Goal: Task Accomplishment & Management: Complete application form

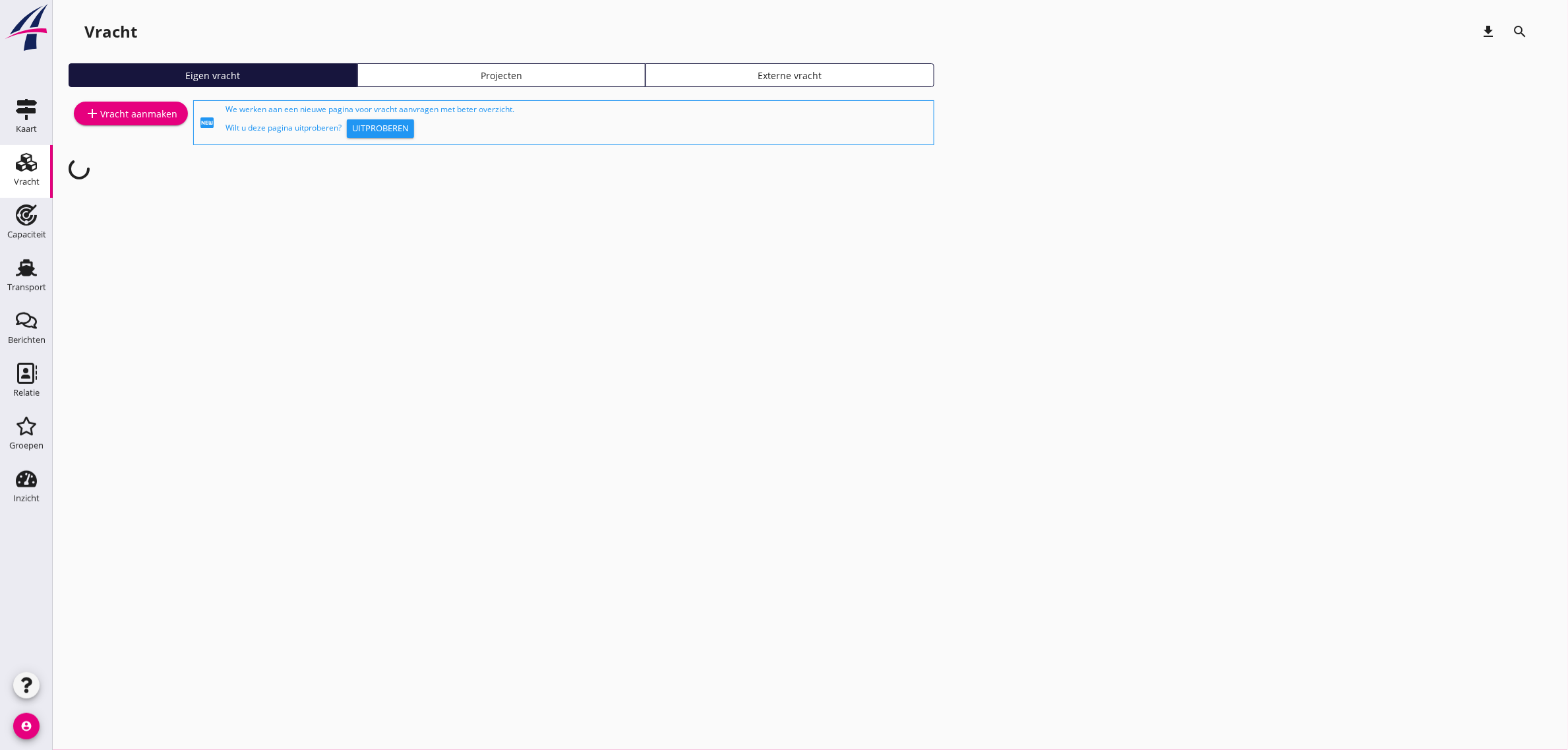
click at [113, 124] on link "add Vracht aanmaken" at bounding box center [131, 114] width 114 height 23
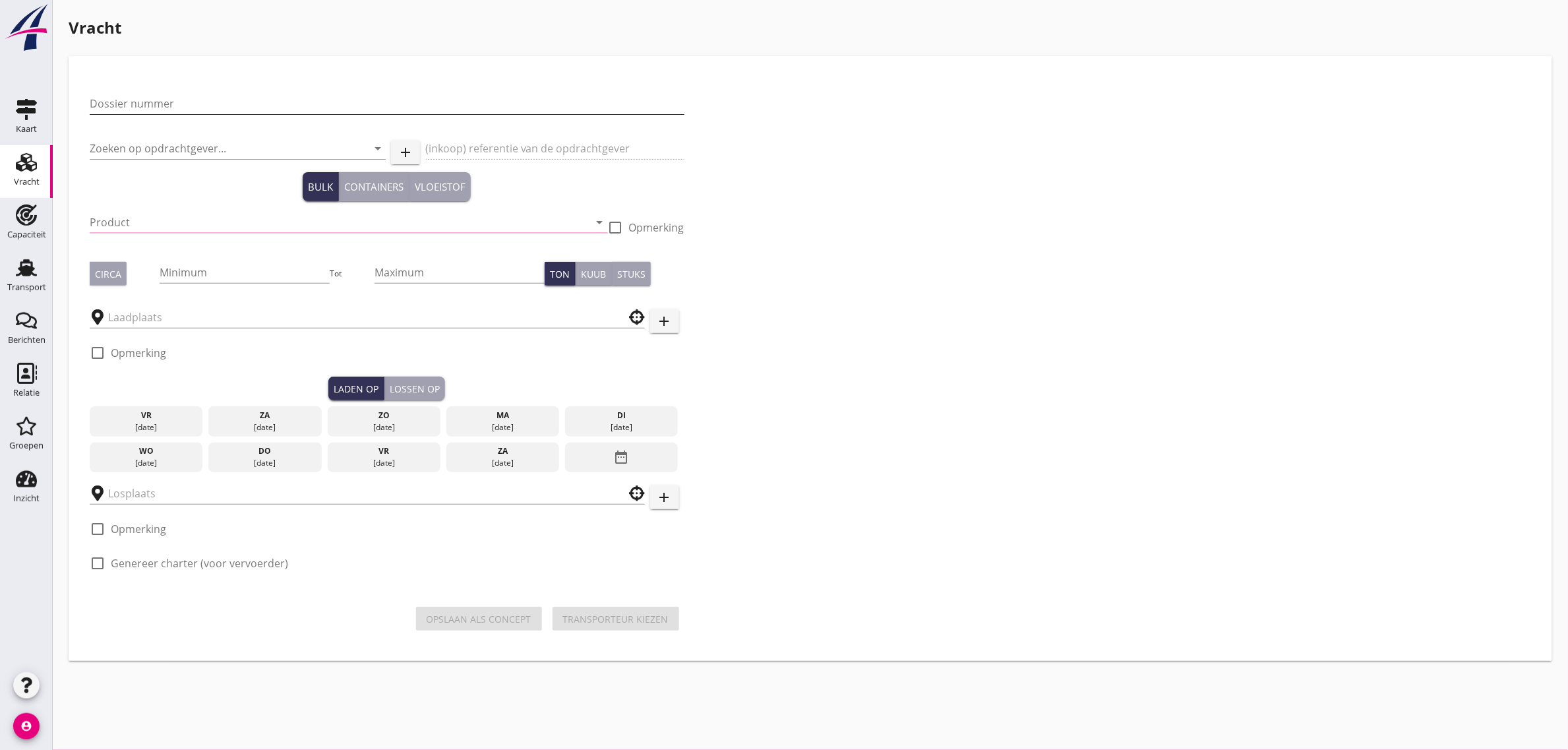
click at [163, 107] on input "Dossier nummer" at bounding box center [387, 103] width 595 height 21
type input "20250594"
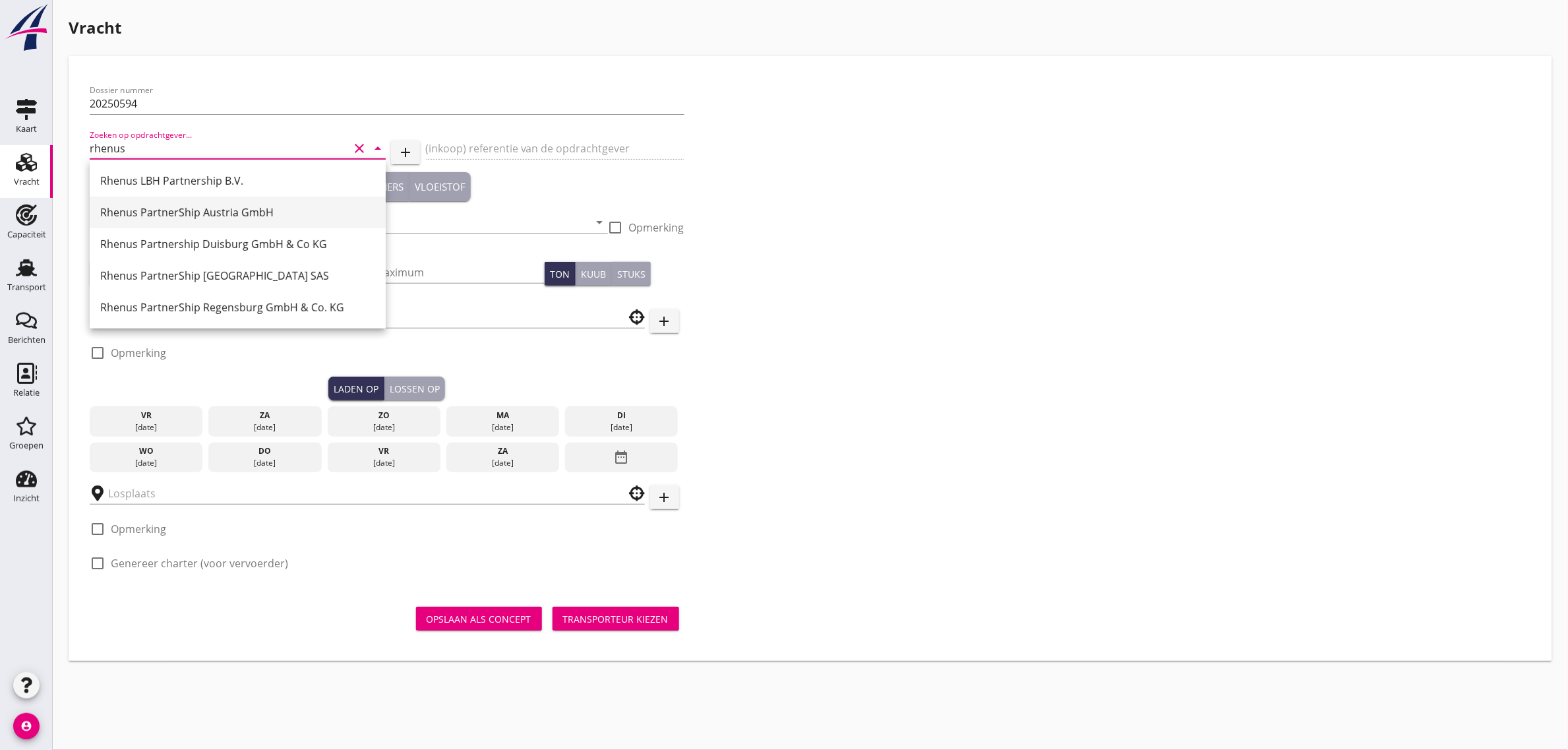
click at [156, 212] on div "Rhenus PartnerShip Austria GmbH" at bounding box center [238, 212] width 275 height 16
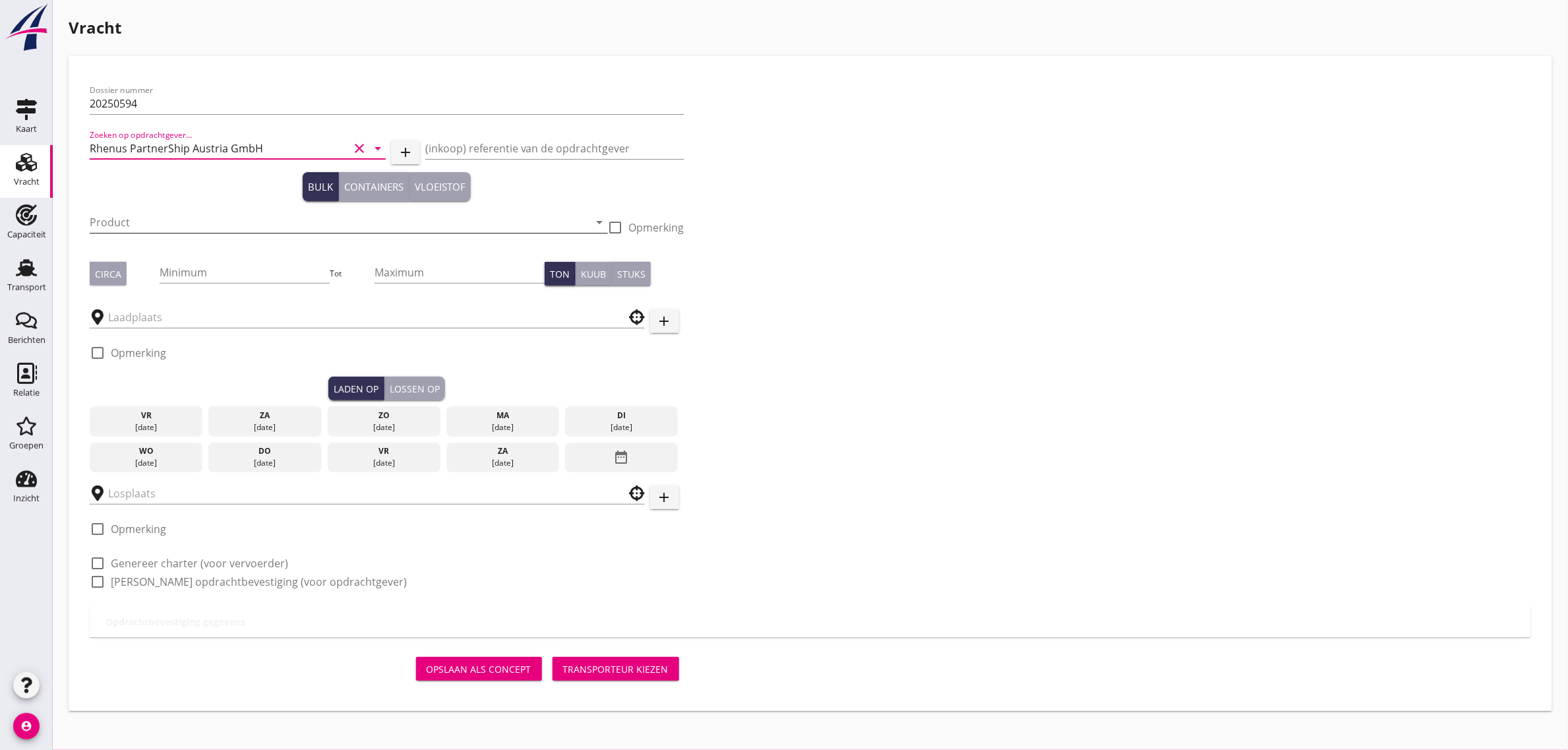
type input "Rhenus PartnerShip Austria GmbH"
click at [126, 218] on input "Product" at bounding box center [340, 222] width 500 height 21
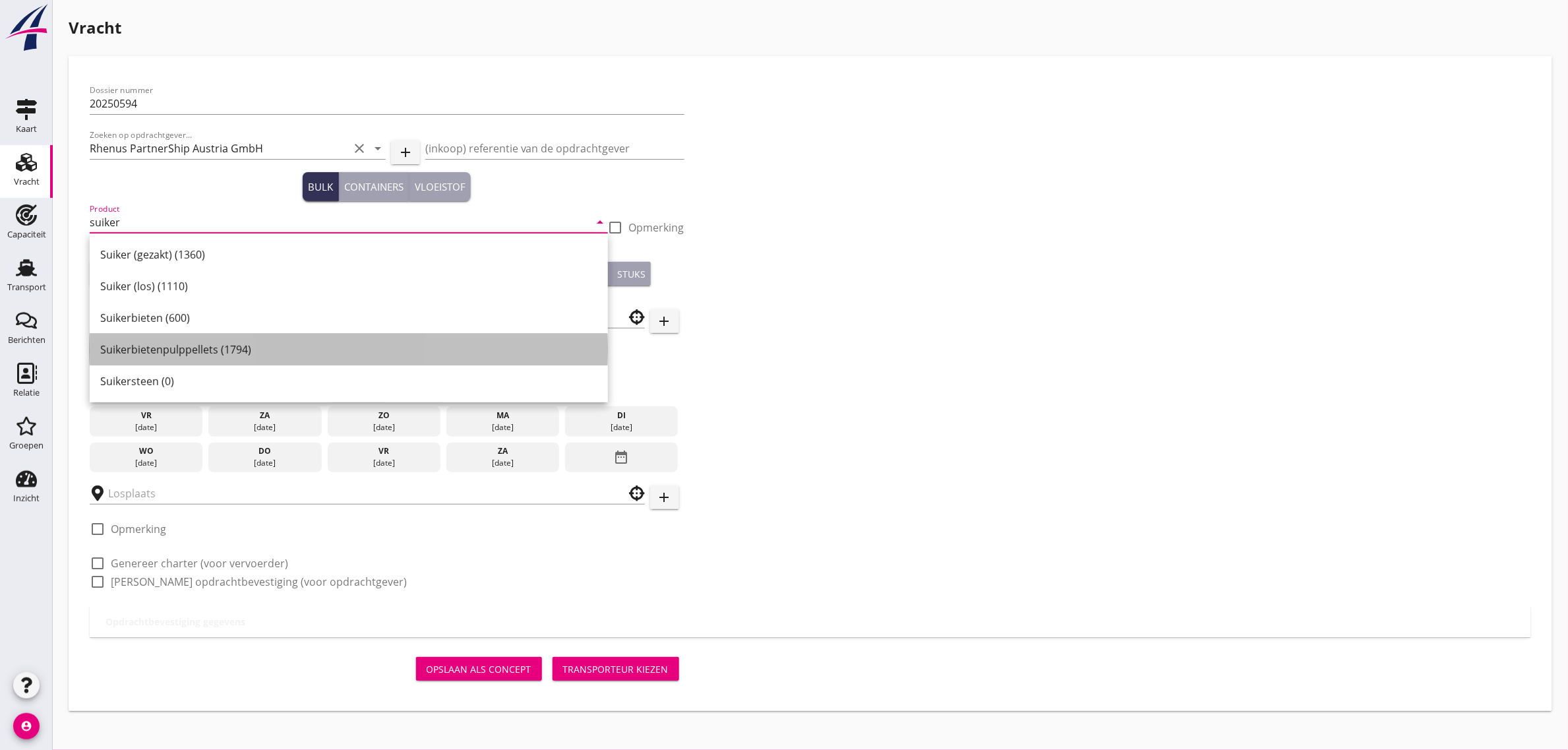
click at [166, 345] on div "Suikerbietenpulppellets (1794)" at bounding box center [348, 350] width 497 height 16
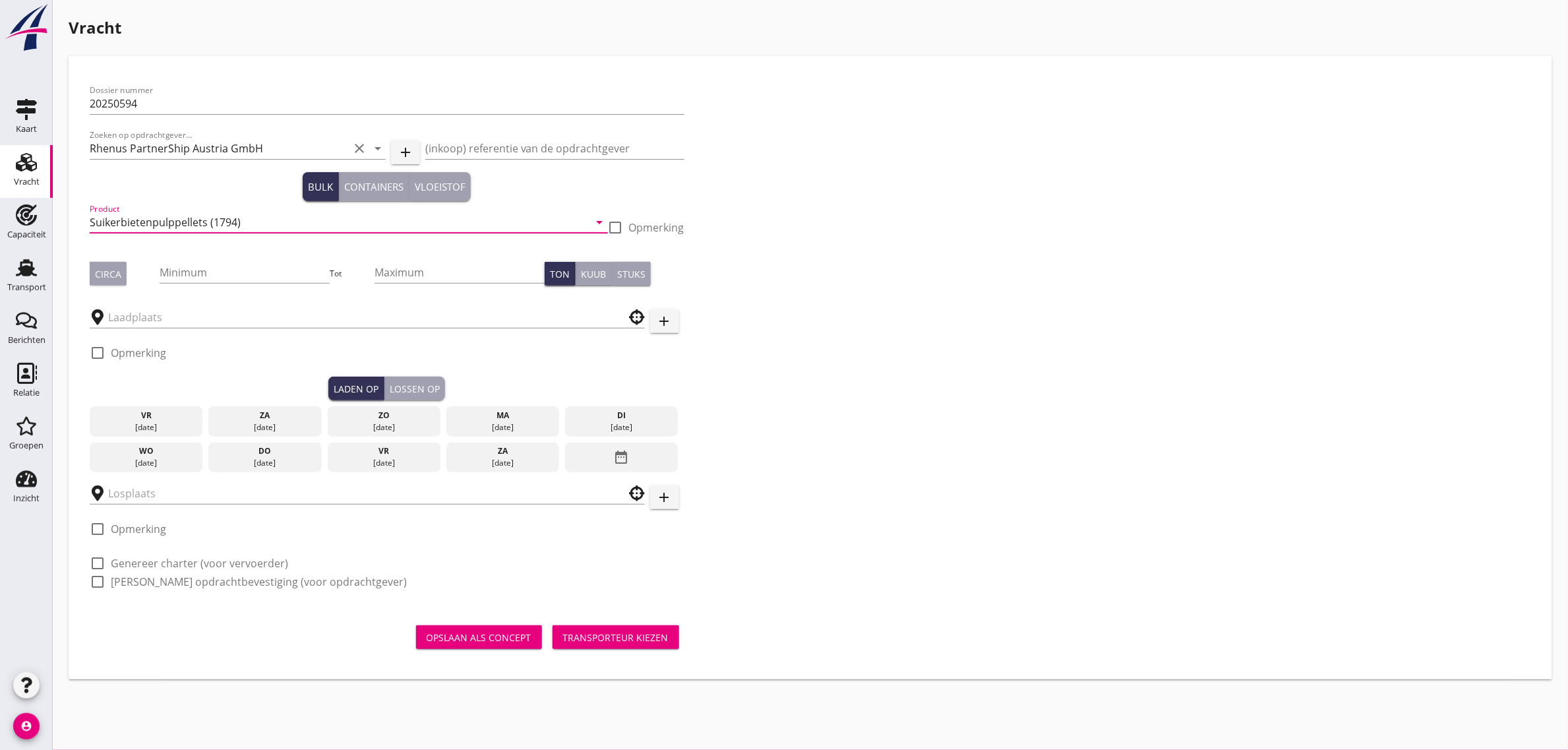
type input "Suikerbietenpulppellets (1794)"
click at [109, 276] on div "Circa" at bounding box center [108, 274] width 26 height 14
click at [264, 283] on div "Minimum" at bounding box center [244, 279] width 170 height 34
click at [248, 270] on input "Minimum" at bounding box center [244, 272] width 170 height 21
type input "1500"
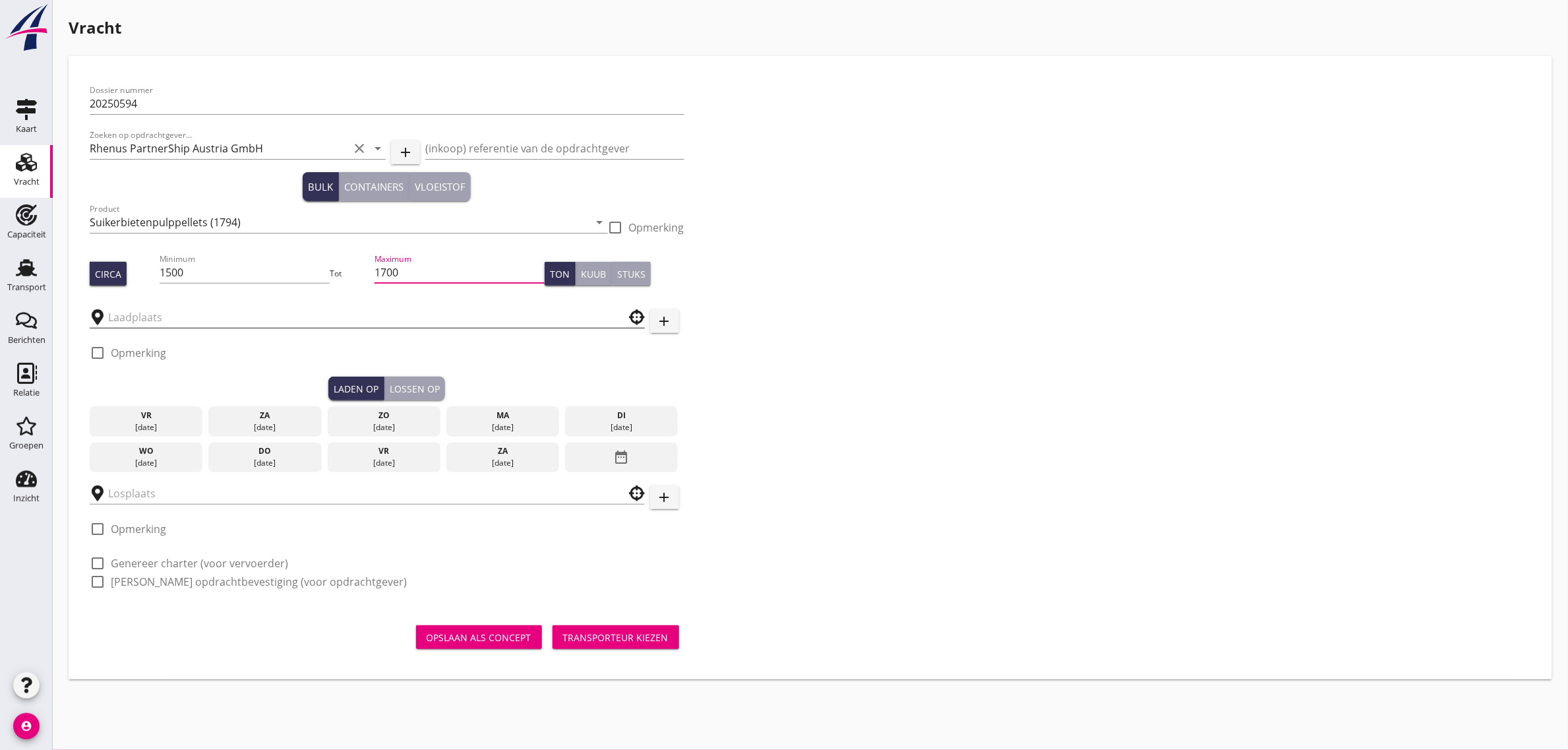
type input "1700"
click at [228, 309] on input "text" at bounding box center [358, 317] width 500 height 21
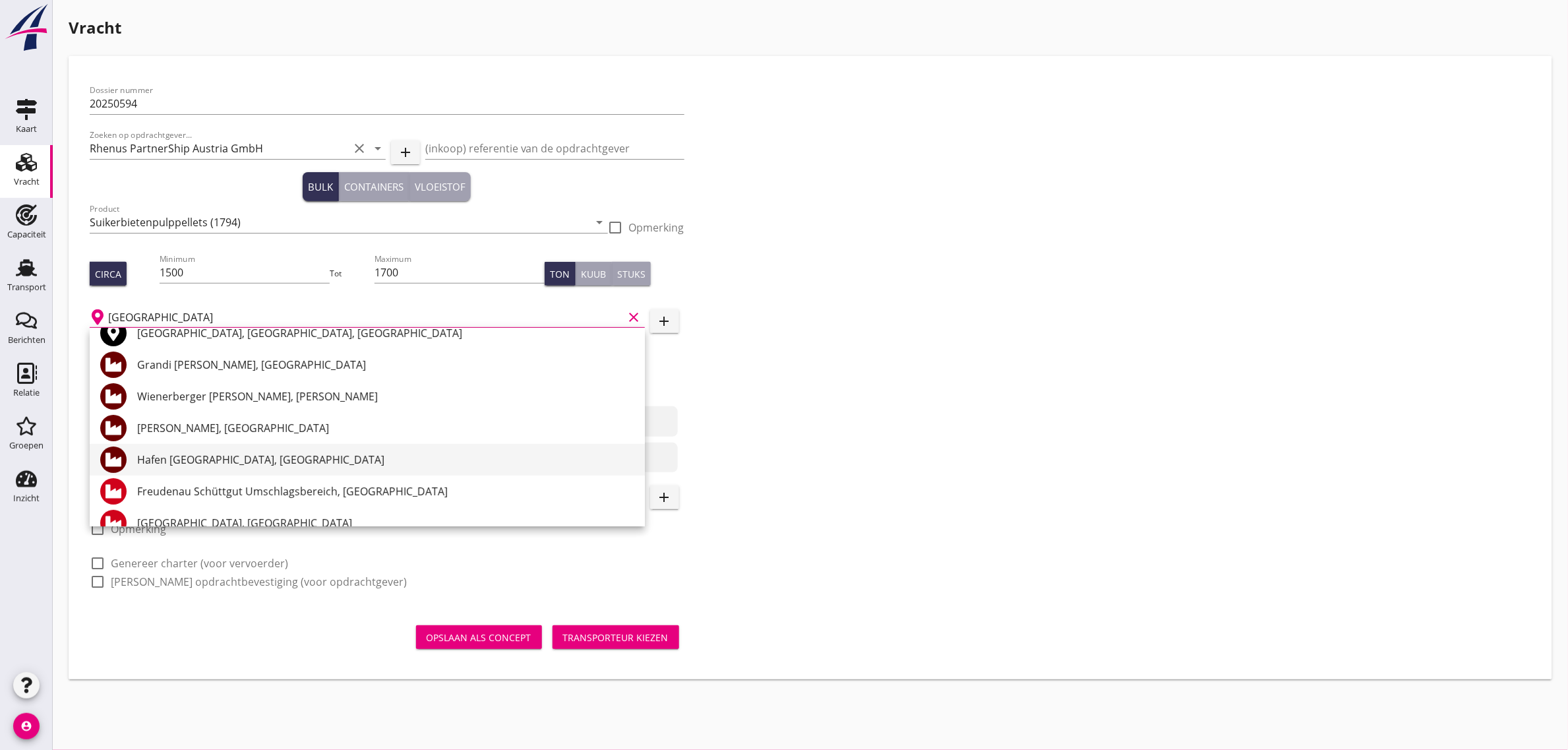
scroll to position [83, 0]
click at [258, 449] on div "Hafen [GEOGRAPHIC_DATA], [GEOGRAPHIC_DATA]" at bounding box center [385, 457] width 497 height 16
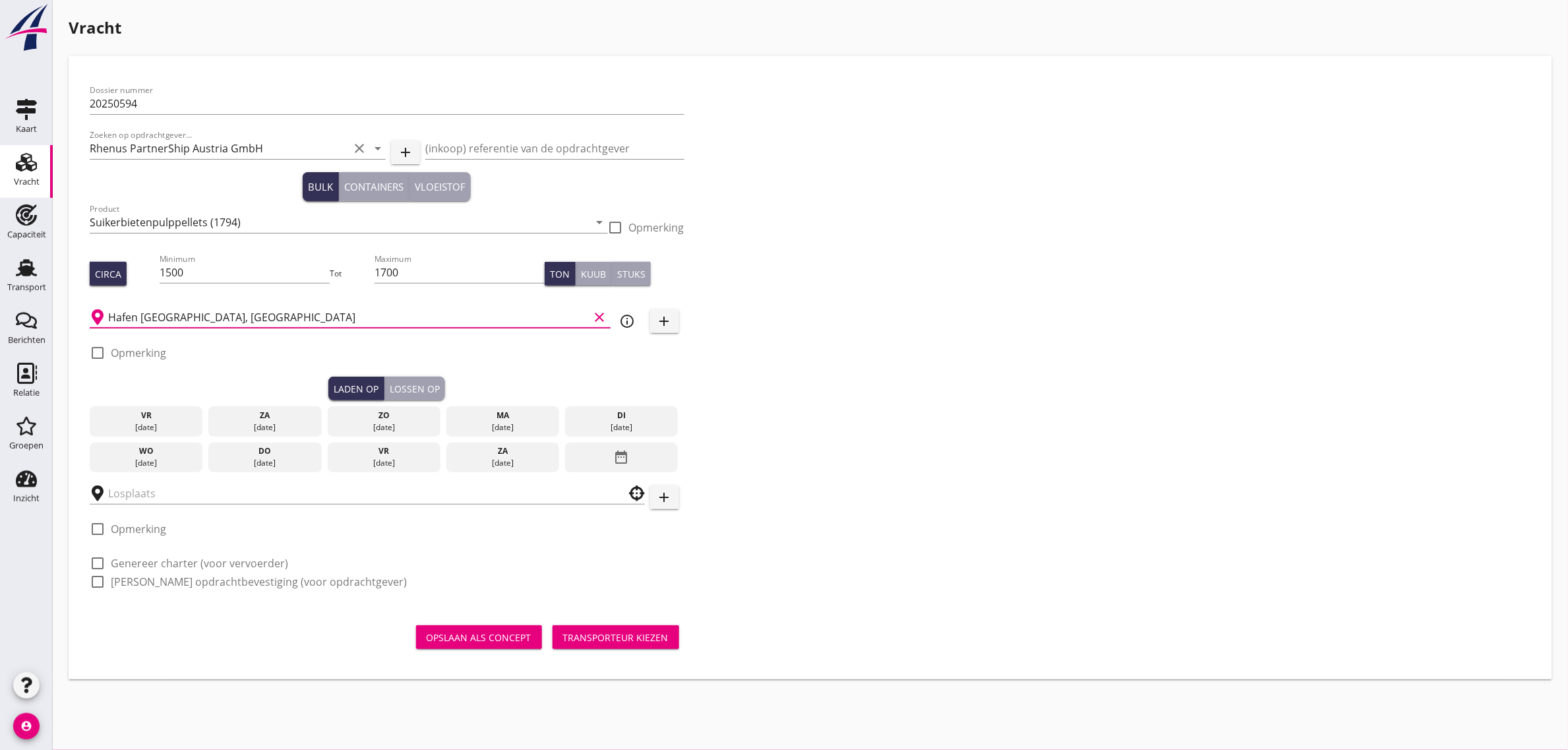
type input "Hafen [GEOGRAPHIC_DATA], [GEOGRAPHIC_DATA]"
click at [278, 458] on div "[DATE]" at bounding box center [265, 463] width 107 height 12
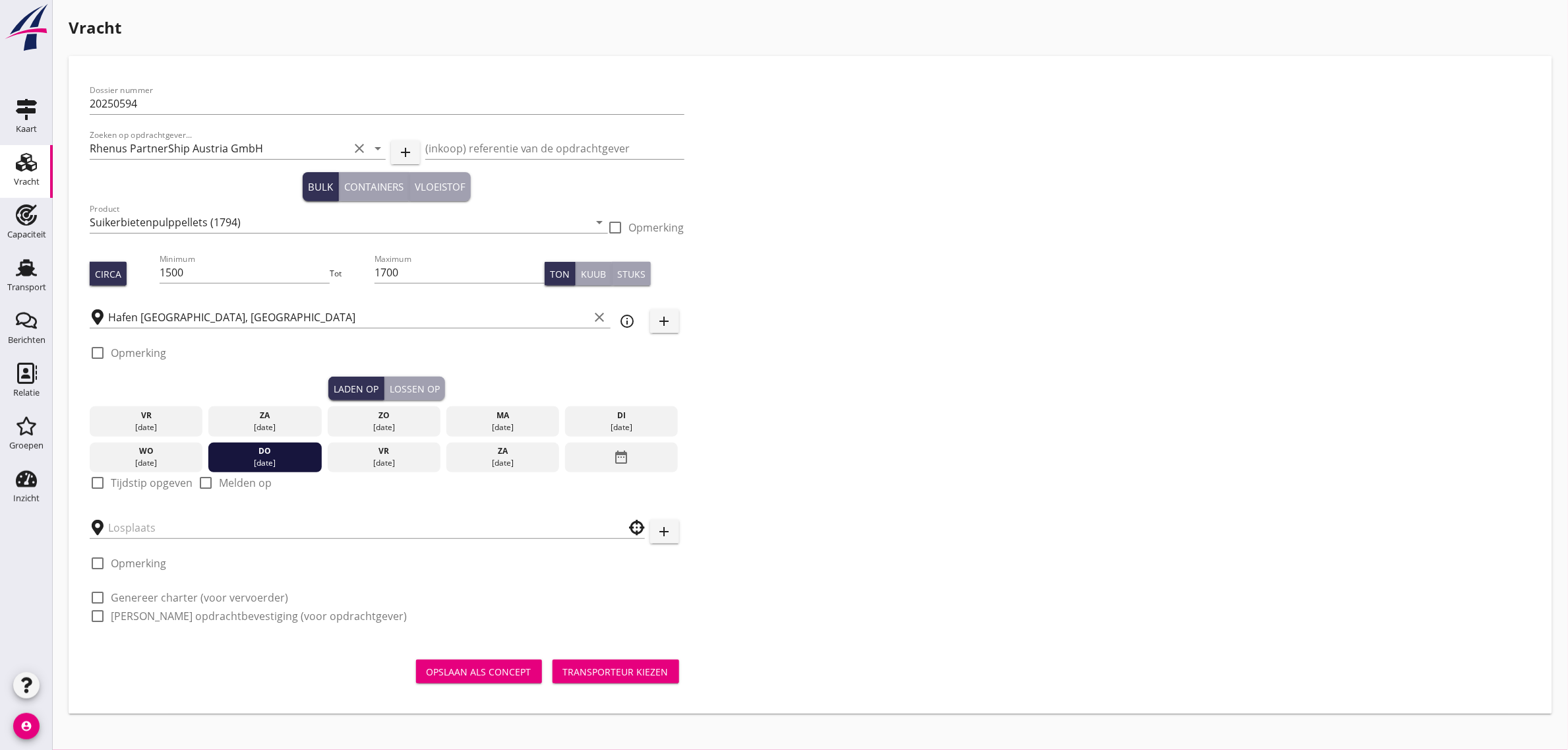
click at [119, 479] on label "Tijdstip opgeven" at bounding box center [152, 483] width 82 height 13
checkbox input "true"
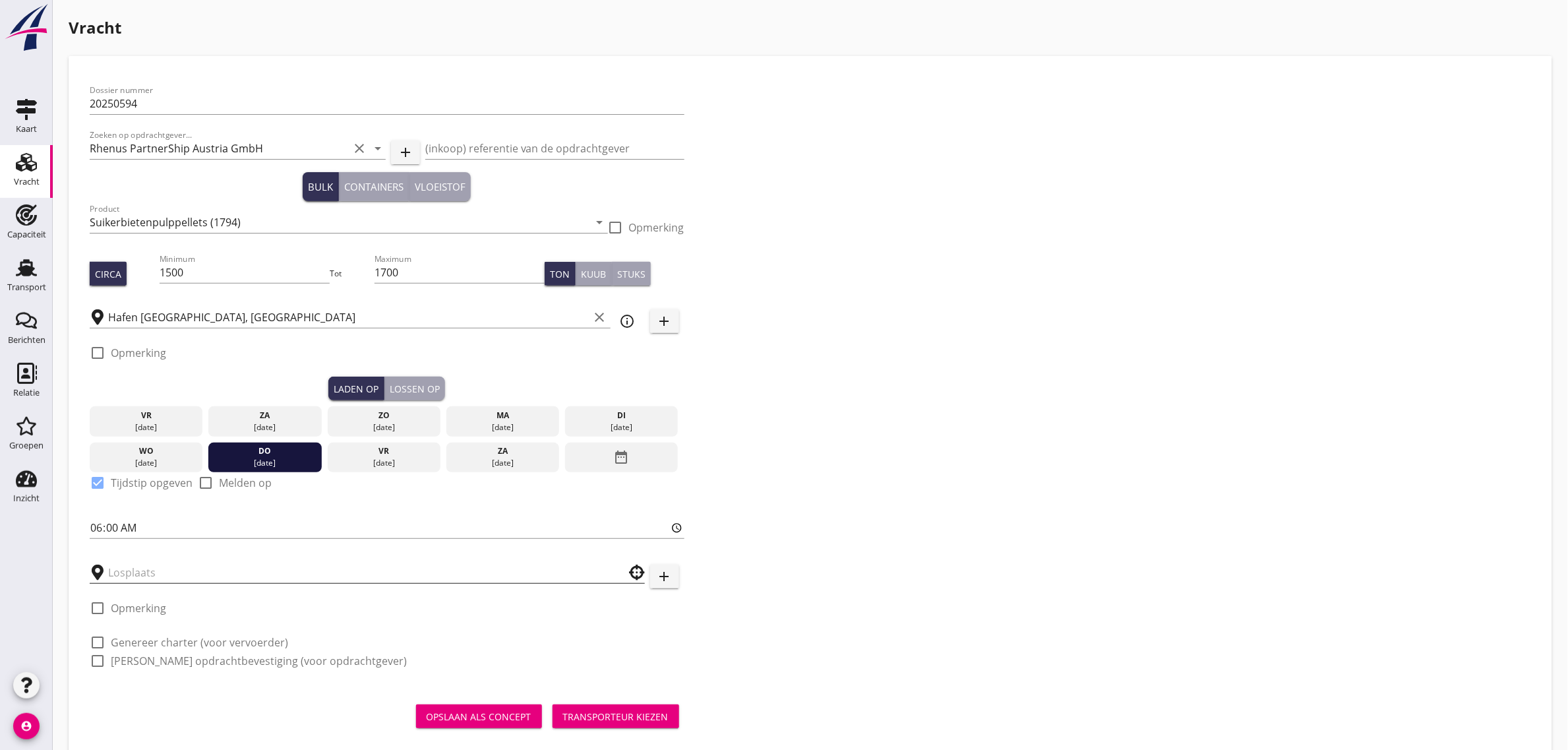
click at [137, 578] on input "text" at bounding box center [358, 572] width 500 height 21
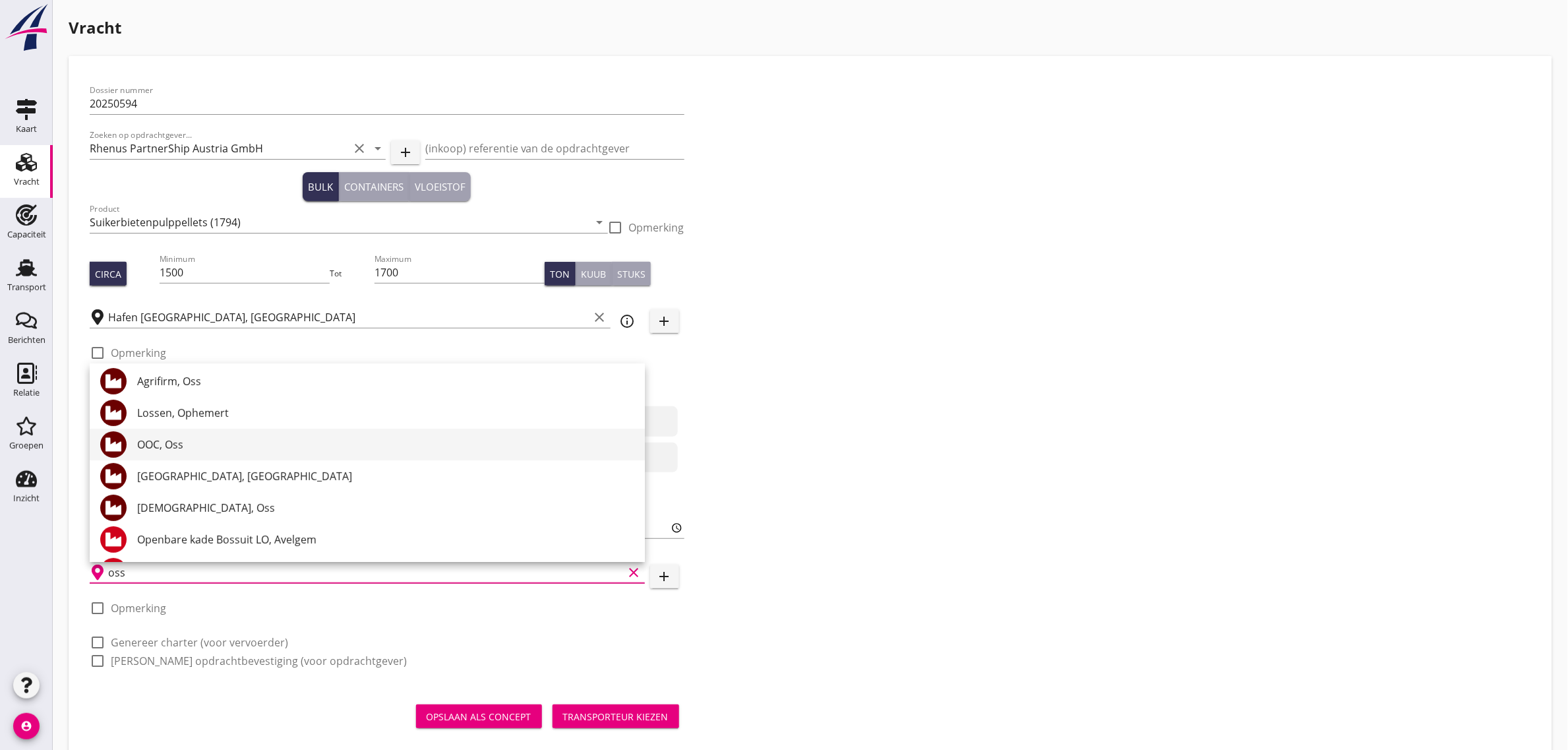
scroll to position [165, 0]
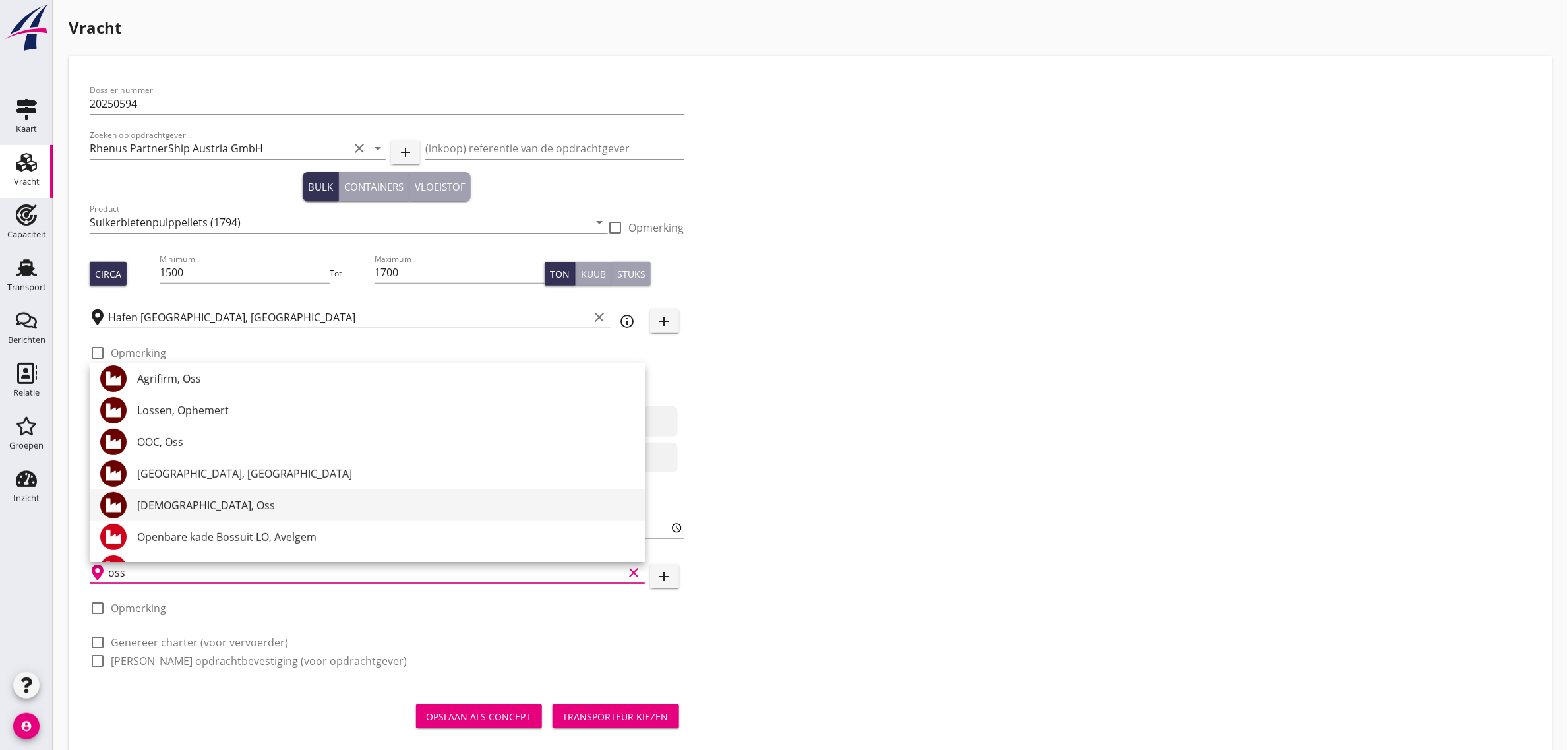
click at [192, 503] on div "[DEMOGRAPHIC_DATA], Oss" at bounding box center [385, 505] width 497 height 16
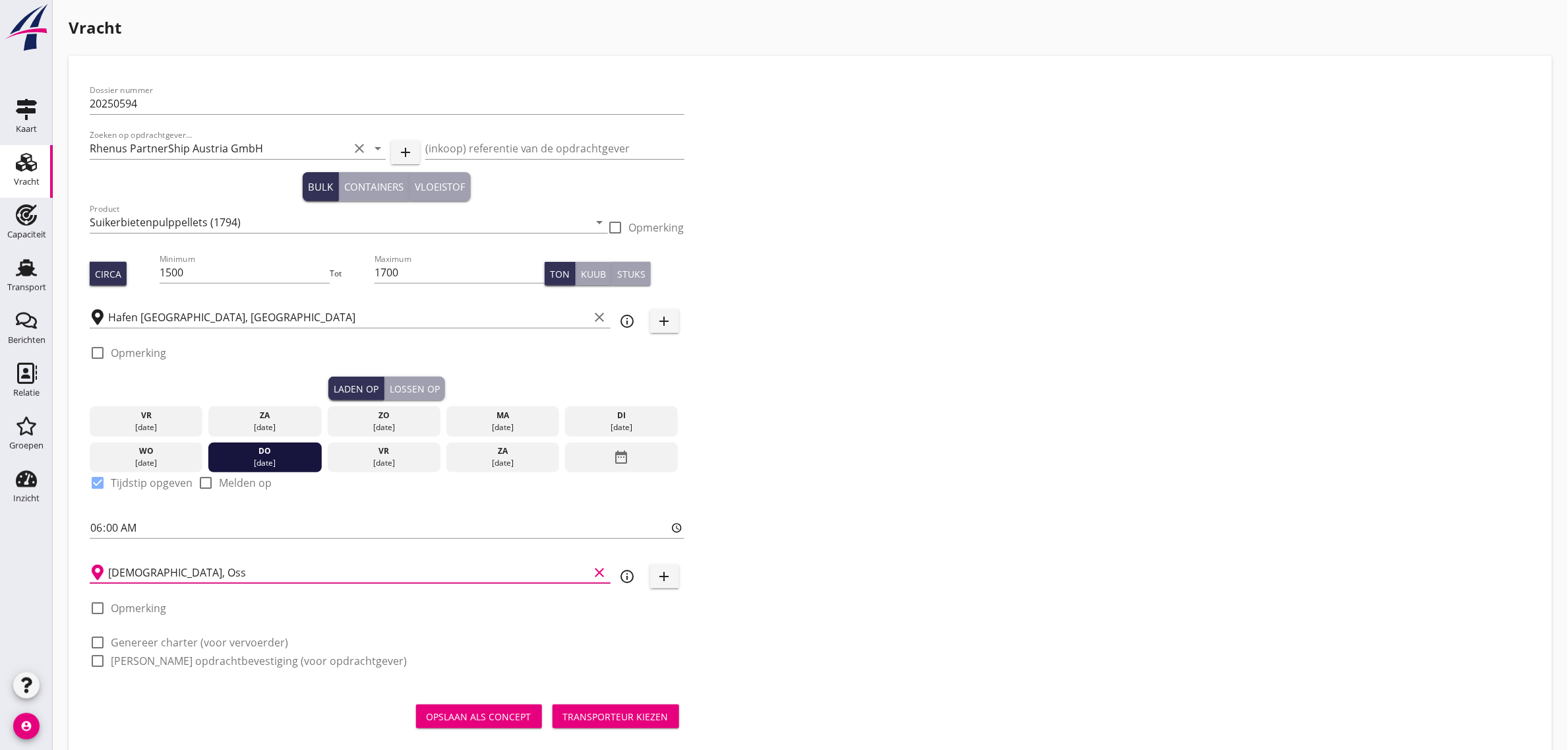
type input "[DEMOGRAPHIC_DATA], Oss"
click at [171, 637] on label "Genereer charter (voor vervoerder)" at bounding box center [199, 642] width 177 height 13
checkbox input "true"
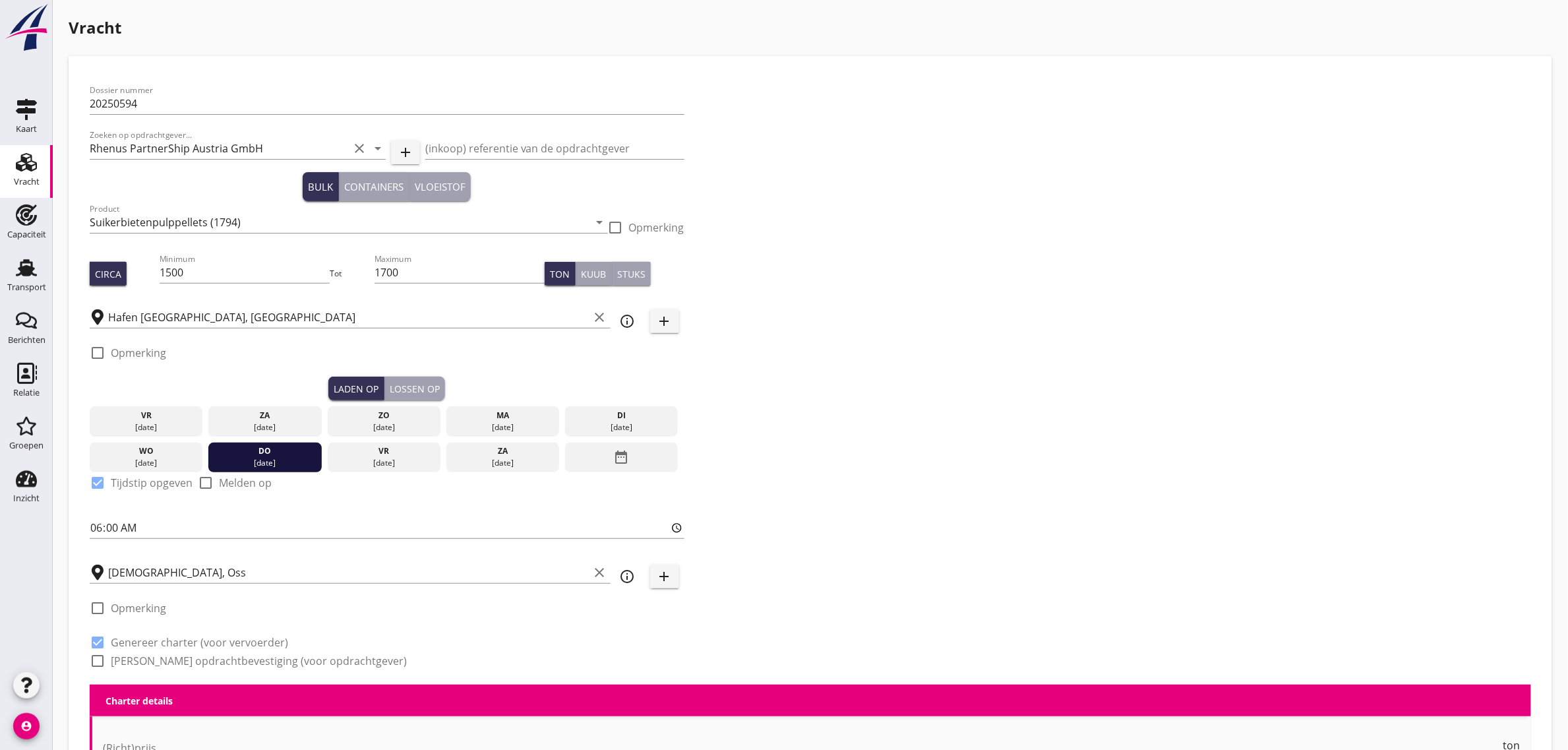
click at [172, 657] on label "[PERSON_NAME] opdrachtbevestiging (voor opdrachtgever)" at bounding box center [258, 661] width 296 height 13
checkbox input "true"
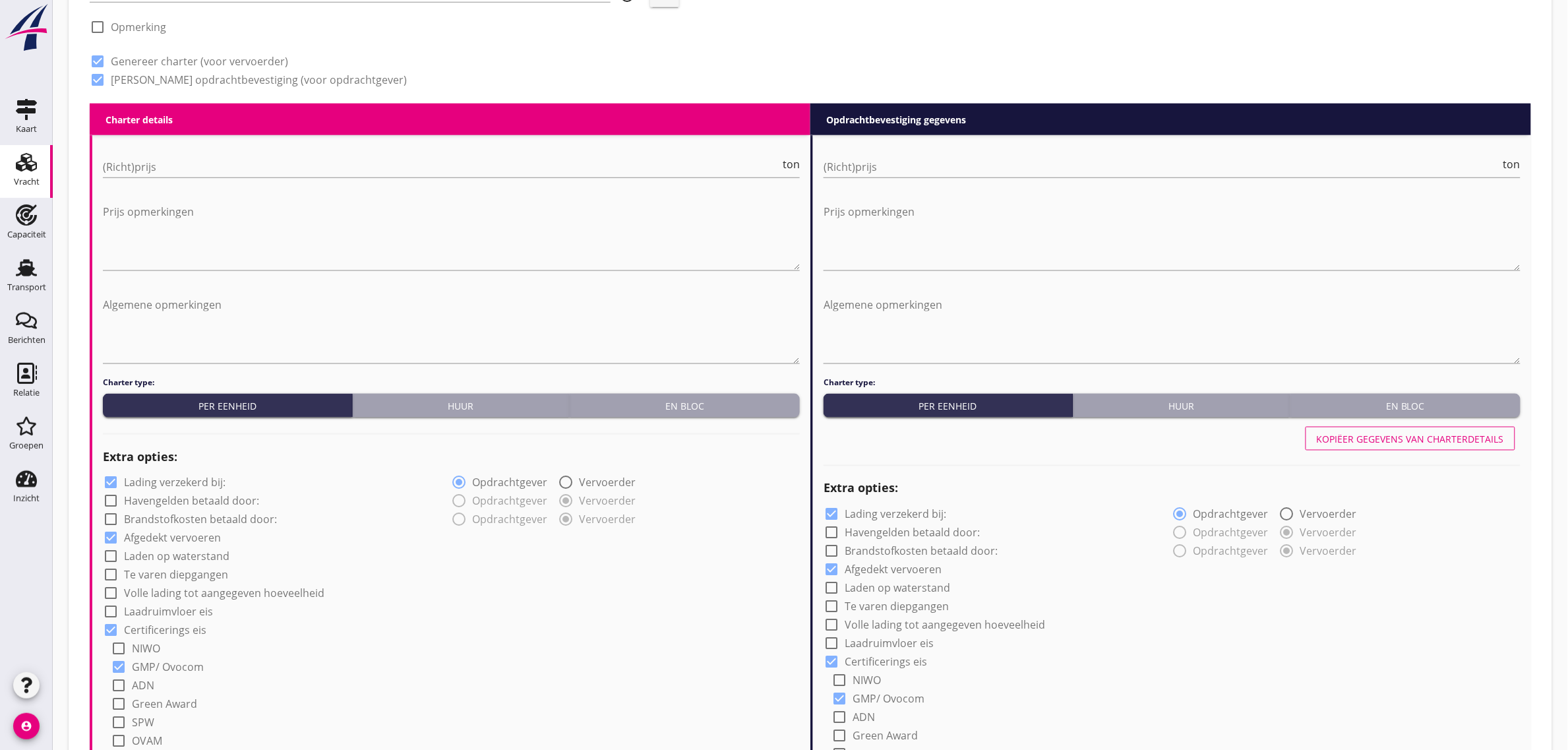
scroll to position [589, 0]
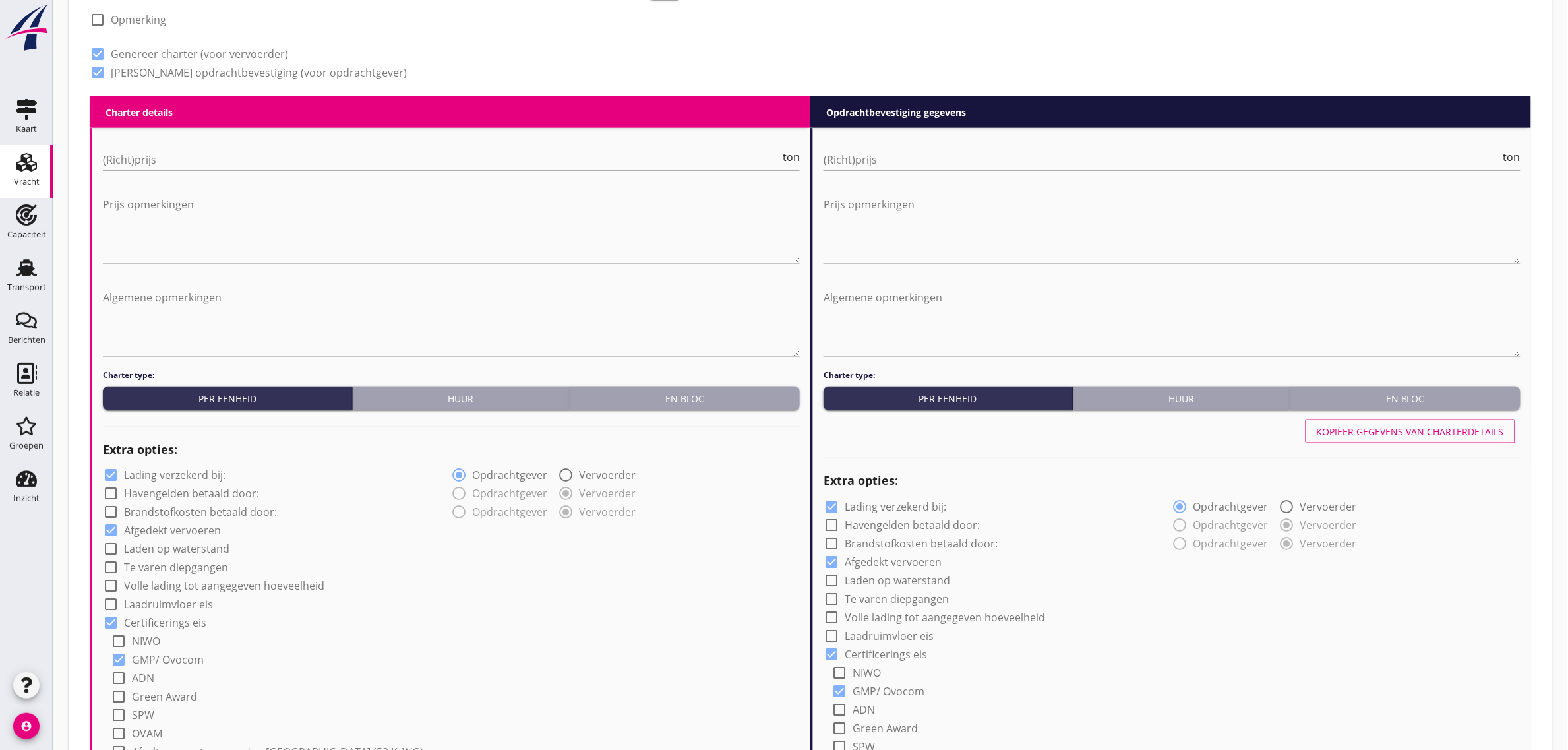
click at [422, 396] on div "Huur" at bounding box center [461, 398] width 206 height 14
radio input "true"
radio input "false"
radio input "true"
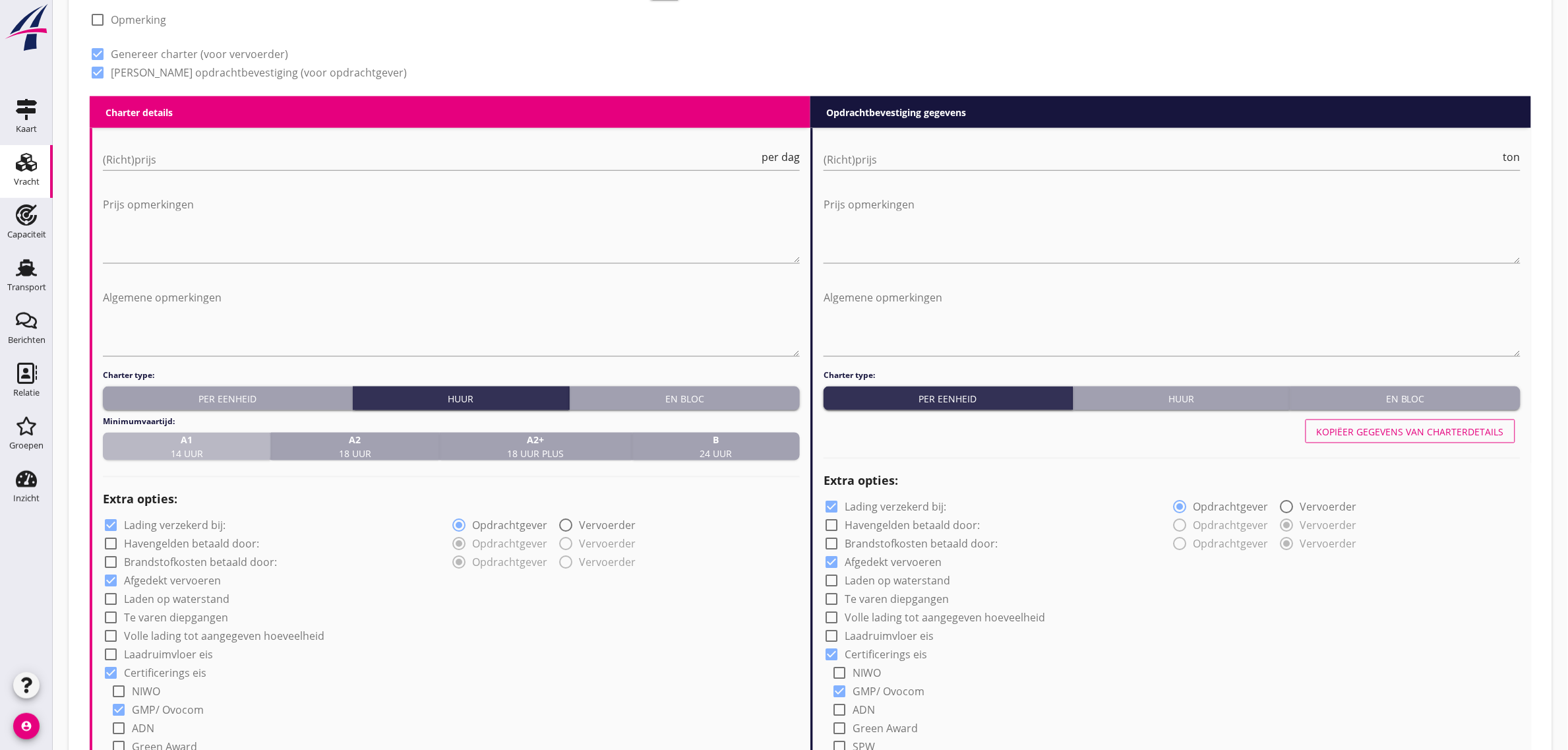
click at [202, 453] on span "A1 14 uur" at bounding box center [187, 447] width 32 height 28
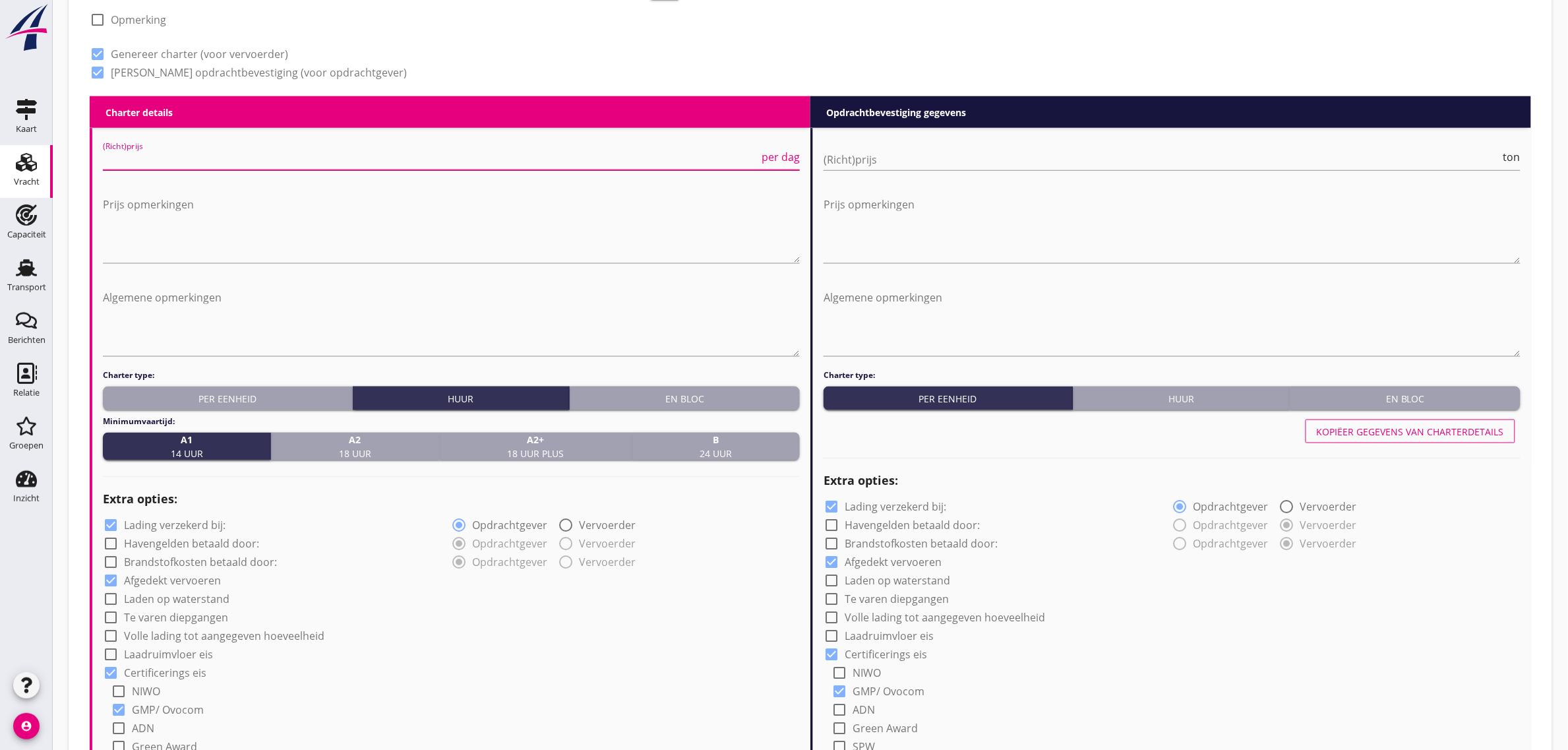
click at [146, 163] on input "(Richt)prijs" at bounding box center [431, 160] width 656 height 21
type input "2400"
click at [176, 597] on label "Laden op waterstand" at bounding box center [176, 600] width 105 height 13
checkbox input "true"
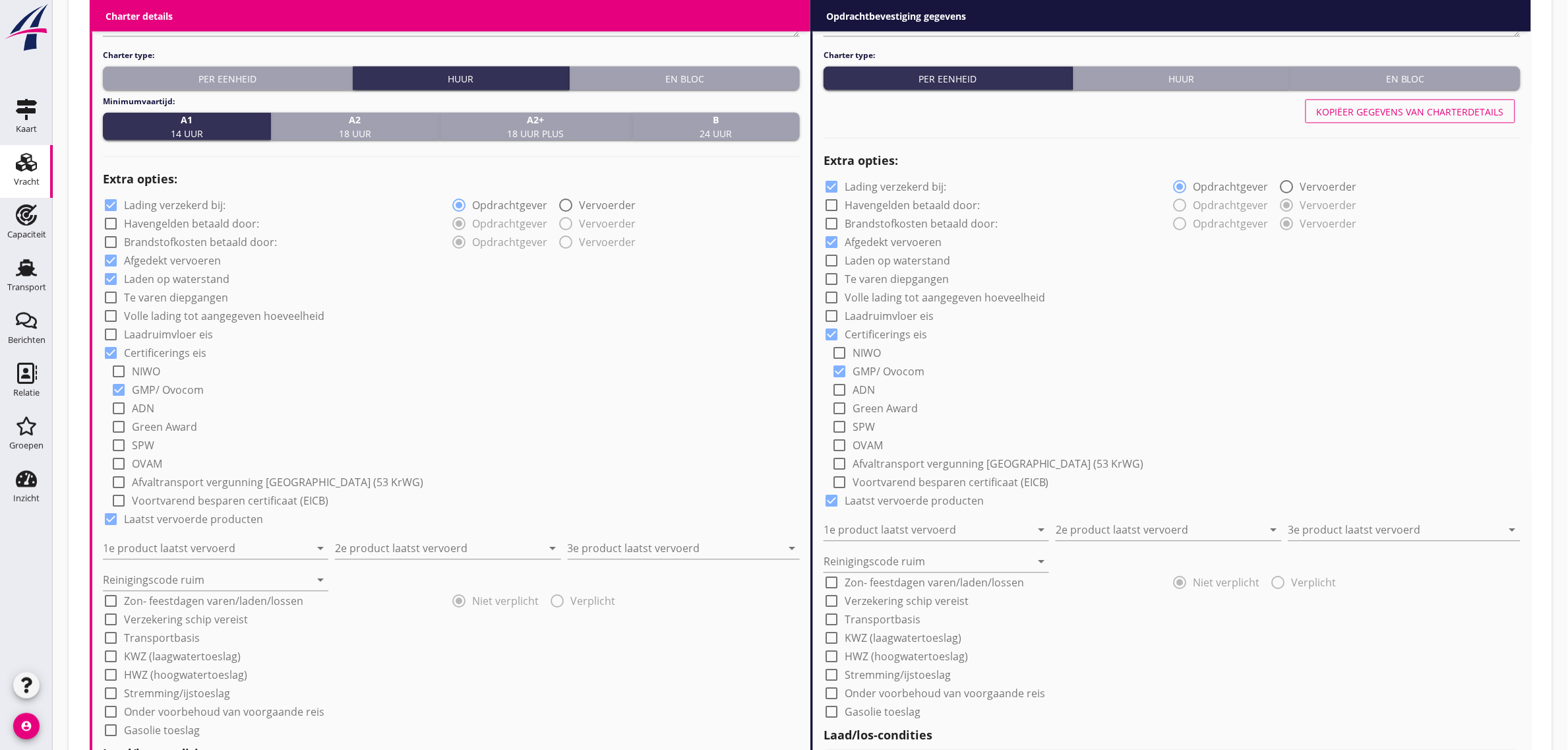
scroll to position [918, 0]
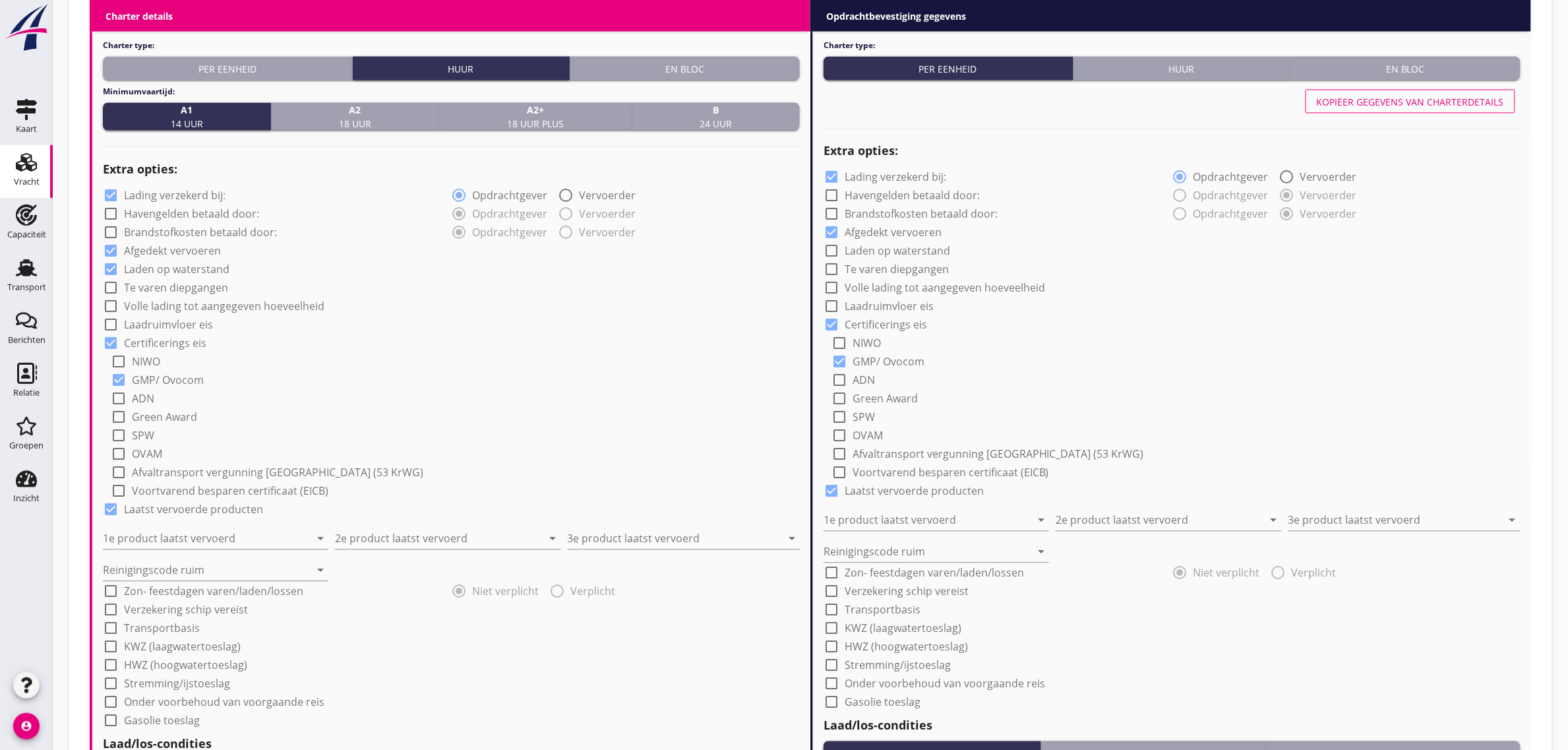
click at [158, 324] on label "Laadruimvloer eis" at bounding box center [168, 325] width 89 height 13
checkbox input "true"
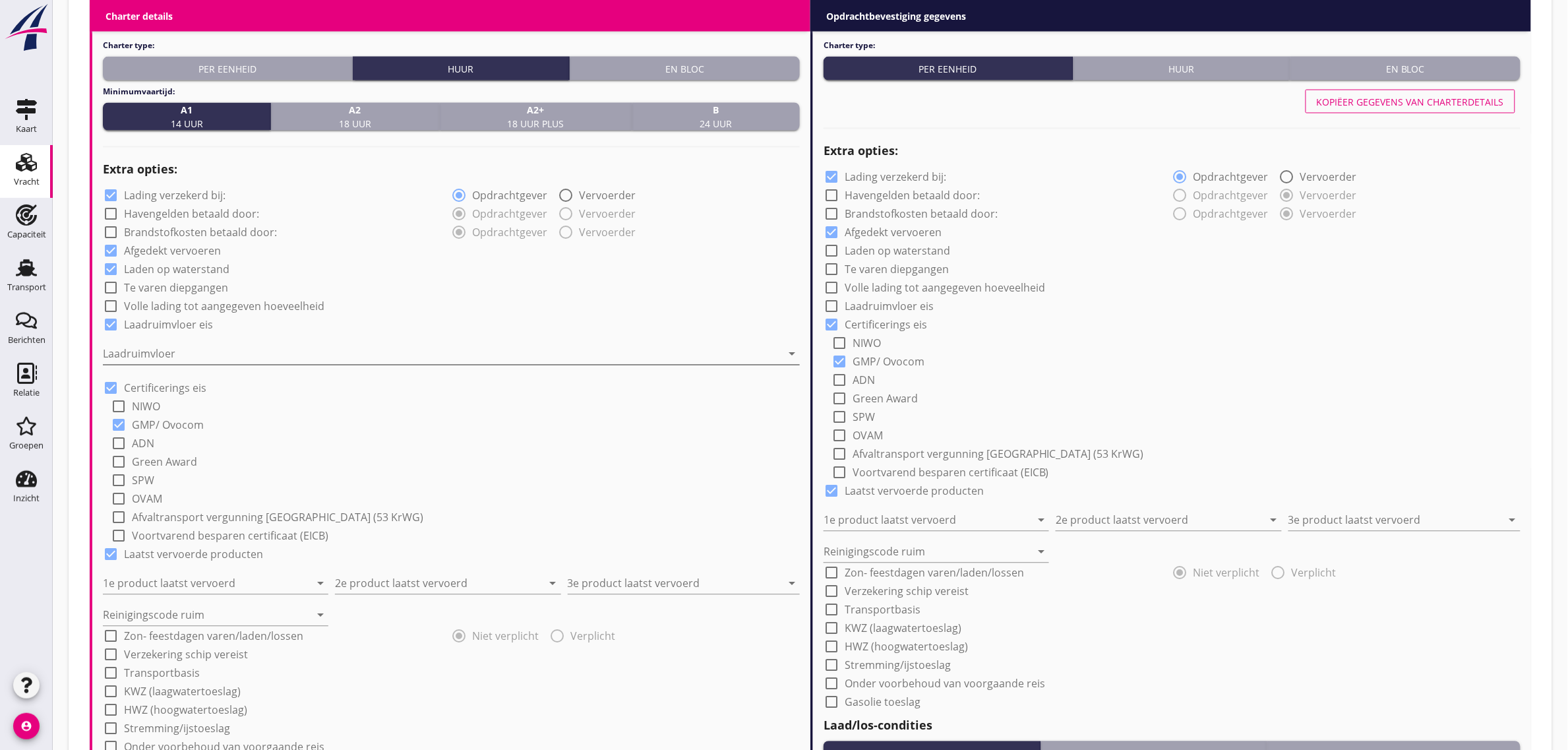
click at [165, 348] on div at bounding box center [442, 354] width 679 height 21
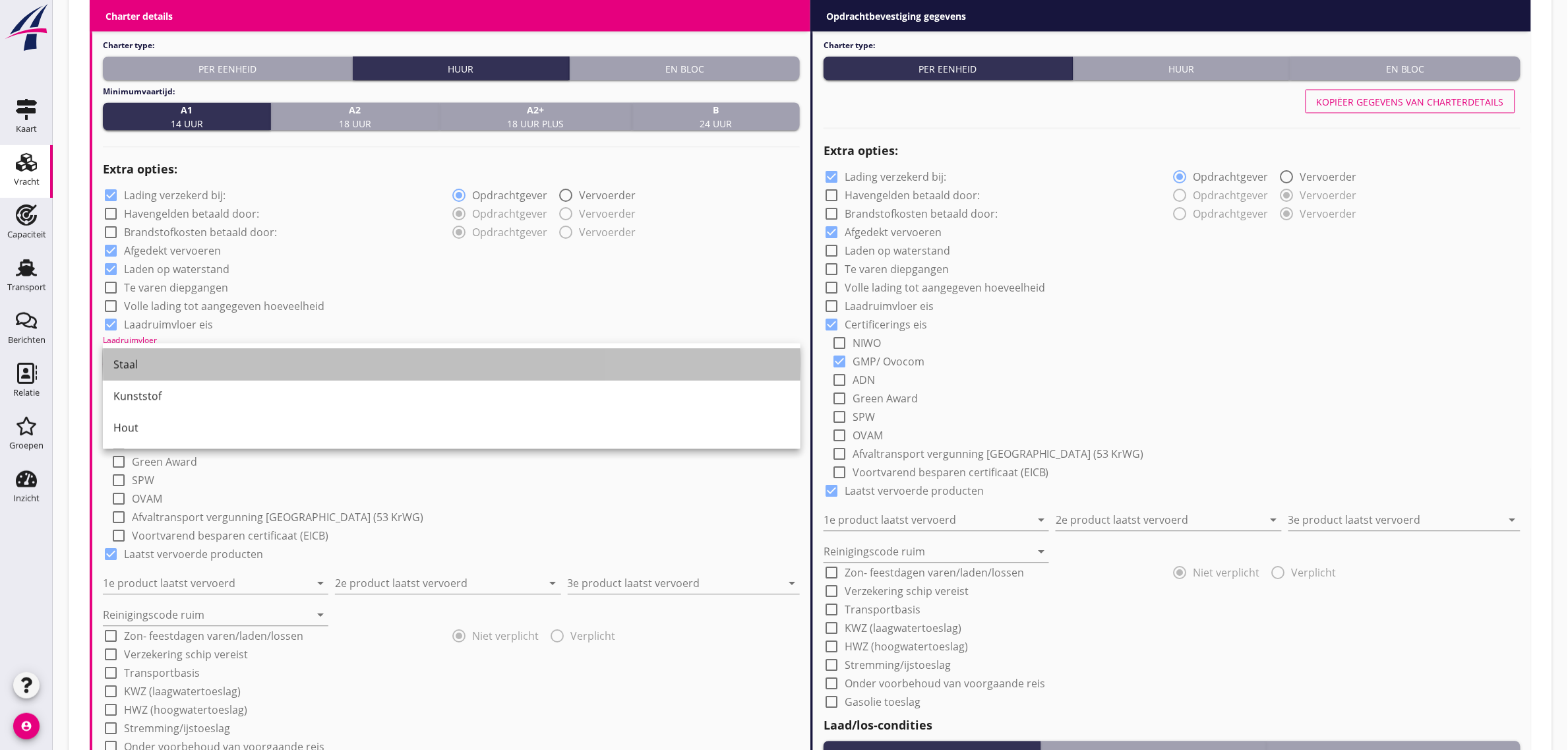
click at [167, 354] on div "Staal" at bounding box center [452, 365] width 676 height 31
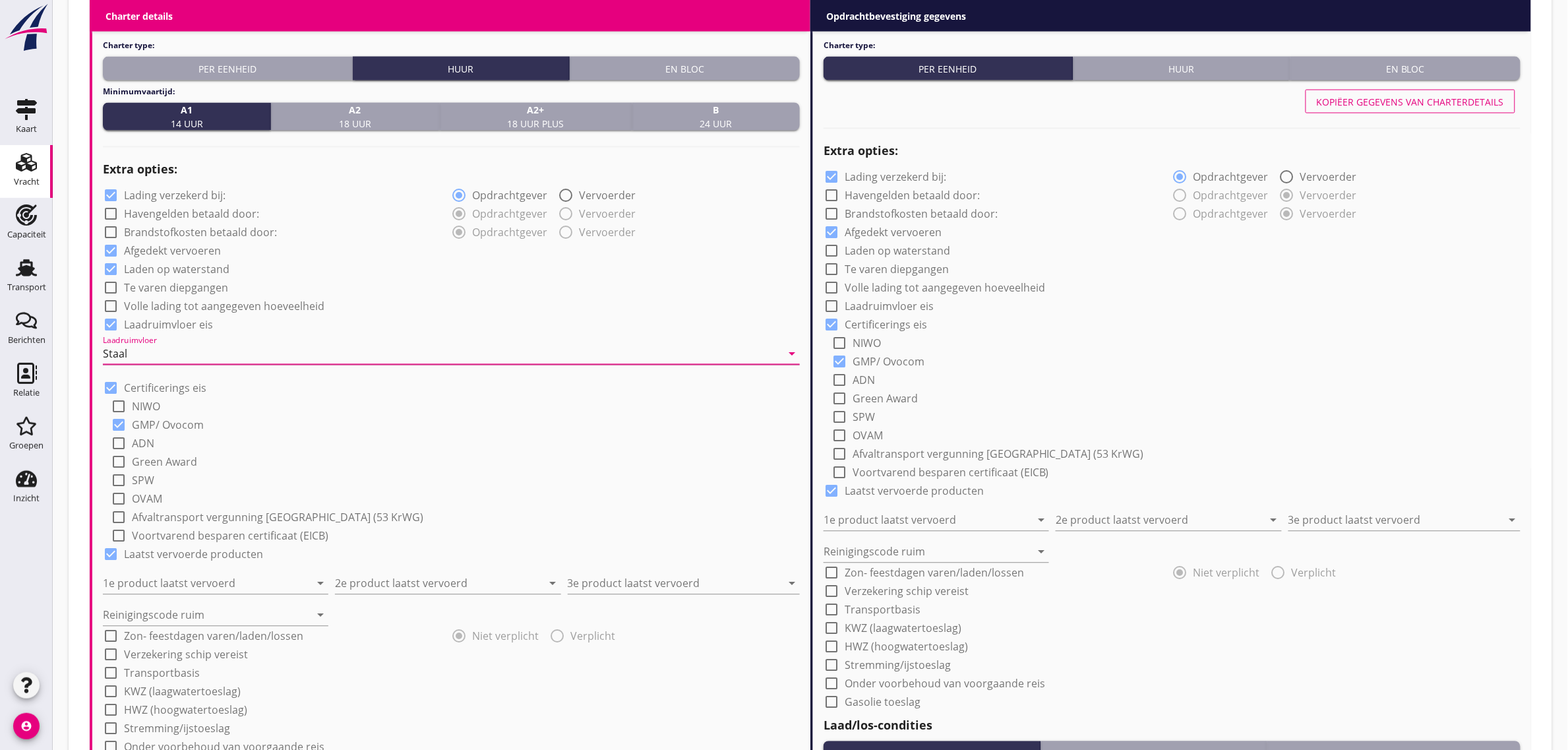
click at [422, 317] on div "check_box Laadruimvloer eis" at bounding box center [452, 324] width 697 height 18
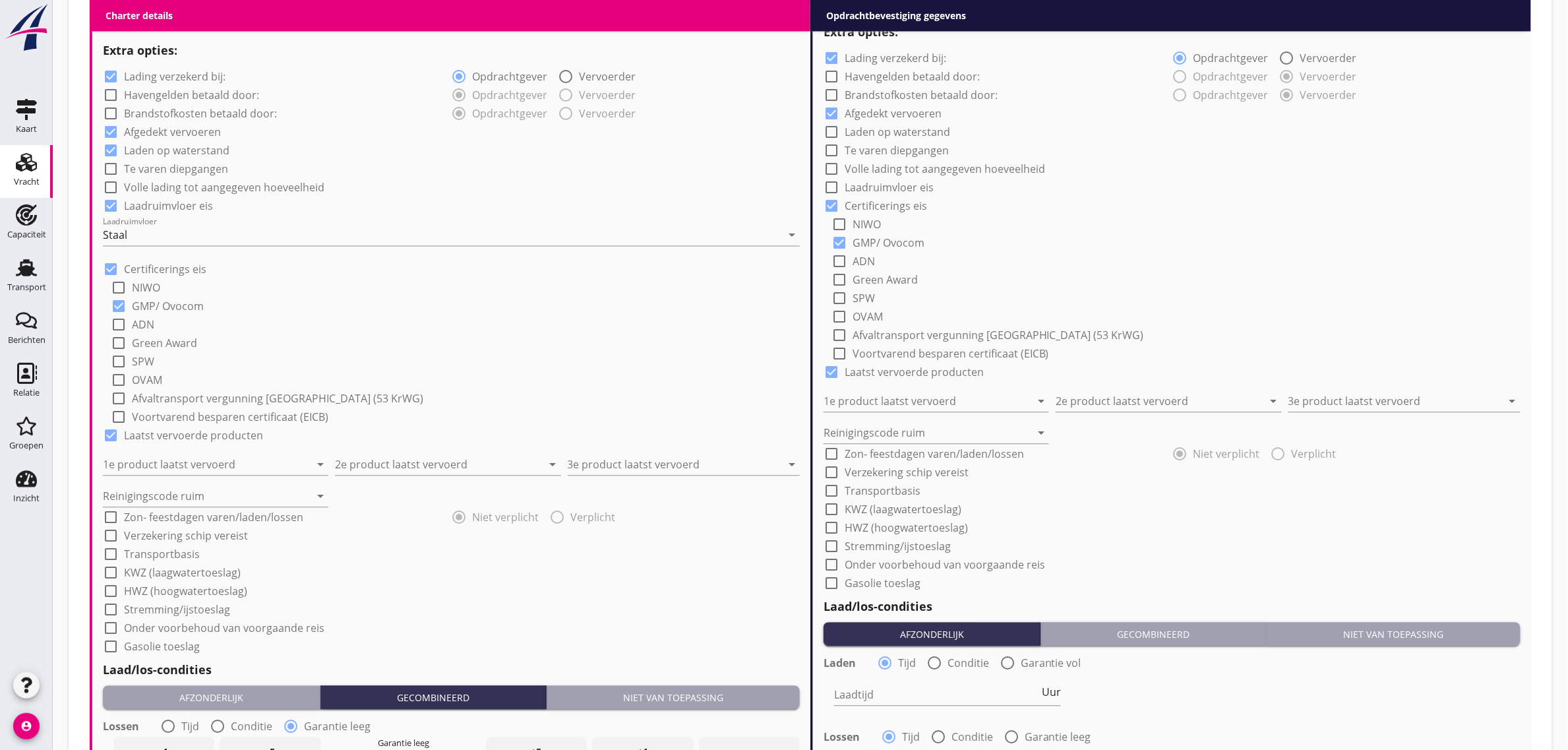
scroll to position [1083, 0]
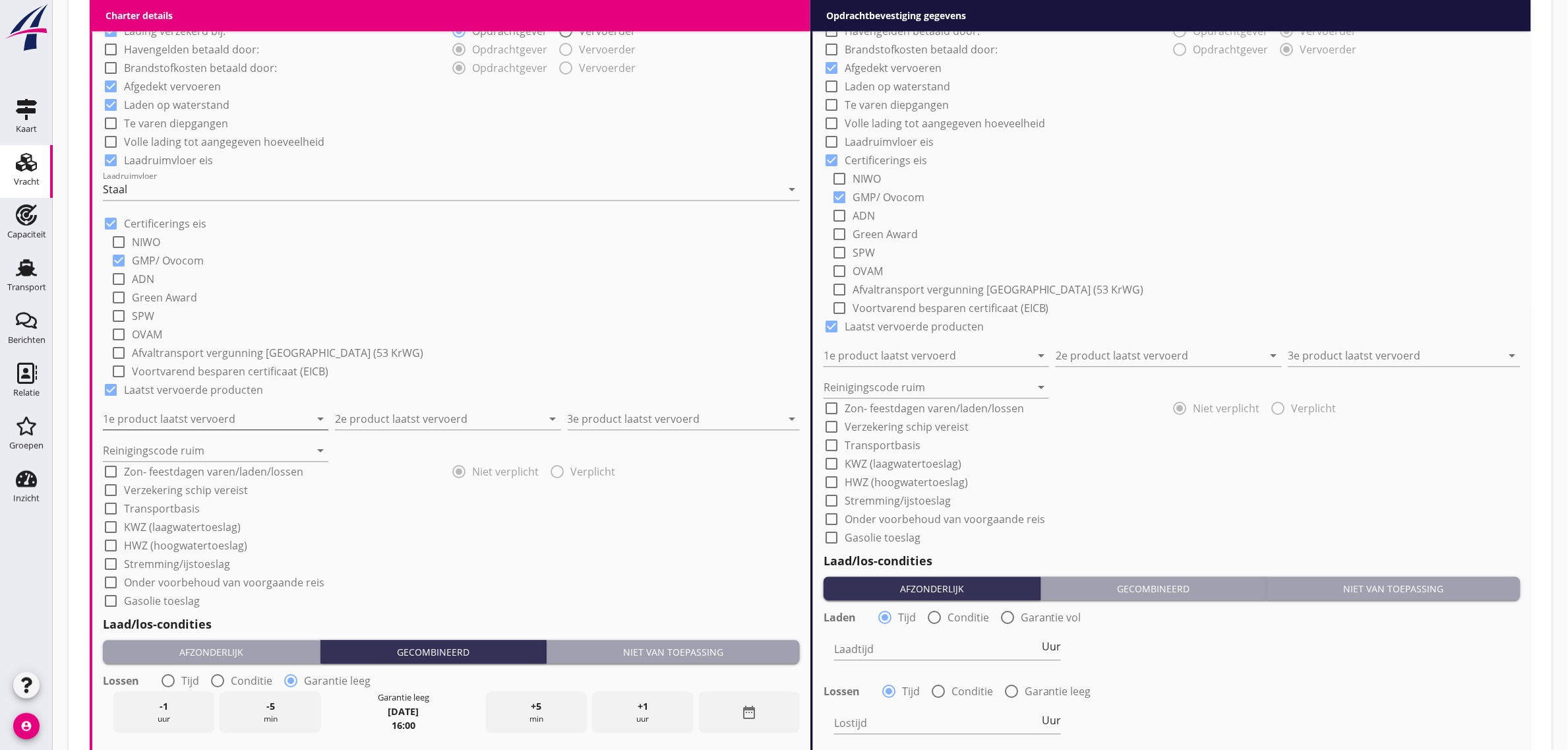
click at [182, 417] on input "1e product laatst vervoerd" at bounding box center [206, 419] width 207 height 21
click at [169, 450] on div "Coils (5412)" at bounding box center [216, 451] width 205 height 16
type input "Coils (5412)"
click at [375, 410] on input "2e product laatst vervoerd" at bounding box center [438, 419] width 207 height 21
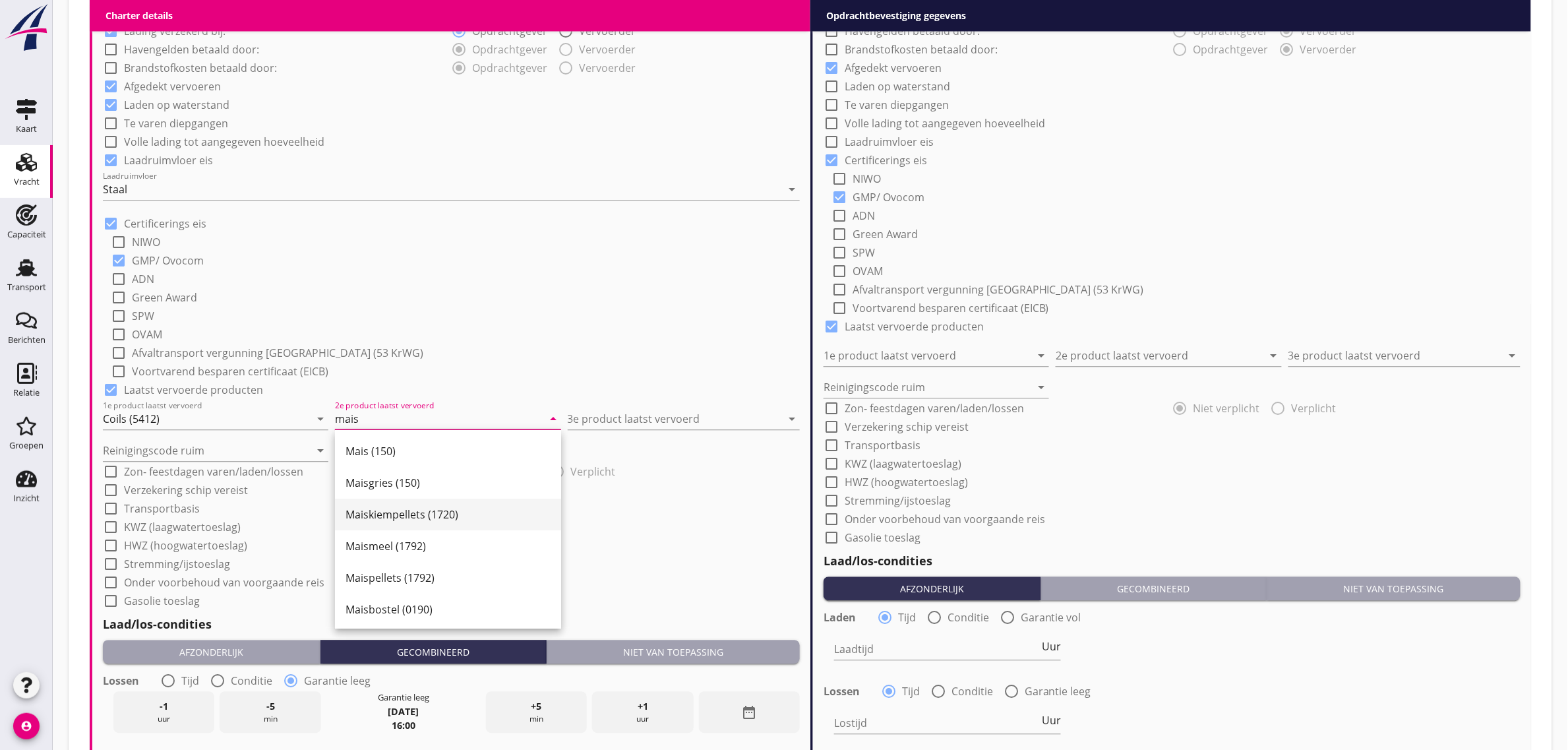
click at [396, 512] on div "Maiskiempellets (1720)" at bounding box center [448, 515] width 205 height 16
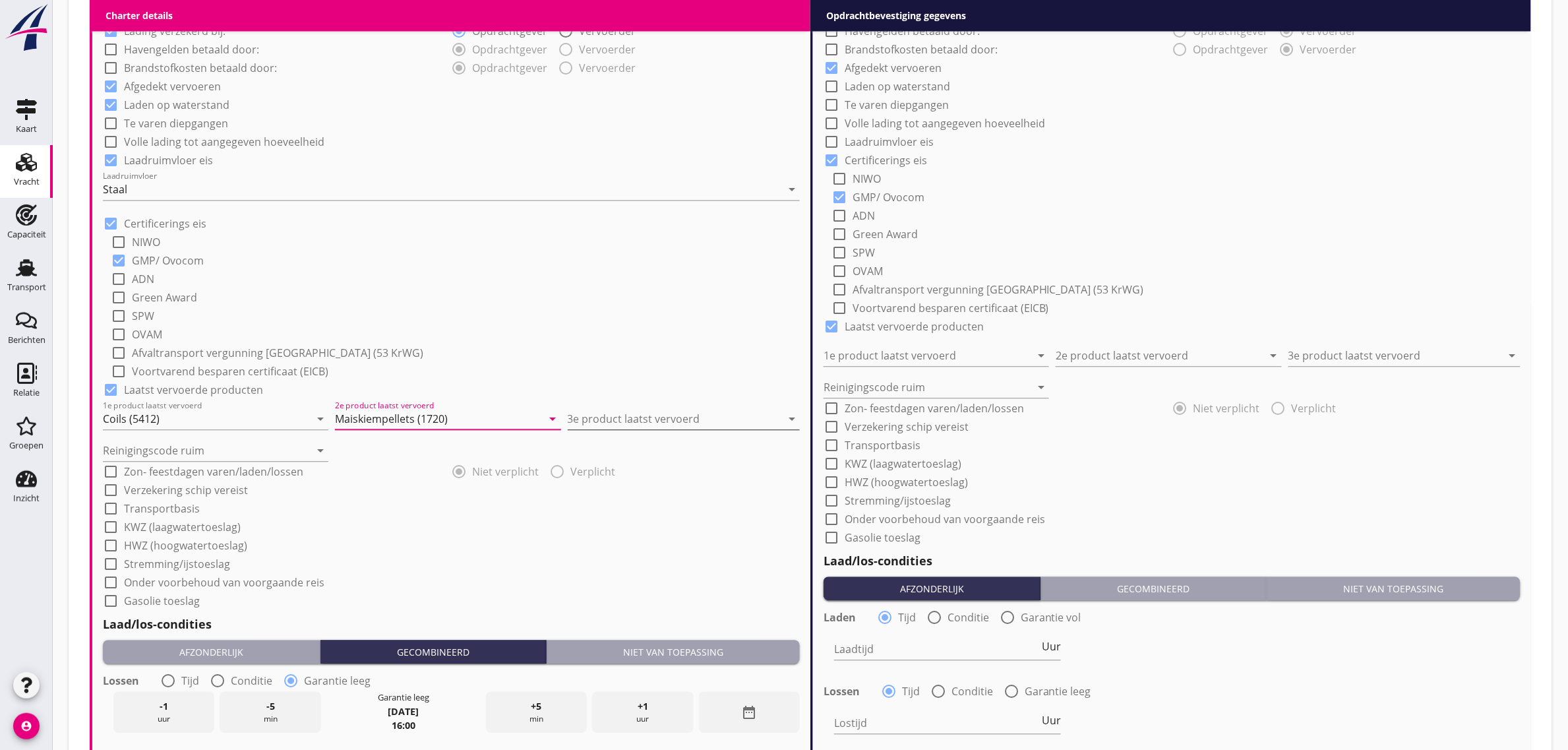
type input "Maiskiempellets (1720)"
click at [600, 415] on input "3e product laatst vervoerd" at bounding box center [675, 419] width 214 height 21
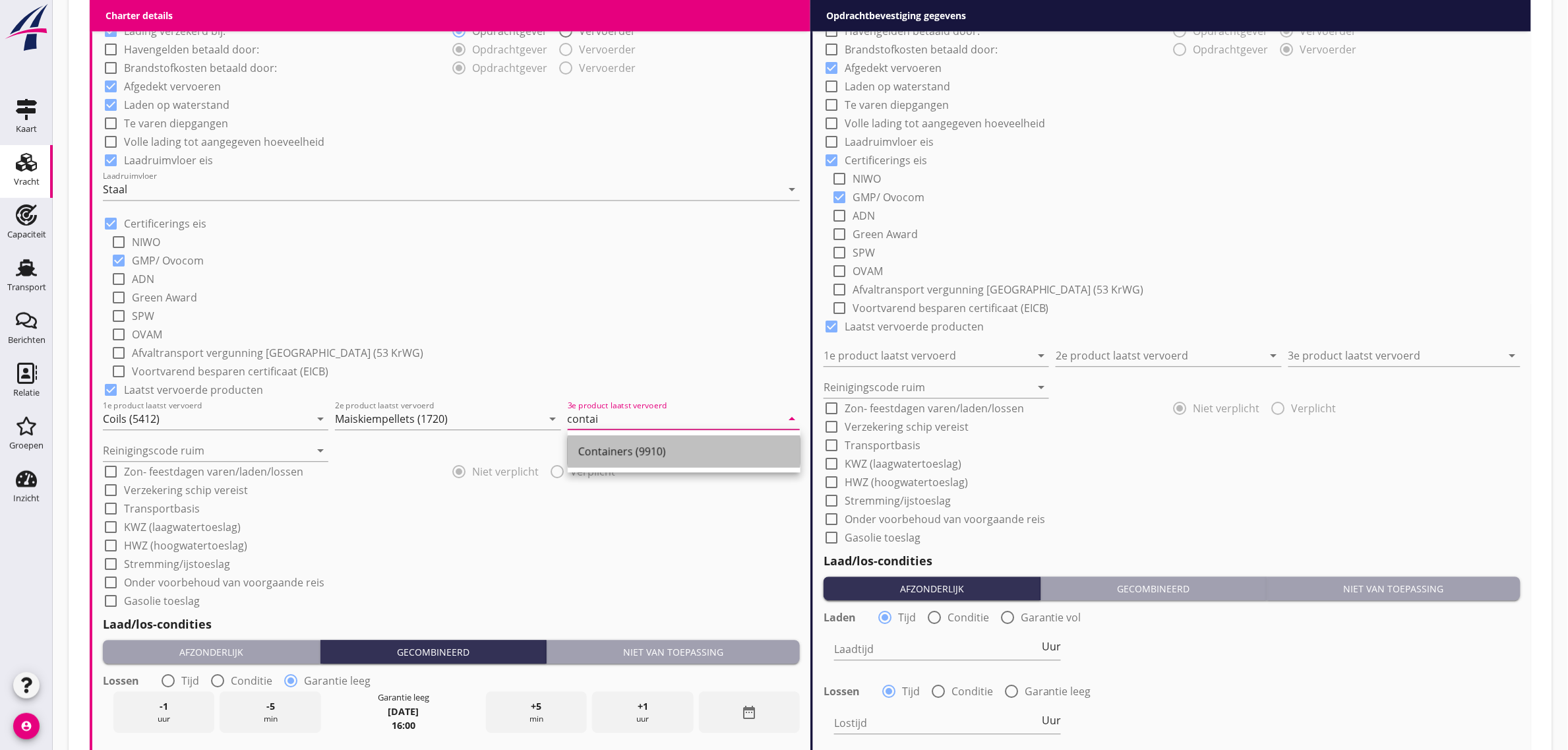
click at [613, 439] on div "Containers (9910)" at bounding box center [684, 451] width 212 height 31
type input "Containers (9910)"
click at [564, 332] on div "check_box_outline_blank OVAM" at bounding box center [455, 333] width 689 height 18
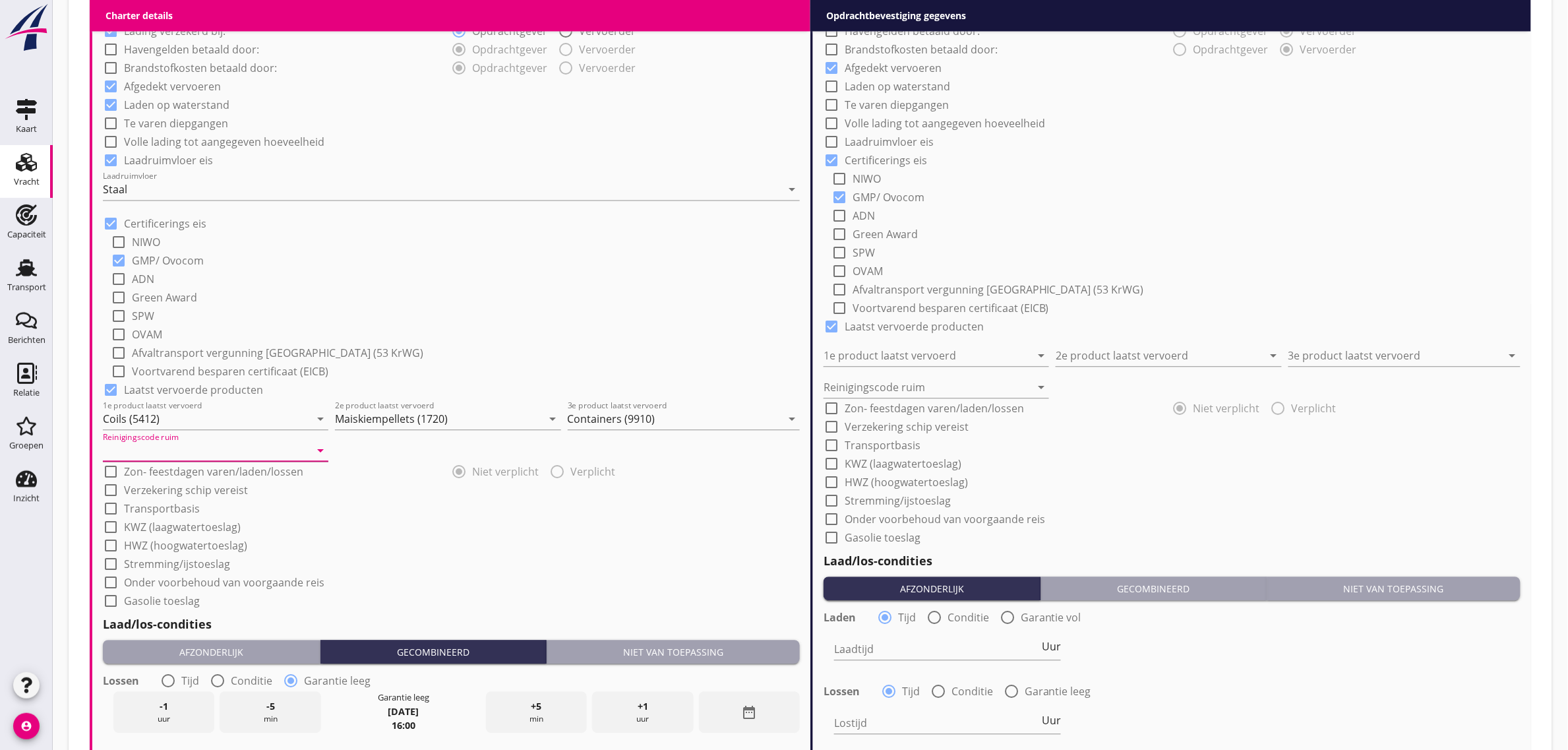
click at [157, 450] on input "Reinigingscode ruim" at bounding box center [206, 450] width 207 height 21
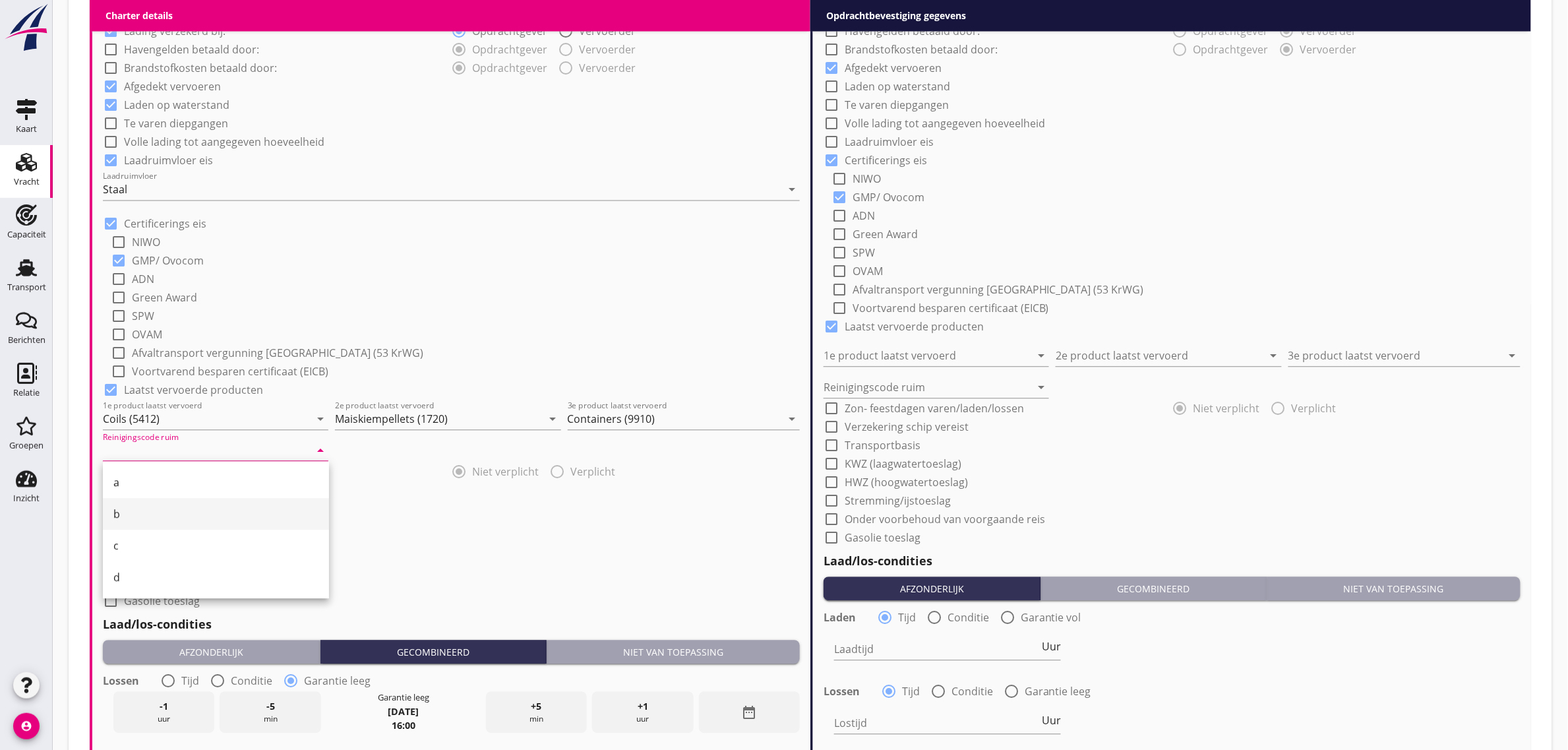
click at [165, 519] on div "b" at bounding box center [216, 514] width 205 height 16
type input "b"
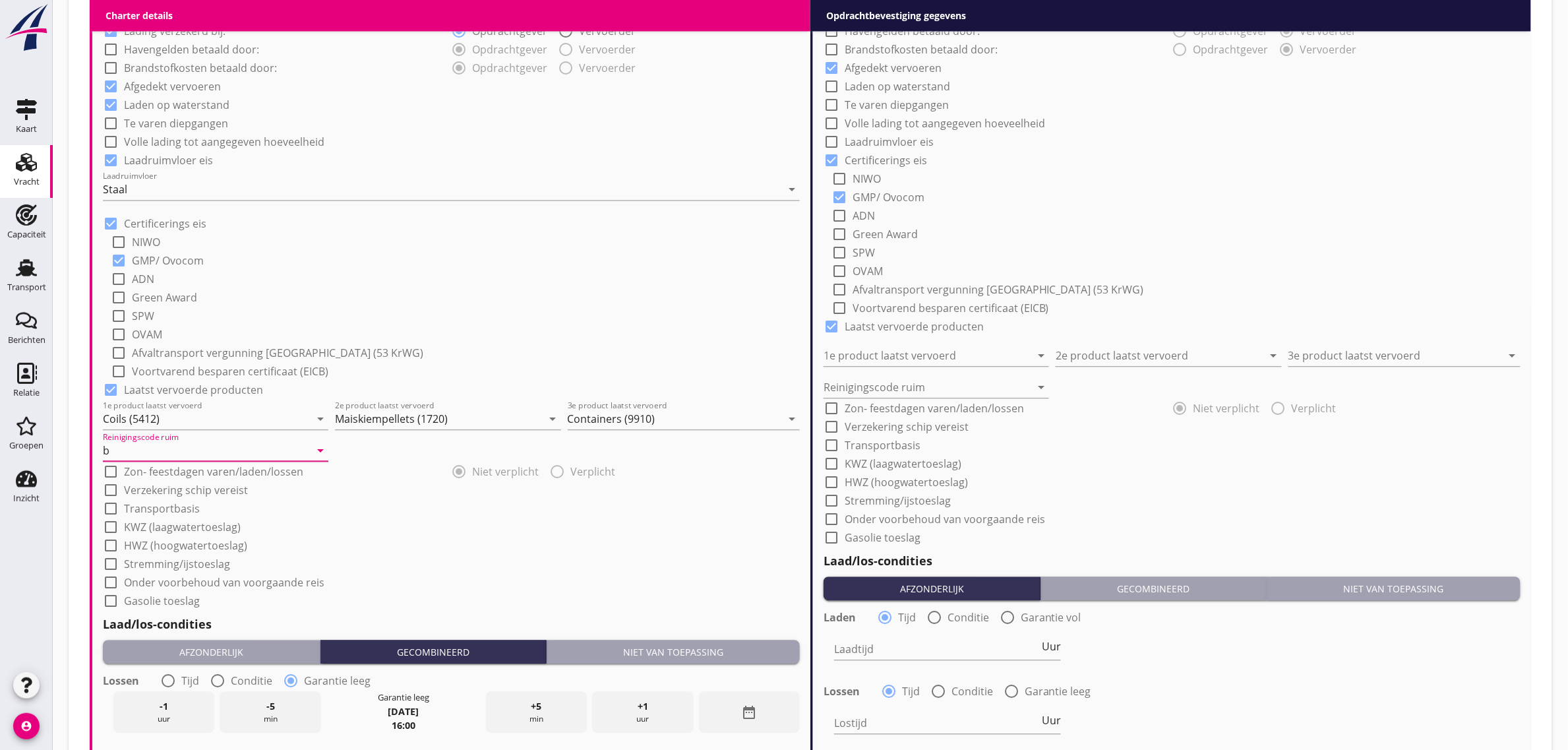
click at [513, 335] on div "check_box_outline_blank OVAM" at bounding box center [455, 333] width 689 height 18
click at [152, 506] on label "Transportbasis" at bounding box center [162, 509] width 76 height 13
checkbox input "true"
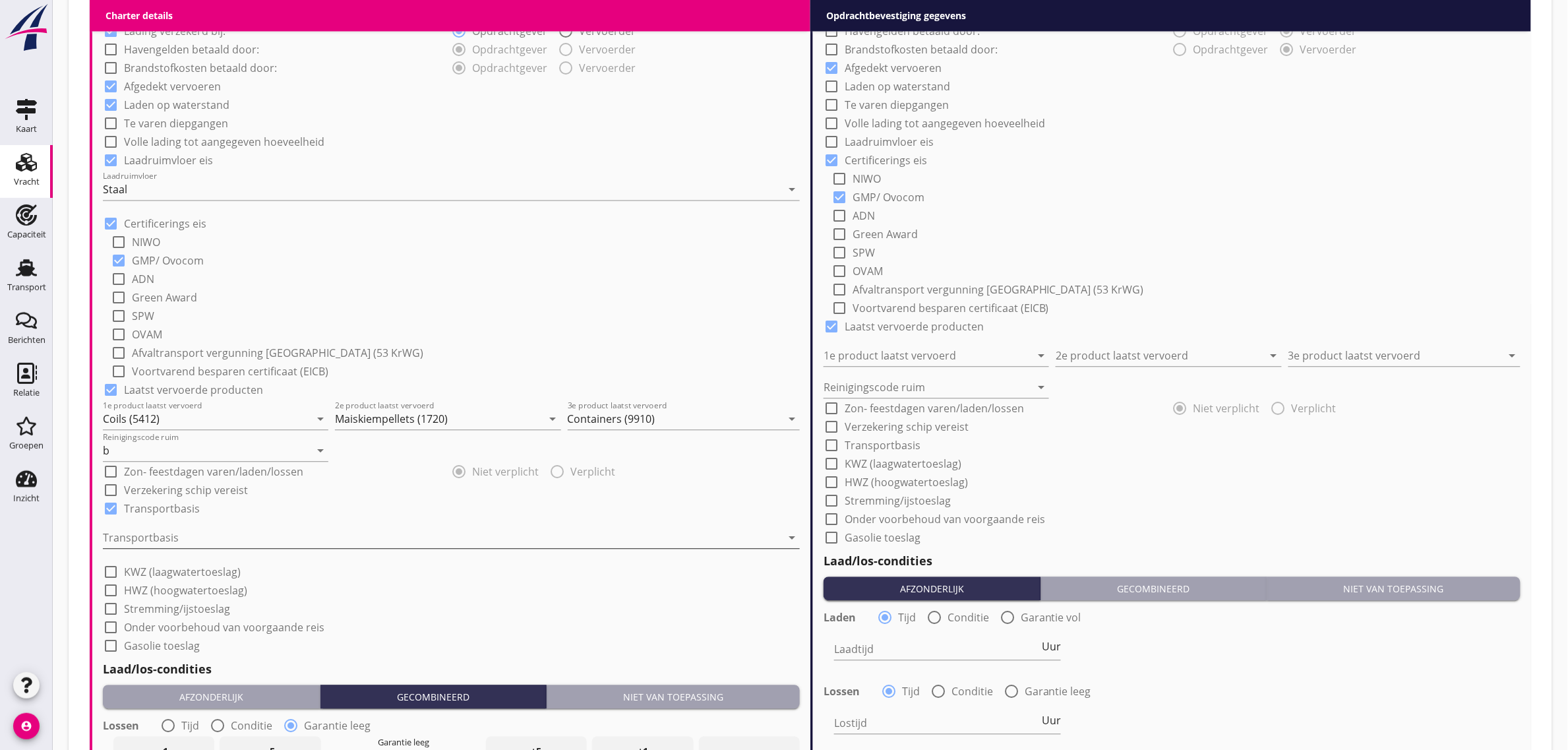
click at [158, 533] on div at bounding box center [442, 538] width 679 height 21
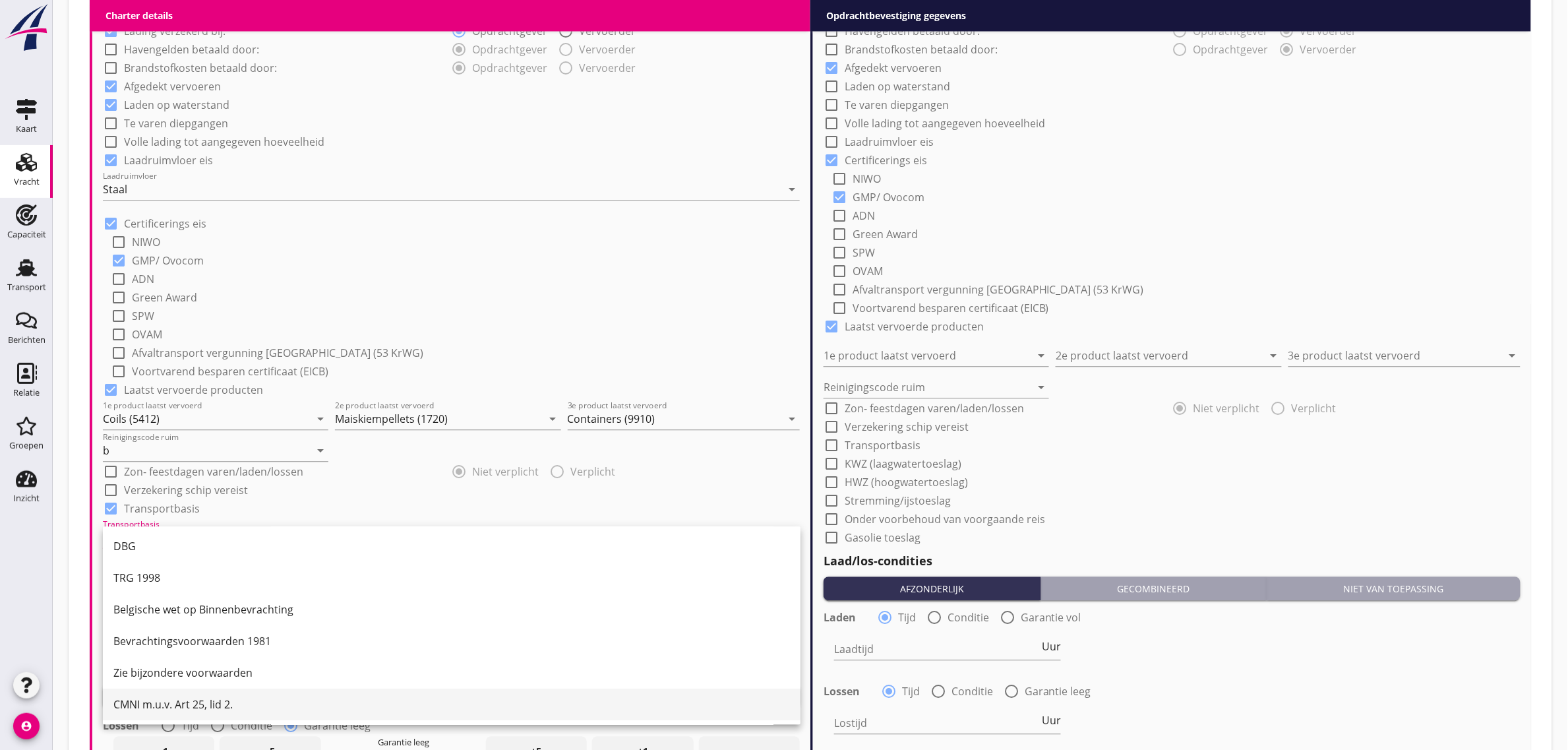
scroll to position [34, 0]
click at [180, 697] on div "CMNI m.u.v. Art 25, lid 2." at bounding box center [452, 703] width 676 height 16
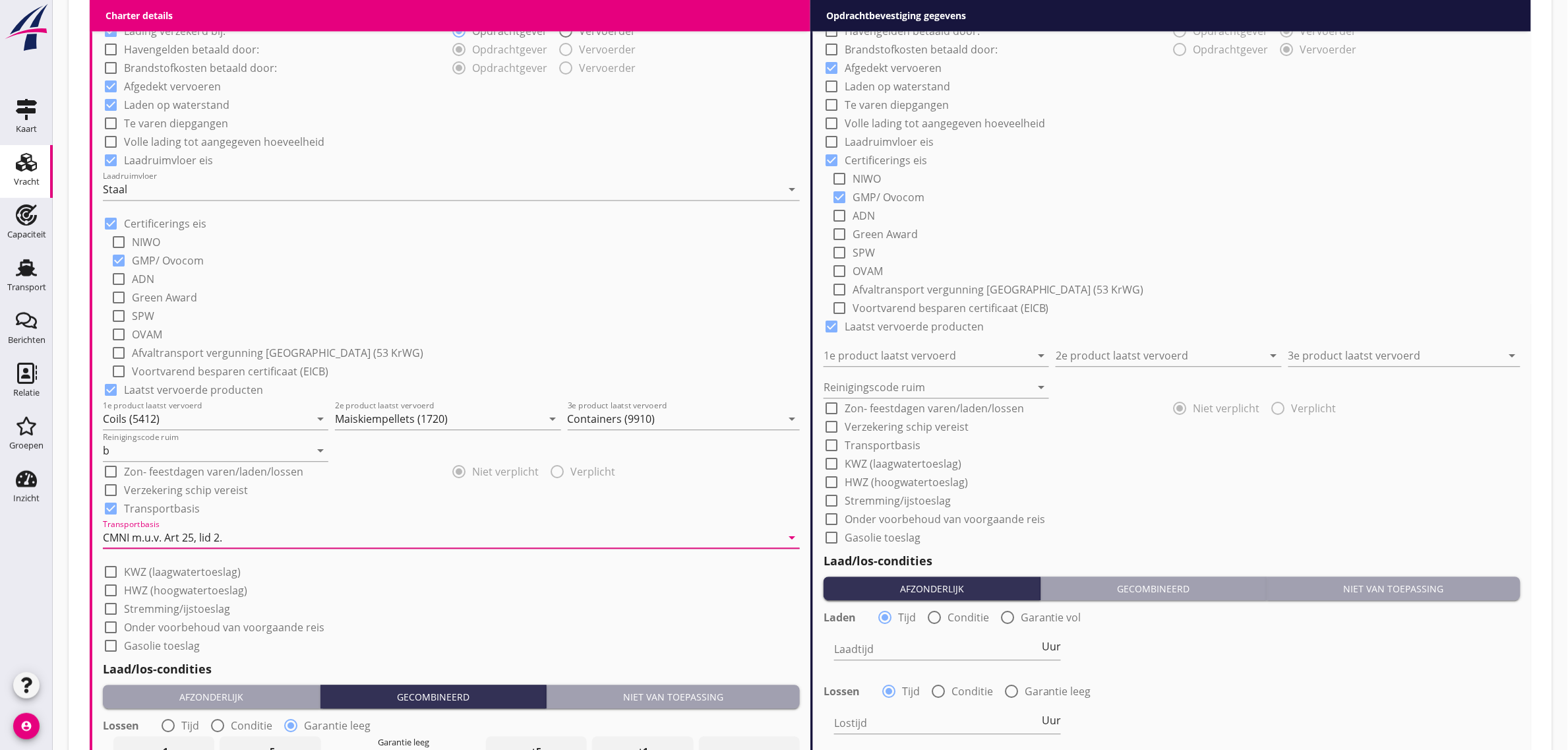
click at [486, 316] on div "check_box_outline_blank SPW" at bounding box center [455, 314] width 689 height 18
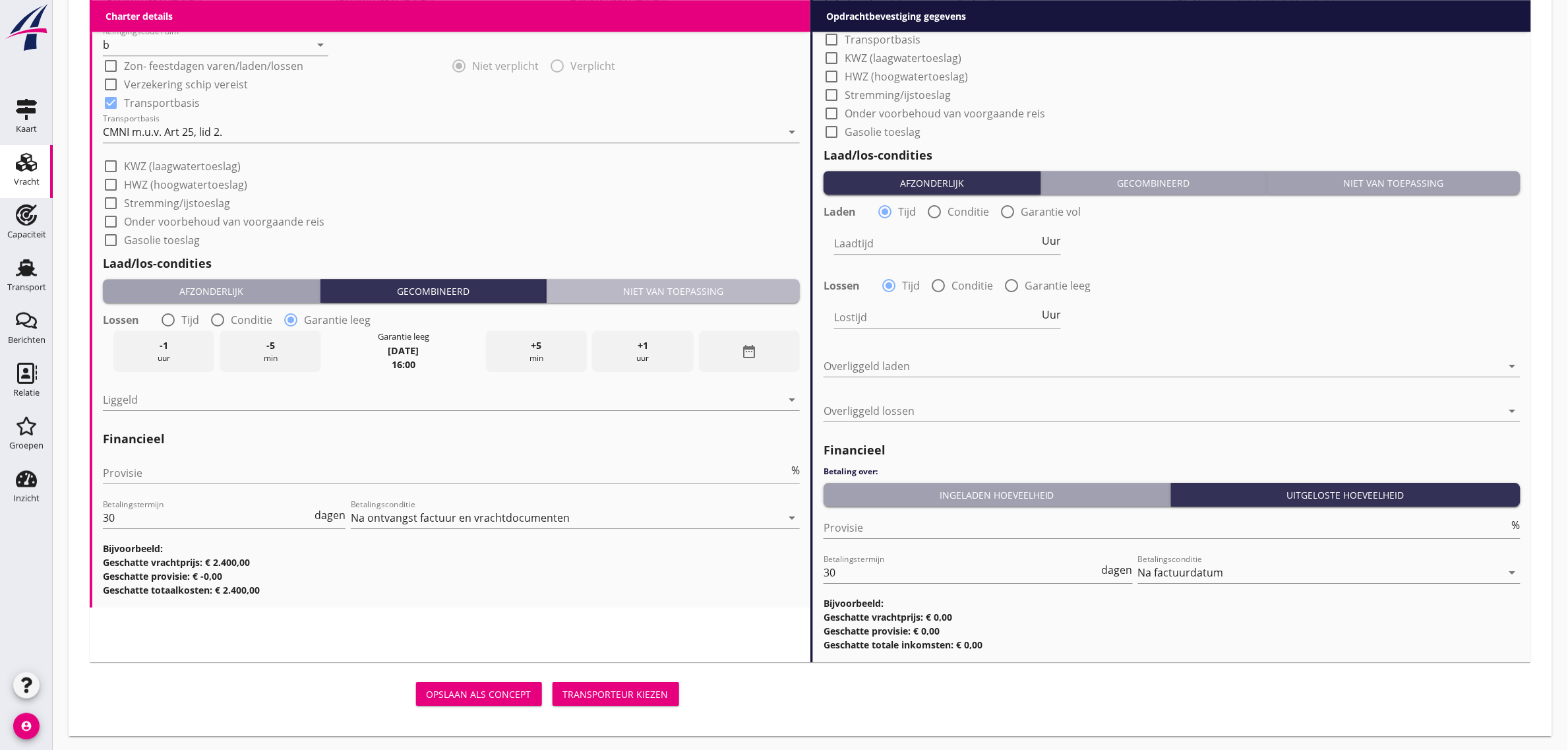
click at [649, 290] on div "Niet van toepassing" at bounding box center [673, 291] width 242 height 14
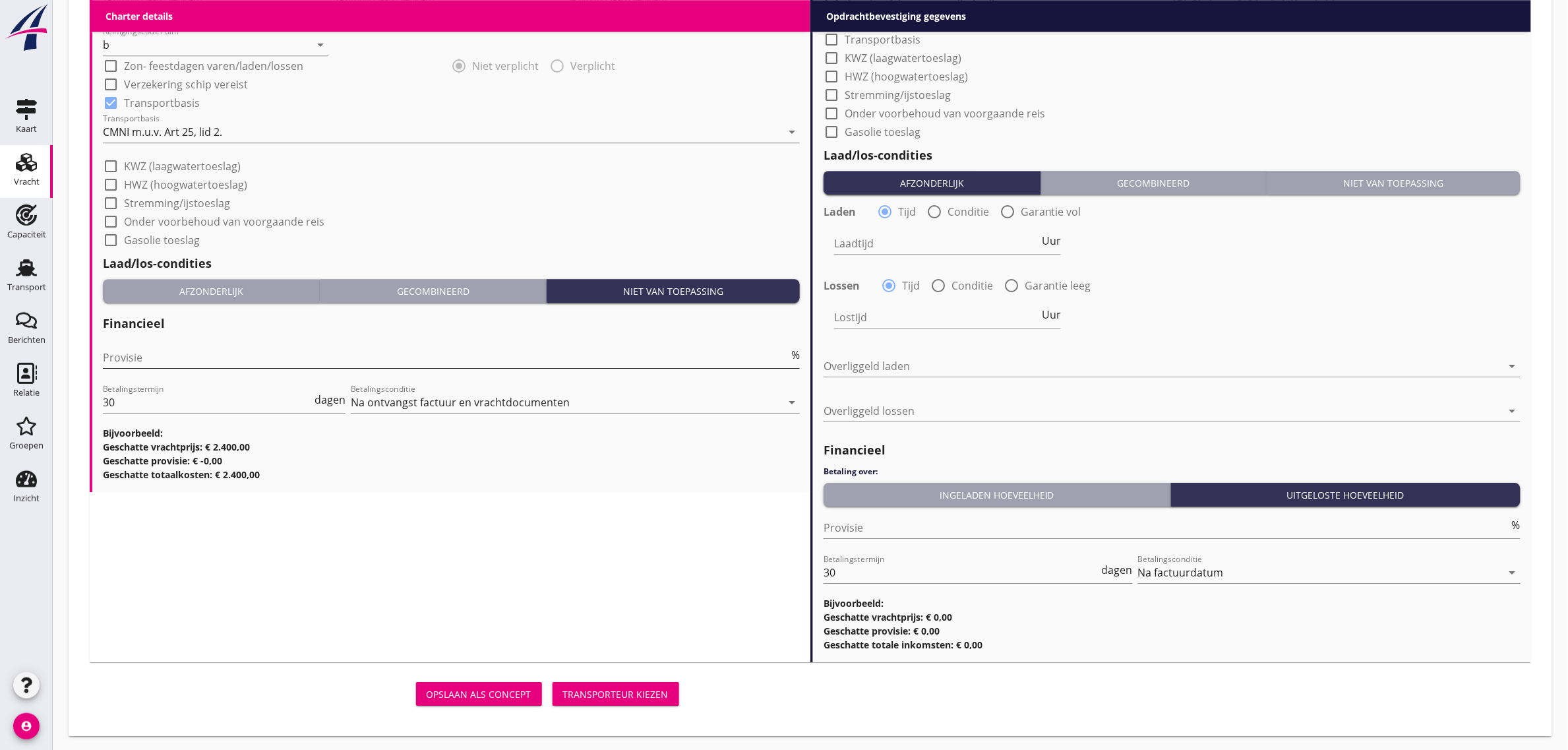
click at [223, 362] on input "Provisie" at bounding box center [446, 357] width 686 height 21
type input "0"
click at [691, 236] on div "check_box_outline_blank Gasolie toeslag" at bounding box center [452, 238] width 697 height 18
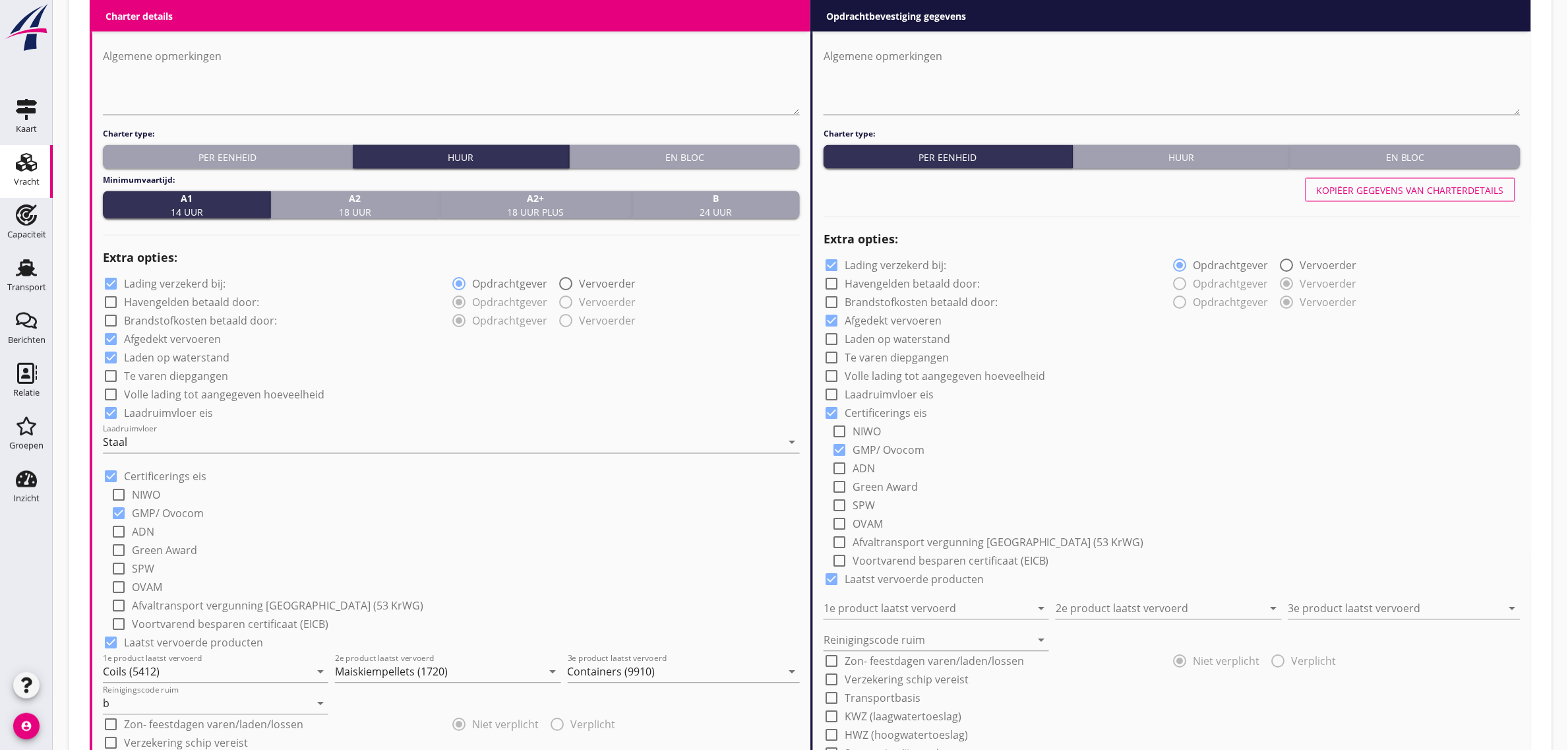
scroll to position [829, 0]
click at [1397, 177] on div "Kopiëer gegevens van charterdetails" at bounding box center [1172, 190] width 697 height 31
click at [1400, 187] on div "Kopiëer gegevens van charterdetails" at bounding box center [1411, 190] width 187 height 14
radio input "true"
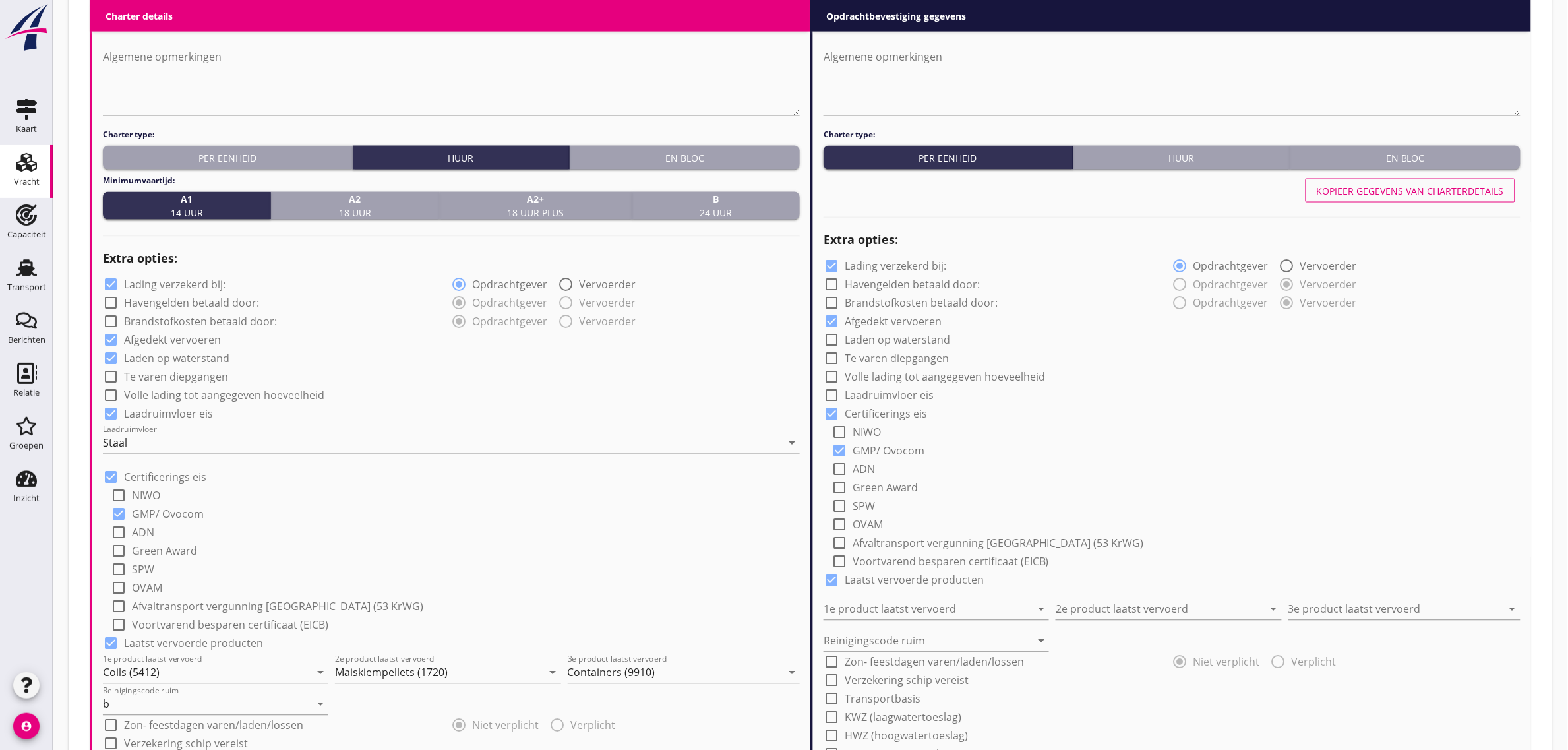
checkbox input "true"
type input "Coils (5412)"
type input "Maiskiempellets (1720)"
type input "Containers (9910)"
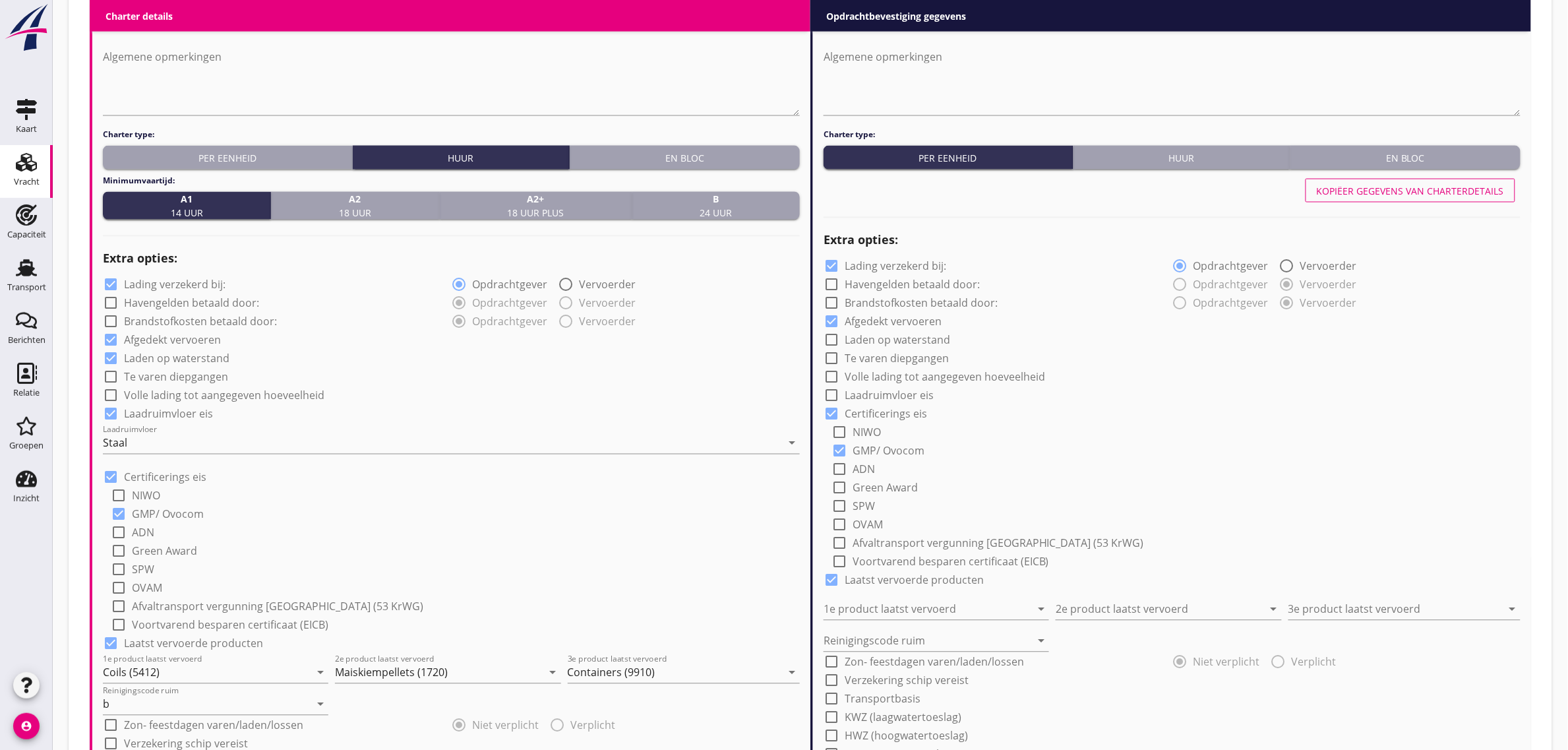
type input "b"
checkbox input "true"
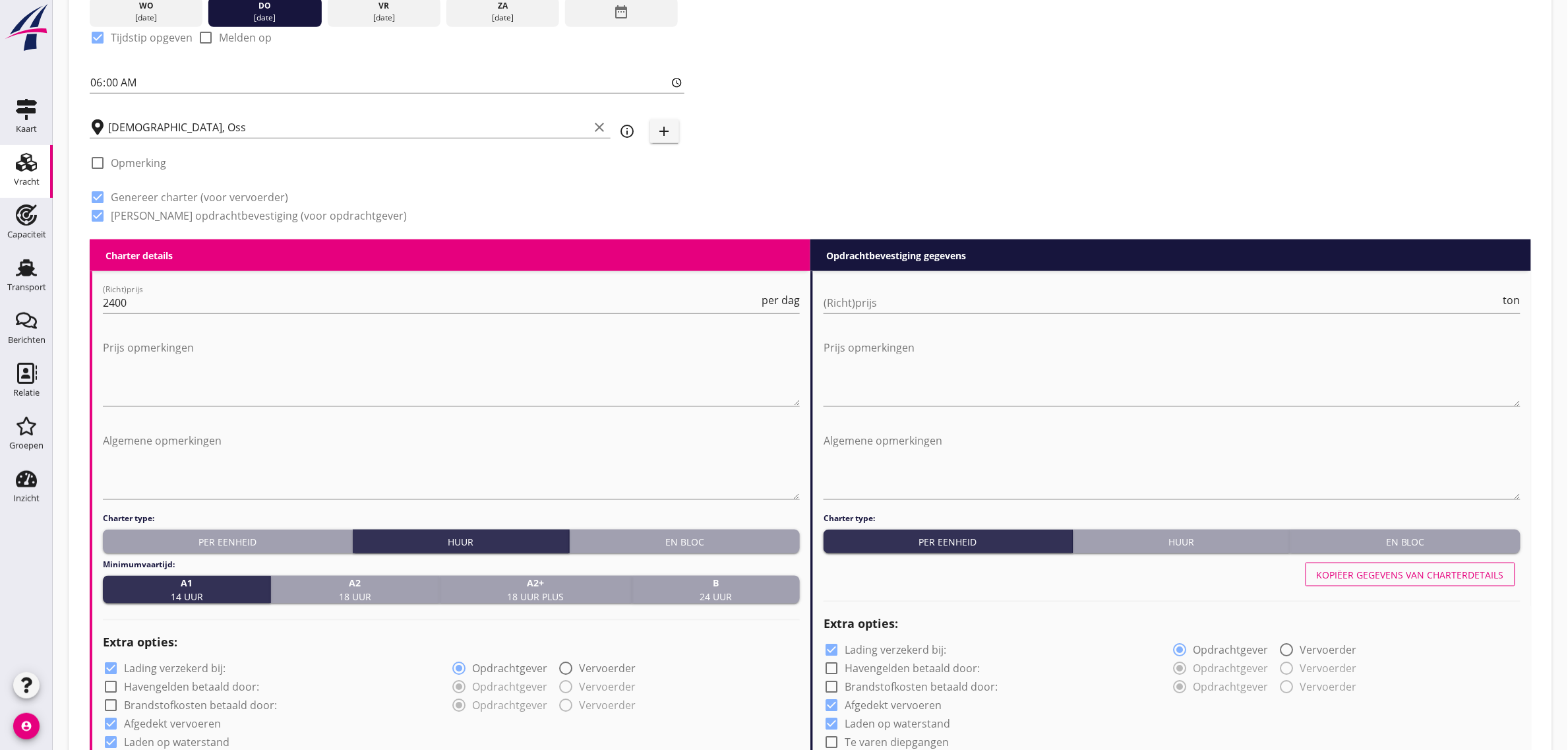
scroll to position [417, 0]
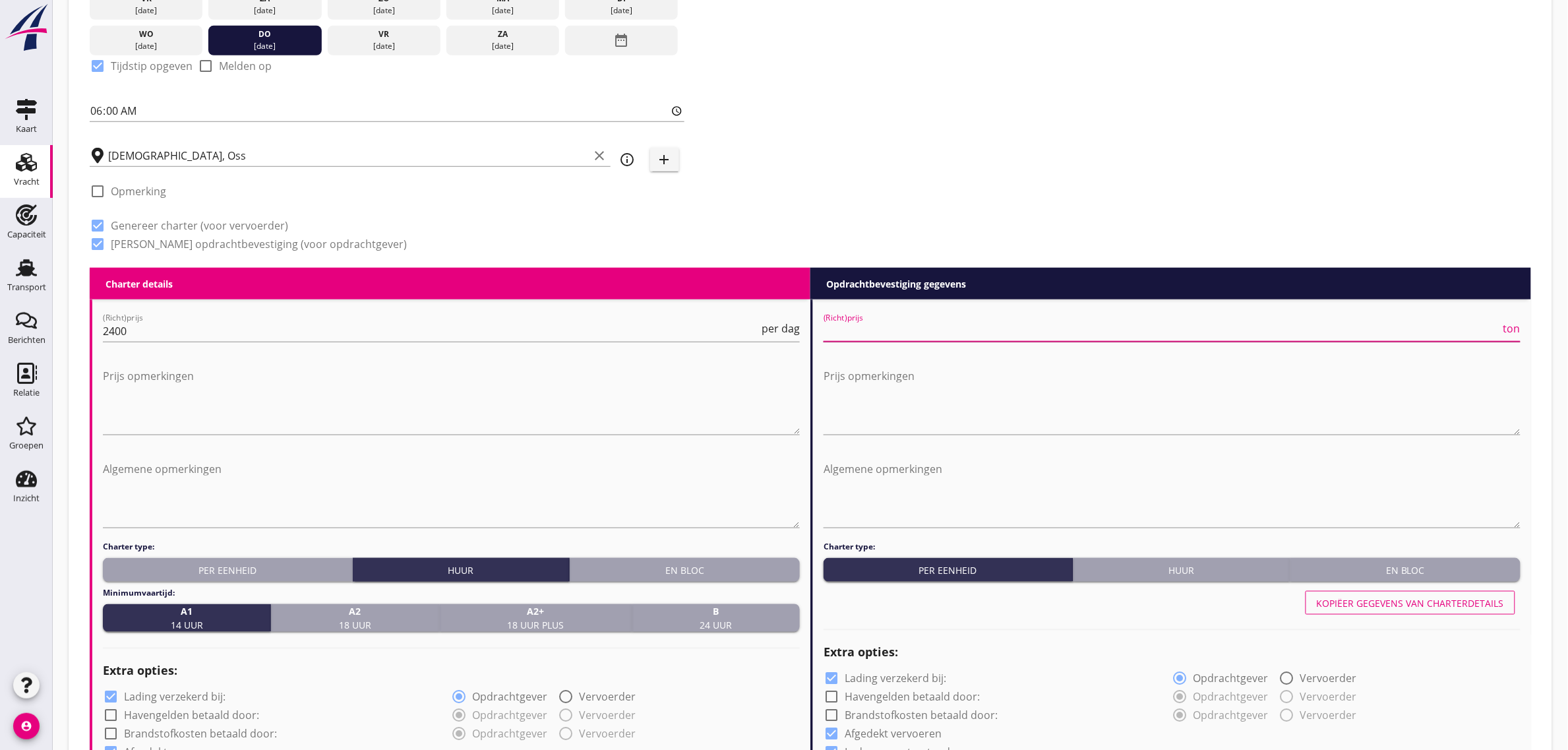
click at [895, 336] on input "(Richt)prijs" at bounding box center [1162, 331] width 677 height 21
type input "29"
type input "29.50"
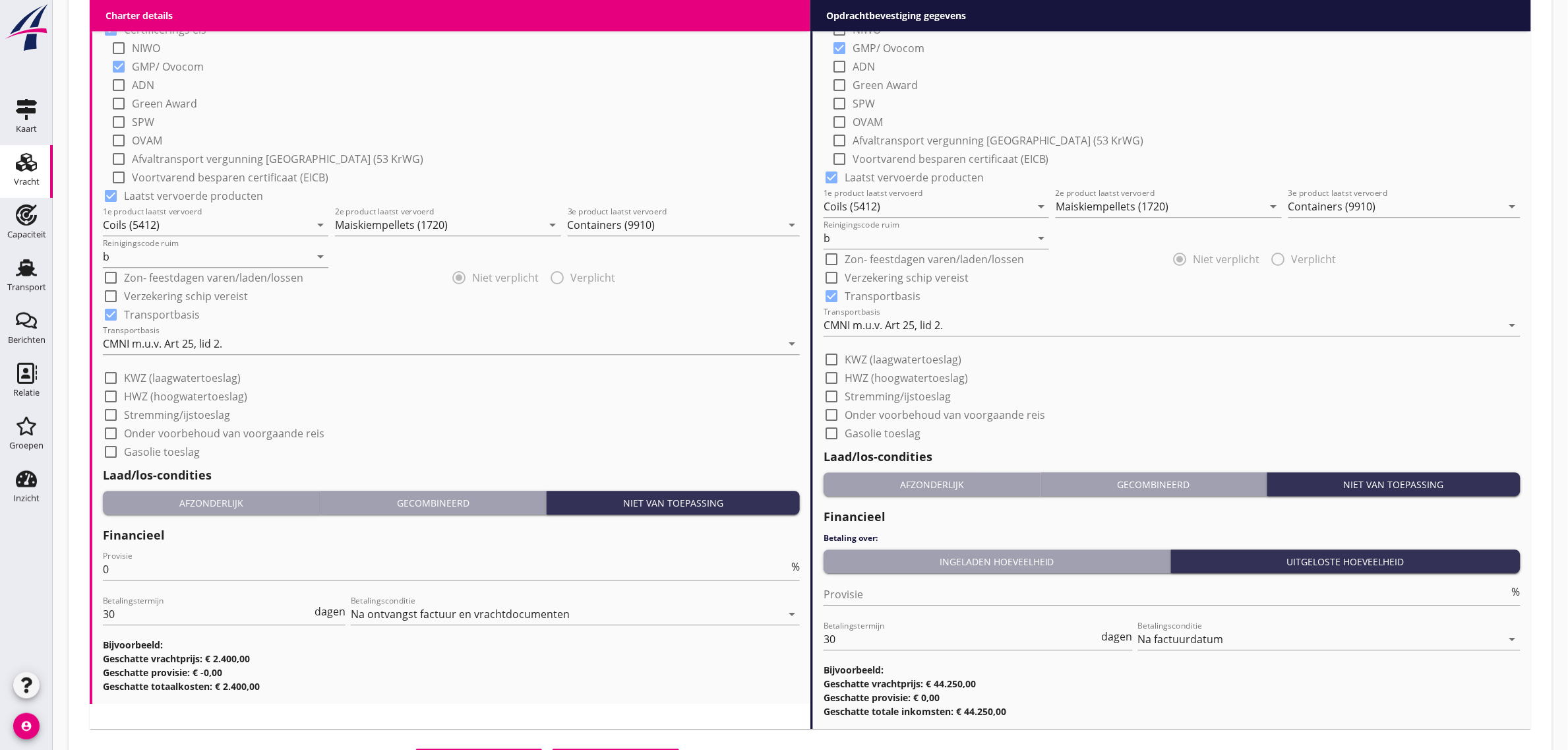
scroll to position [1345, 0]
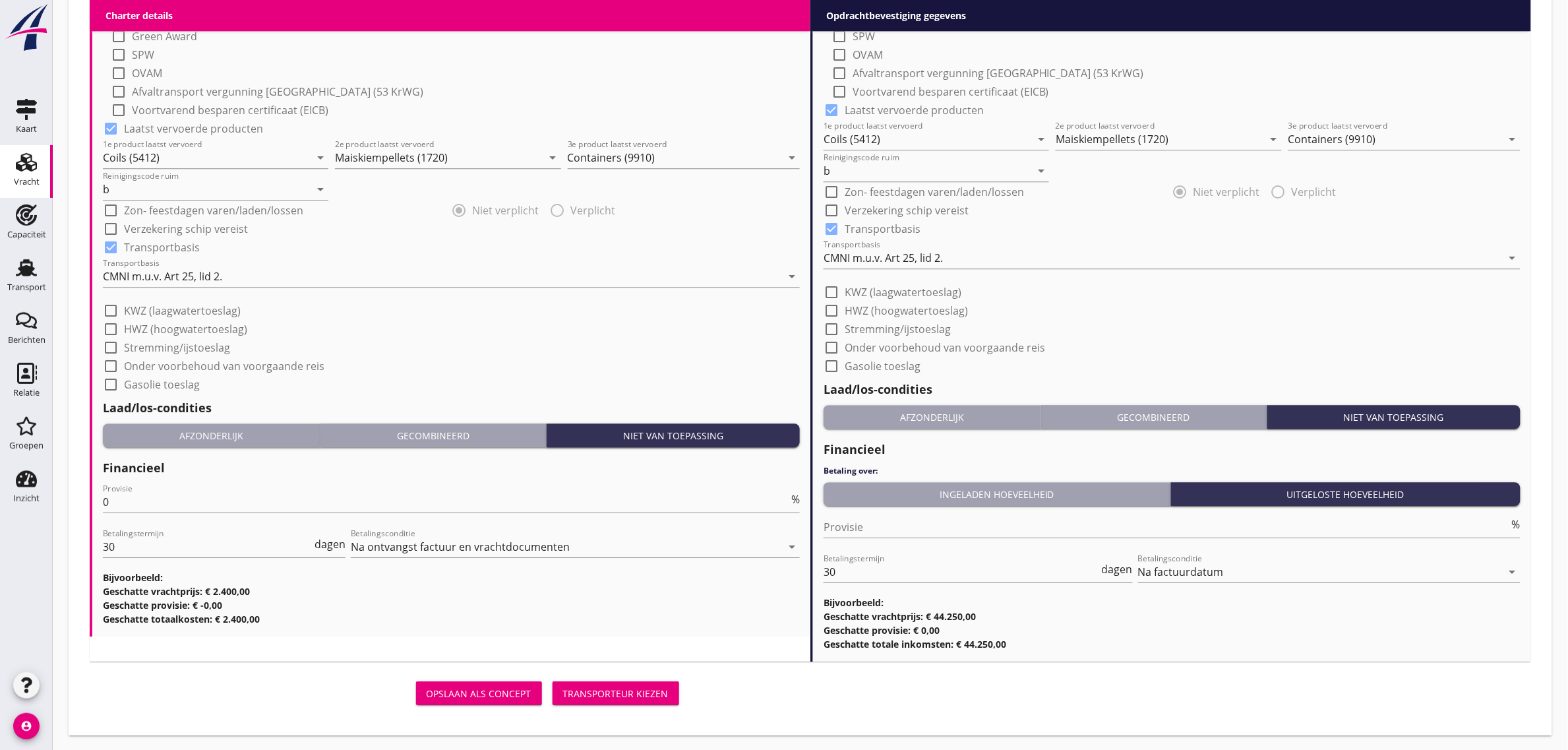
click at [874, 294] on label "KWZ (laagwatertoeslag)" at bounding box center [903, 292] width 116 height 13
checkbox input "true"
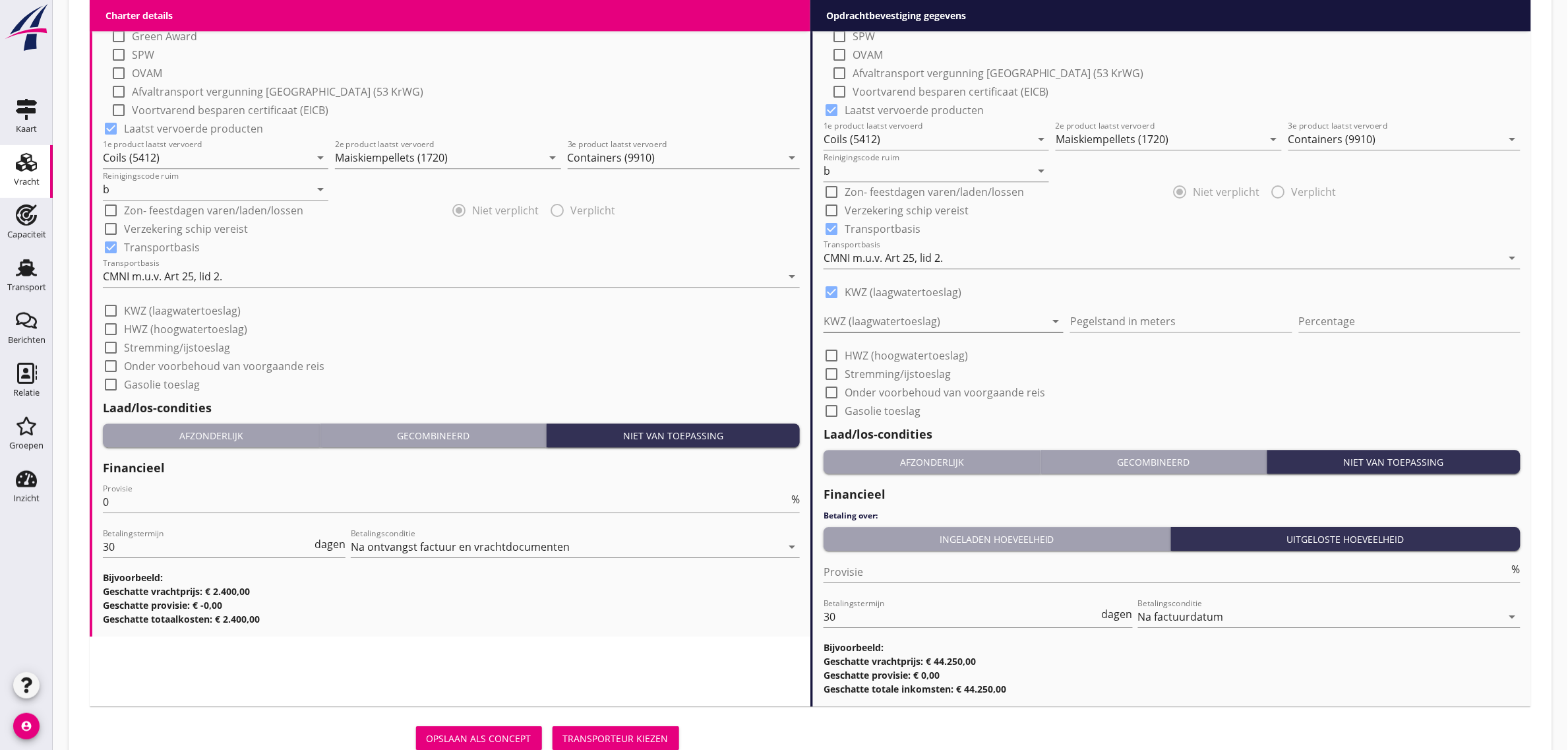
click at [867, 325] on div at bounding box center [934, 321] width 222 height 21
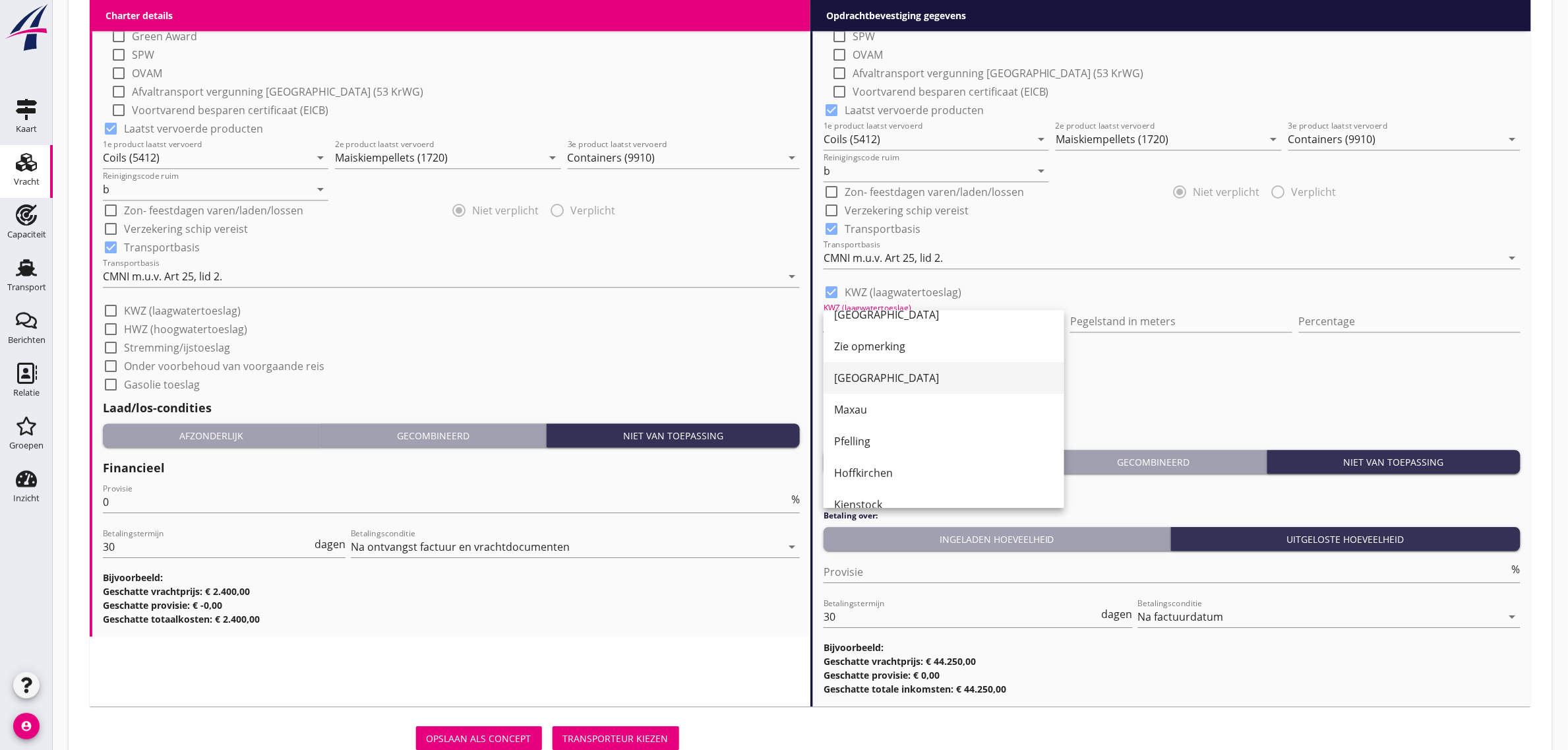
scroll to position [83, 0]
click at [906, 433] on div "Pfelling" at bounding box center [944, 439] width 220 height 16
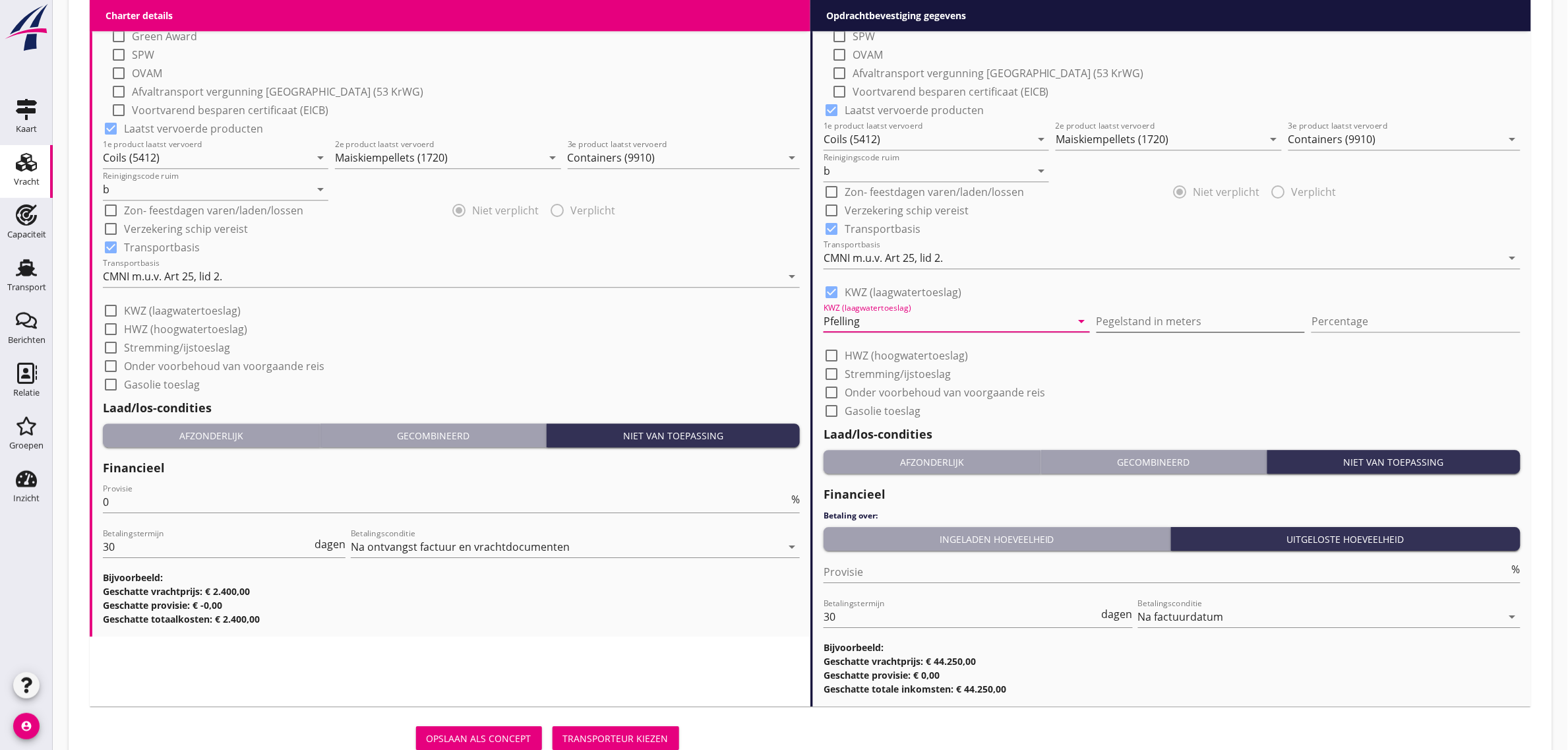
click at [1110, 314] on input "Pegelstand in meters" at bounding box center [1201, 321] width 209 height 21
type input "3"
type input "3.51"
type input "10"
drag, startPoint x: 1120, startPoint y: 351, endPoint x: 1035, endPoint y: 420, distance: 109.5
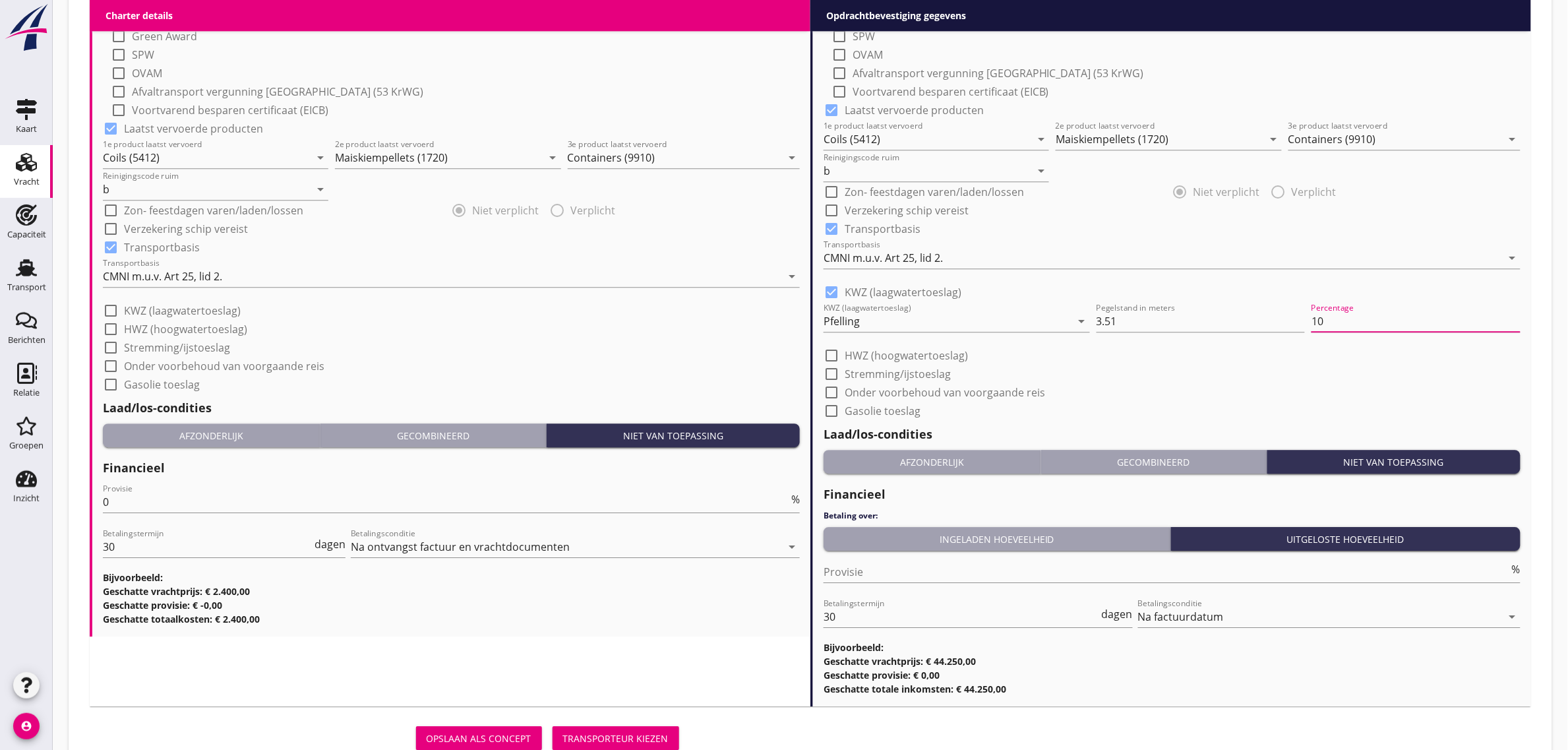
click at [1120, 352] on div "check_box_outline_blank HWZ (hoogwatertoeslag)" at bounding box center [1172, 354] width 697 height 18
click at [914, 460] on div "Afzonderlijk" at bounding box center [932, 462] width 206 height 14
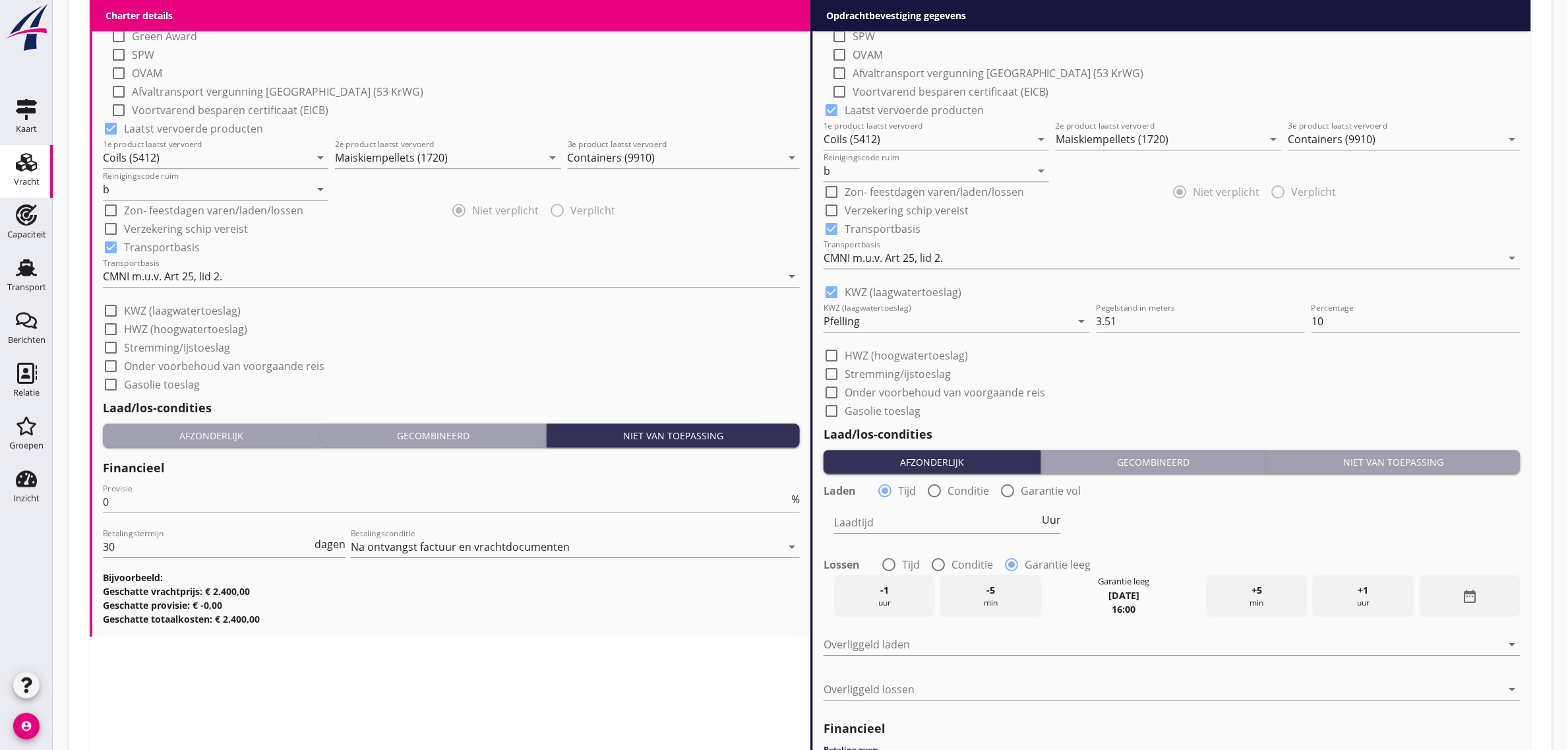
click at [894, 568] on div at bounding box center [889, 565] width 23 height 23
radio input "true"
click at [875, 529] on input "Laadtijd" at bounding box center [937, 522] width 205 height 21
type input "48"
click at [956, 558] on label "Conditie" at bounding box center [972, 565] width 42 height 13
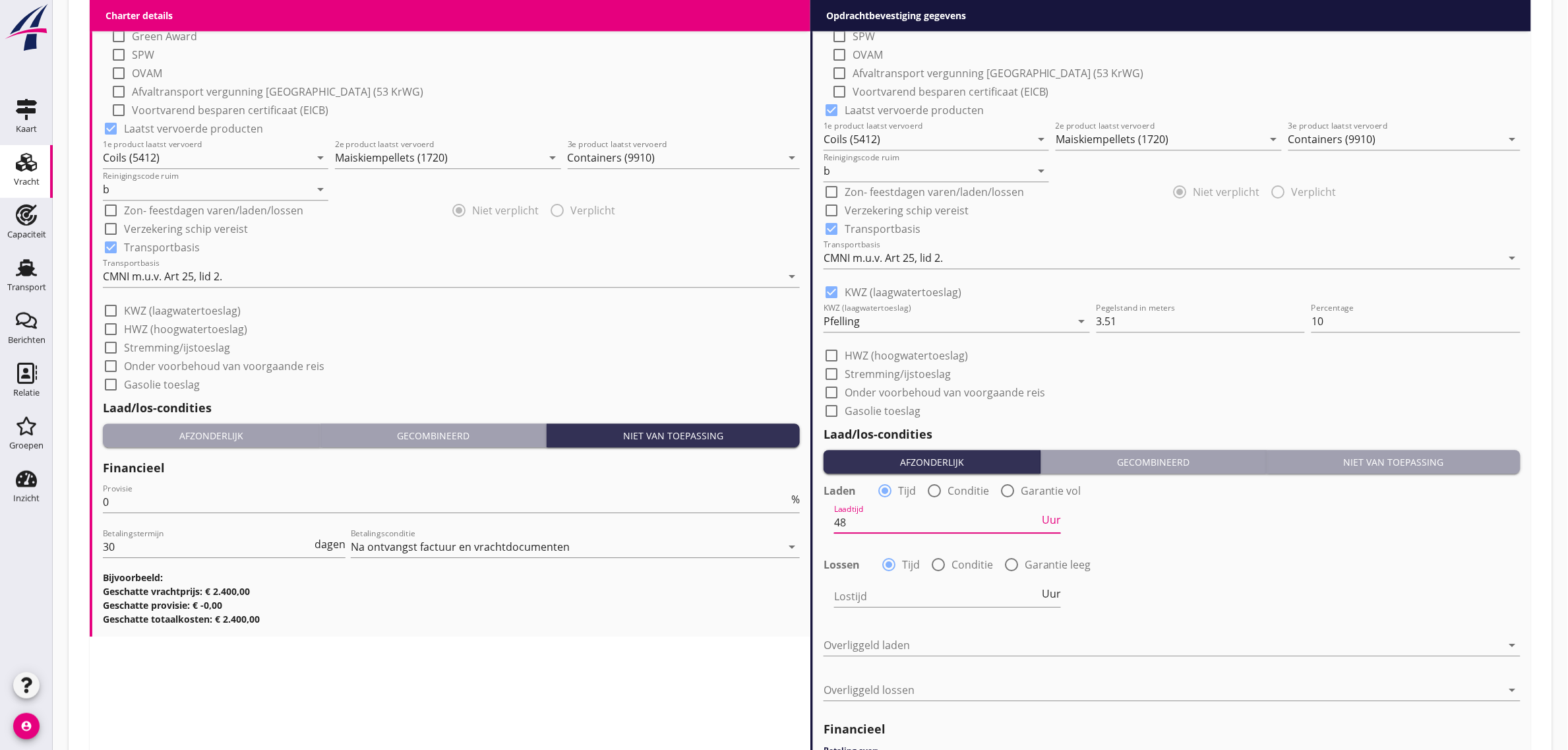
radio input "false"
radio input "true"
click at [914, 593] on div at bounding box center [996, 596] width 324 height 21
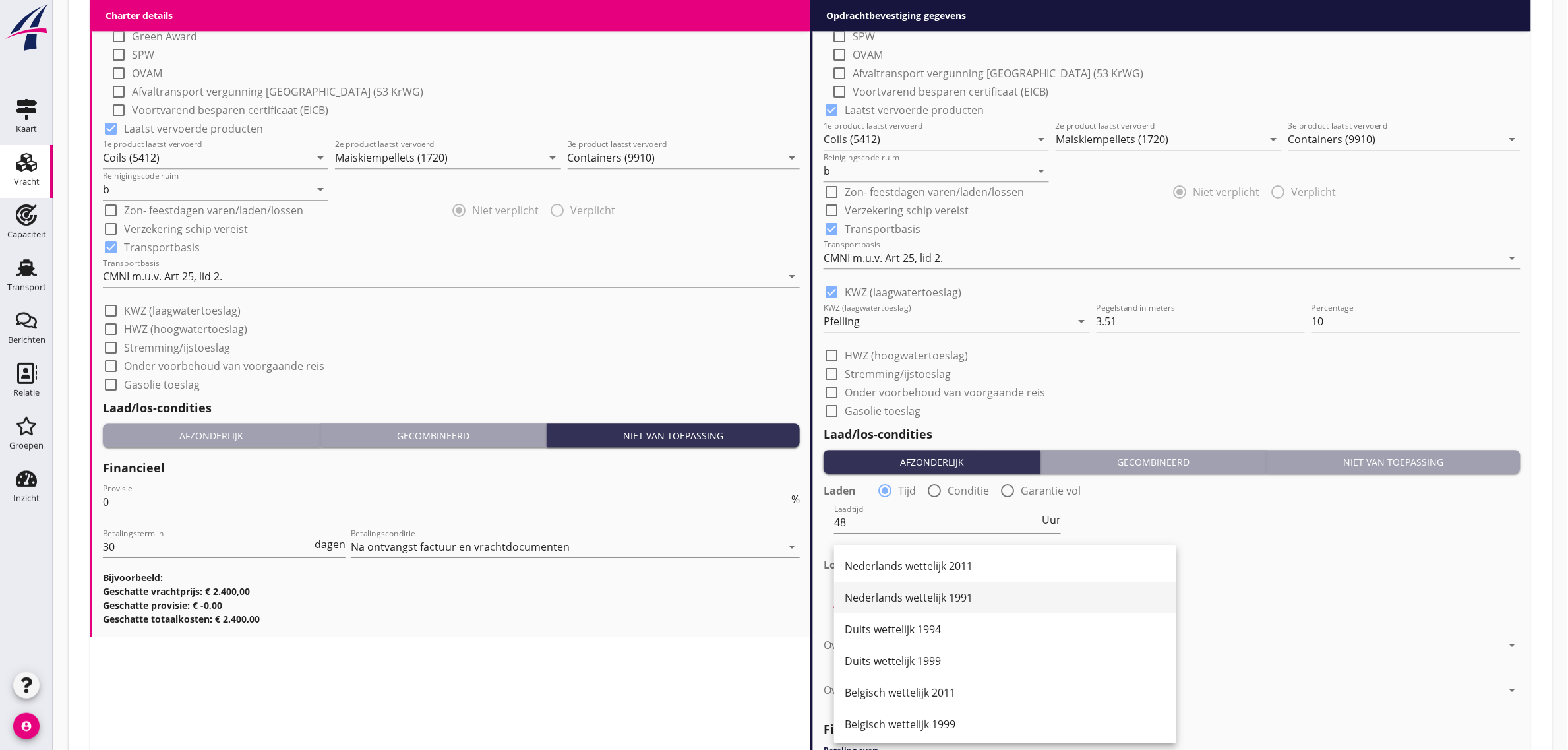
click at [905, 598] on div "Nederlands wettelijk 1991" at bounding box center [1005, 598] width 321 height 16
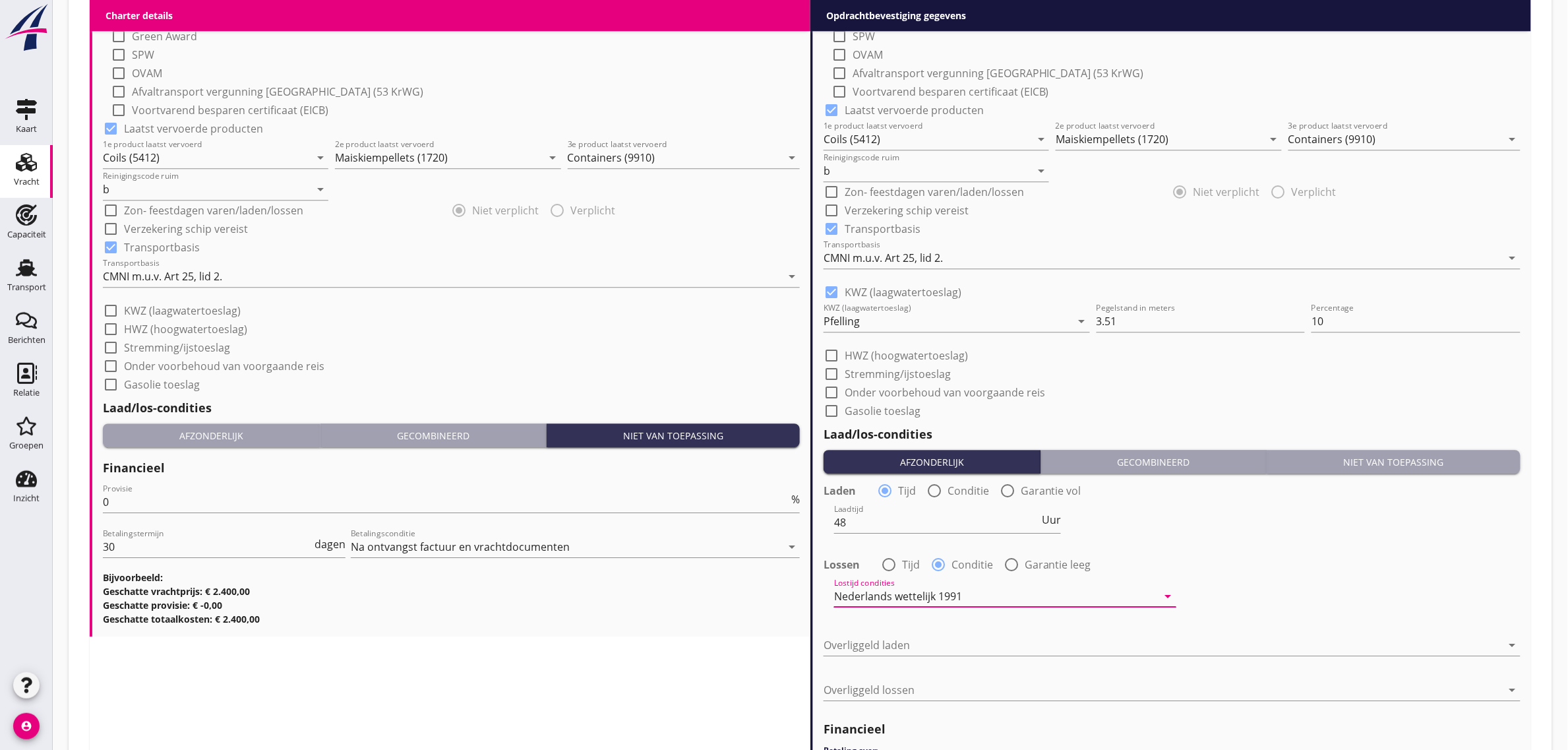
click at [944, 602] on div "Nederlands wettelijk 1991" at bounding box center [996, 596] width 324 height 21
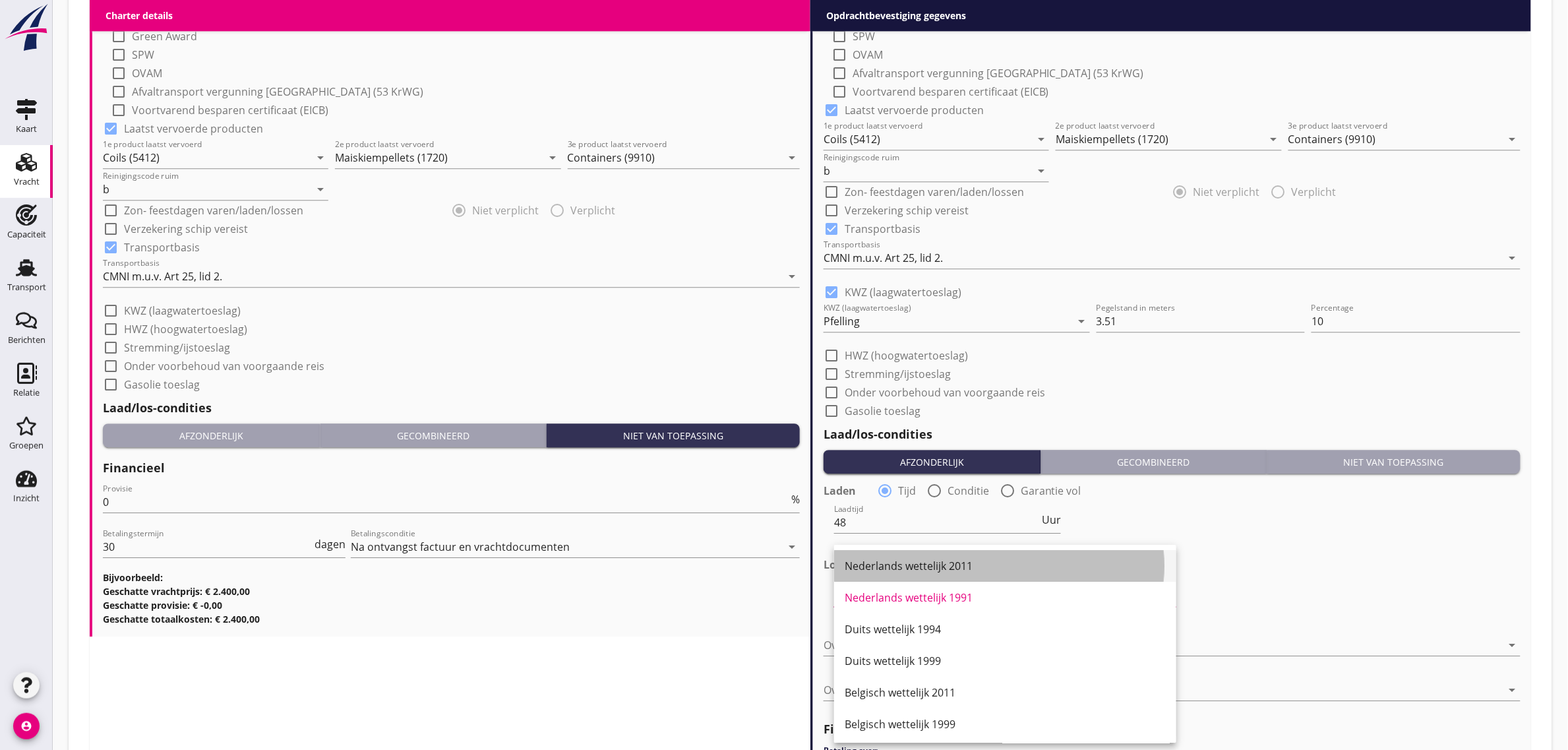
click at [943, 568] on div "Nederlands wettelijk 2011" at bounding box center [1005, 566] width 321 height 16
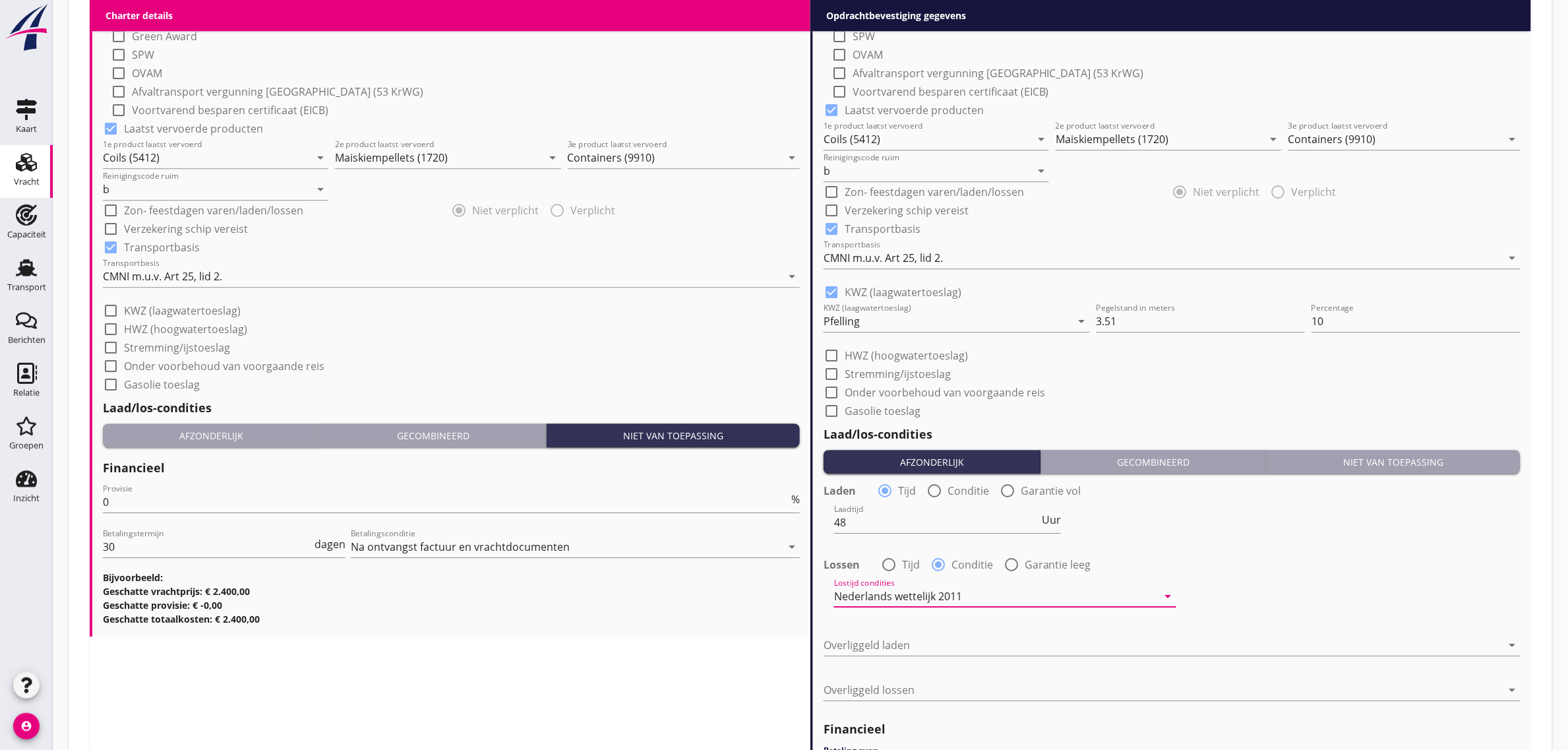
click at [1214, 578] on div "Lostijd condities Nederlands wettelijk 2011 arrow_drop_down" at bounding box center [1172, 598] width 700 height 48
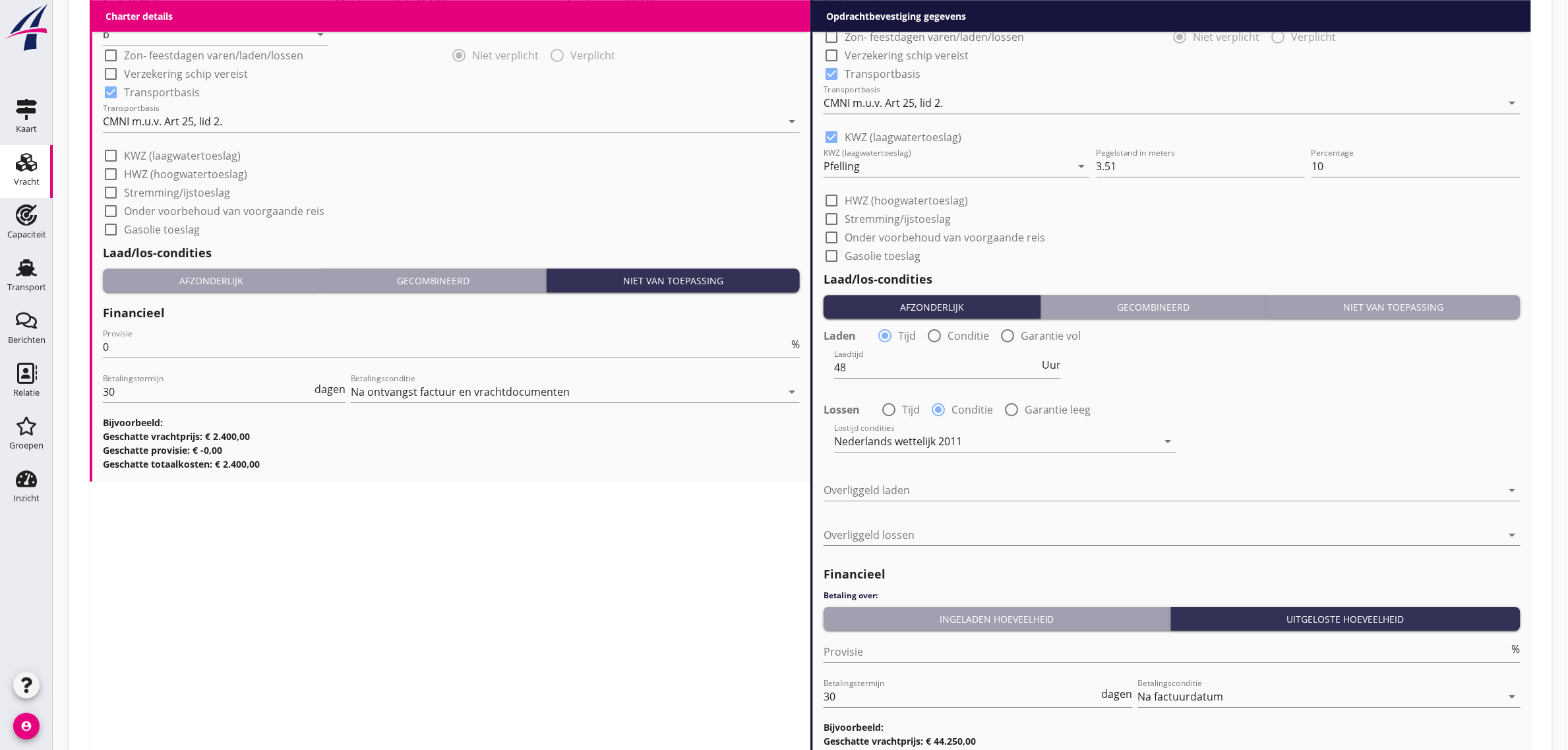
scroll to position [1510, 0]
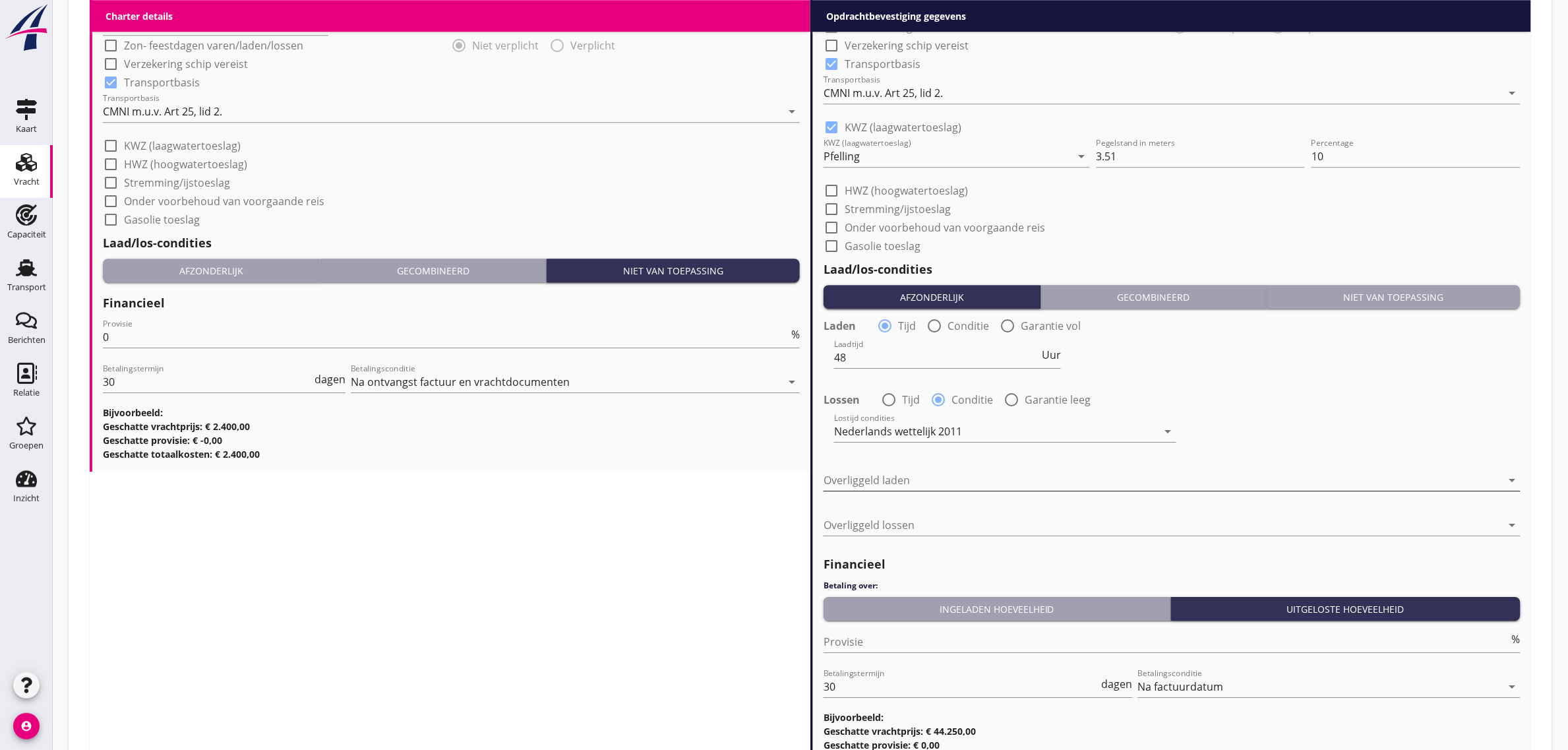
click at [930, 469] on div at bounding box center [1162, 480] width 679 height 21
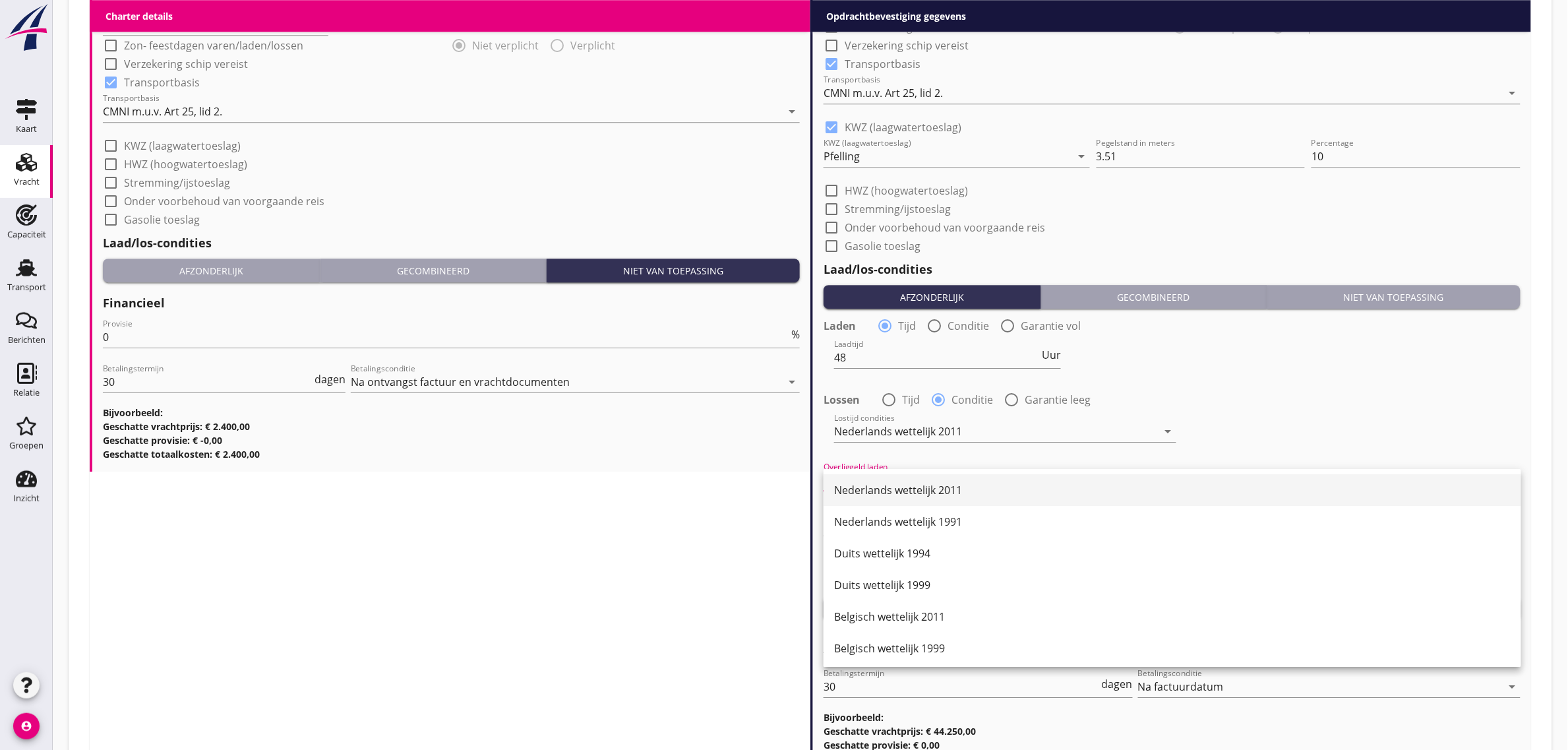
drag, startPoint x: 956, startPoint y: 472, endPoint x: 957, endPoint y: 482, distance: 10.0
click at [957, 485] on div "Nederlands wettelijk 2011" at bounding box center [1173, 490] width 676 height 16
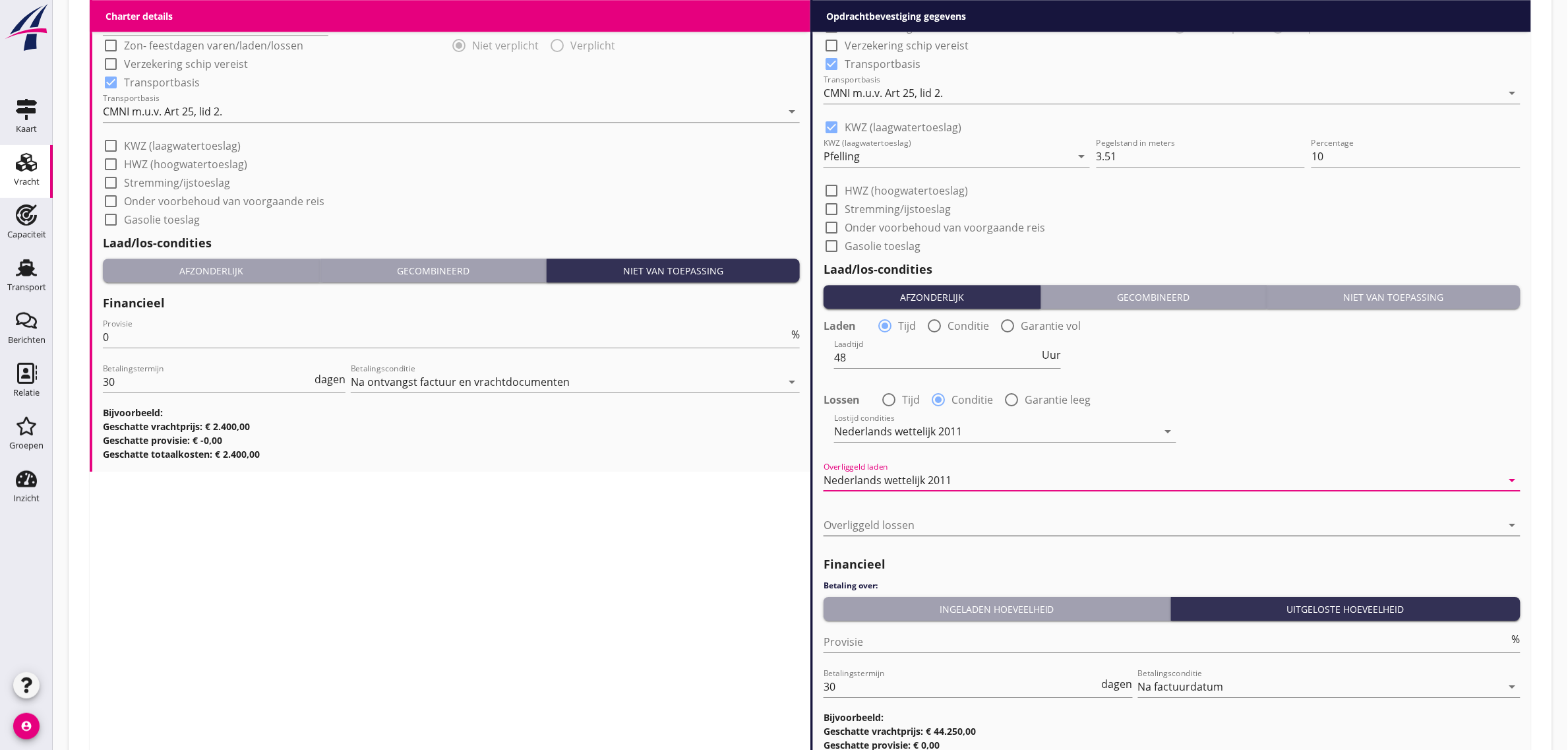
click at [900, 519] on div at bounding box center [1162, 525] width 679 height 21
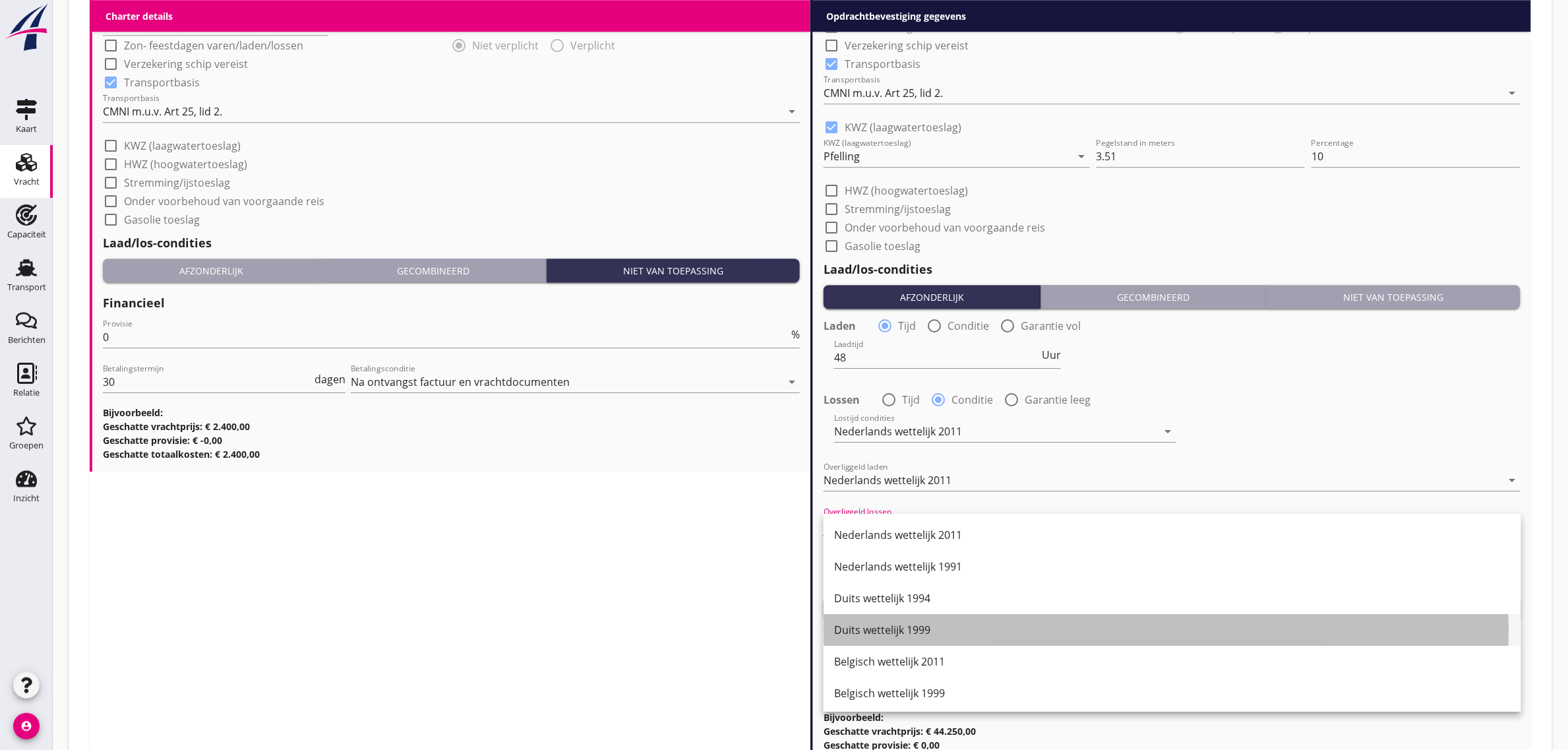
click at [938, 631] on div "Duits wettelijk 1999" at bounding box center [1173, 630] width 676 height 16
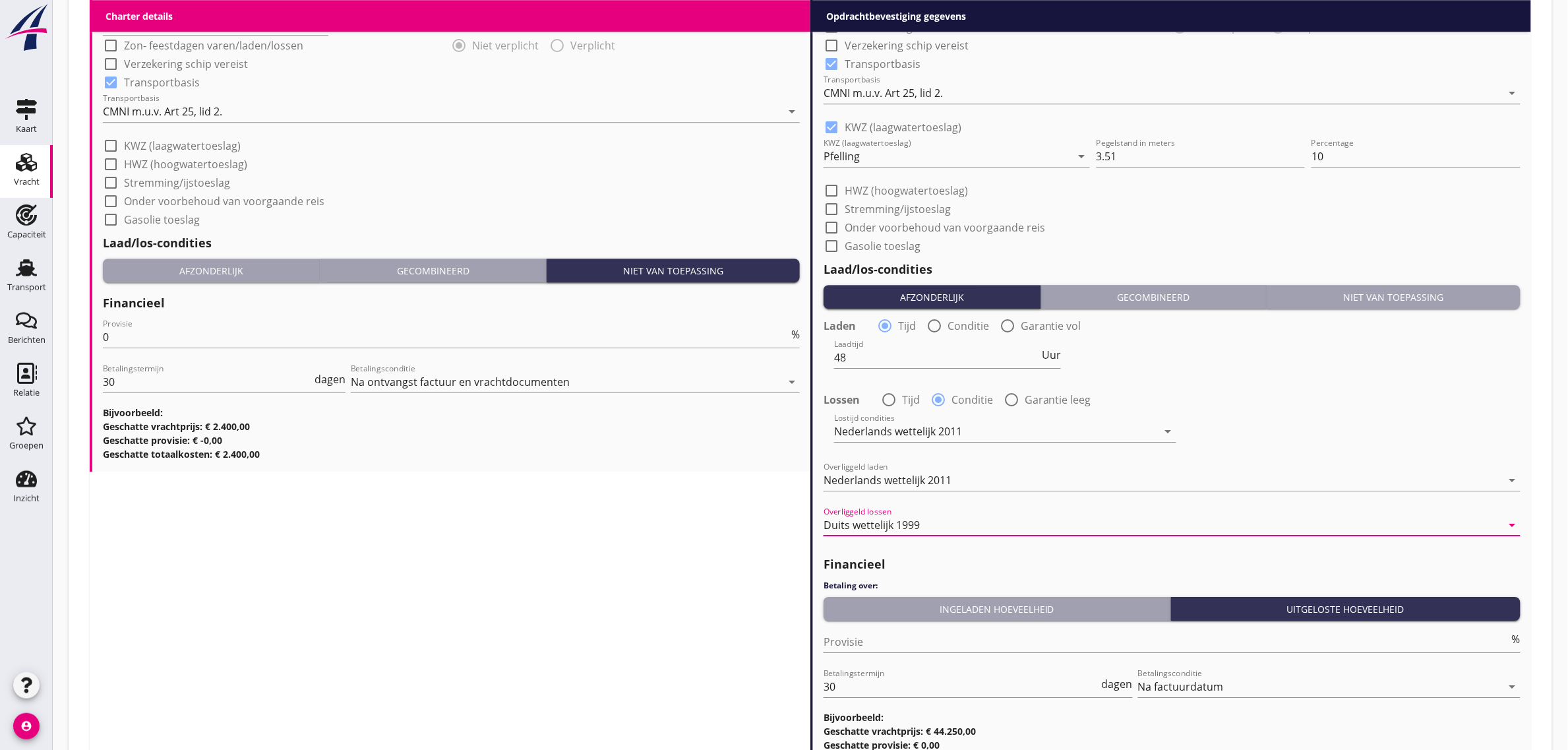
click at [1316, 407] on div "Lossen radio_button_unchecked Tijd radio_button_checked Conditie radio_button_u…" at bounding box center [1172, 398] width 700 height 21
click at [925, 519] on div "Duits wettelijk 1999" at bounding box center [1162, 525] width 679 height 21
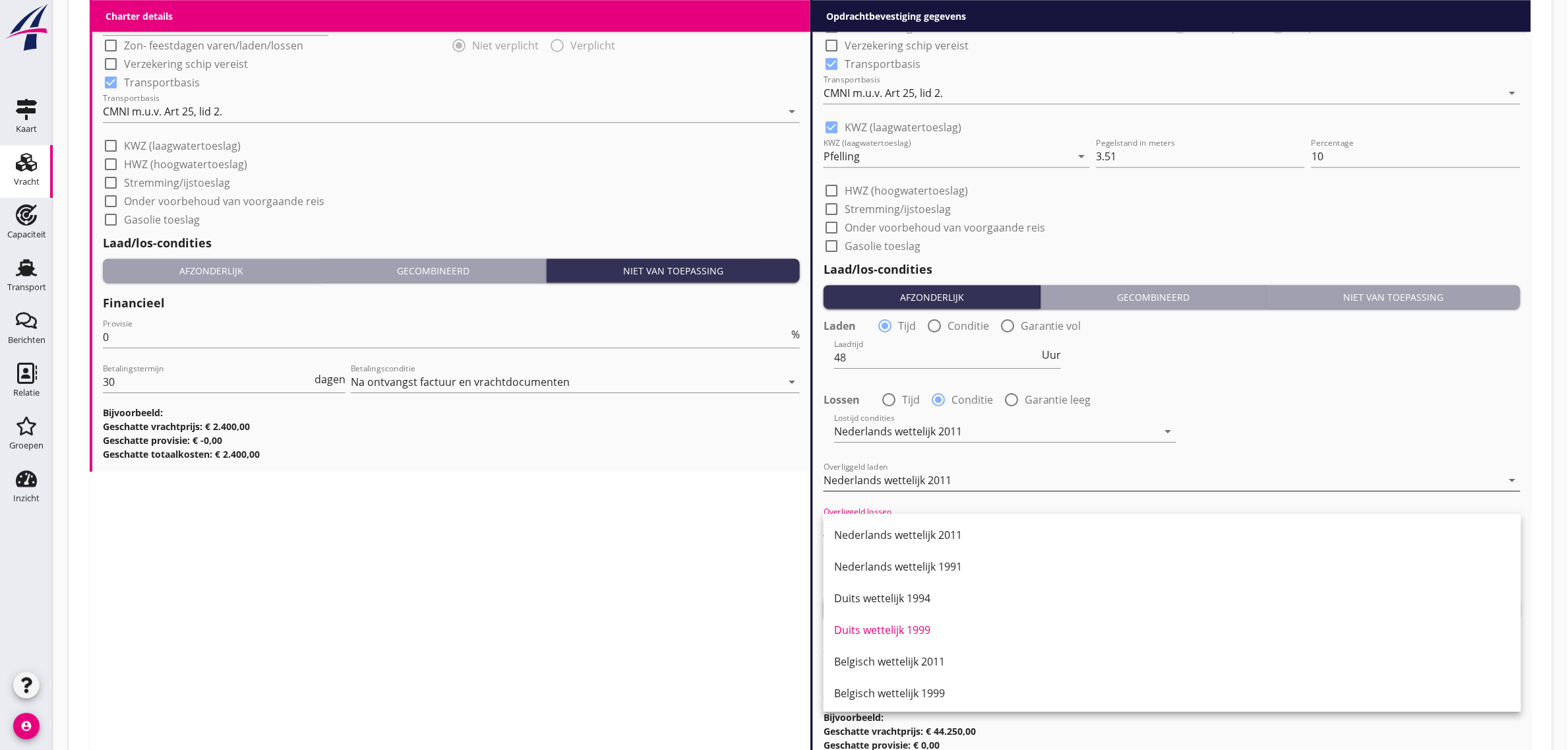
click at [944, 469] on div "Nederlands wettelijk 2011" at bounding box center [1162, 480] width 679 height 21
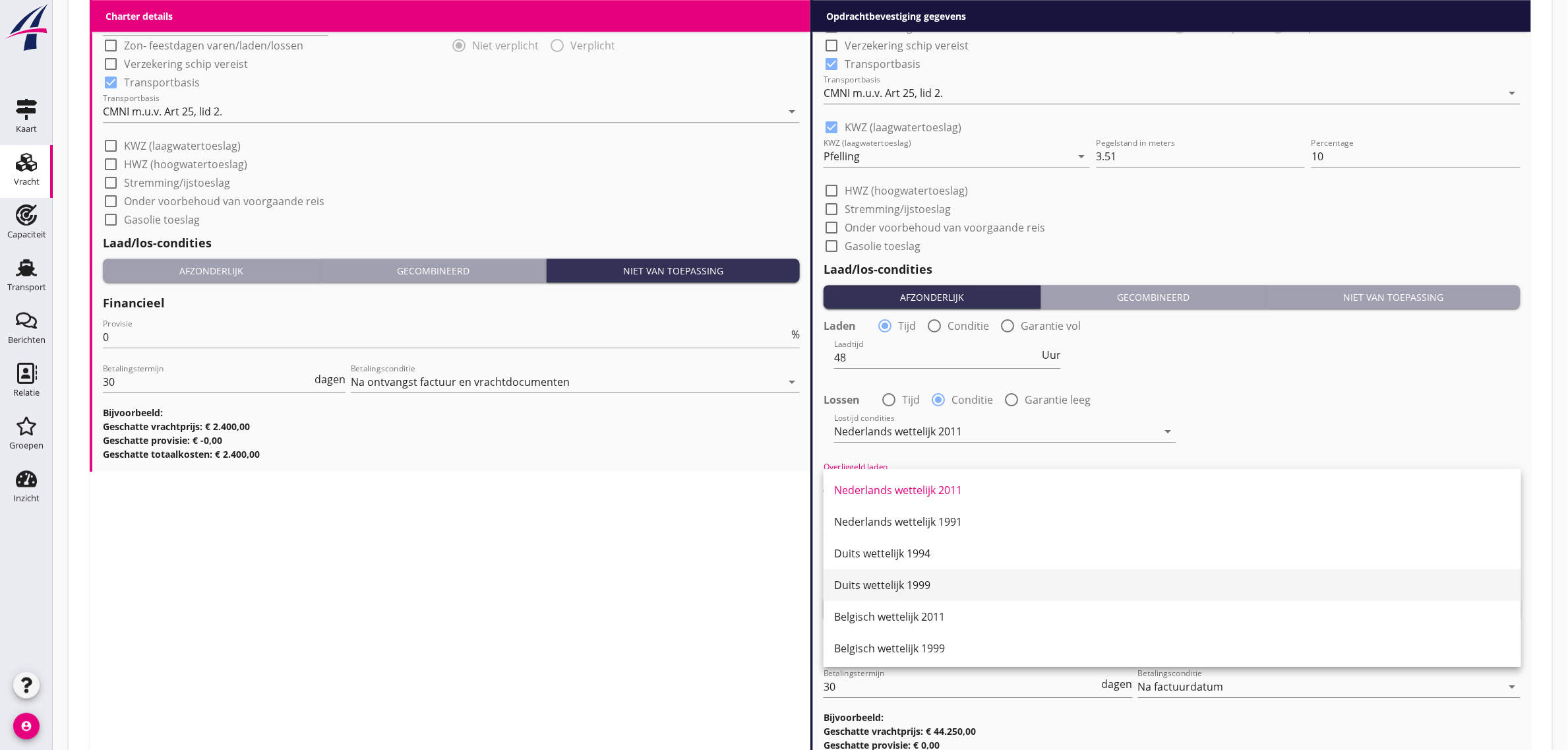
click at [951, 571] on div "Duits wettelijk 1999" at bounding box center [1173, 584] width 676 height 31
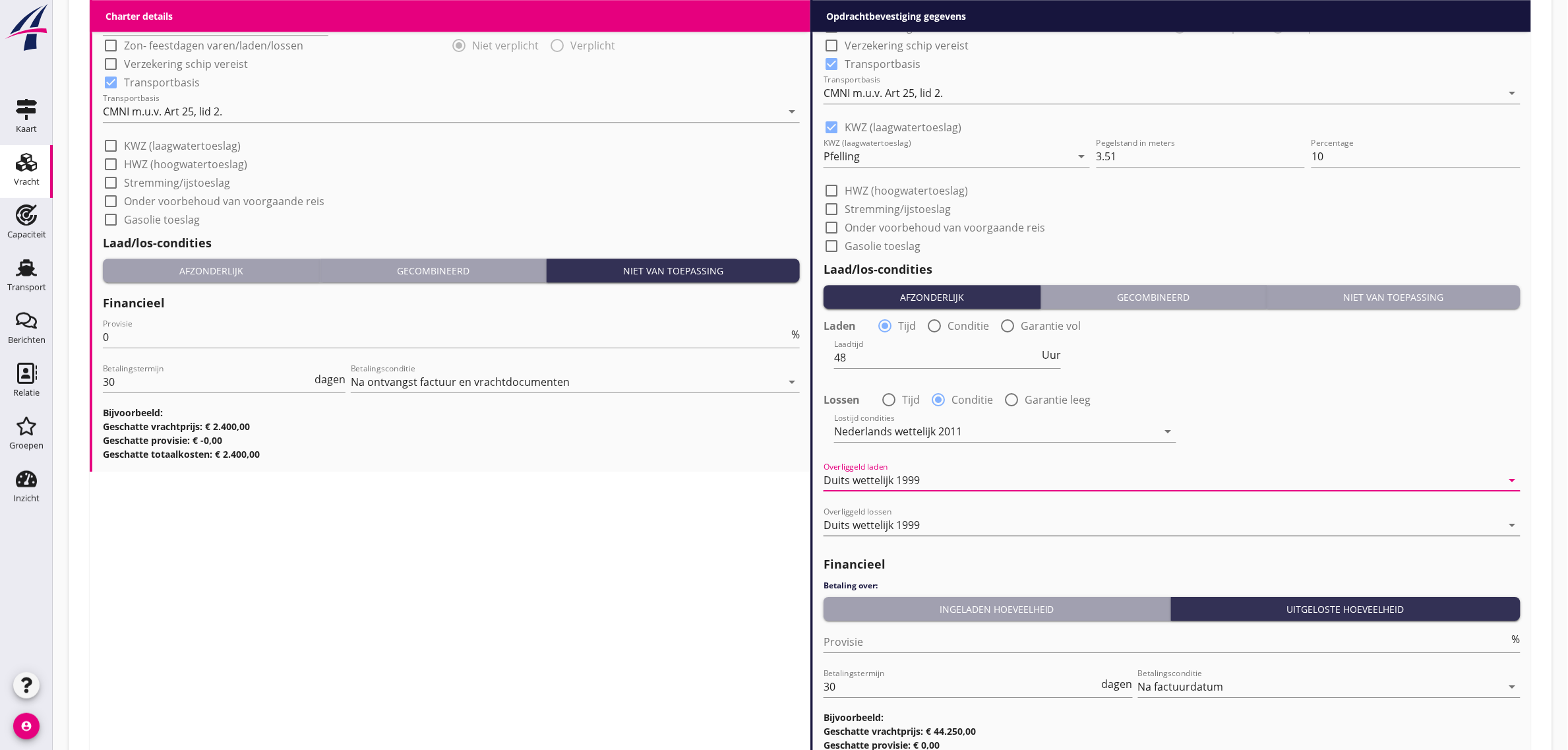
click at [944, 520] on div "Duits wettelijk 1999" at bounding box center [1162, 525] width 679 height 21
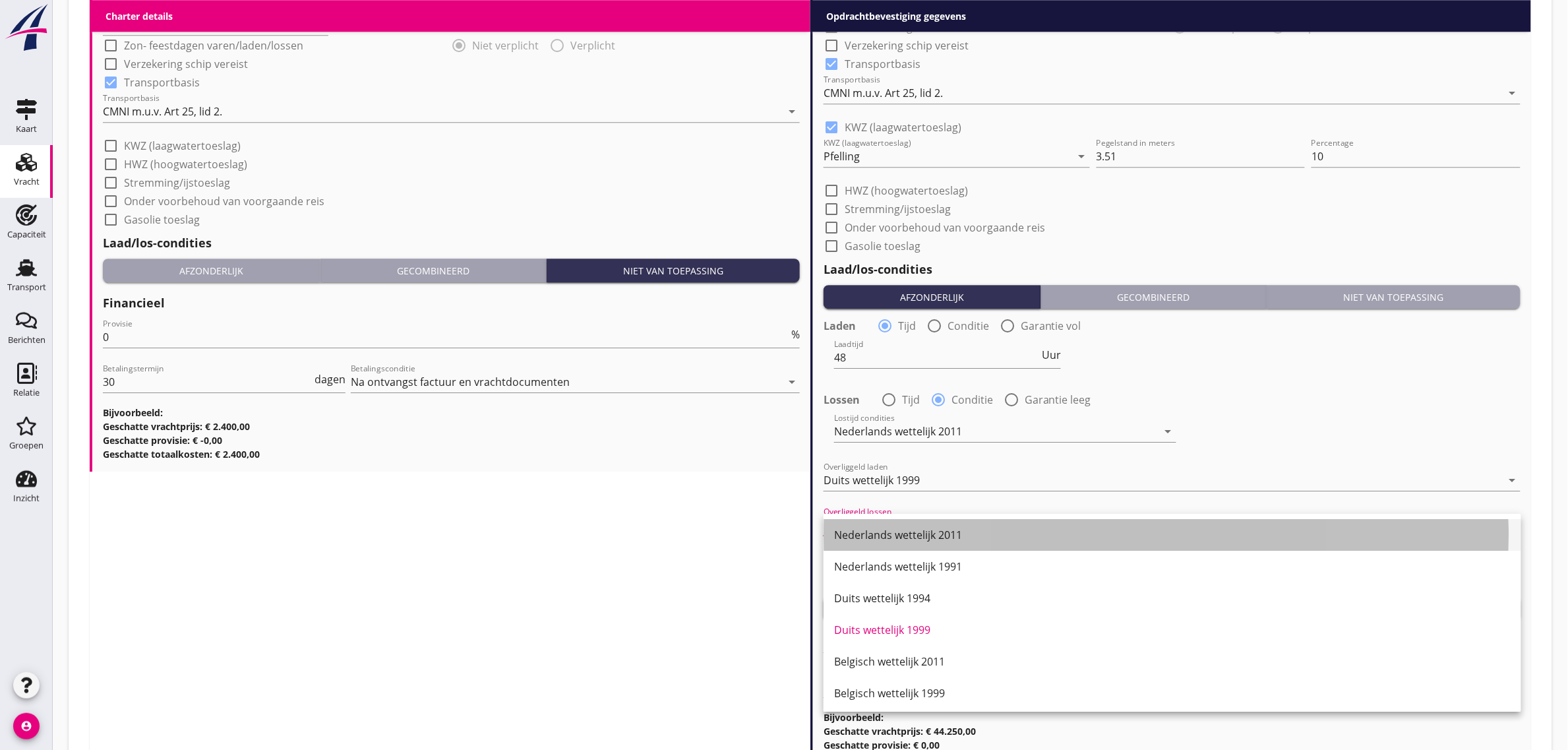
click at [951, 532] on div "Nederlands wettelijk 2011" at bounding box center [1173, 535] width 676 height 16
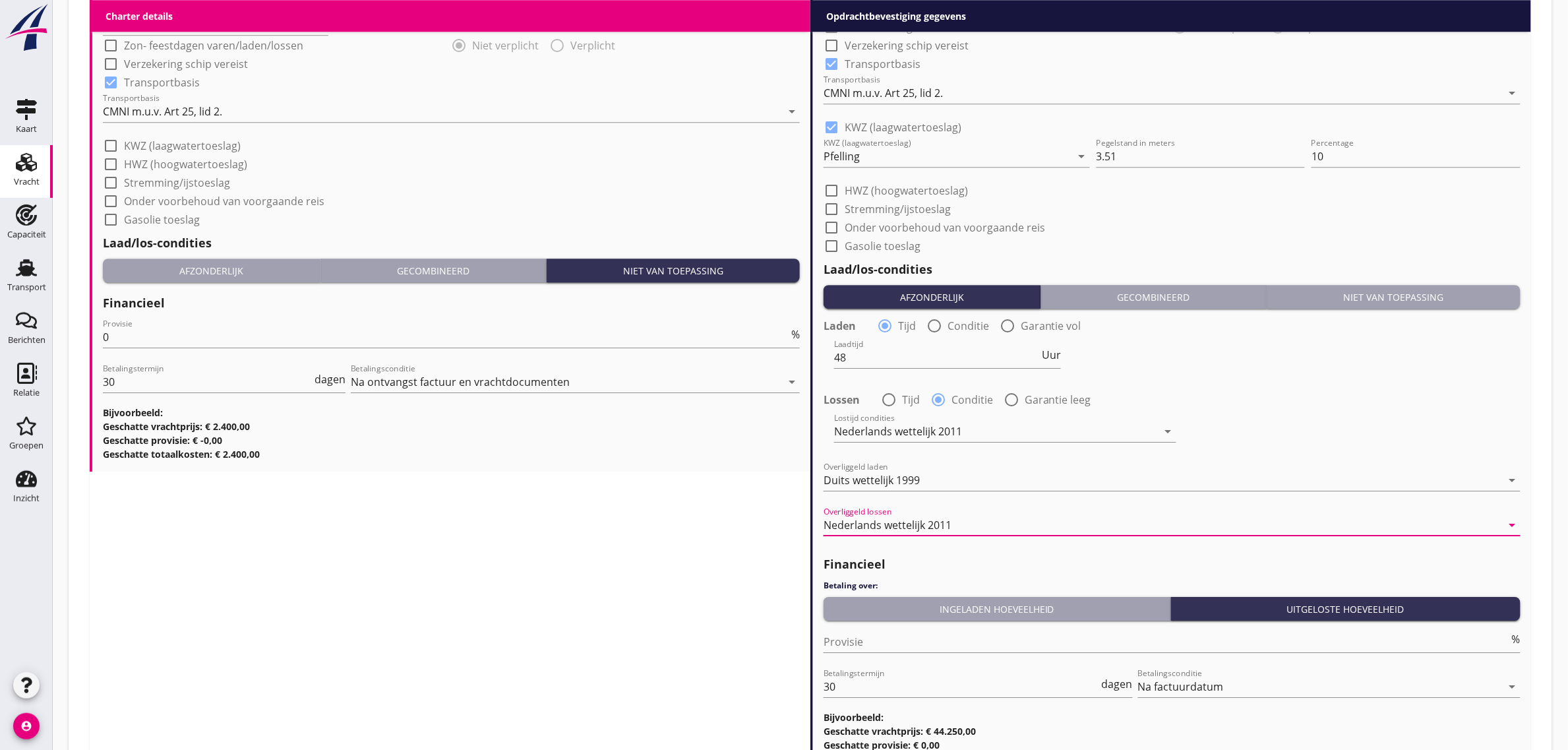
click at [1299, 434] on div "Lostijd condities Nederlands wettelijk 2011 arrow_drop_down" at bounding box center [1172, 432] width 700 height 48
click at [918, 611] on div "Ingeladen hoeveelheid" at bounding box center [996, 609] width 336 height 14
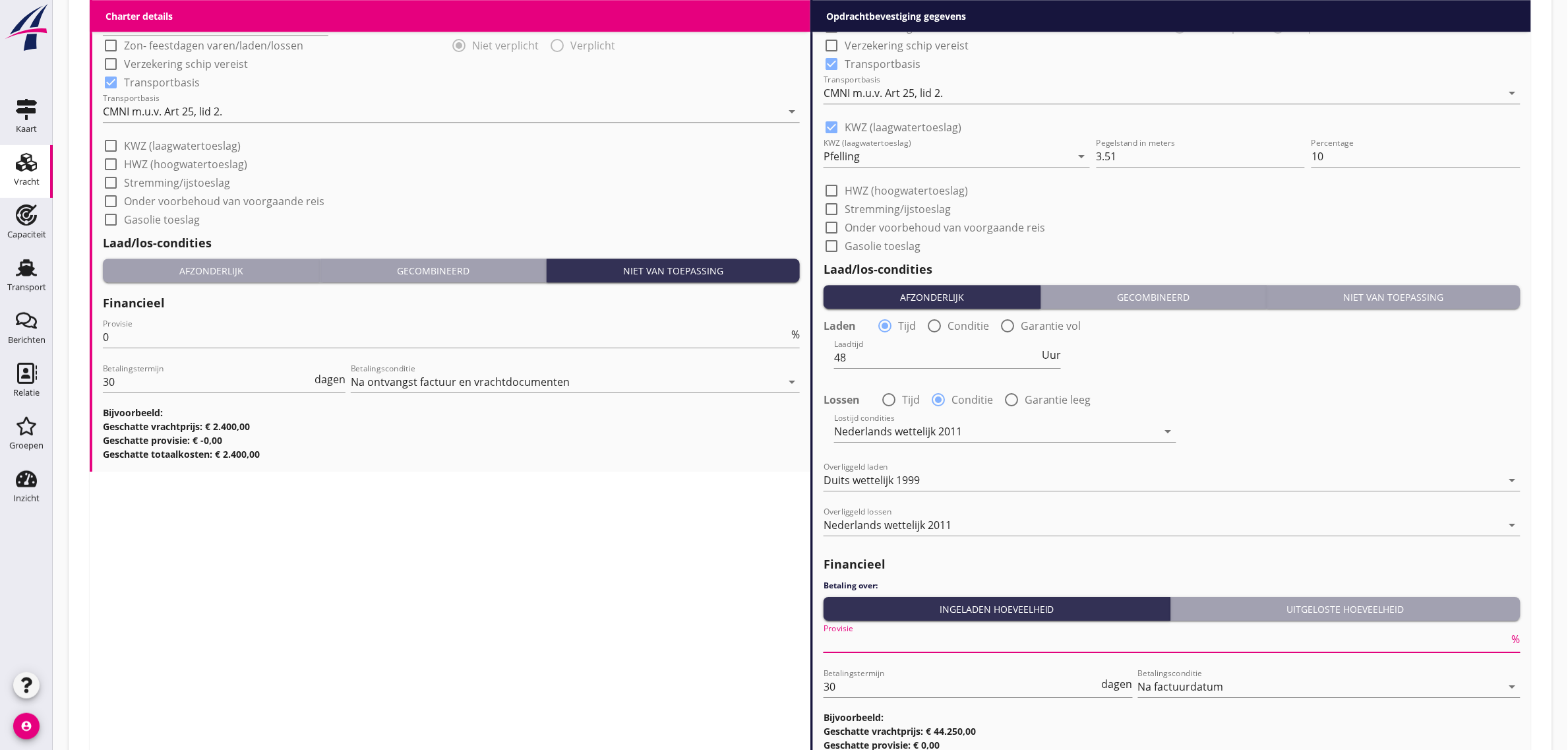
click at [898, 645] on input "Provisie" at bounding box center [1166, 642] width 686 height 21
type input "0"
click at [1310, 410] on div "Lostijd condities Nederlands wettelijk 2011 arrow_drop_down" at bounding box center [1172, 432] width 700 height 48
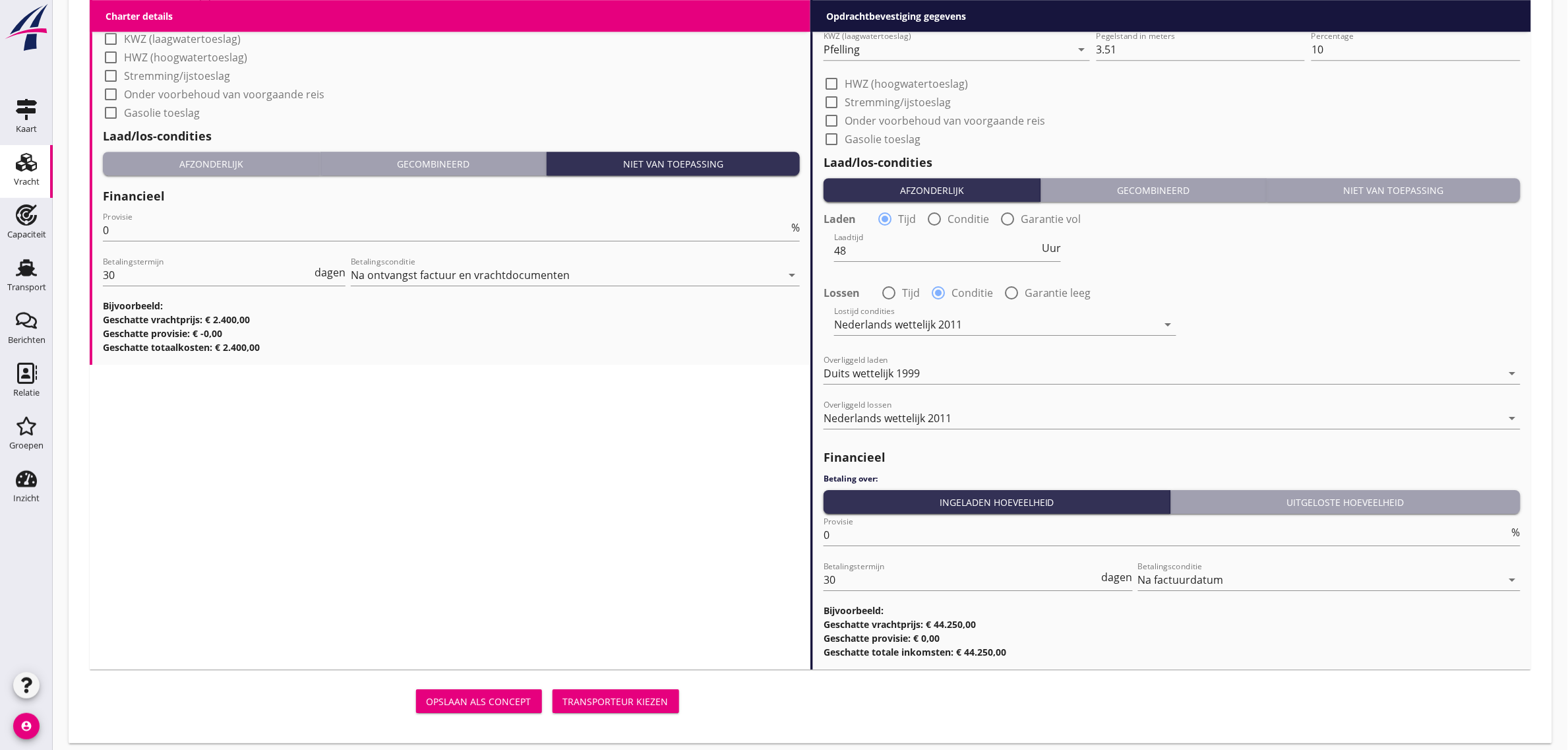
scroll to position [1624, 0]
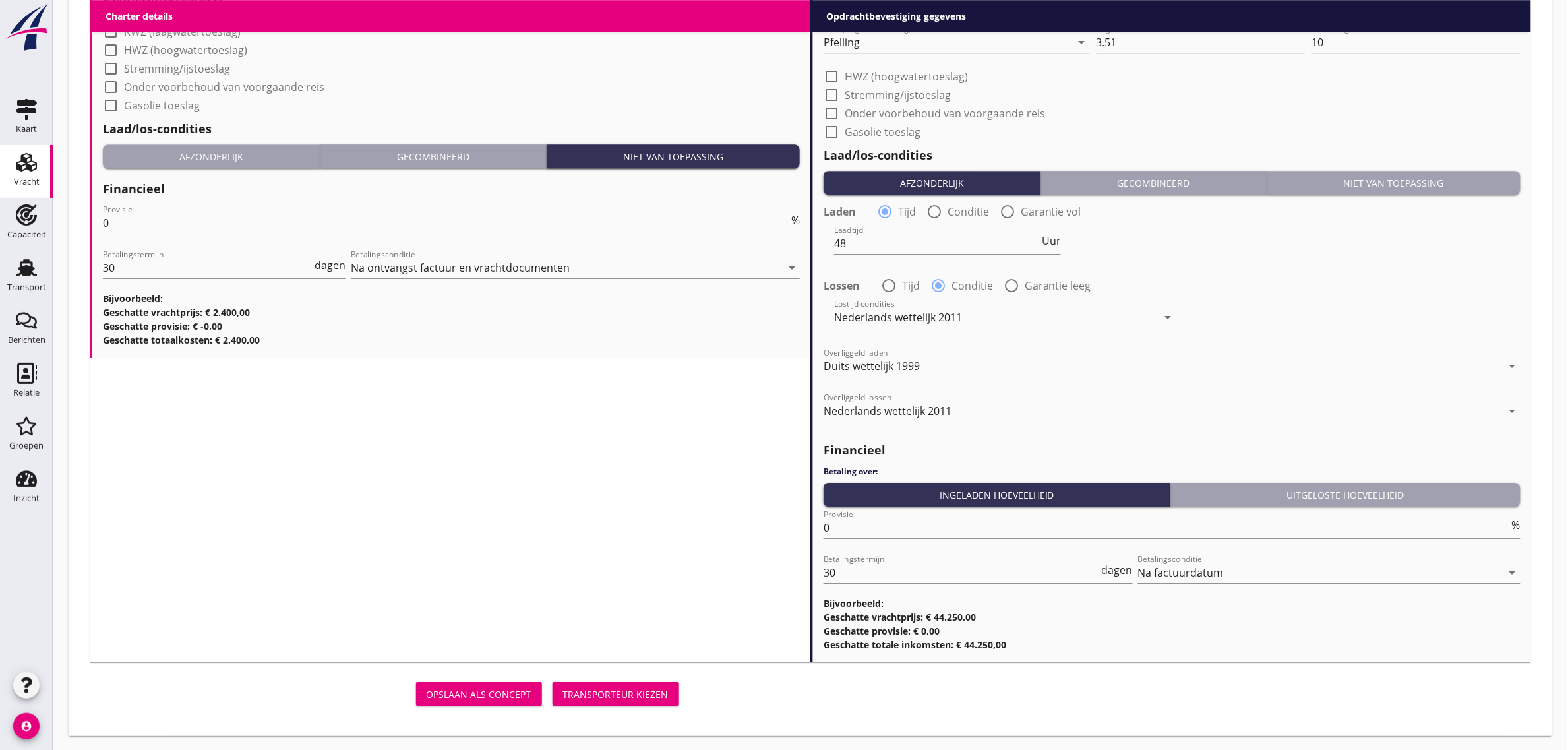
click at [628, 689] on div "Transporteur kiezen" at bounding box center [616, 694] width 105 height 14
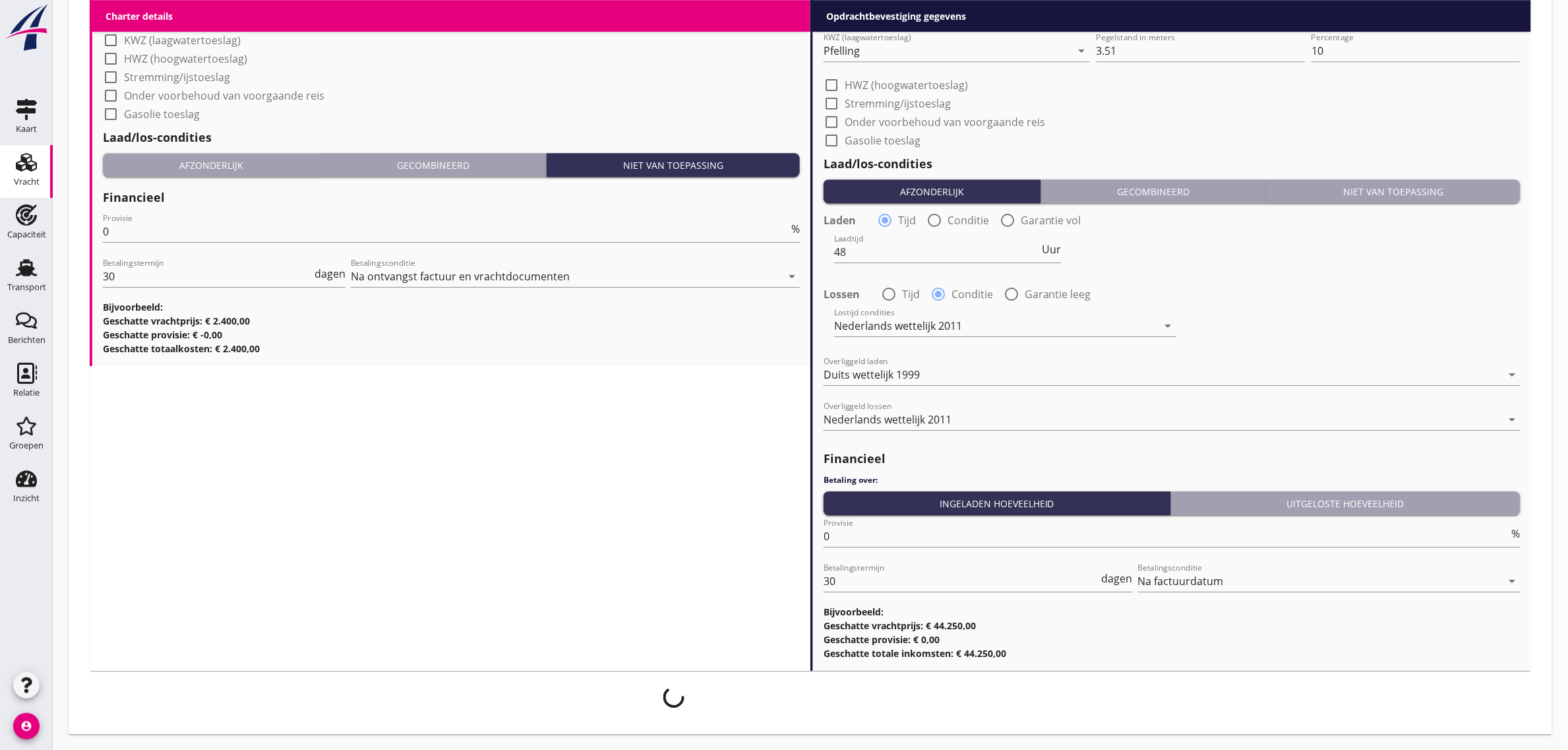
scroll to position [1614, 0]
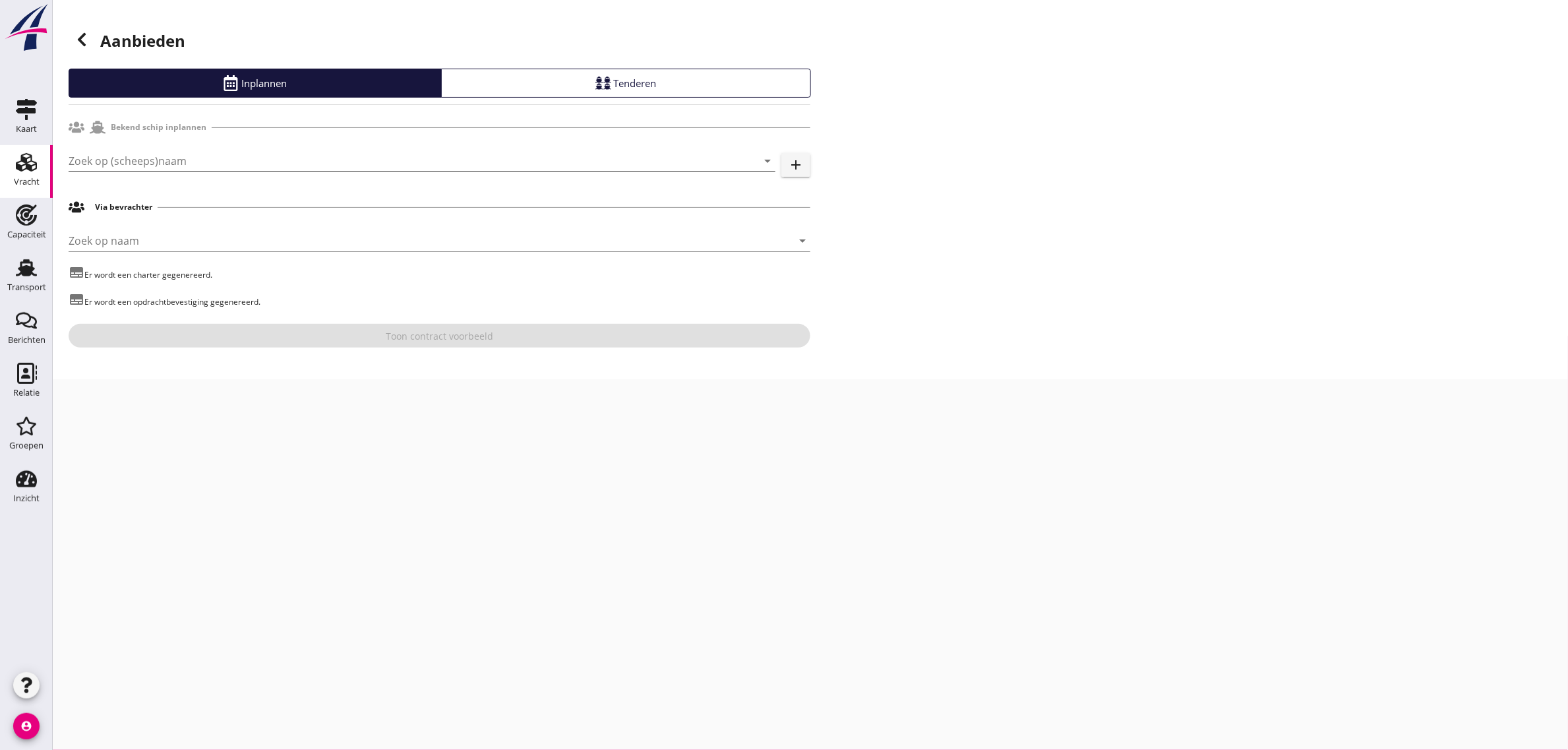
click at [127, 159] on input "Zoek op (scheeps)naam" at bounding box center [403, 160] width 670 height 21
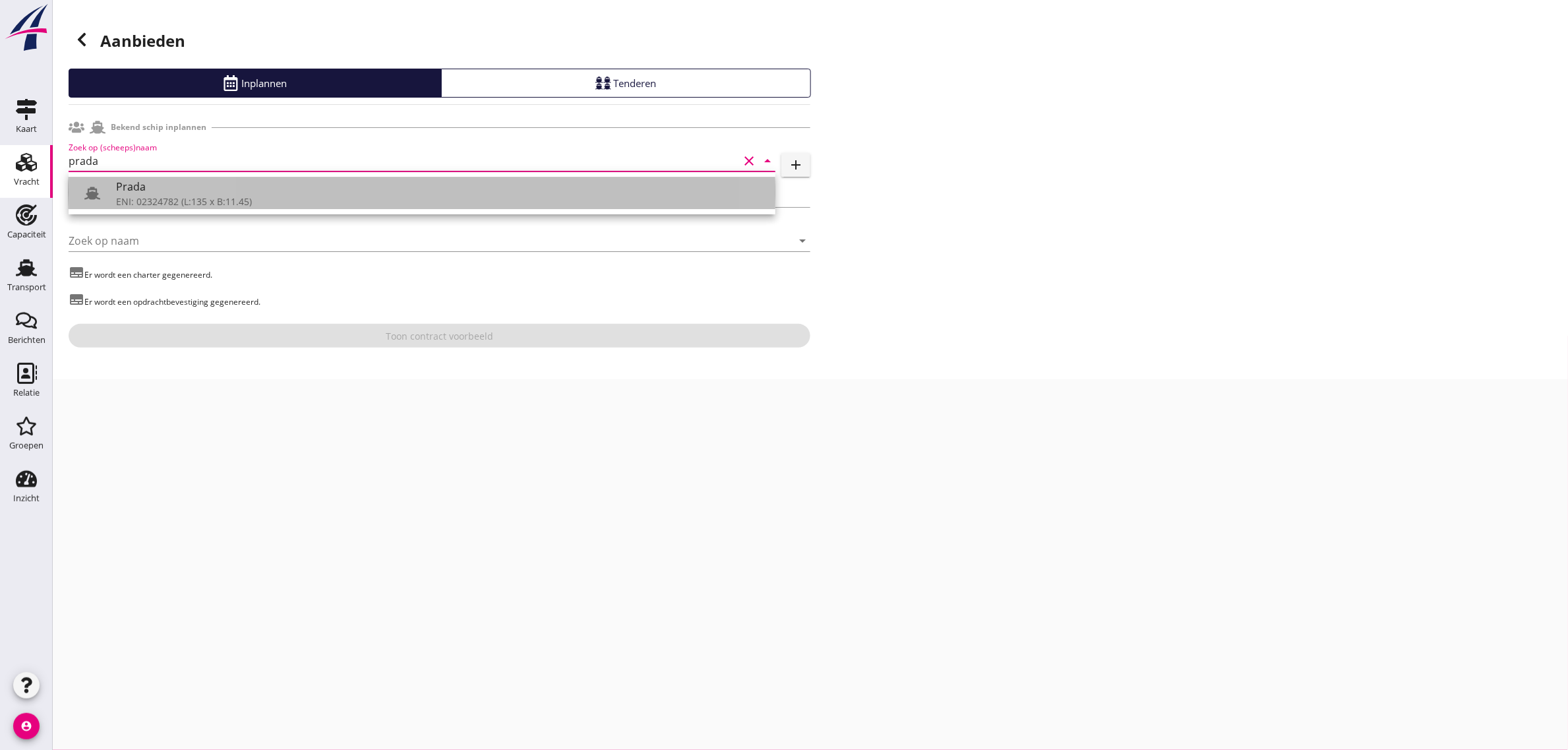
click at [122, 183] on div "Prada" at bounding box center [441, 187] width 649 height 16
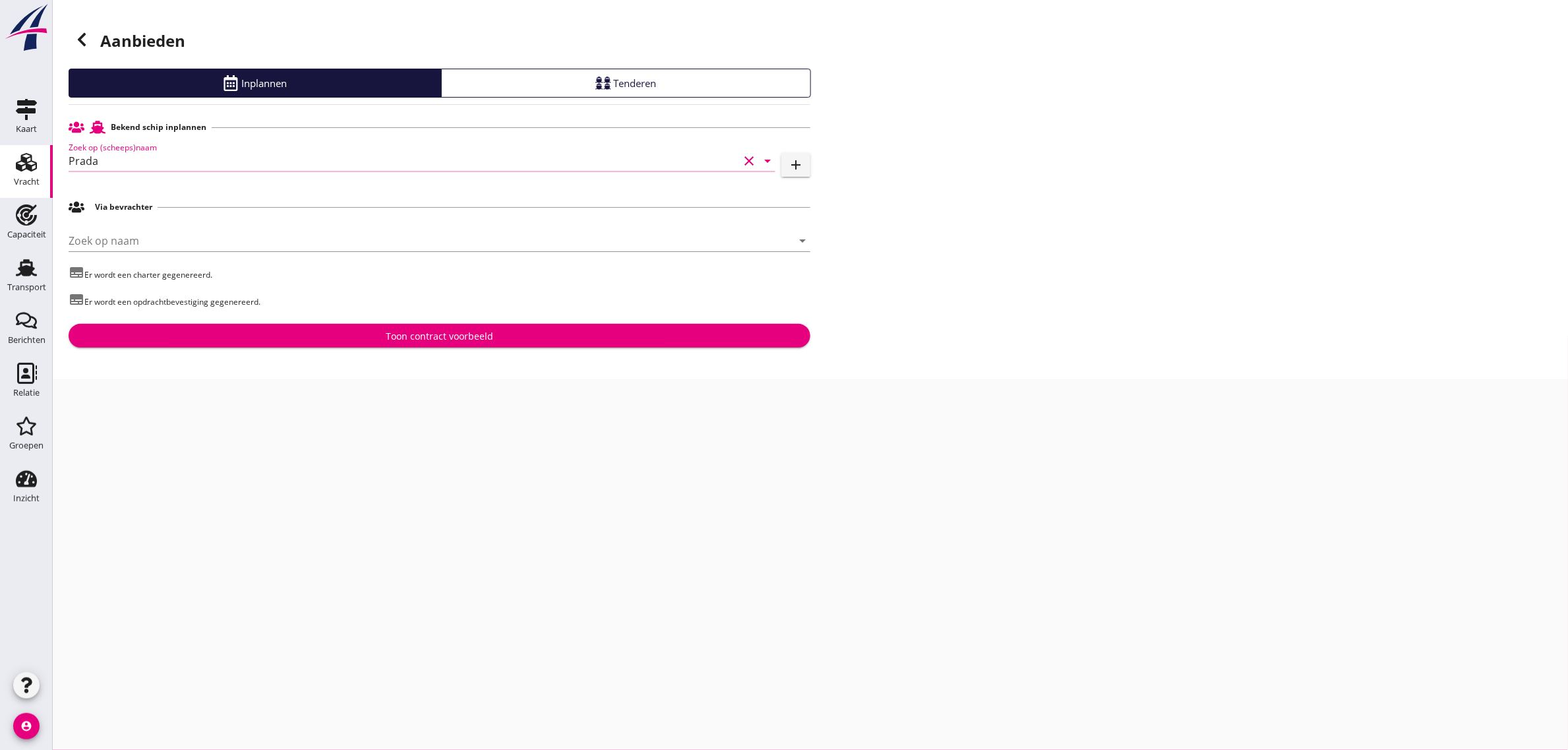
type input "Prada"
click at [365, 347] on button "Toon contract voorbeeld" at bounding box center [439, 335] width 742 height 23
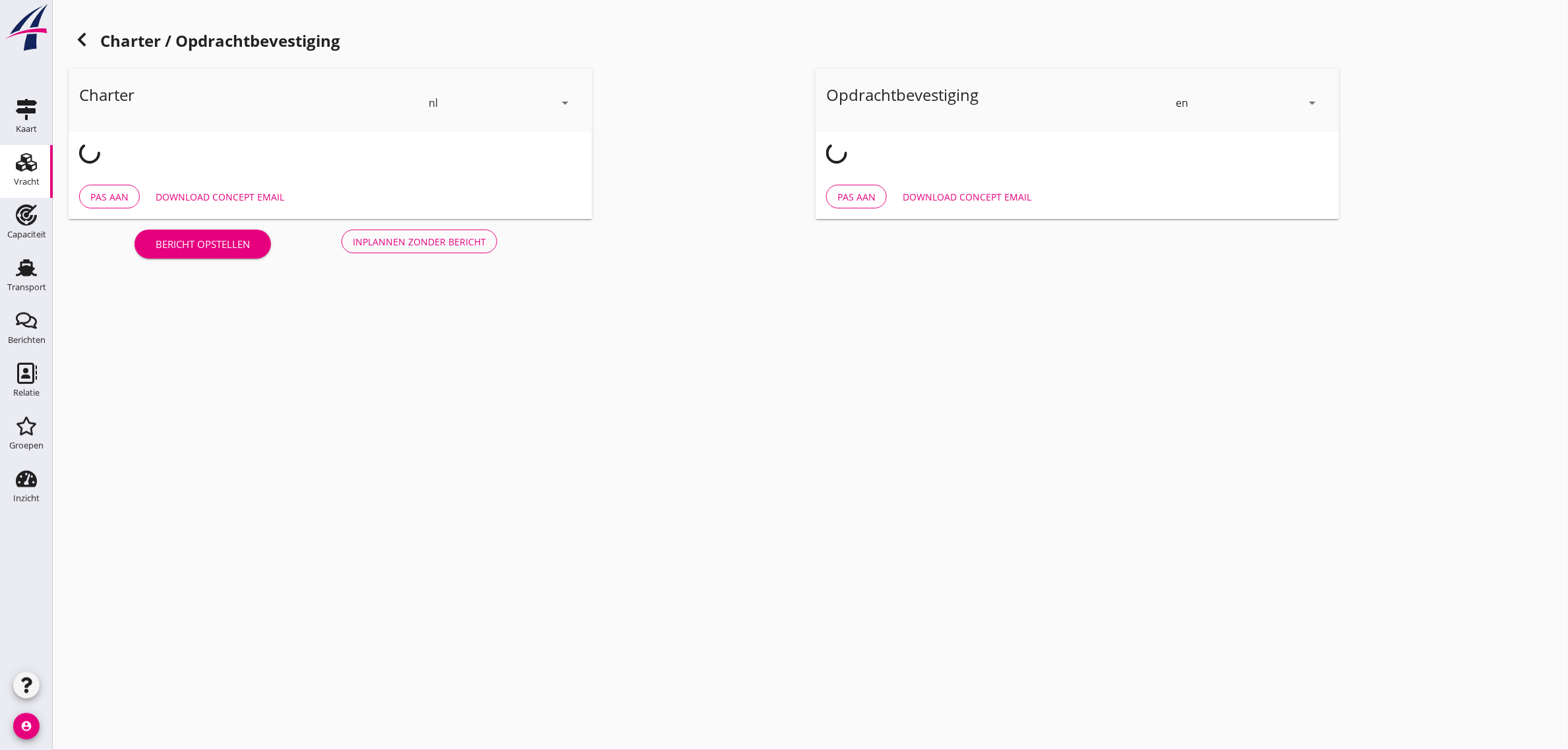
click at [1179, 104] on div "en" at bounding box center [1181, 103] width 12 height 12
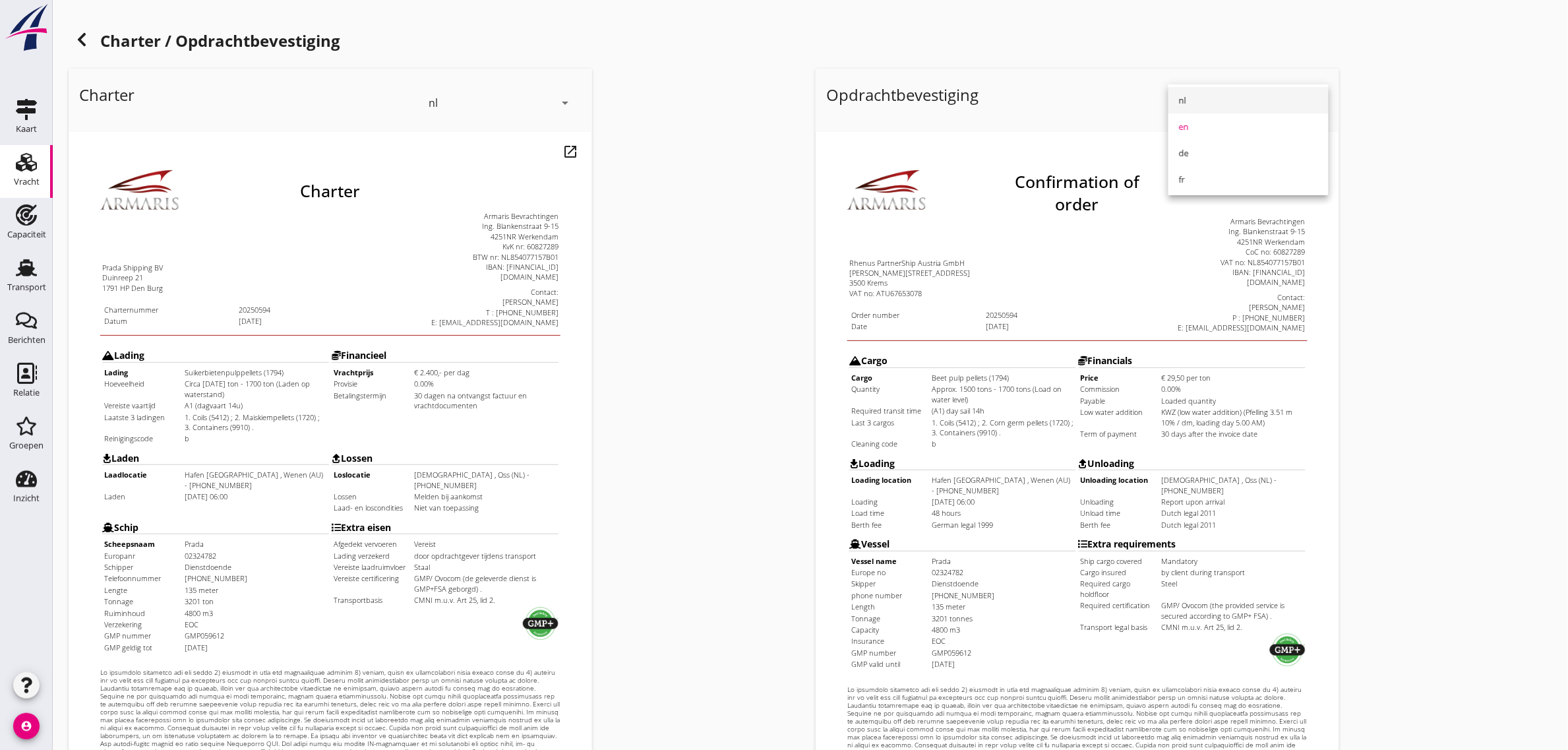
click at [1209, 99] on div "nl" at bounding box center [1249, 100] width 139 height 16
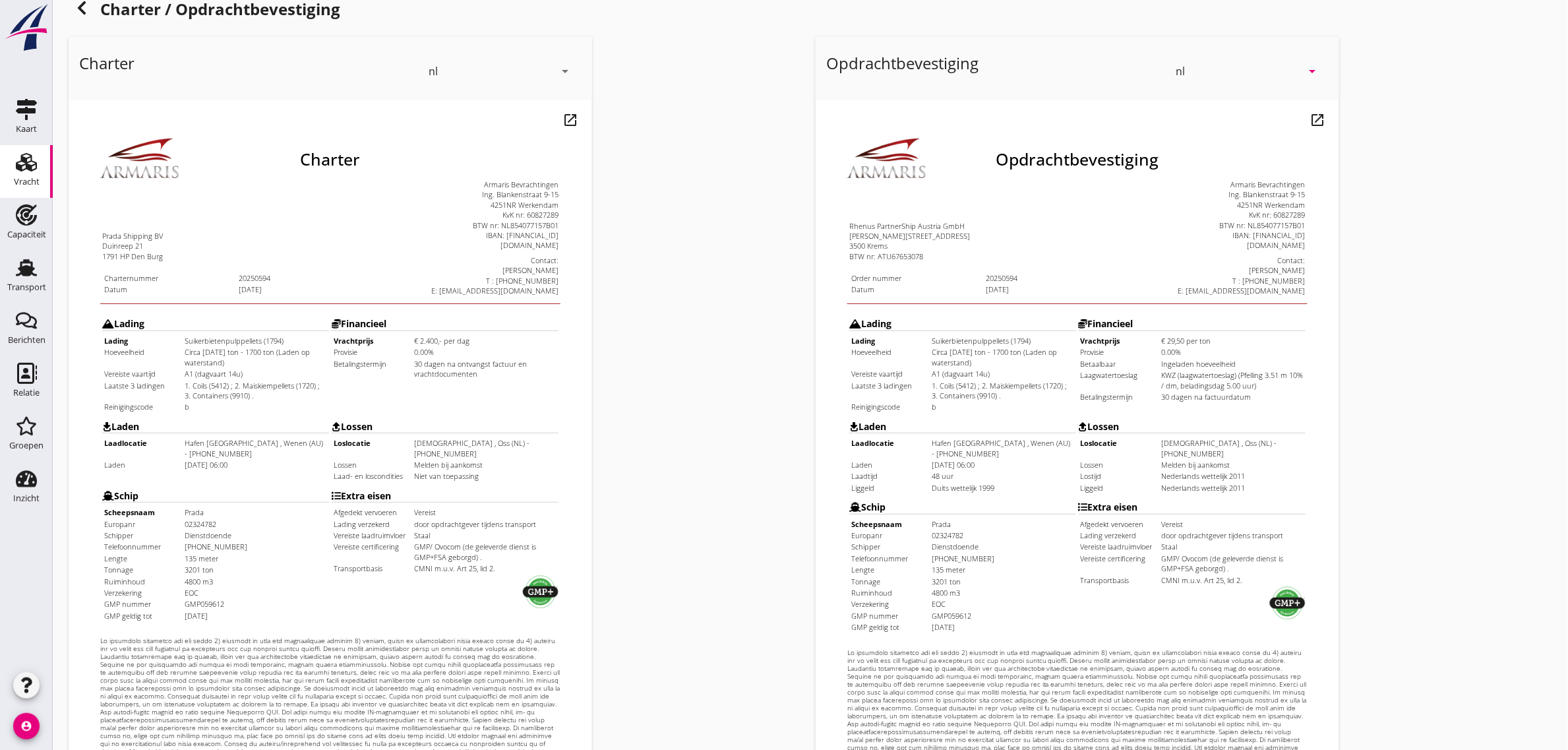
scroll to position [226, 0]
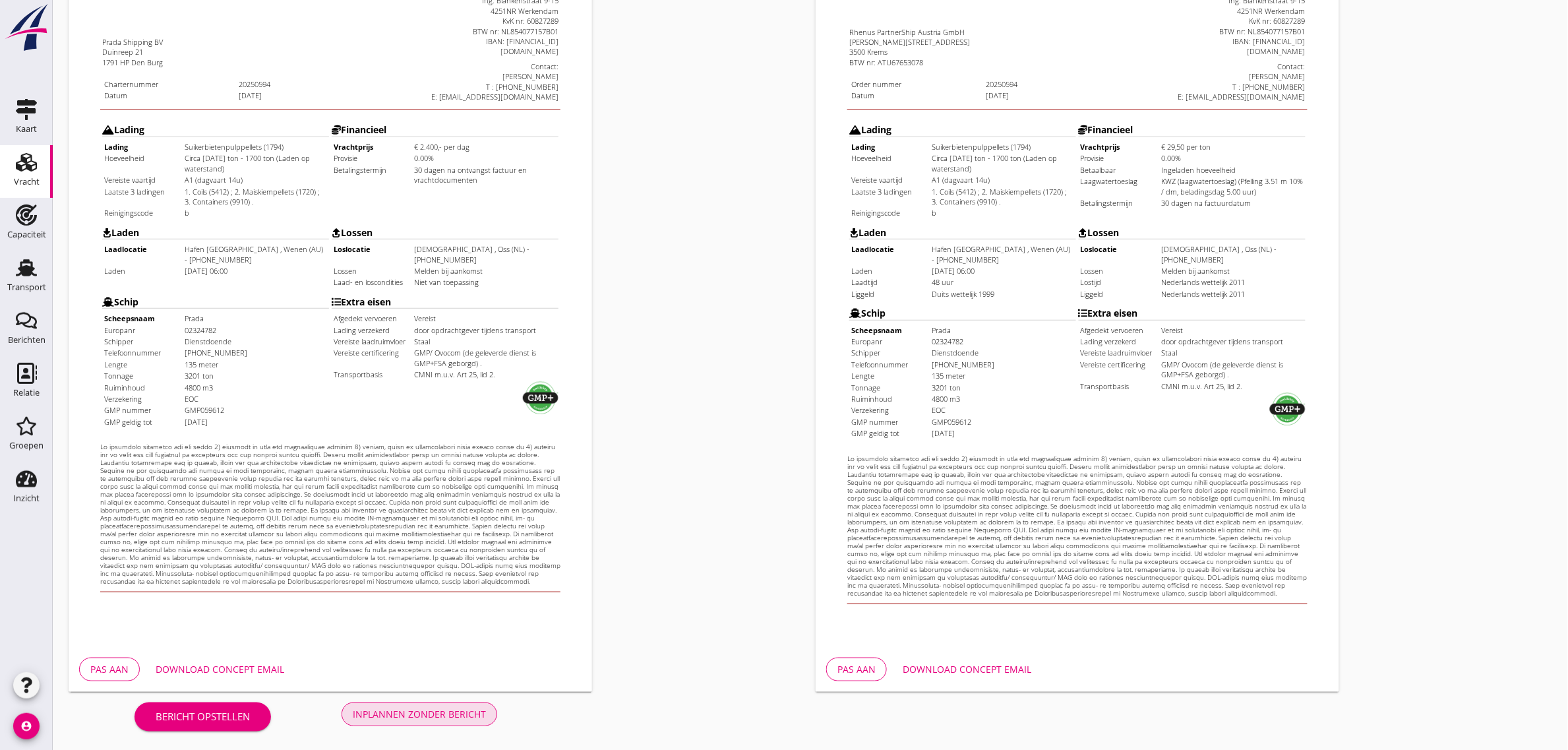
click at [460, 720] on div "Inplannen zonder bericht" at bounding box center [419, 714] width 133 height 14
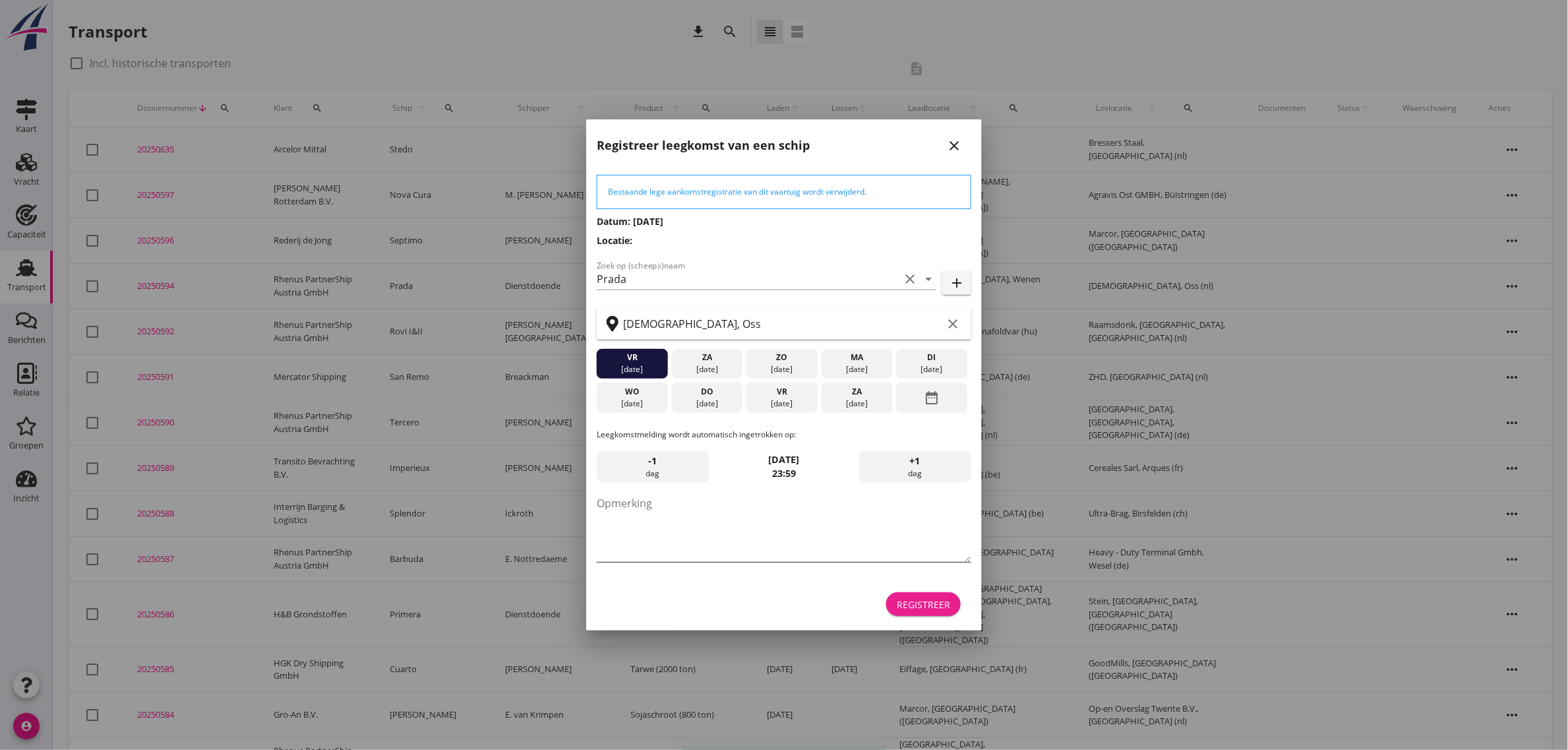
click at [936, 601] on div "Registreer" at bounding box center [923, 604] width 53 height 14
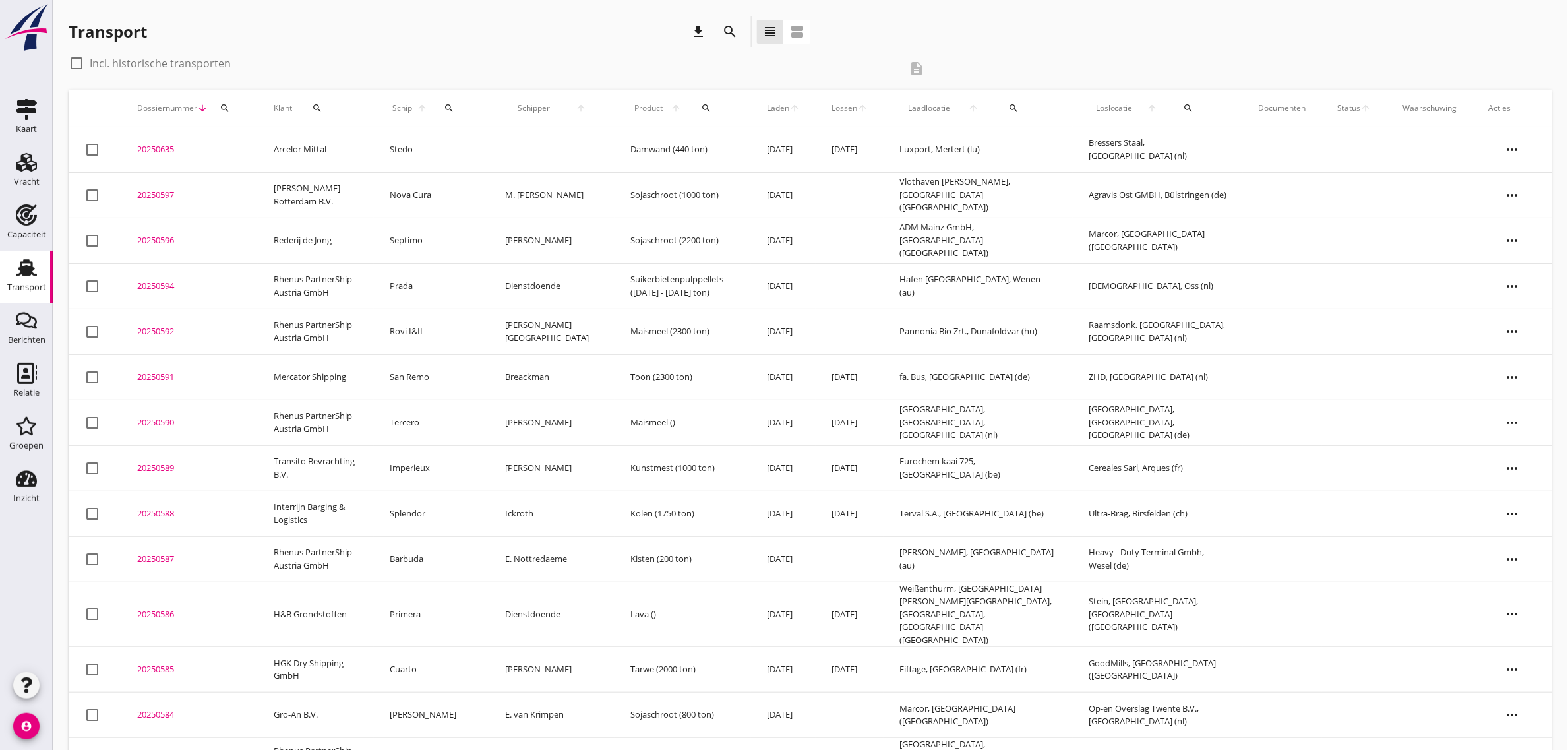
click at [296, 281] on td "Rhenus PartnerShip Austria GmbH" at bounding box center [316, 286] width 116 height 45
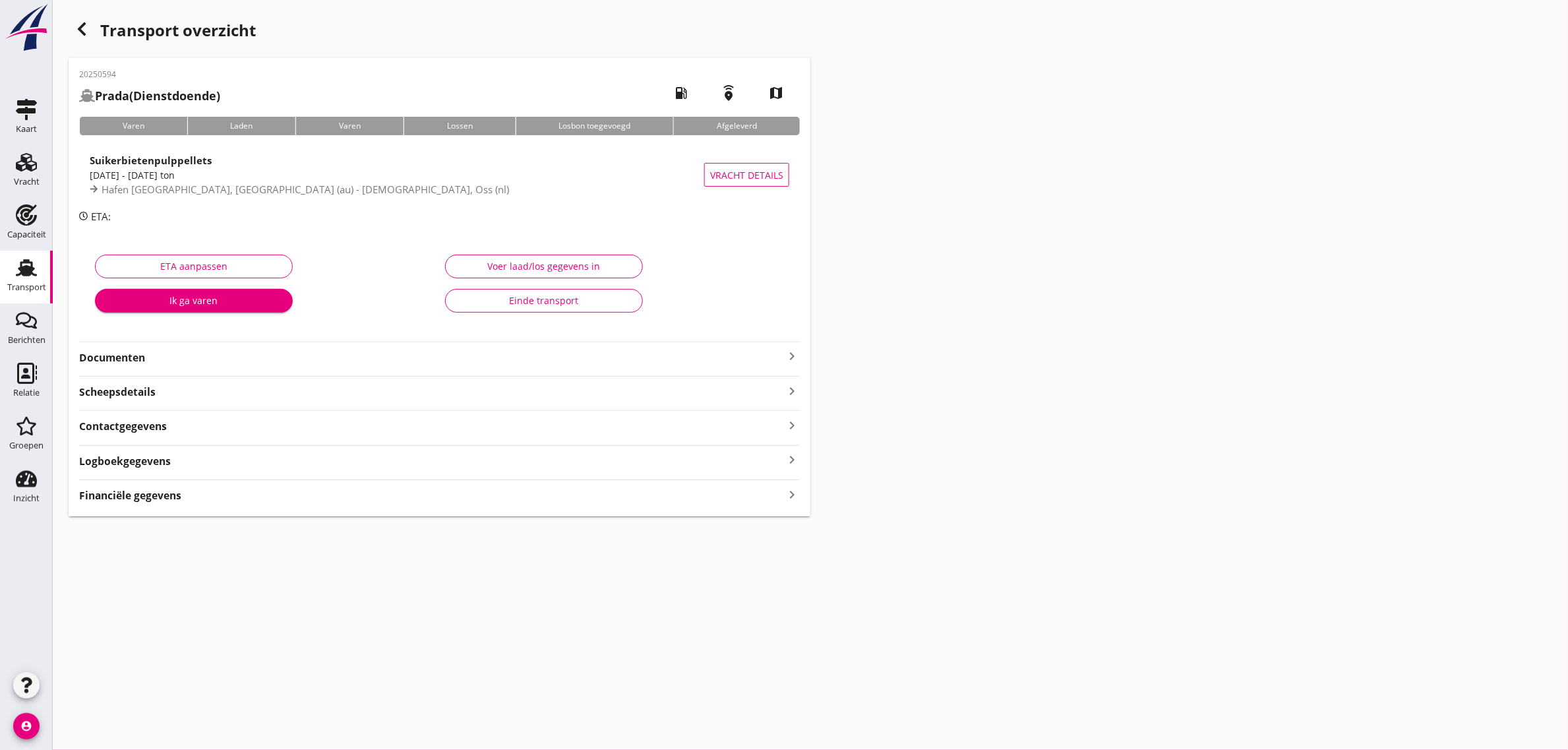
click at [119, 360] on strong "Documenten" at bounding box center [431, 357] width 705 height 15
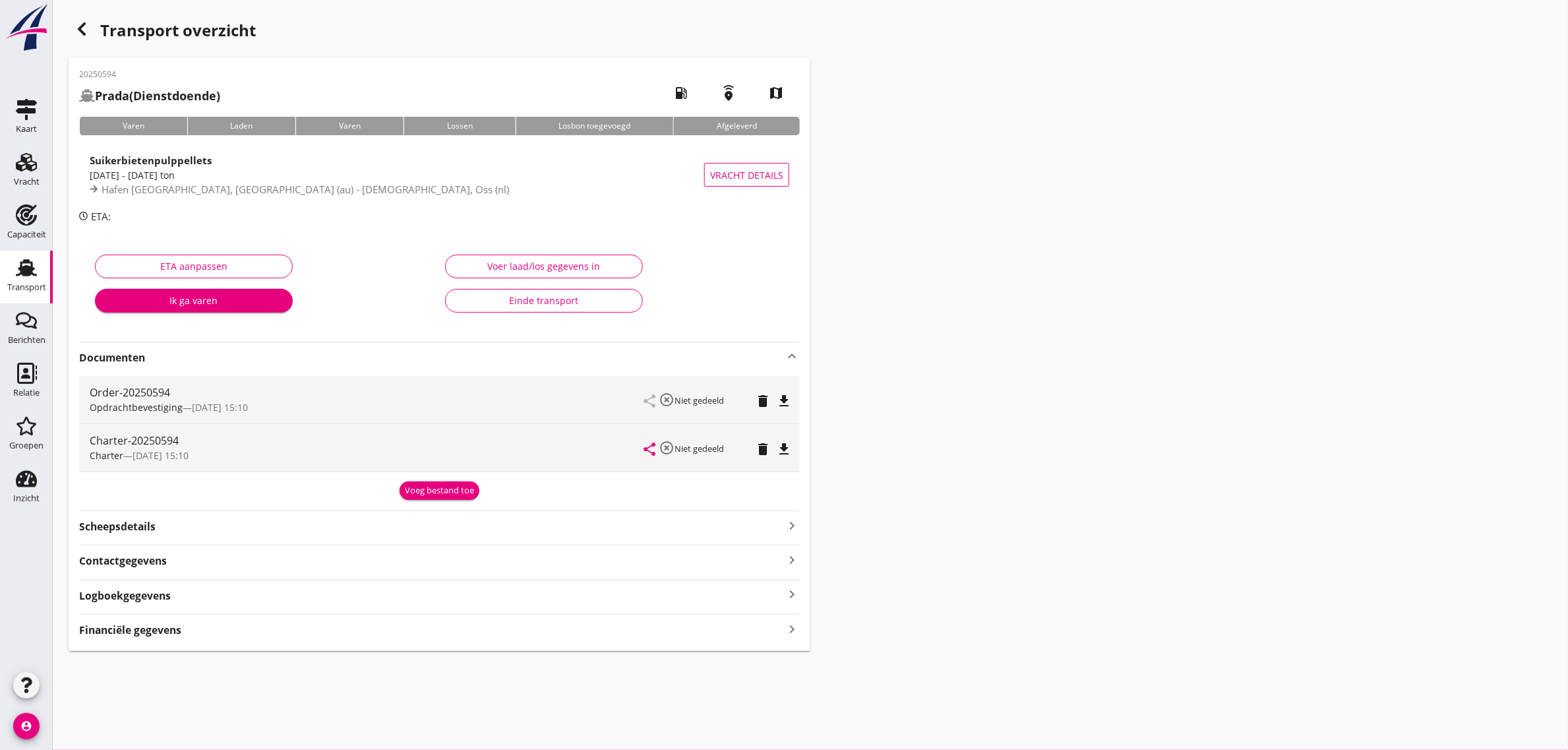
click at [787, 446] on icon "file_download" at bounding box center [784, 450] width 16 height 16
click at [37, 264] on div "Transport" at bounding box center [26, 267] width 31 height 21
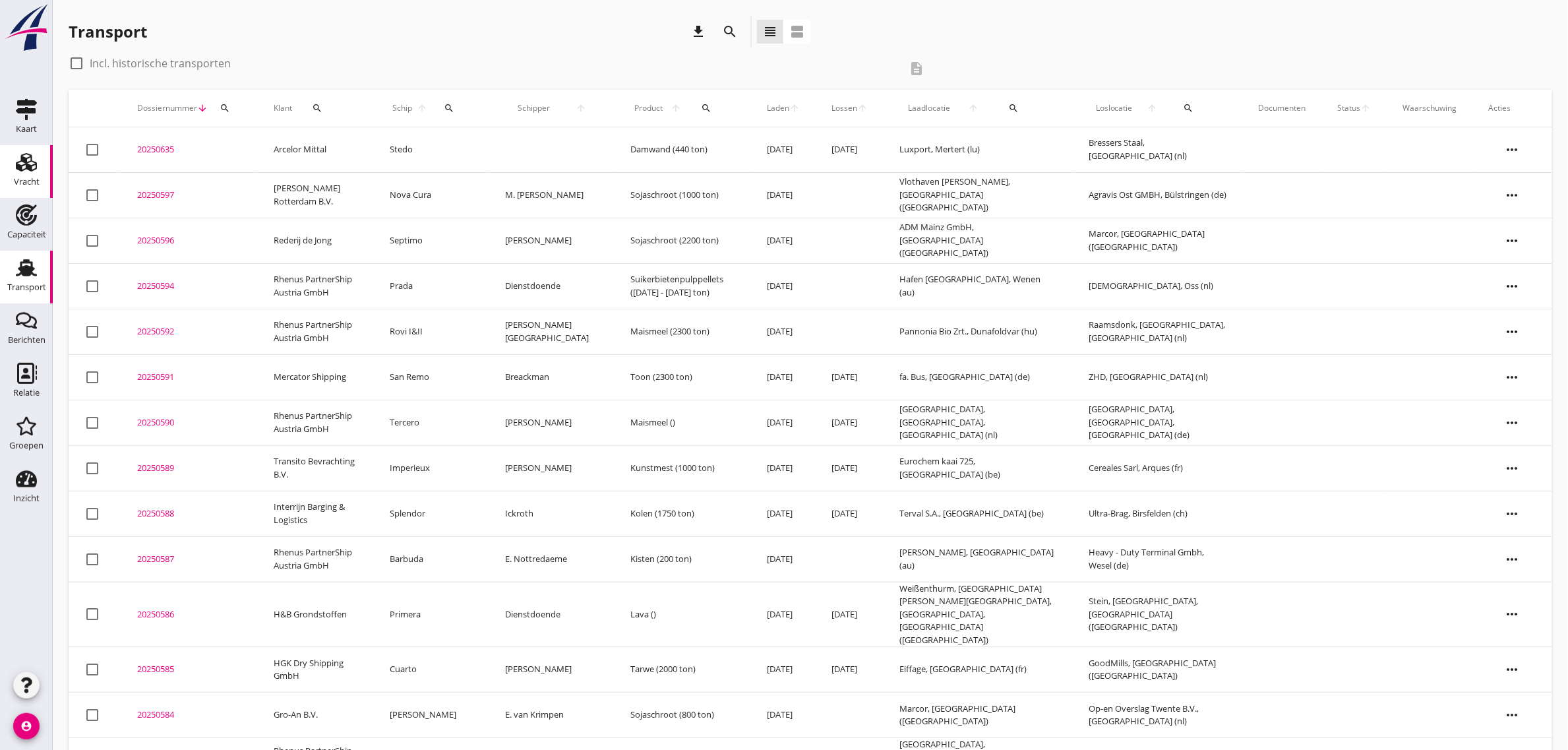
click at [23, 163] on icon "Vracht" at bounding box center [26, 162] width 21 height 21
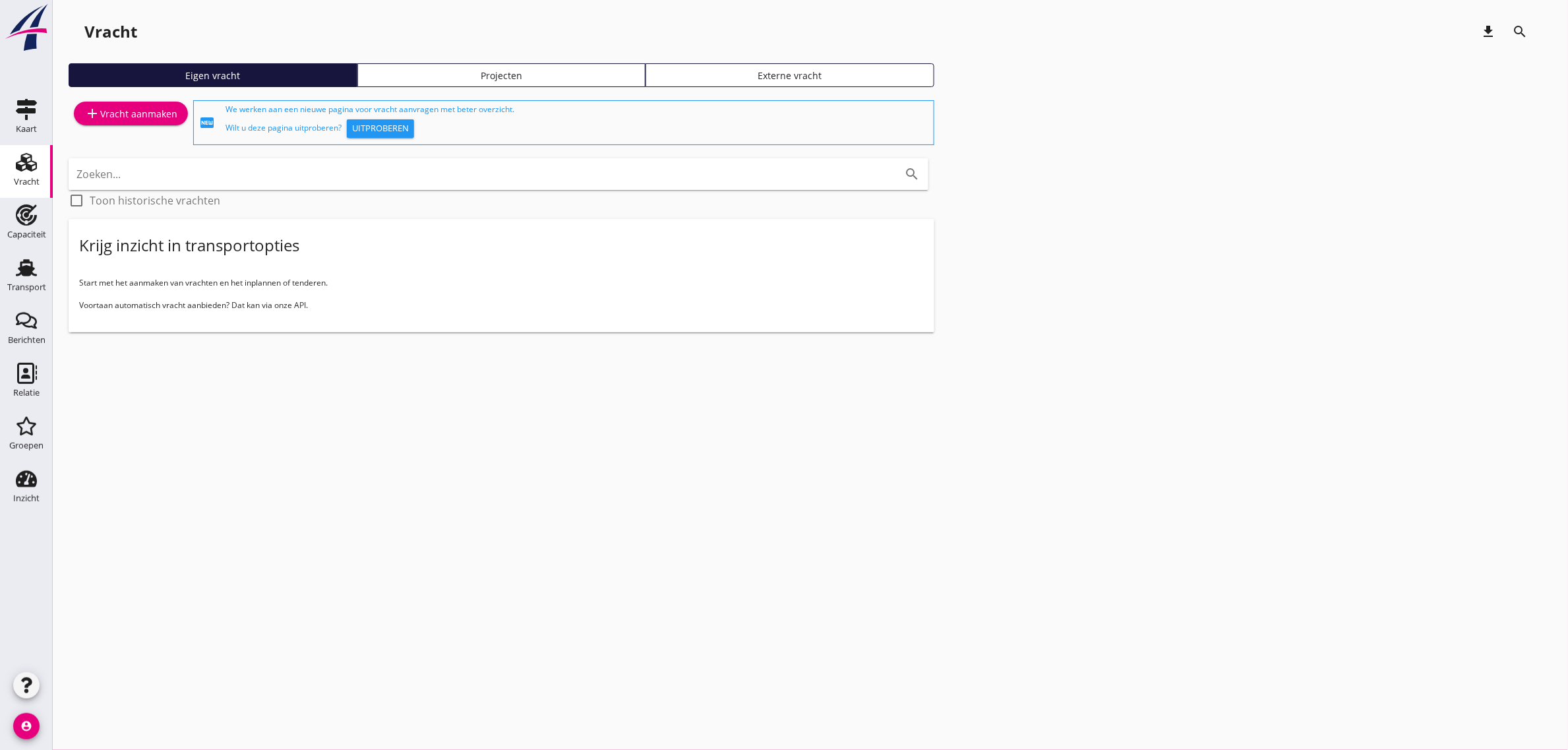
click at [112, 111] on div "add Vracht aanmaken" at bounding box center [130, 114] width 93 height 16
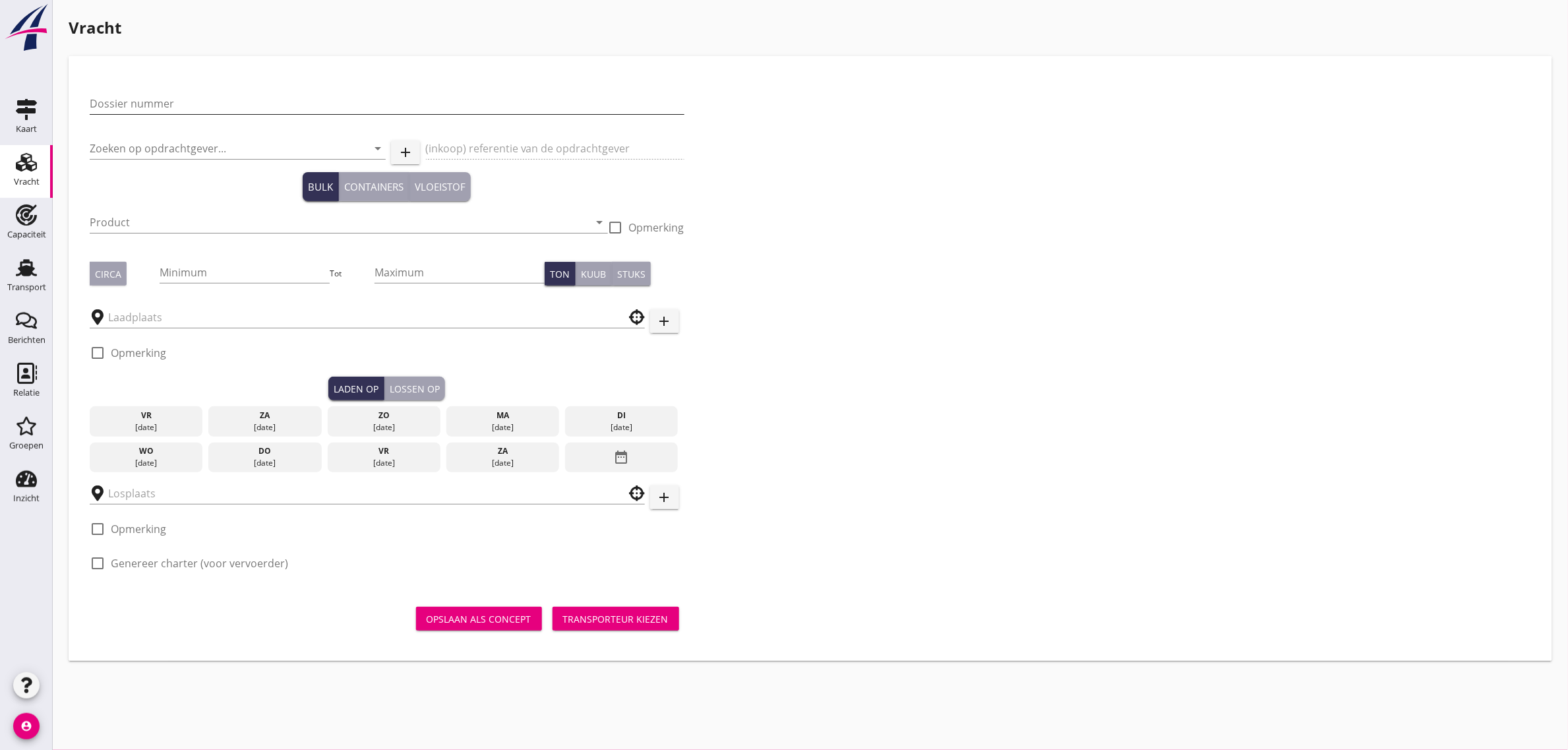
click at [190, 97] on input "Dossier nummer" at bounding box center [387, 103] width 595 height 21
type input "20250595"
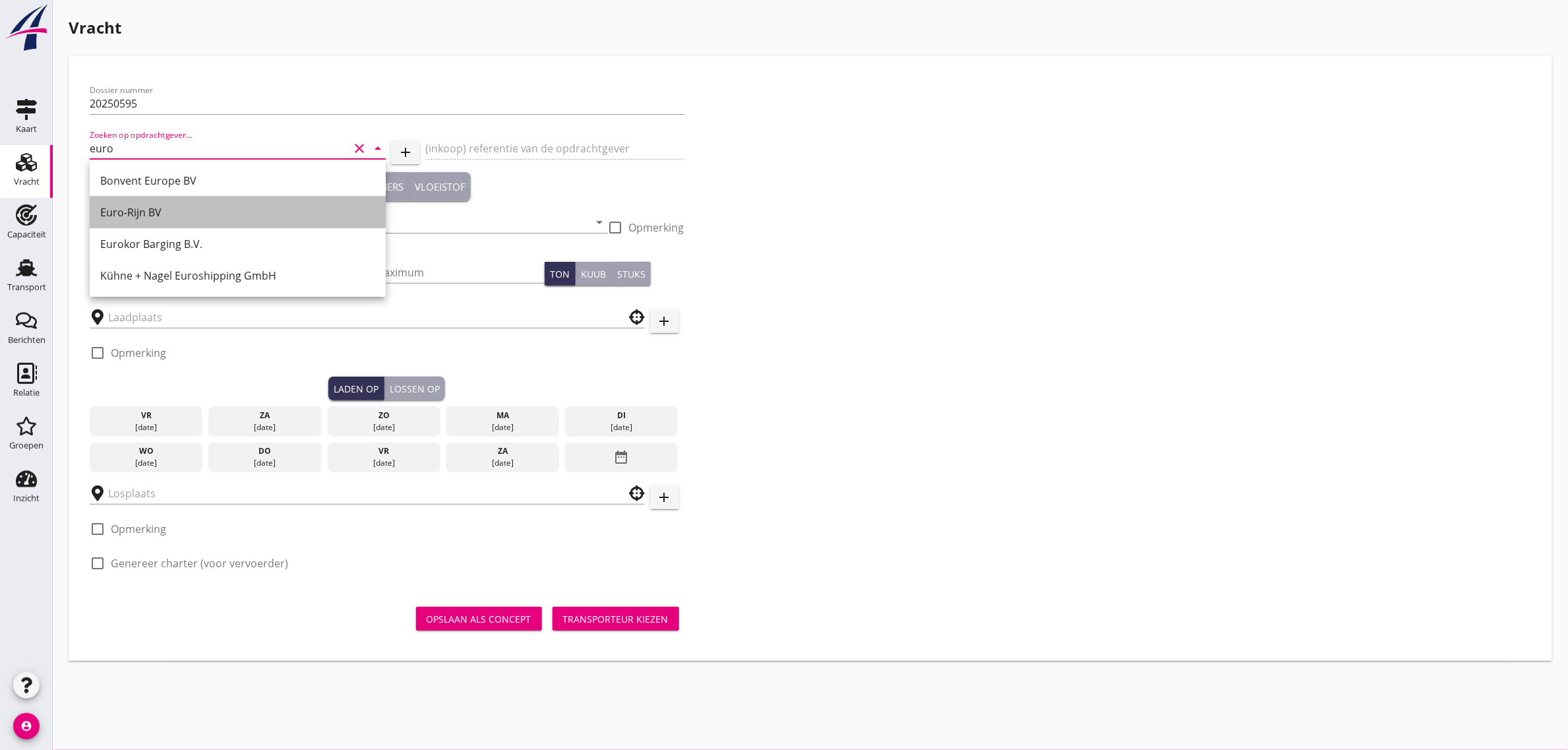
click at [150, 215] on div "Euro-Rijn BV" at bounding box center [238, 212] width 275 height 16
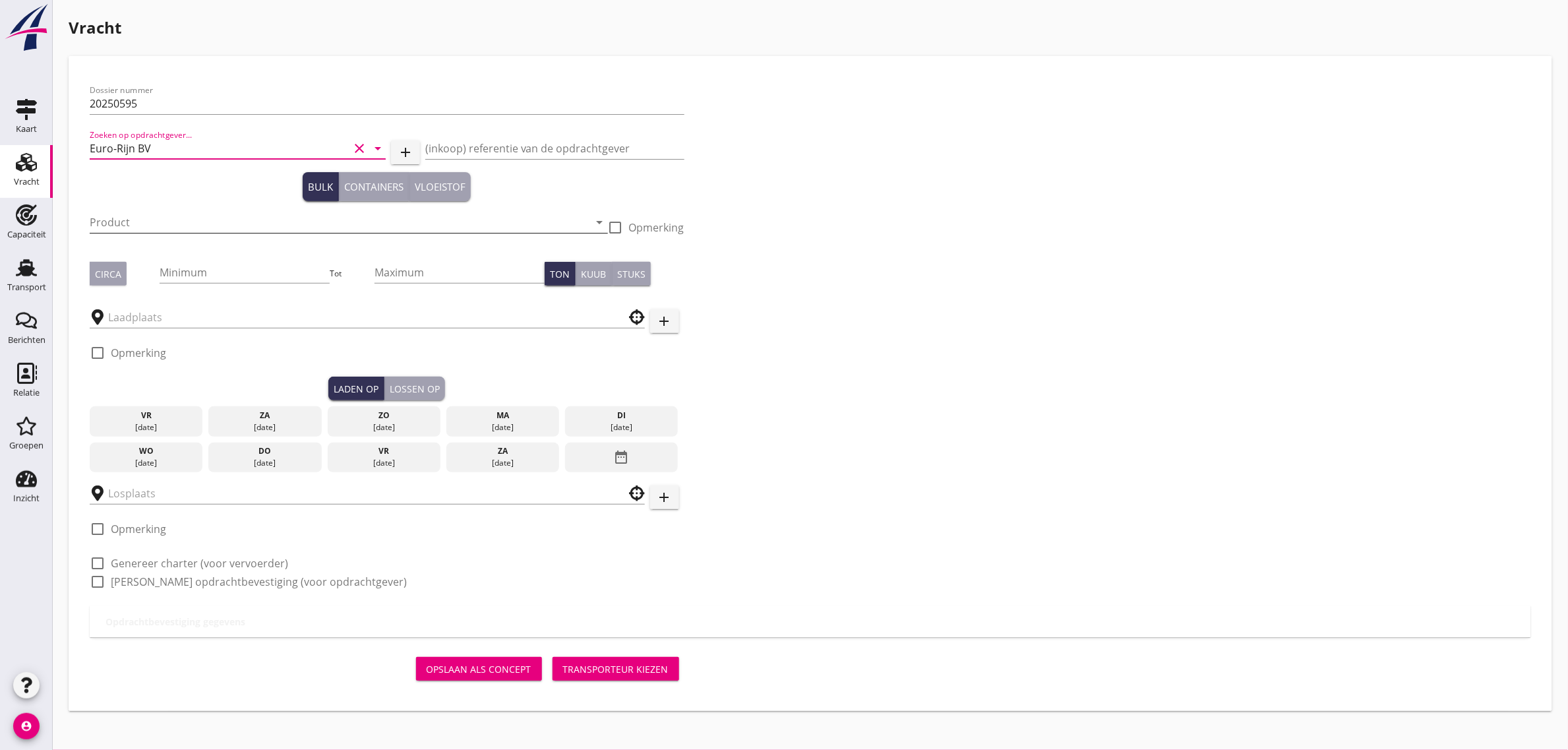
type input "Euro-Rijn BV"
click at [132, 216] on input "Product" at bounding box center [340, 222] width 500 height 21
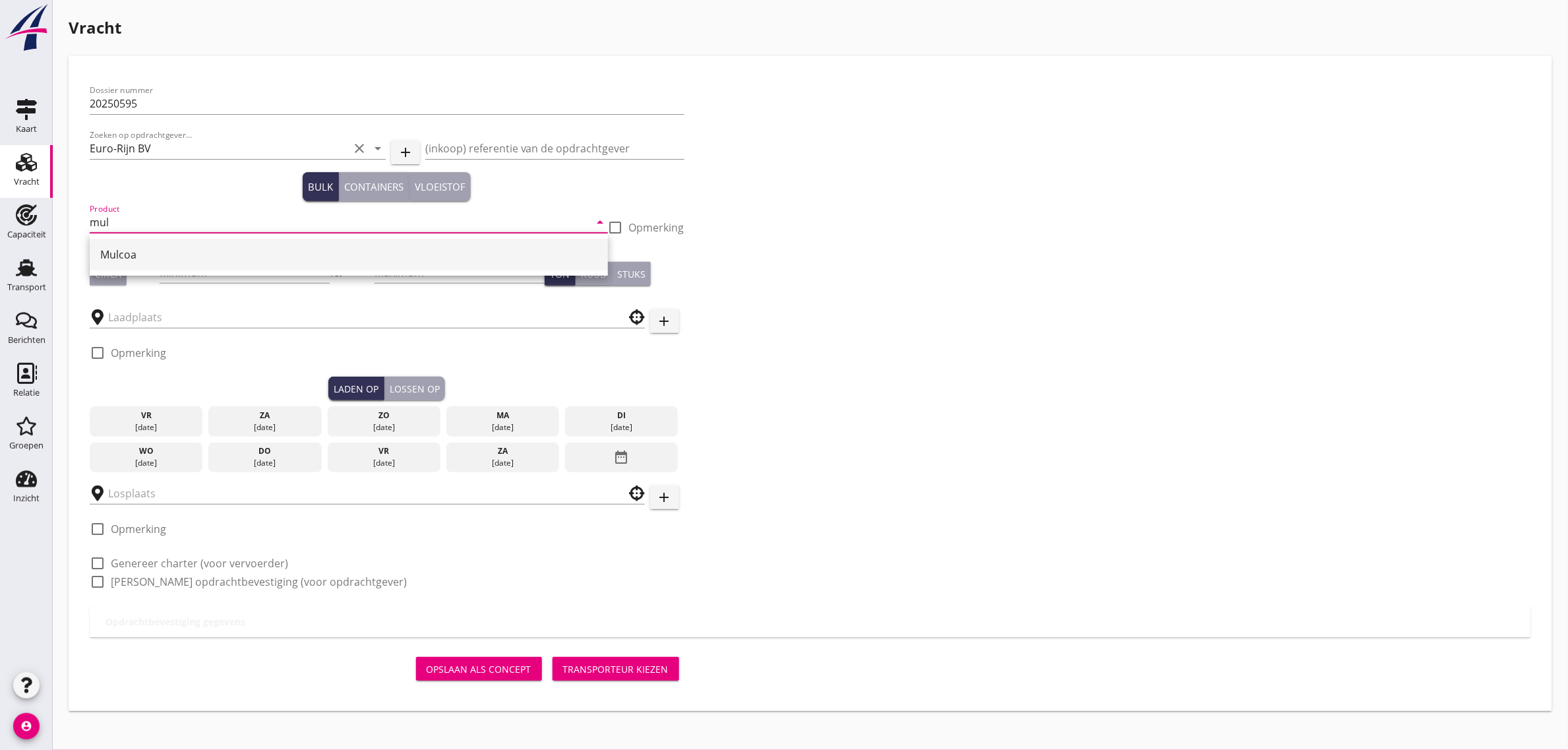
click at [143, 256] on div "Mulcoa" at bounding box center [348, 255] width 497 height 16
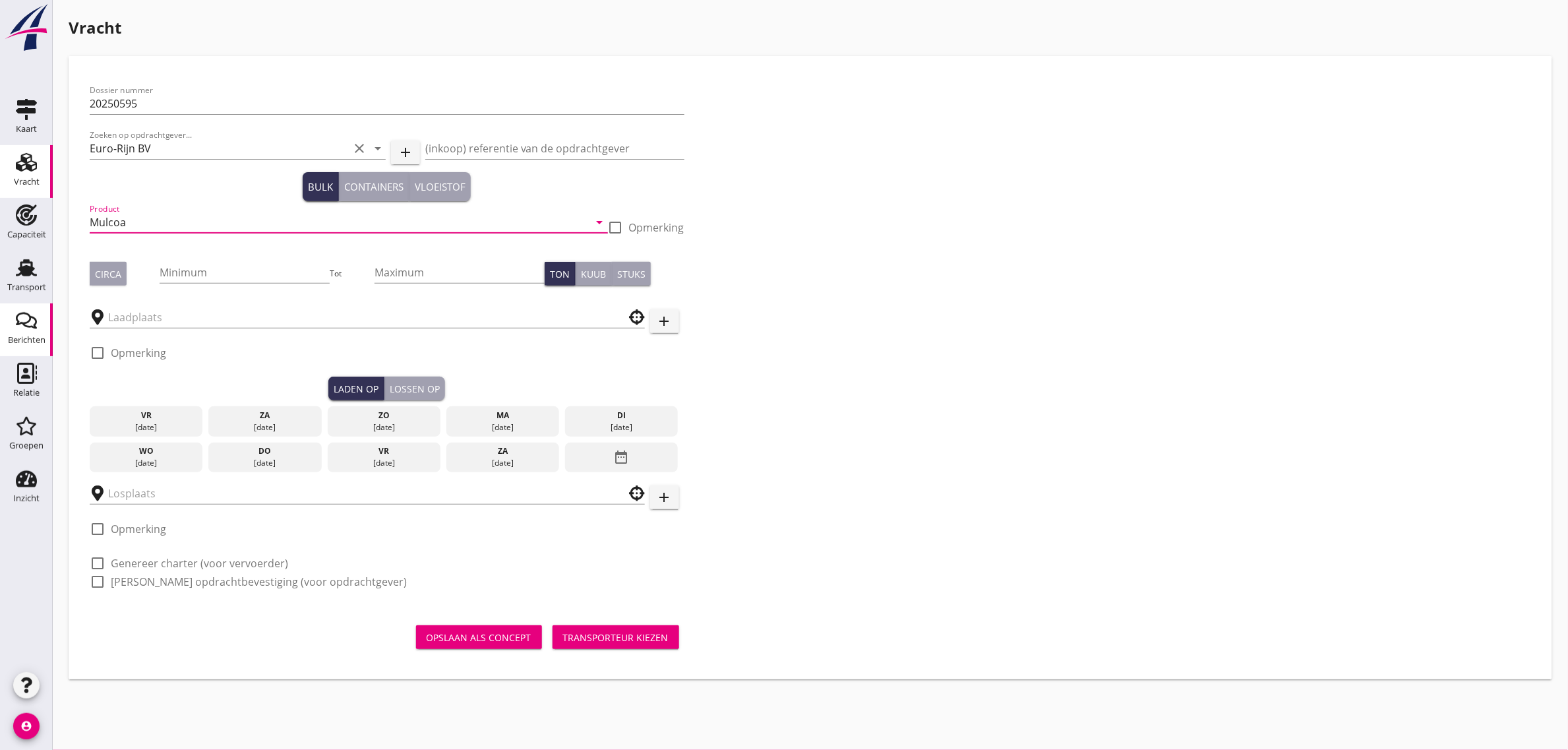
type input "Mulcoa"
click at [116, 277] on div "Circa" at bounding box center [108, 274] width 26 height 14
click at [204, 270] on input "Minimum" at bounding box center [244, 272] width 170 height 21
type input "1400"
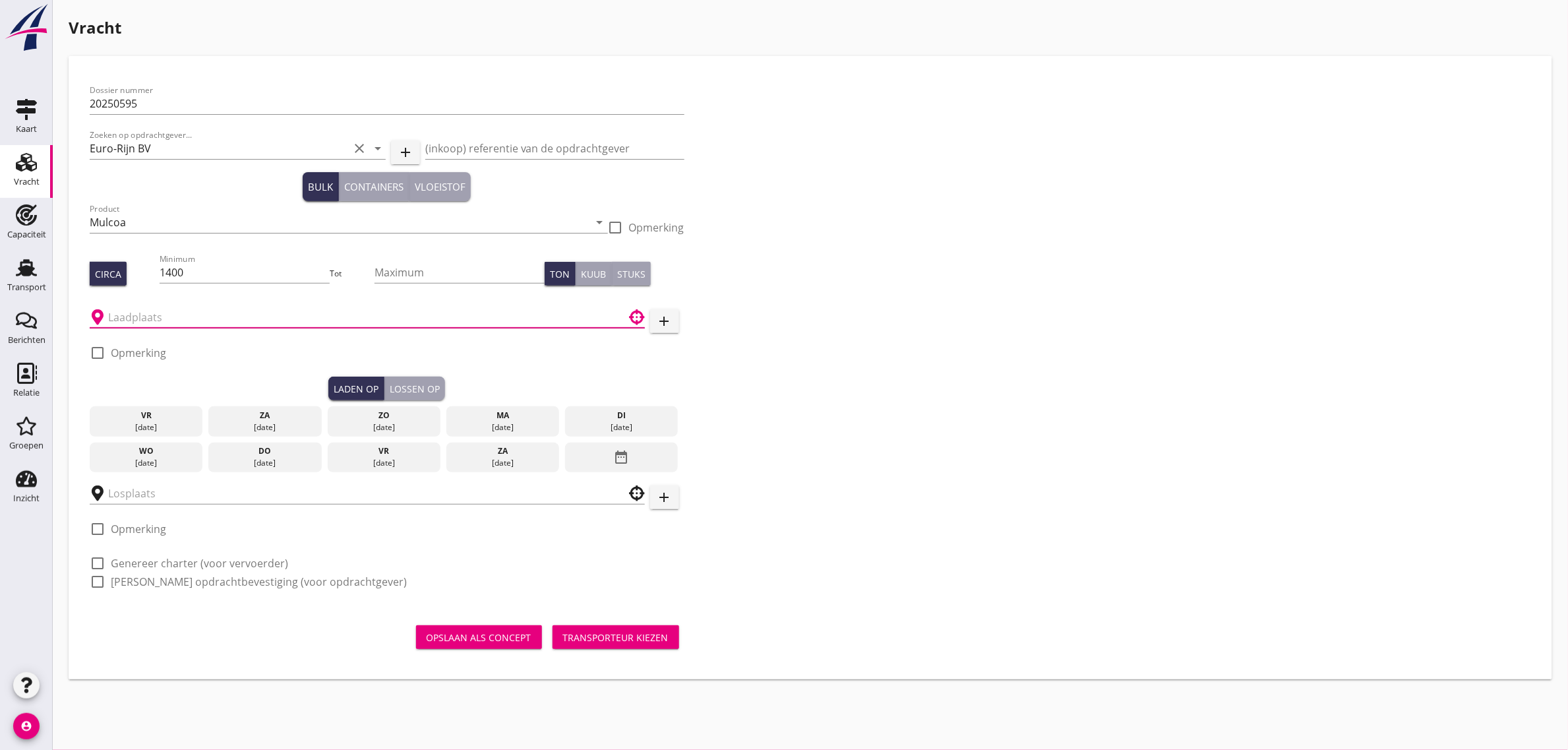
click at [172, 309] on input "text" at bounding box center [358, 317] width 500 height 21
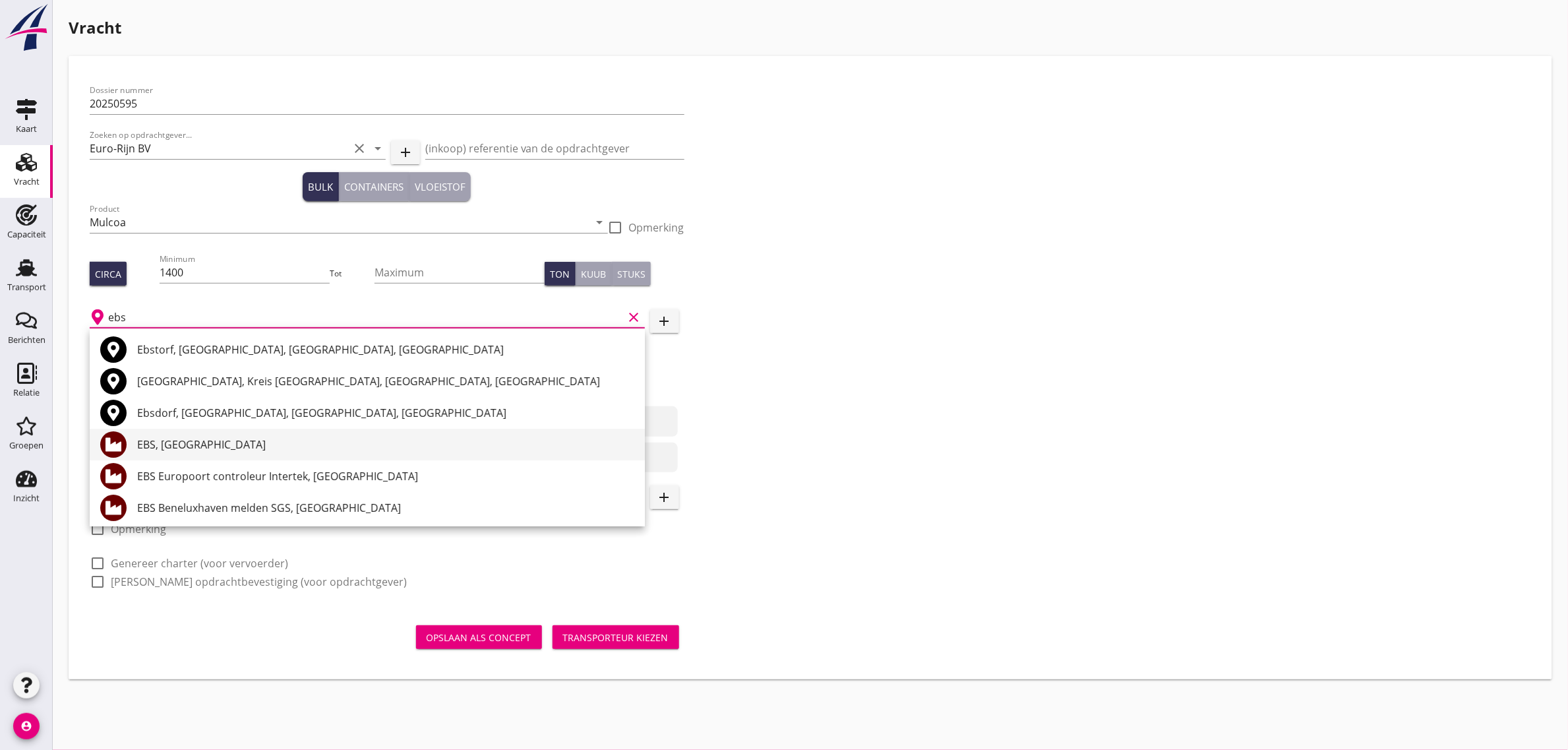
click at [195, 447] on div "EBS, [GEOGRAPHIC_DATA]" at bounding box center [385, 445] width 497 height 16
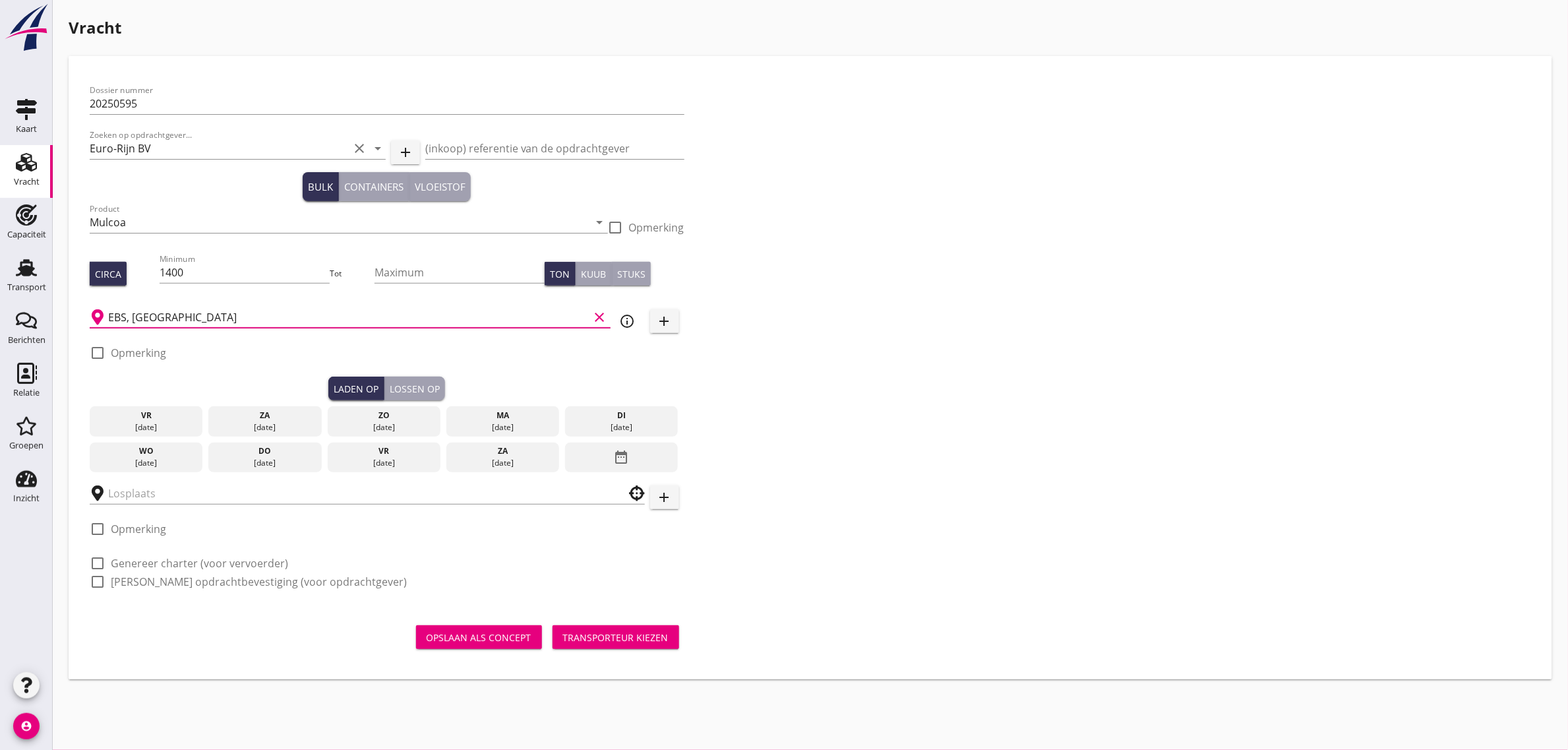
type input "EBS, [GEOGRAPHIC_DATA]"
click at [166, 456] on div "wo" at bounding box center [146, 451] width 107 height 12
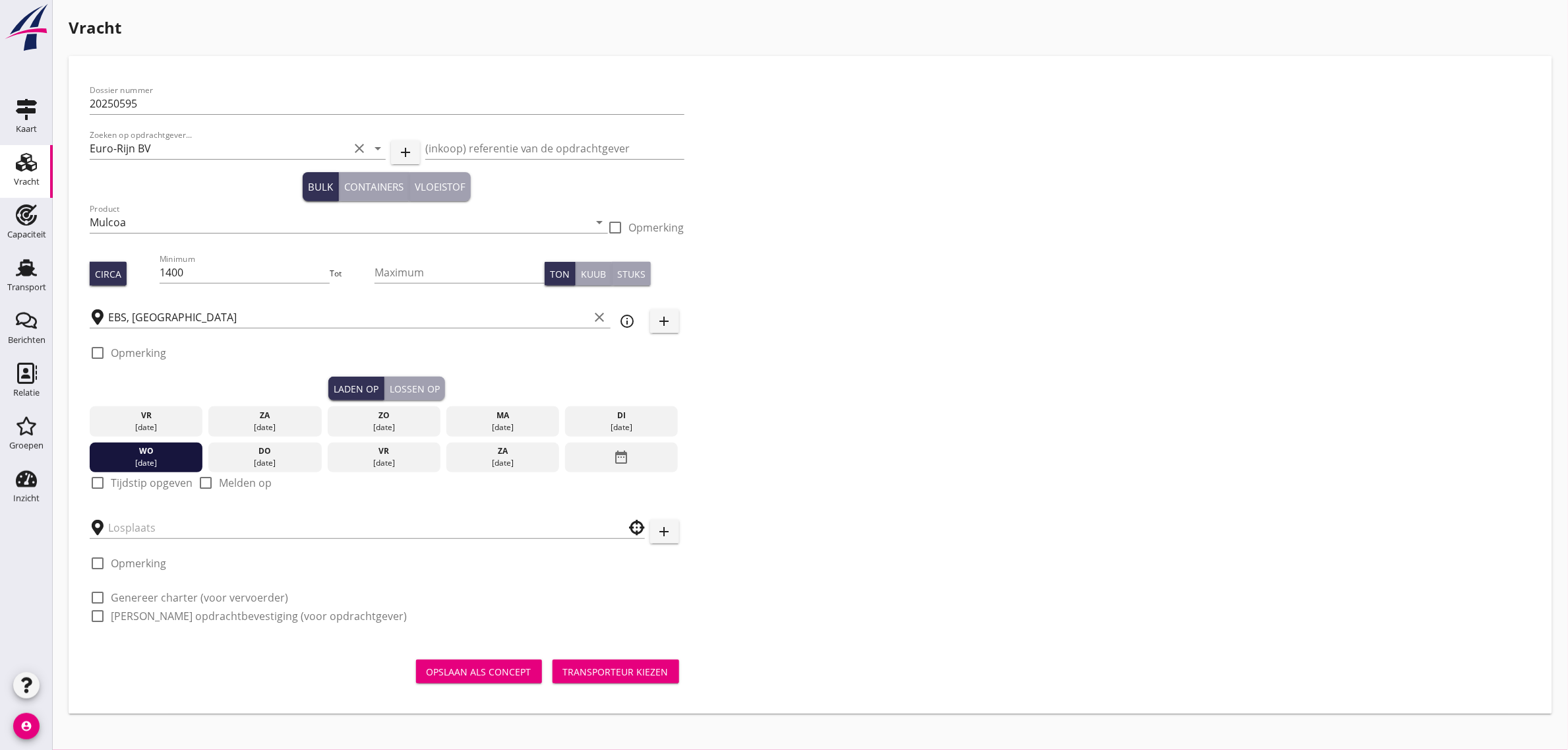
click at [109, 479] on div "check_box_outline_blank Tijdstip opgeven" at bounding box center [141, 483] width 103 height 16
click at [156, 480] on label "Tijdstip opgeven" at bounding box center [152, 483] width 82 height 13
checkbox input "true"
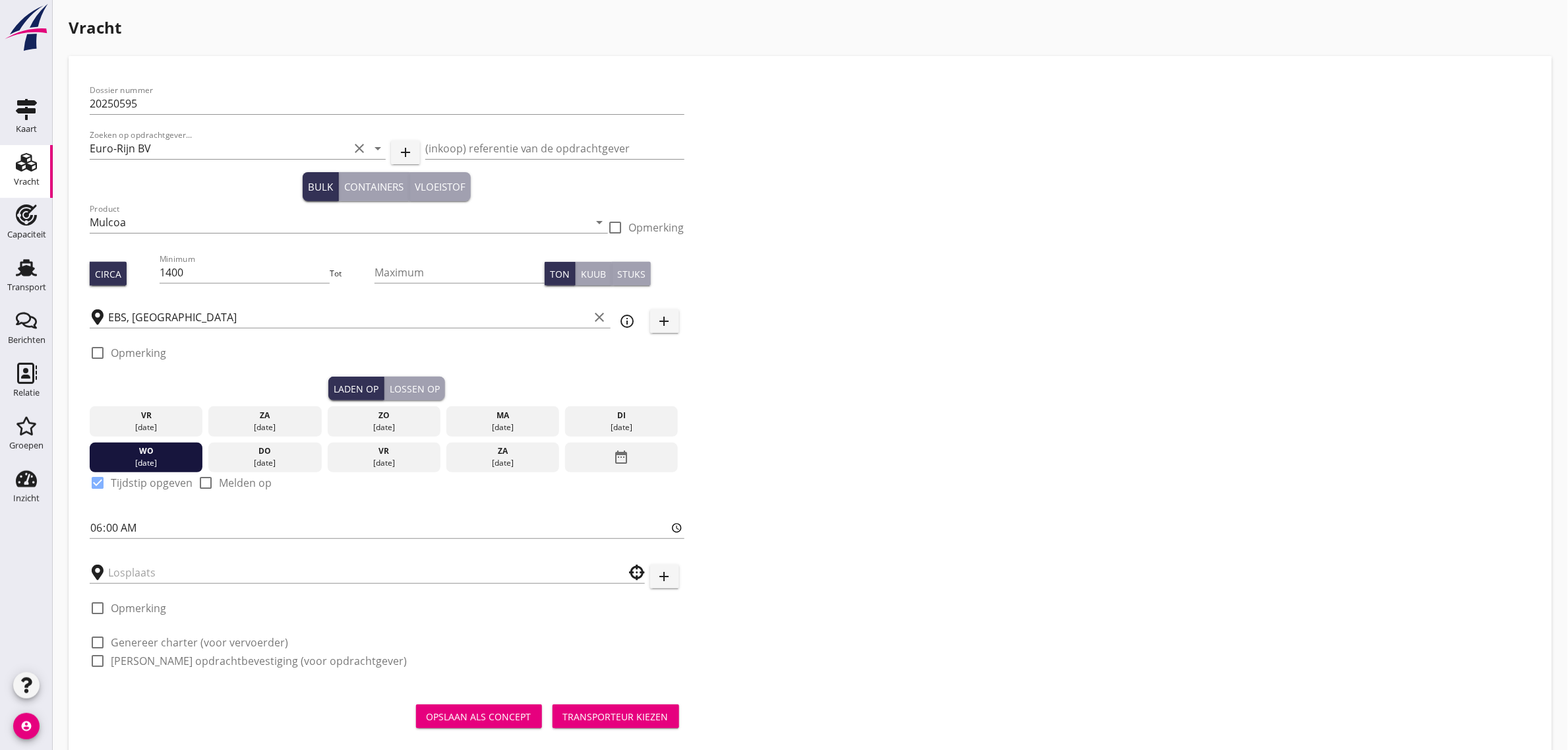
click at [421, 395] on div "Lossen op" at bounding box center [414, 389] width 50 height 14
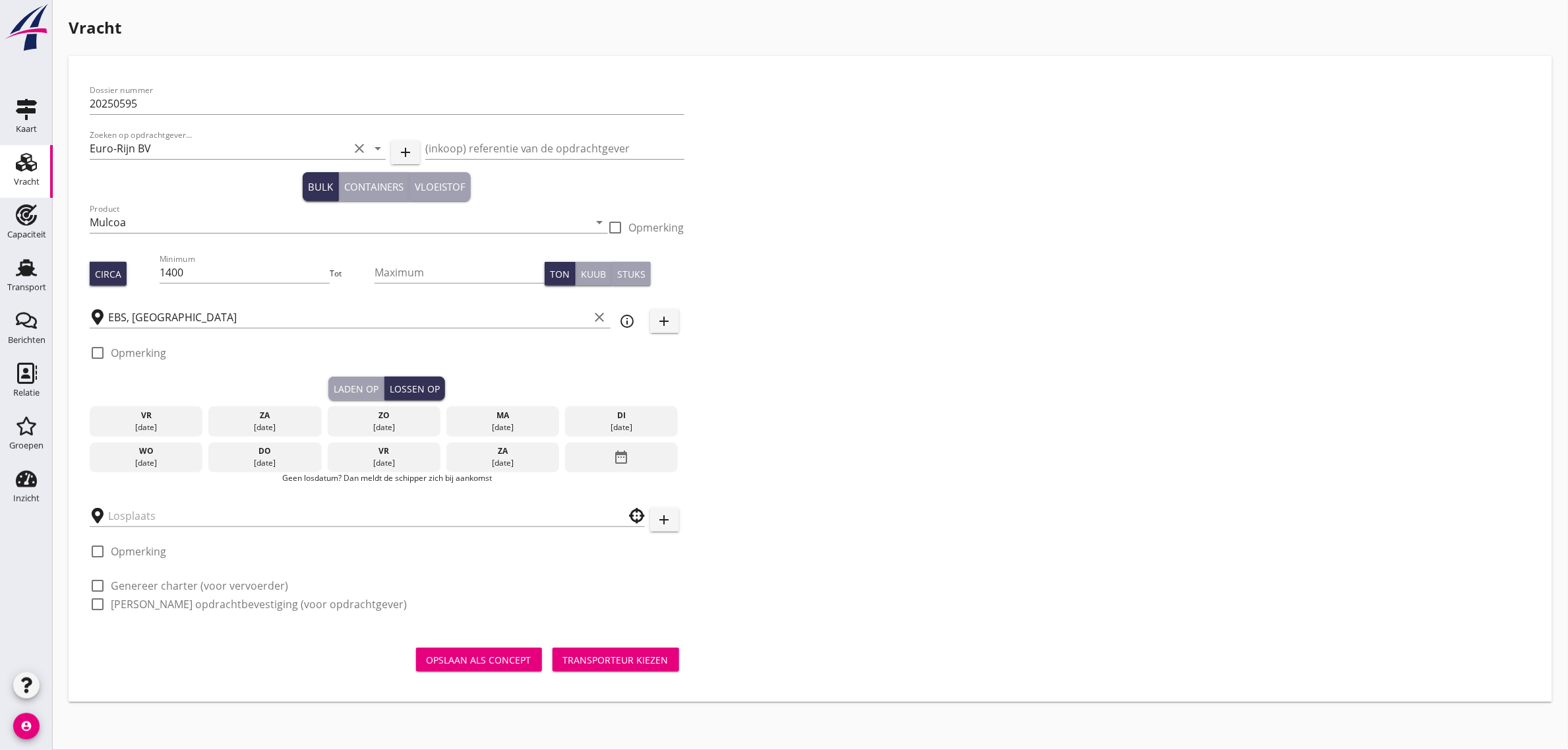
click at [598, 449] on div "date_range" at bounding box center [621, 457] width 113 height 30
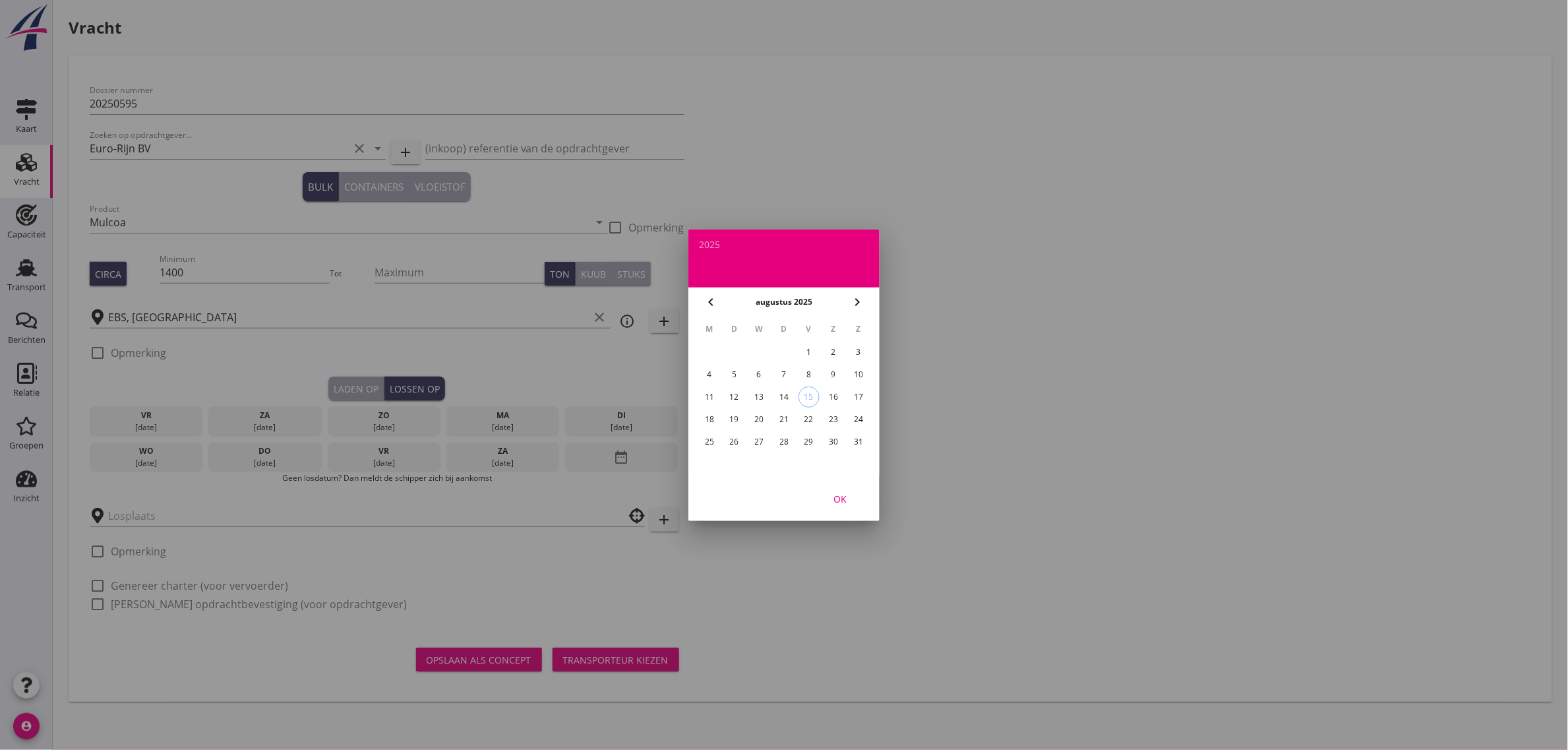
click at [709, 440] on div "25" at bounding box center [709, 442] width 21 height 21
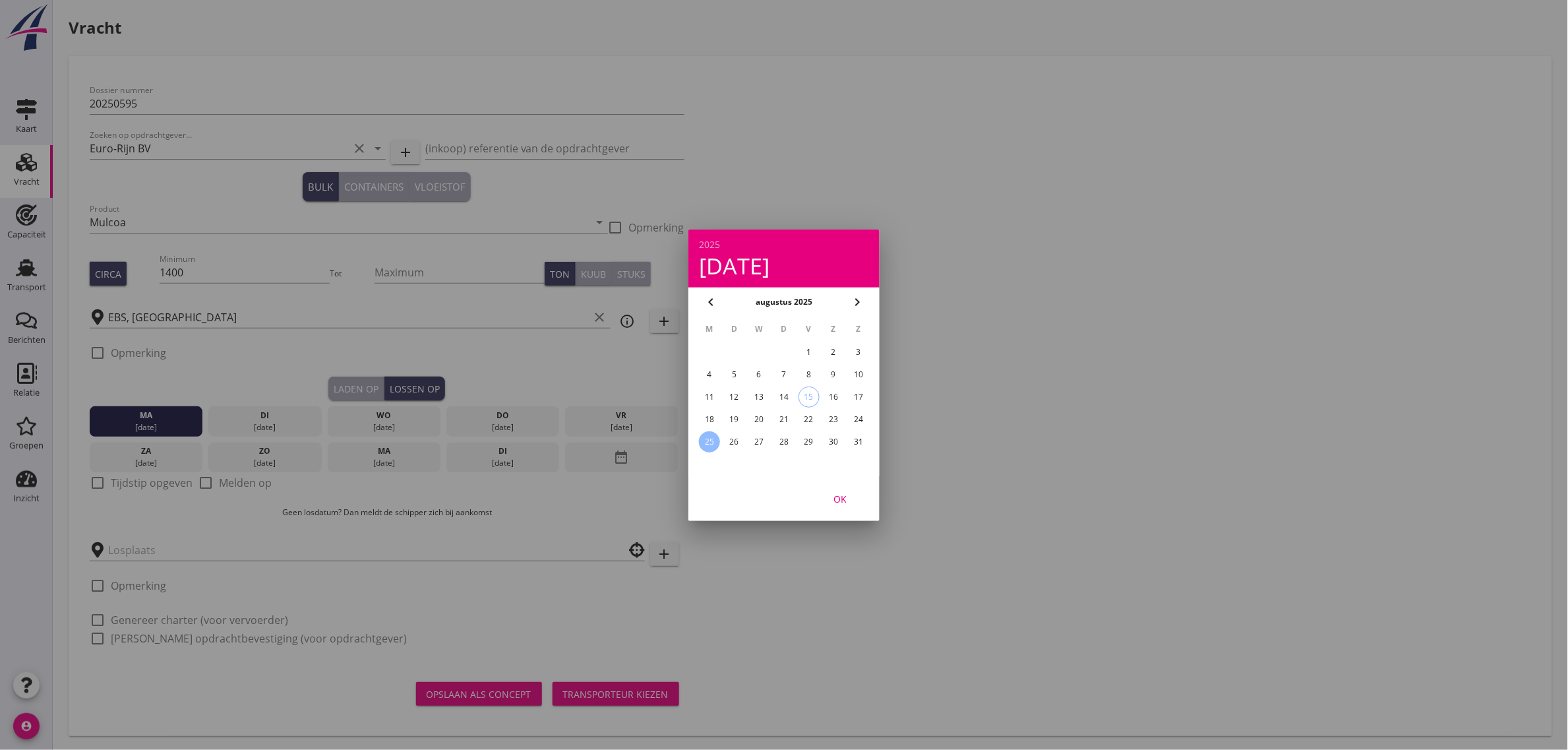
click at [838, 494] on div "OK" at bounding box center [840, 498] width 37 height 14
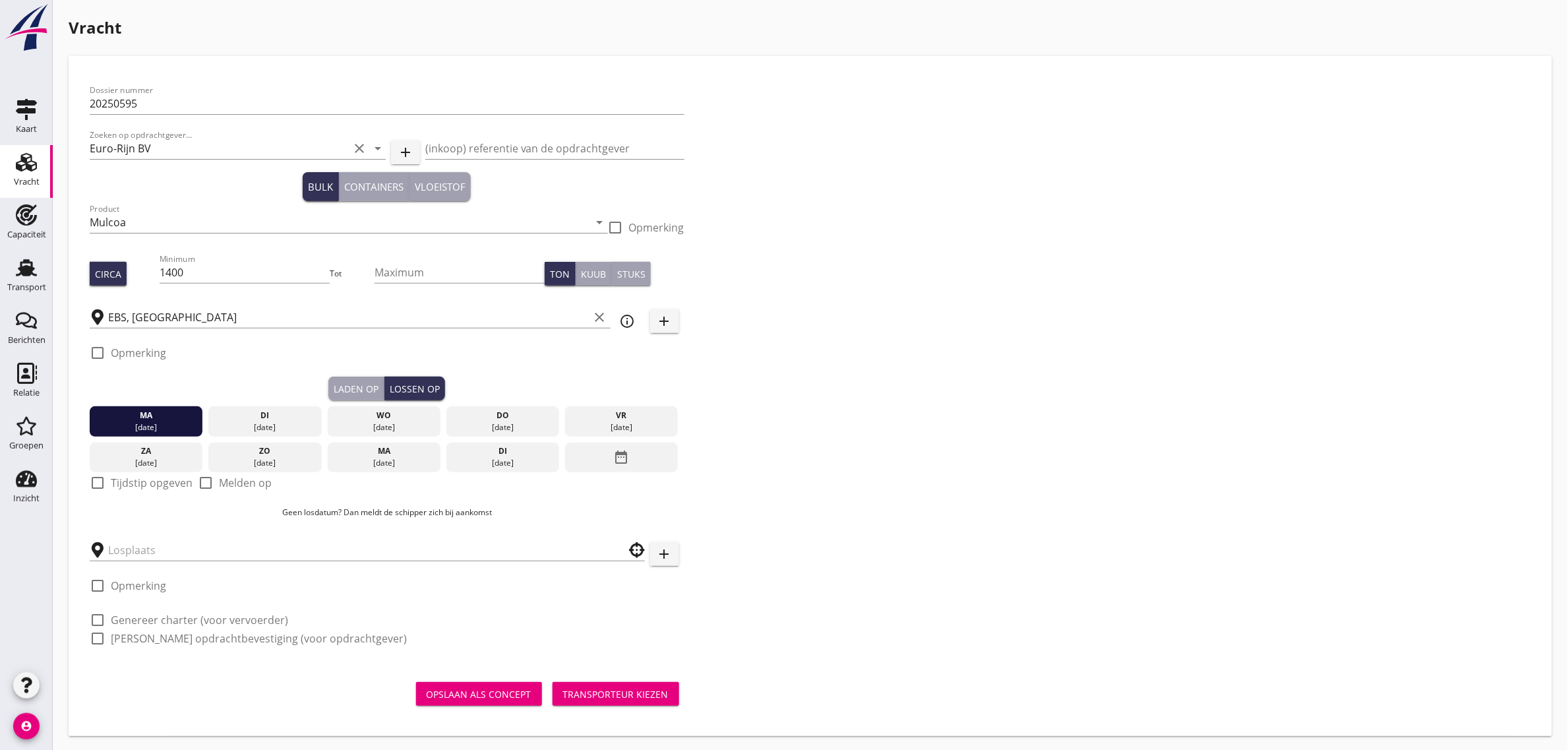
click at [147, 482] on label "Tijdstip opgeven" at bounding box center [152, 483] width 82 height 13
checkbox input "true"
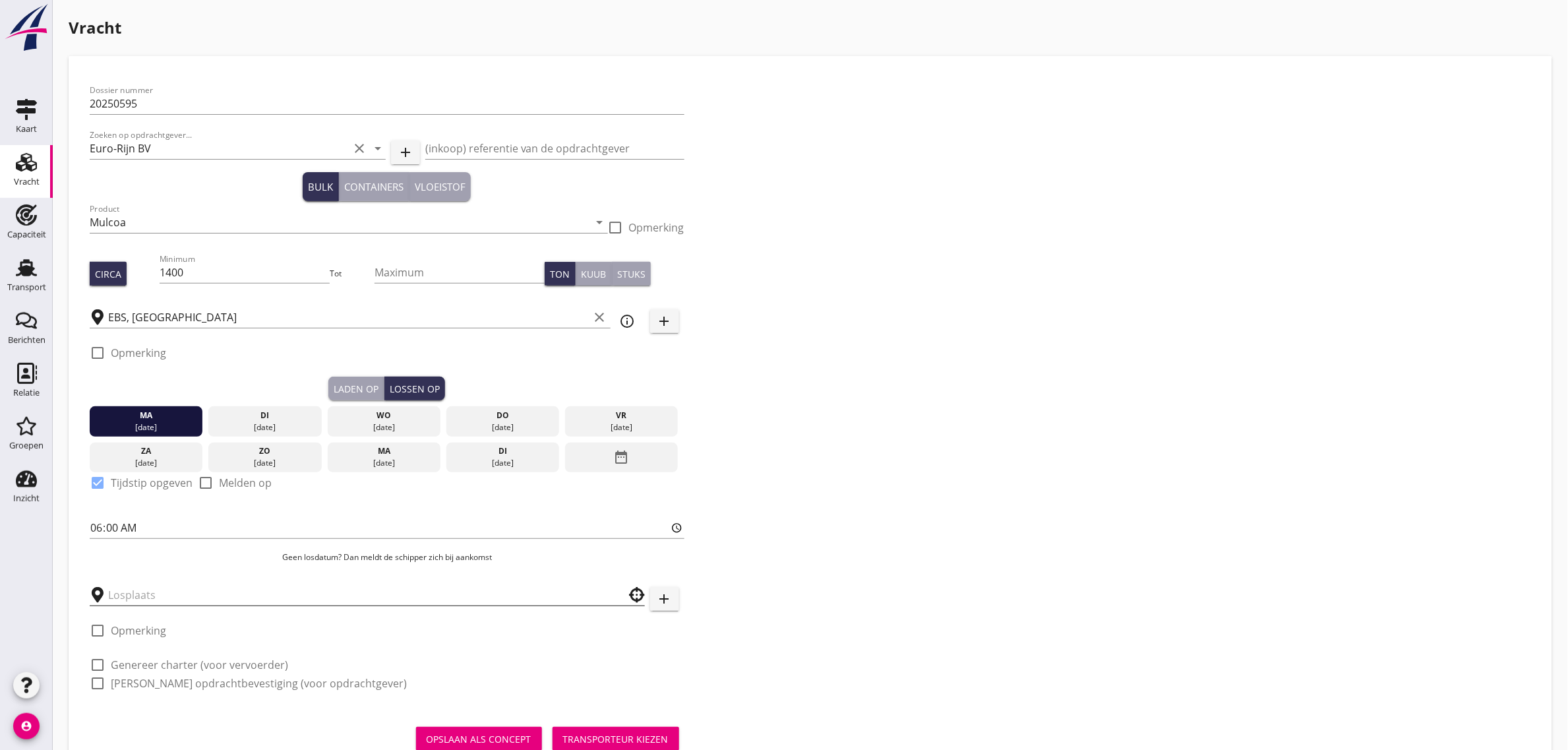
click at [167, 588] on input "text" at bounding box center [358, 595] width 500 height 21
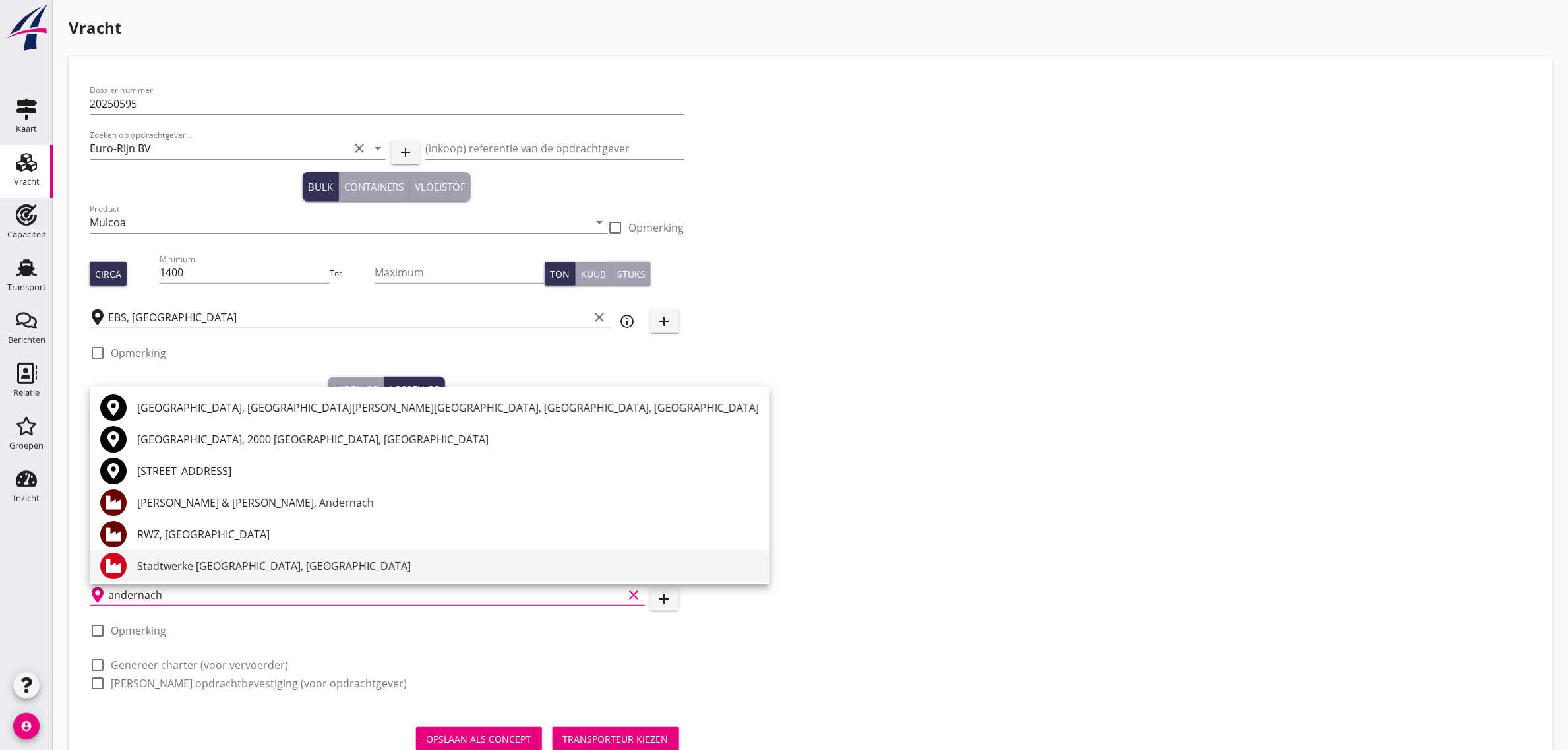
click at [276, 561] on div "Stadtwerke [GEOGRAPHIC_DATA], [GEOGRAPHIC_DATA]" at bounding box center [447, 566] width 621 height 16
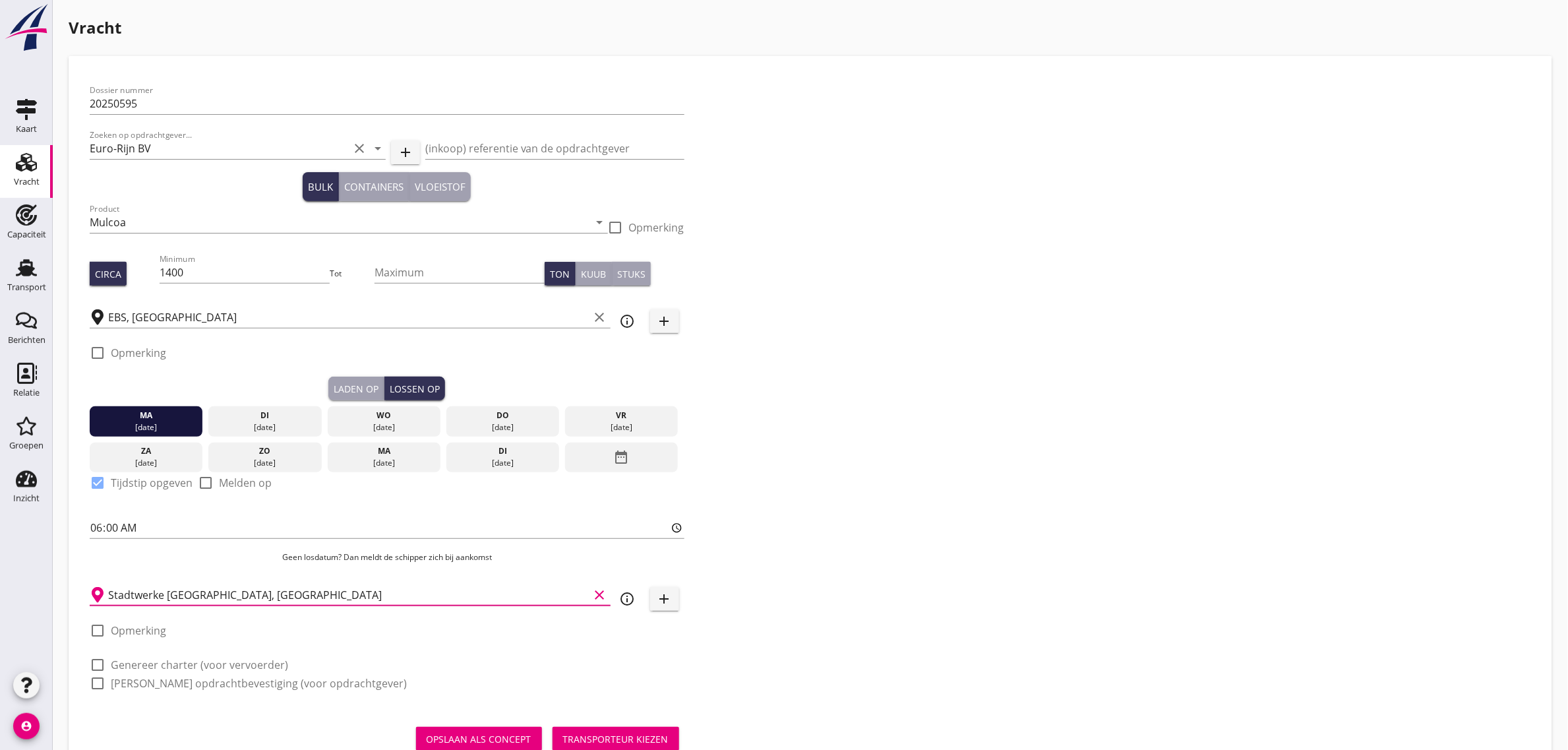
type input "Stadtwerke [GEOGRAPHIC_DATA], [GEOGRAPHIC_DATA]"
click at [242, 664] on label "Genereer charter (voor vervoerder)" at bounding box center [199, 665] width 177 height 13
checkbox input "true"
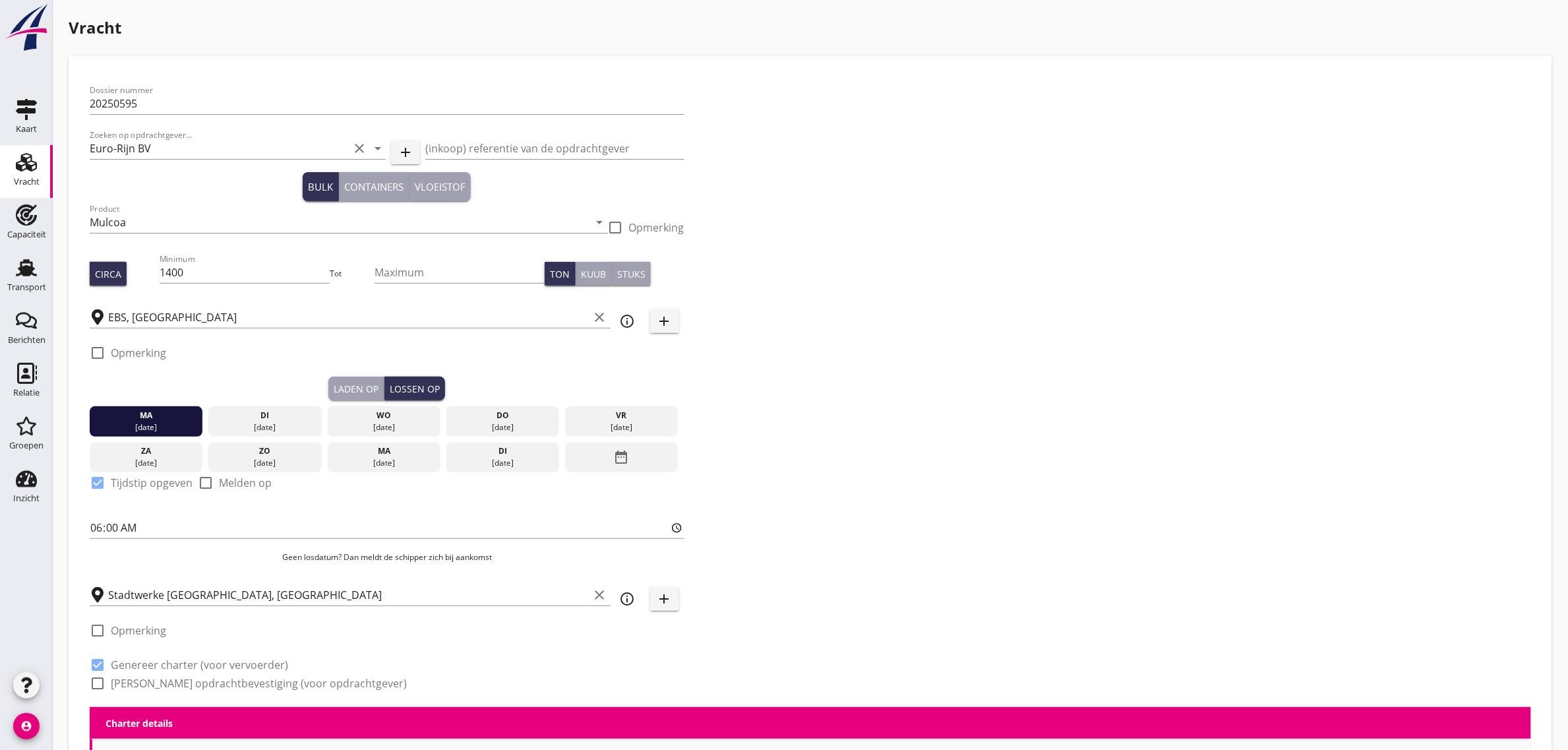
click at [231, 684] on label "[PERSON_NAME] opdrachtbevestiging (voor opdrachtgever)" at bounding box center [258, 683] width 296 height 13
checkbox input "true"
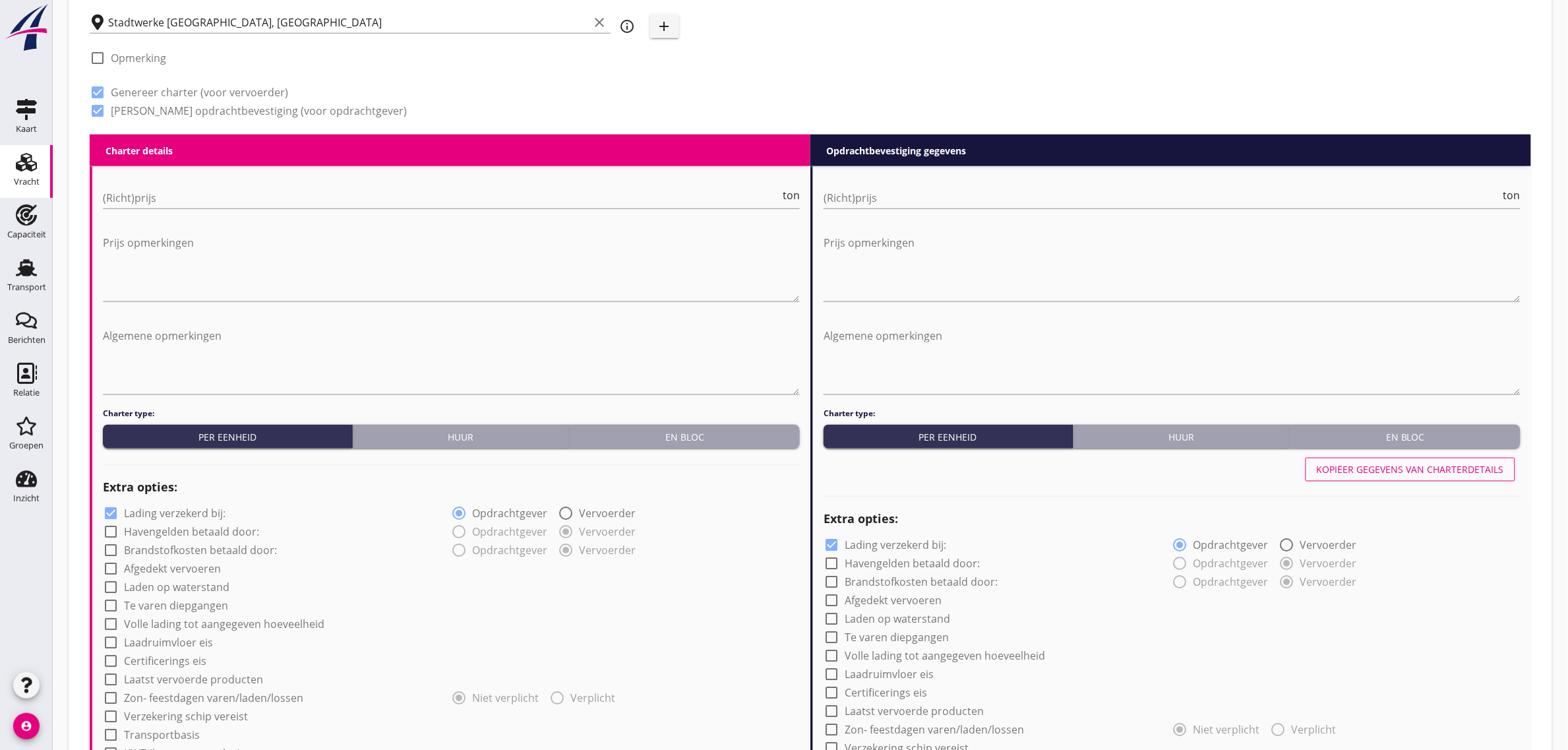
scroll to position [660, 0]
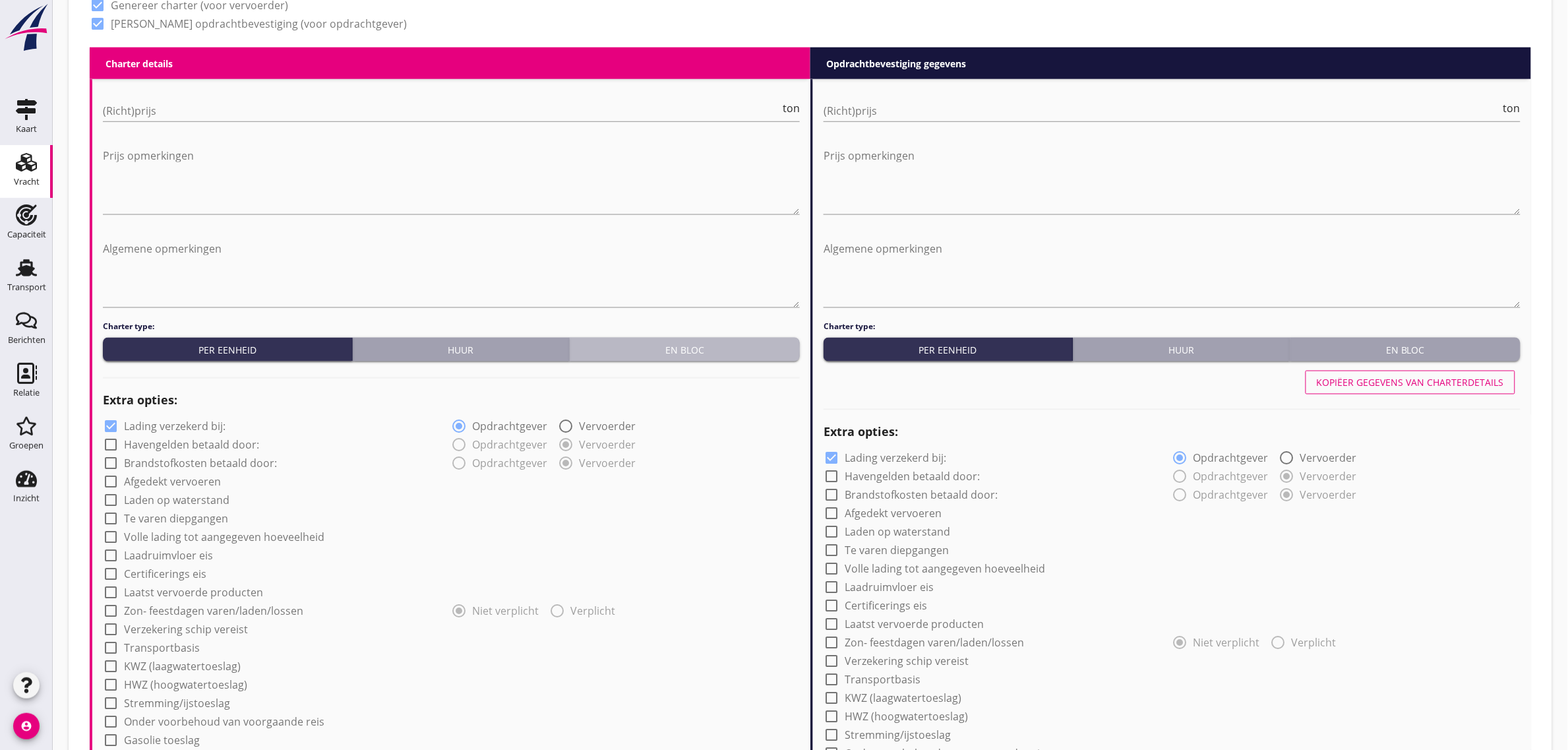
click at [657, 349] on div "En bloc" at bounding box center [684, 349] width 220 height 14
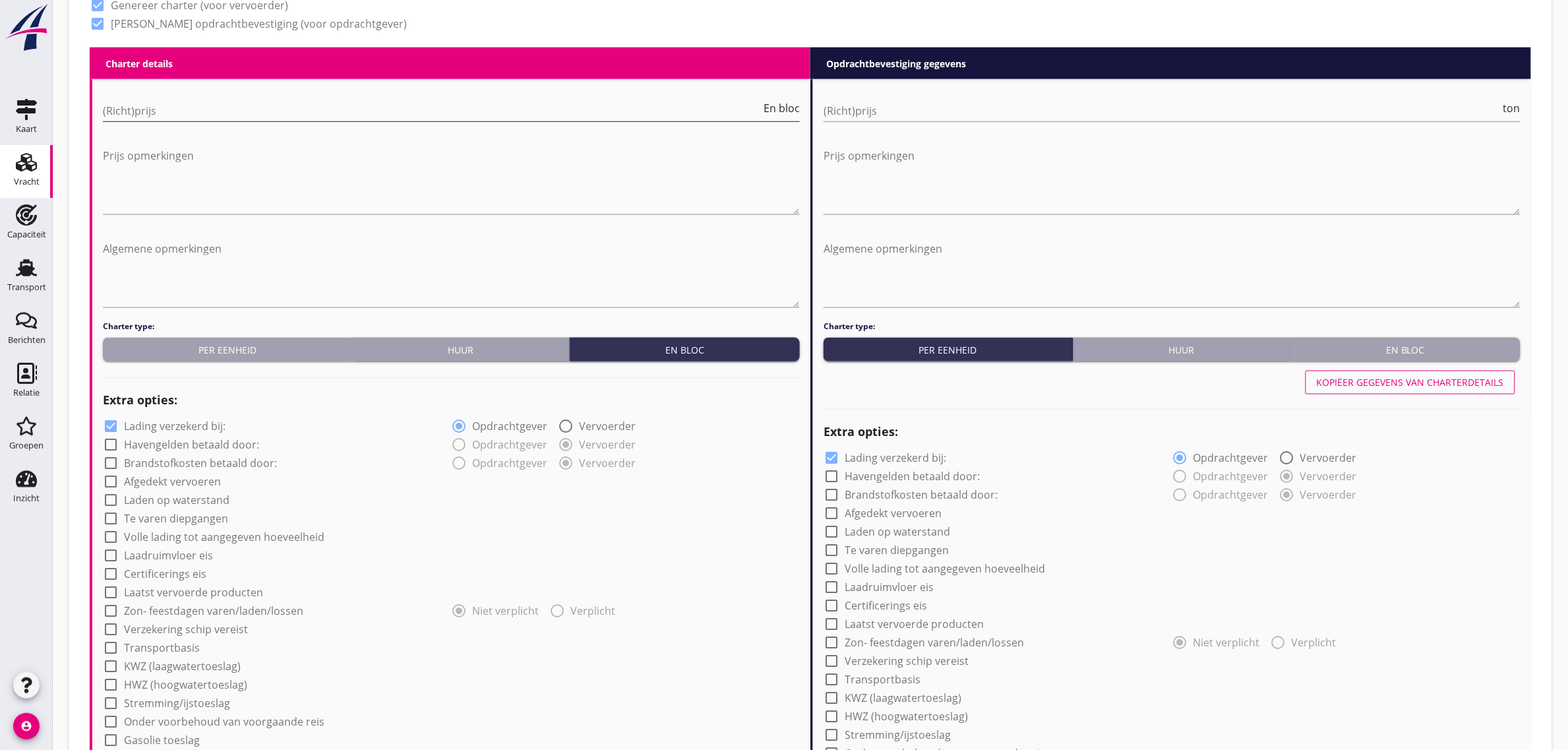
click at [299, 109] on input "(Richt)prijs" at bounding box center [432, 111] width 658 height 21
type input "15000"
click at [545, 527] on div "check_box_outline_blank Volle lading tot aangegeven hoeveelheid" at bounding box center [452, 536] width 697 height 18
click at [183, 483] on label "Afgedekt vervoeren" at bounding box center [172, 482] width 97 height 13
checkbox input "true"
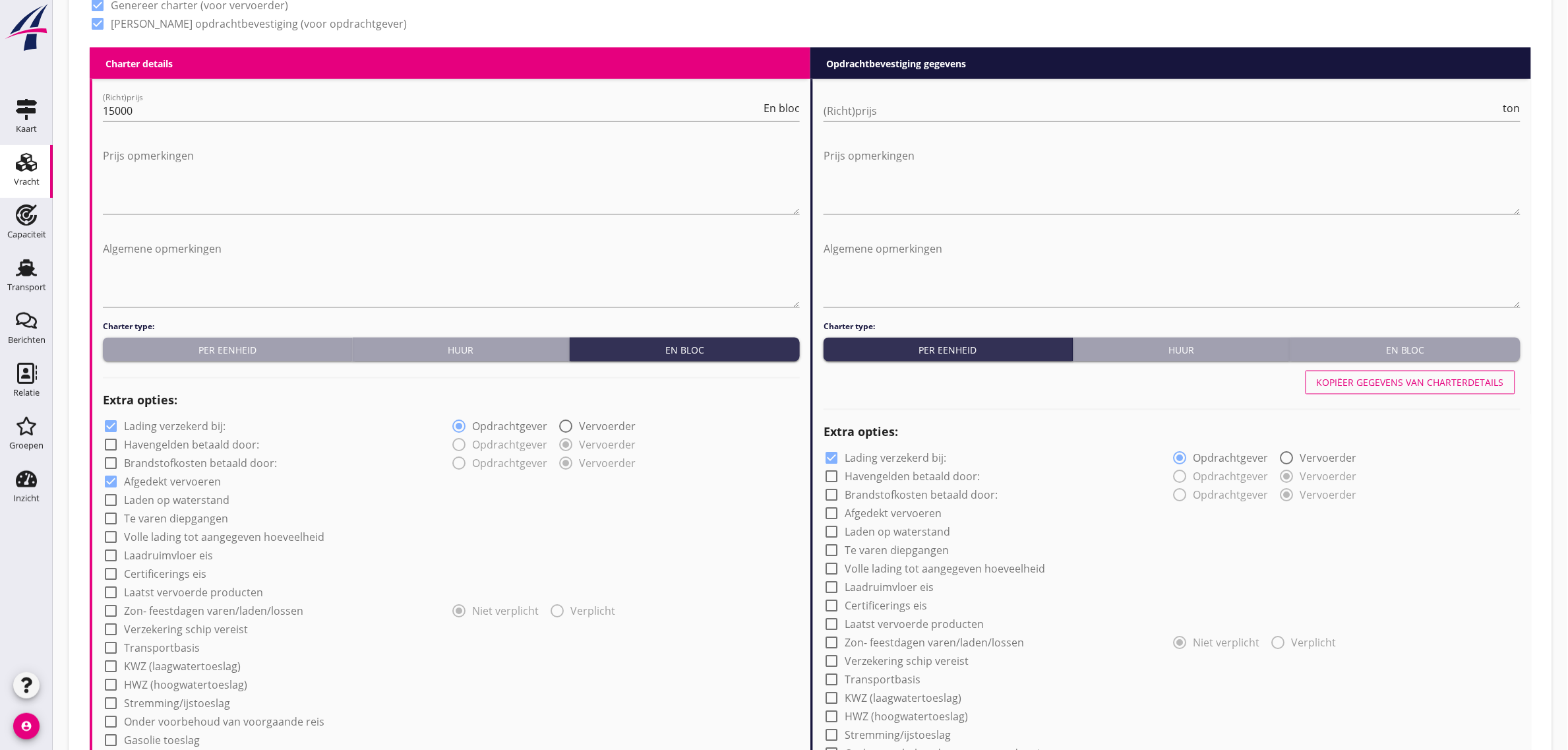
click at [183, 502] on label "Laden op waterstand" at bounding box center [176, 501] width 105 height 13
checkbox input "true"
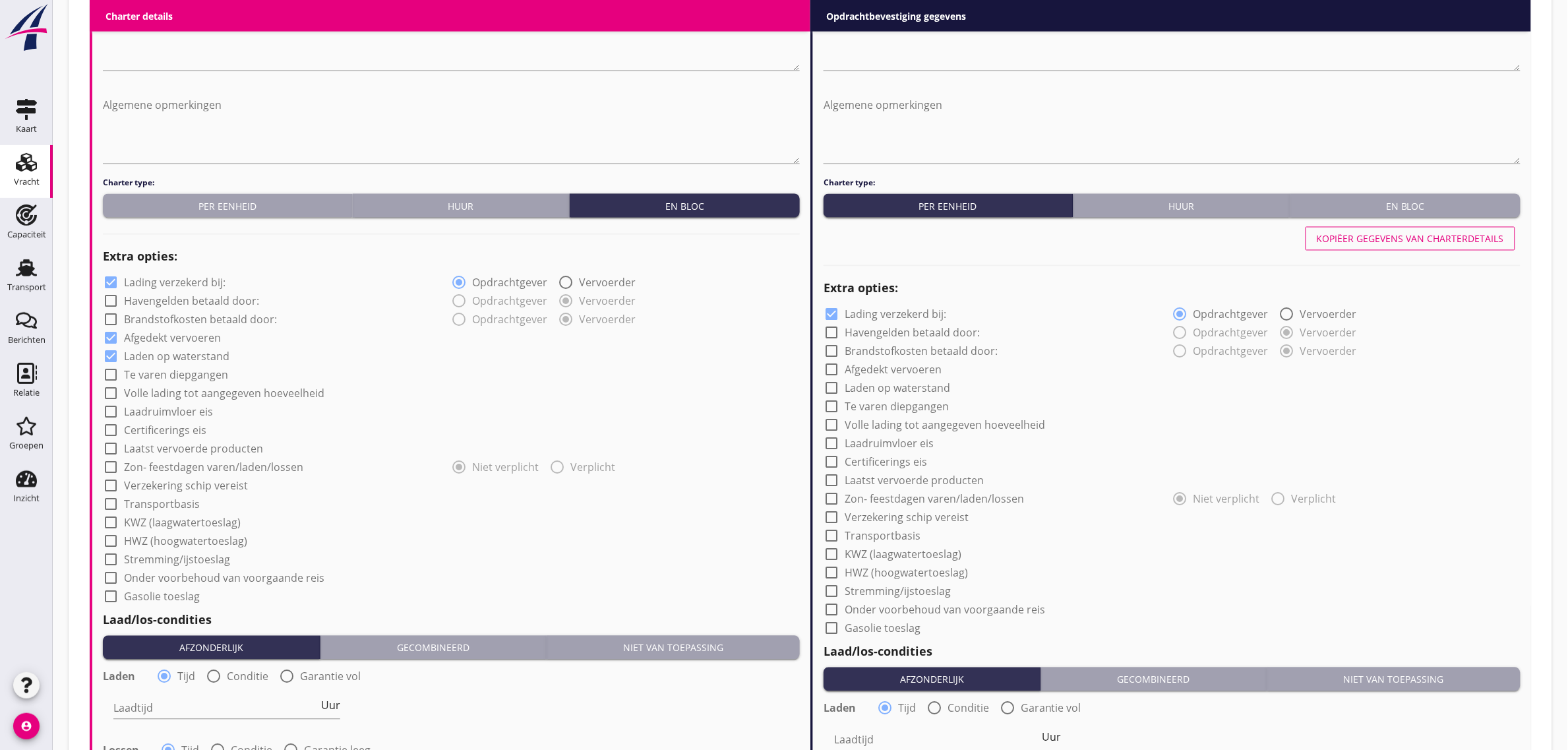
scroll to position [825, 0]
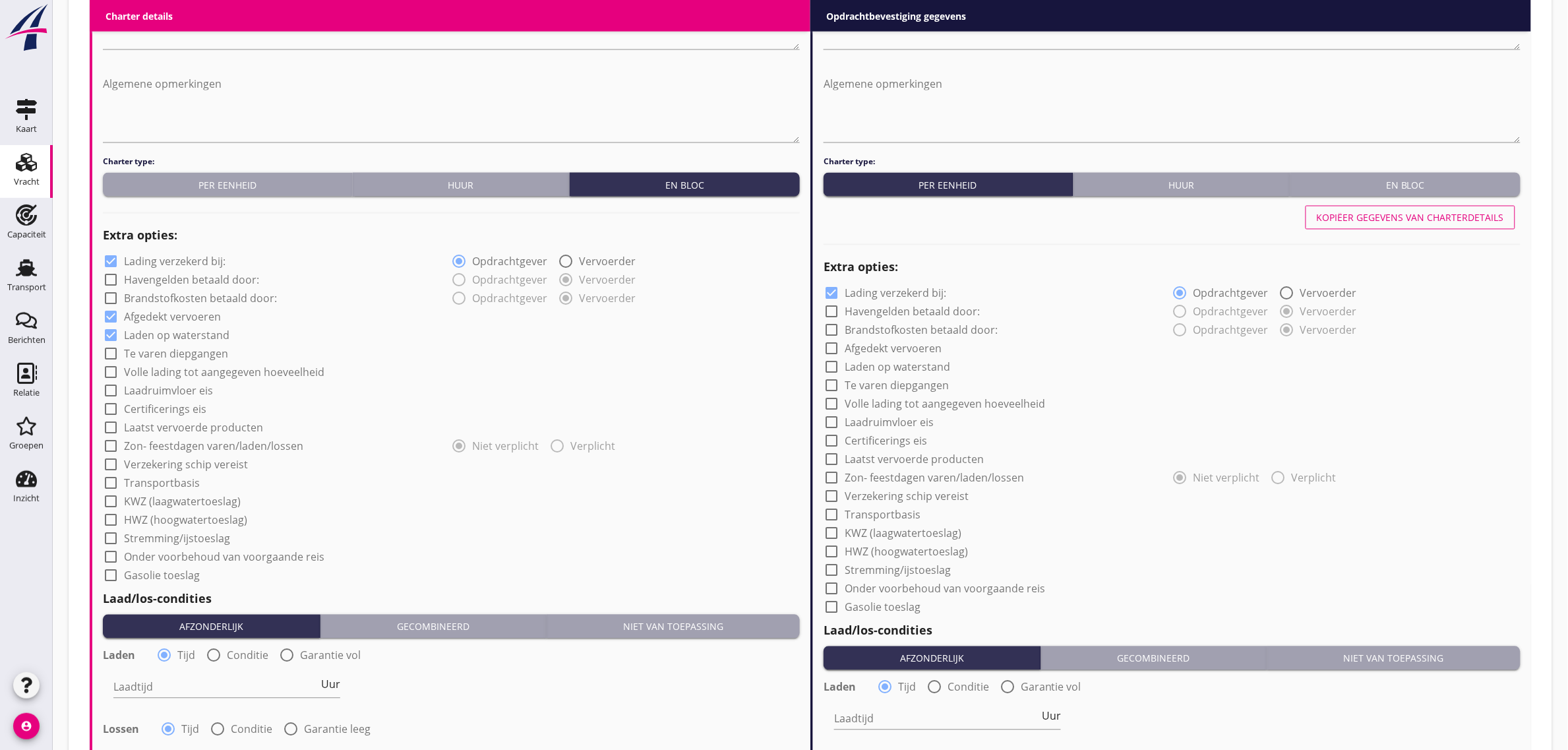
click at [179, 390] on label "Laadruimvloer eis" at bounding box center [168, 391] width 89 height 13
checkbox input "true"
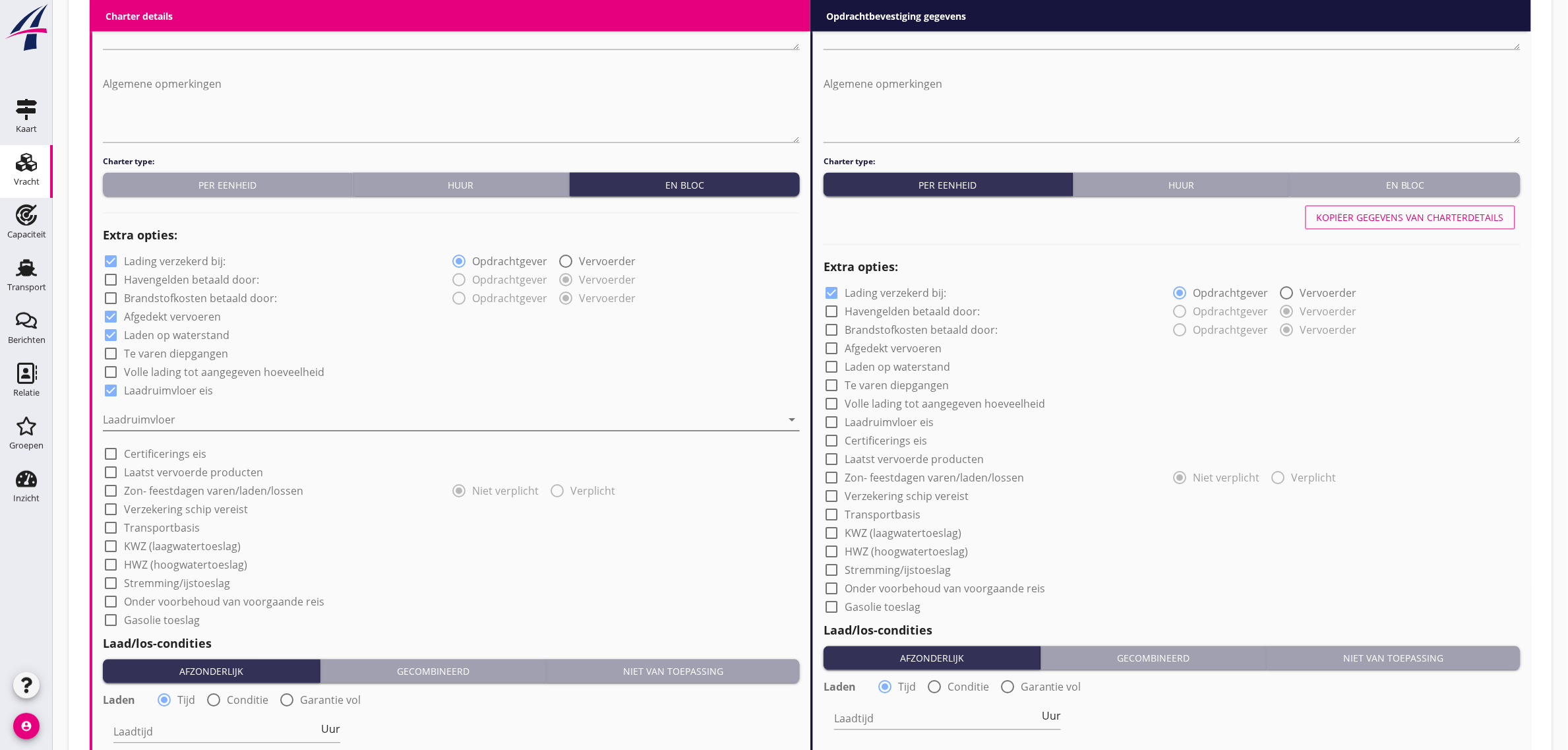
click at [176, 410] on div at bounding box center [442, 420] width 679 height 21
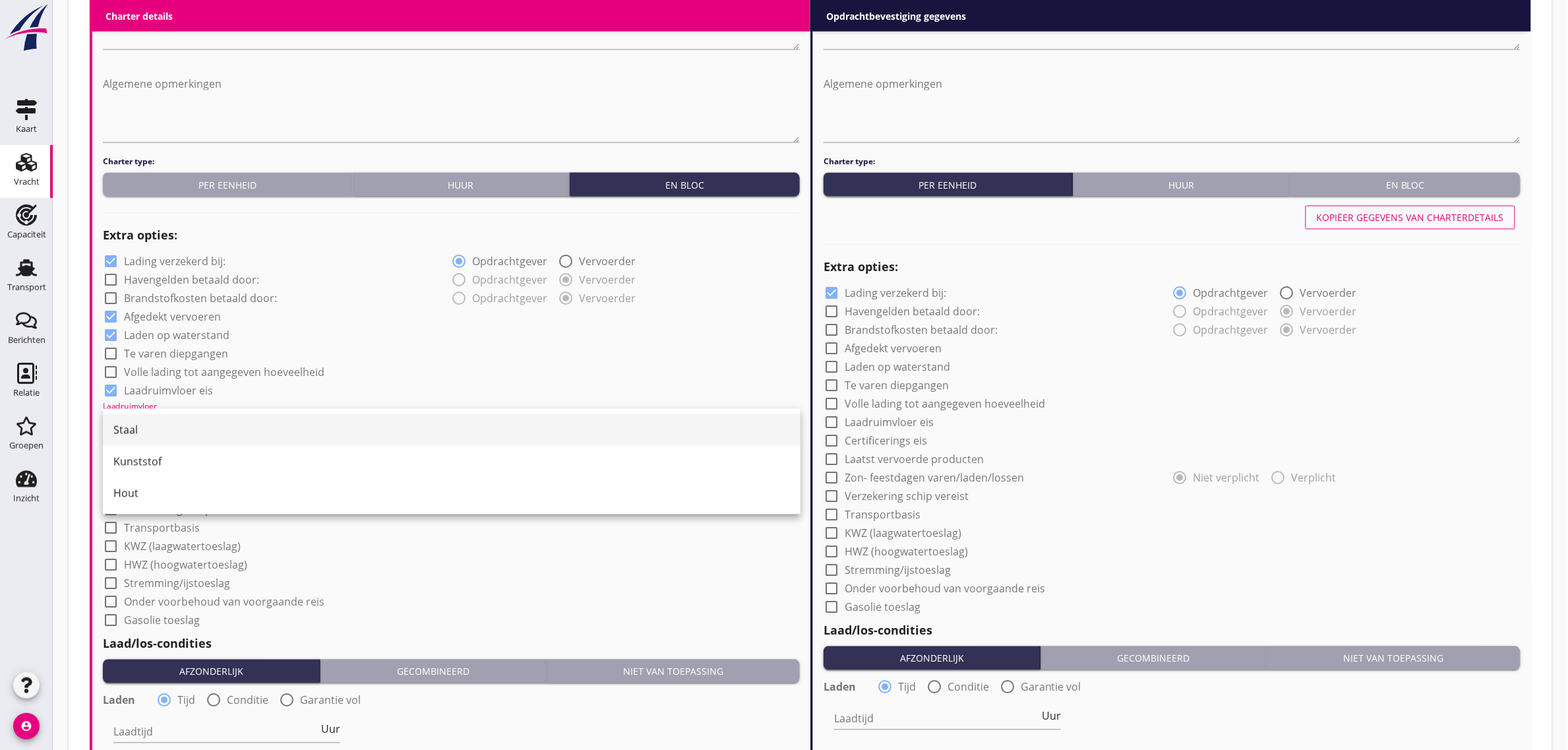
click at [175, 420] on div "Staal" at bounding box center [452, 430] width 676 height 31
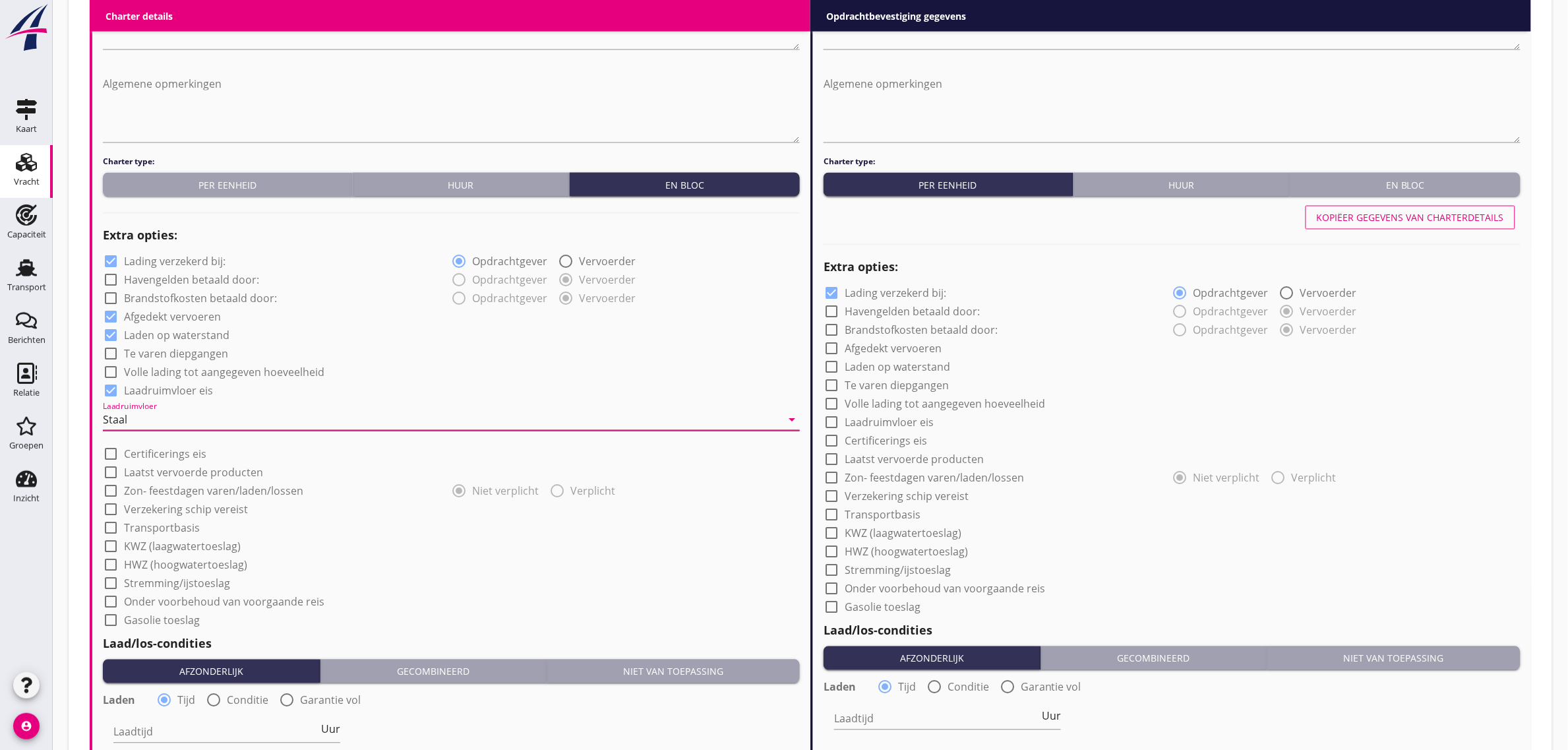
click at [479, 403] on div "Laadruimvloer Staal arrow_drop_down" at bounding box center [452, 423] width 697 height 42
click at [167, 529] on label "Transportbasis" at bounding box center [162, 529] width 76 height 13
checkbox input "true"
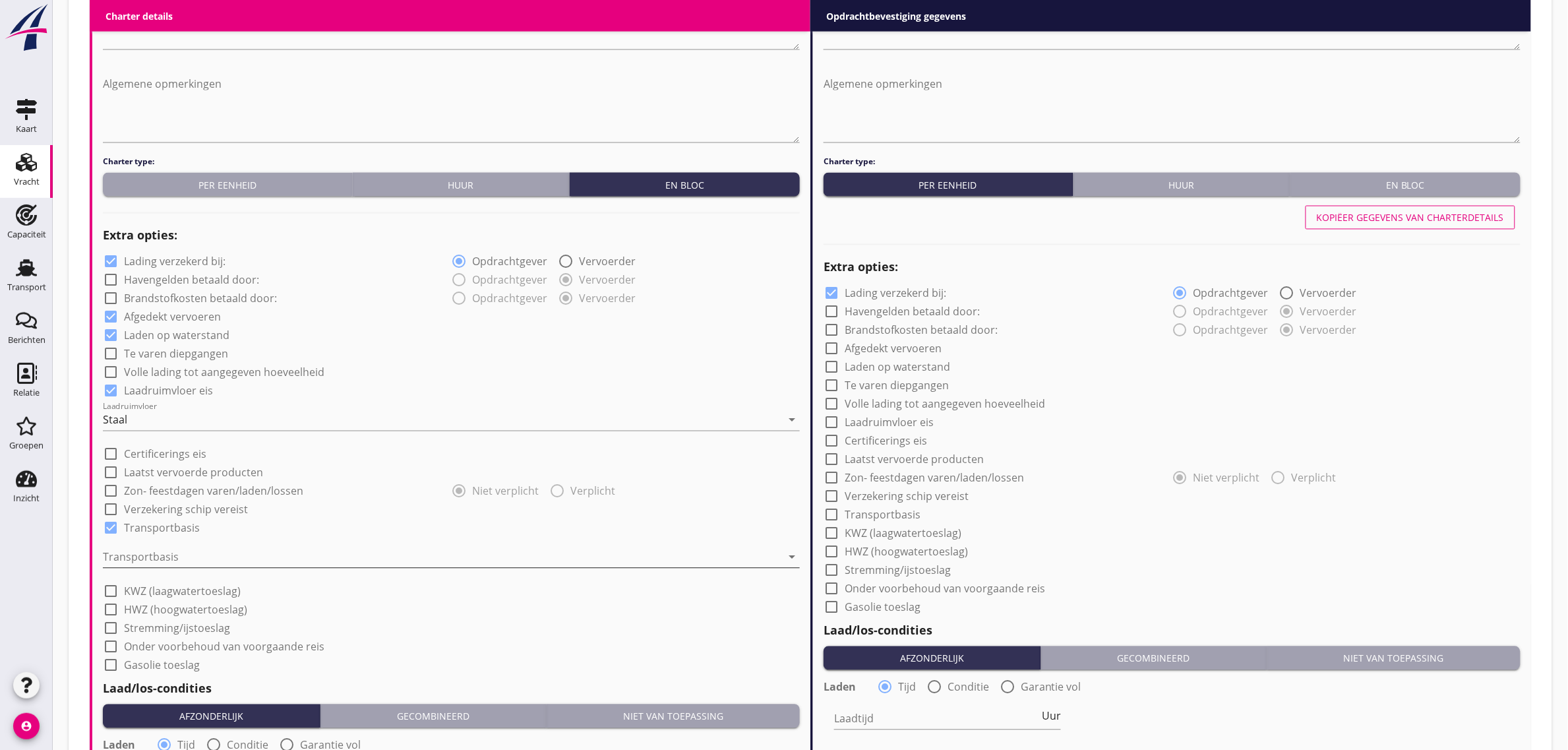
click at [206, 562] on div at bounding box center [442, 557] width 679 height 21
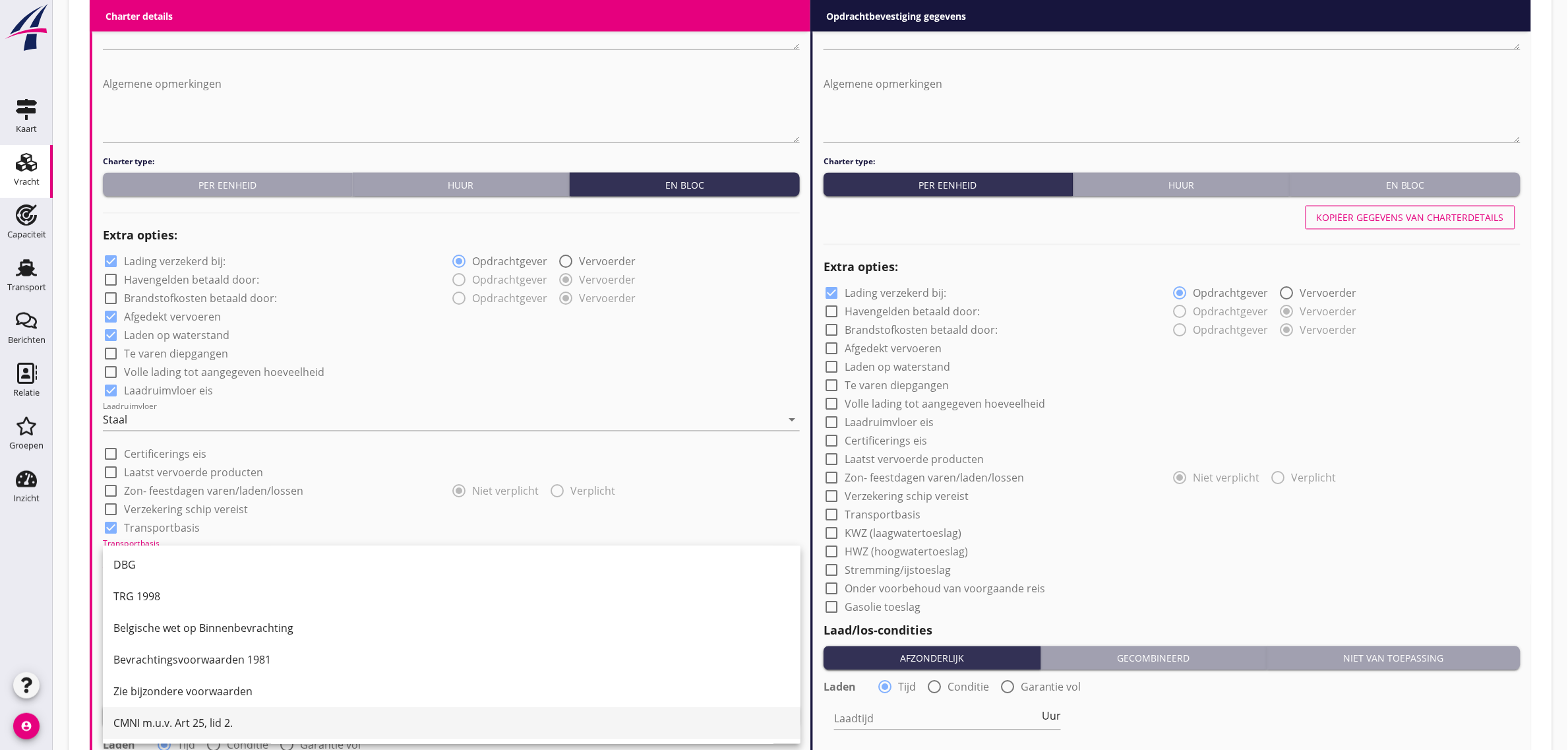
scroll to position [34, 0]
click at [216, 719] on div "CMNI m.u.v. Art 25, lid 2." at bounding box center [452, 723] width 676 height 16
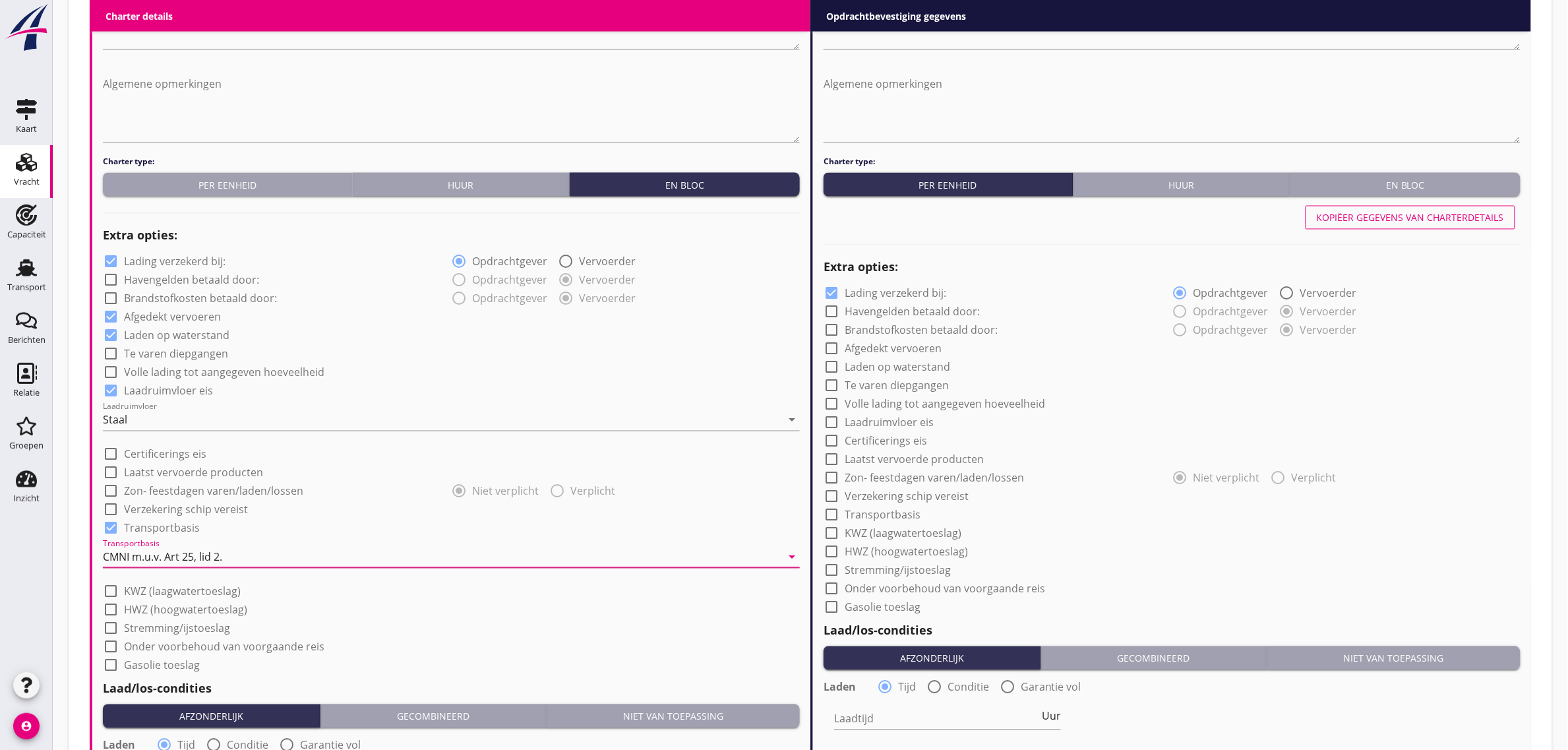
click at [430, 642] on div "check_box_outline_blank Onder voorbehoud van voorgaande reis" at bounding box center [452, 645] width 697 height 18
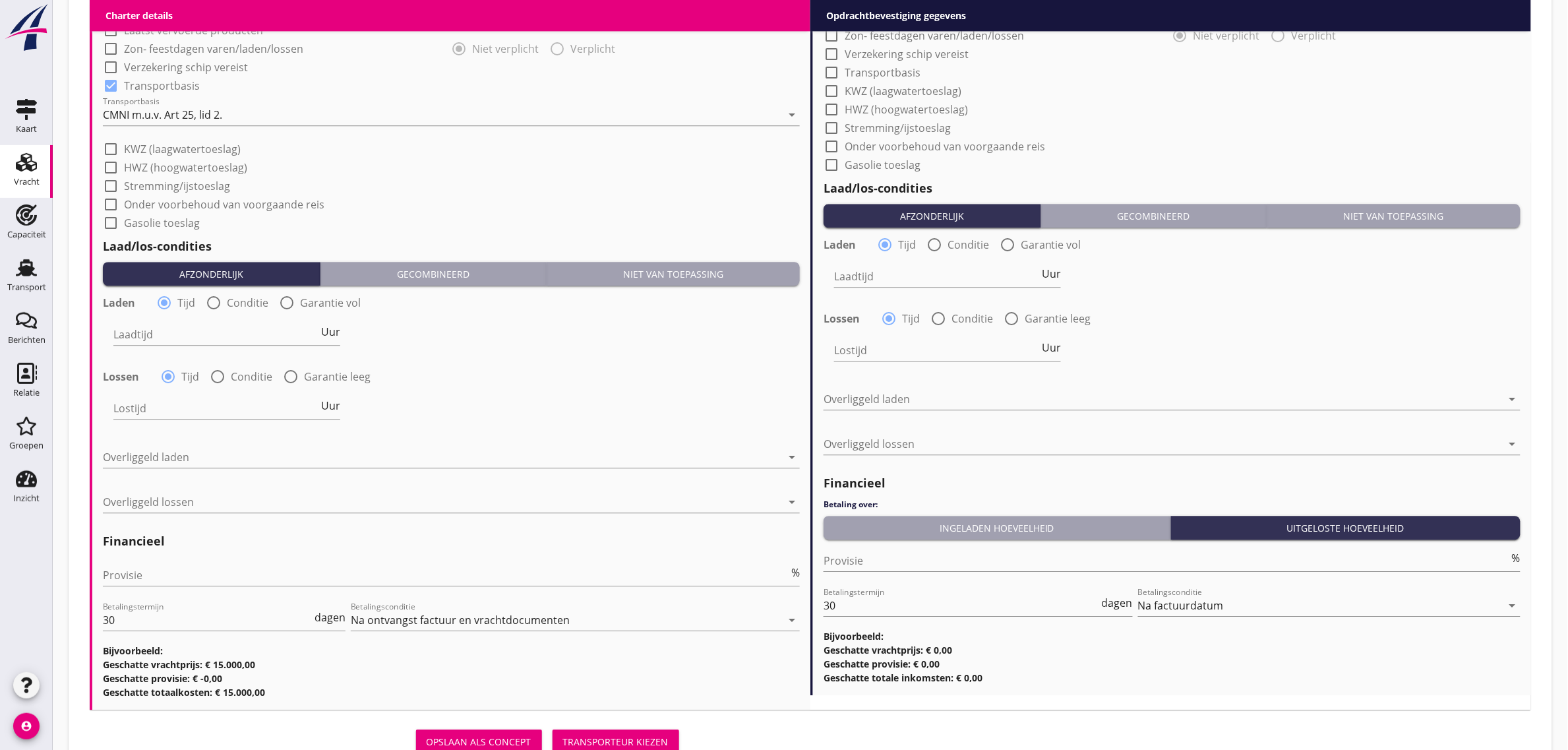
scroll to position [1315, 0]
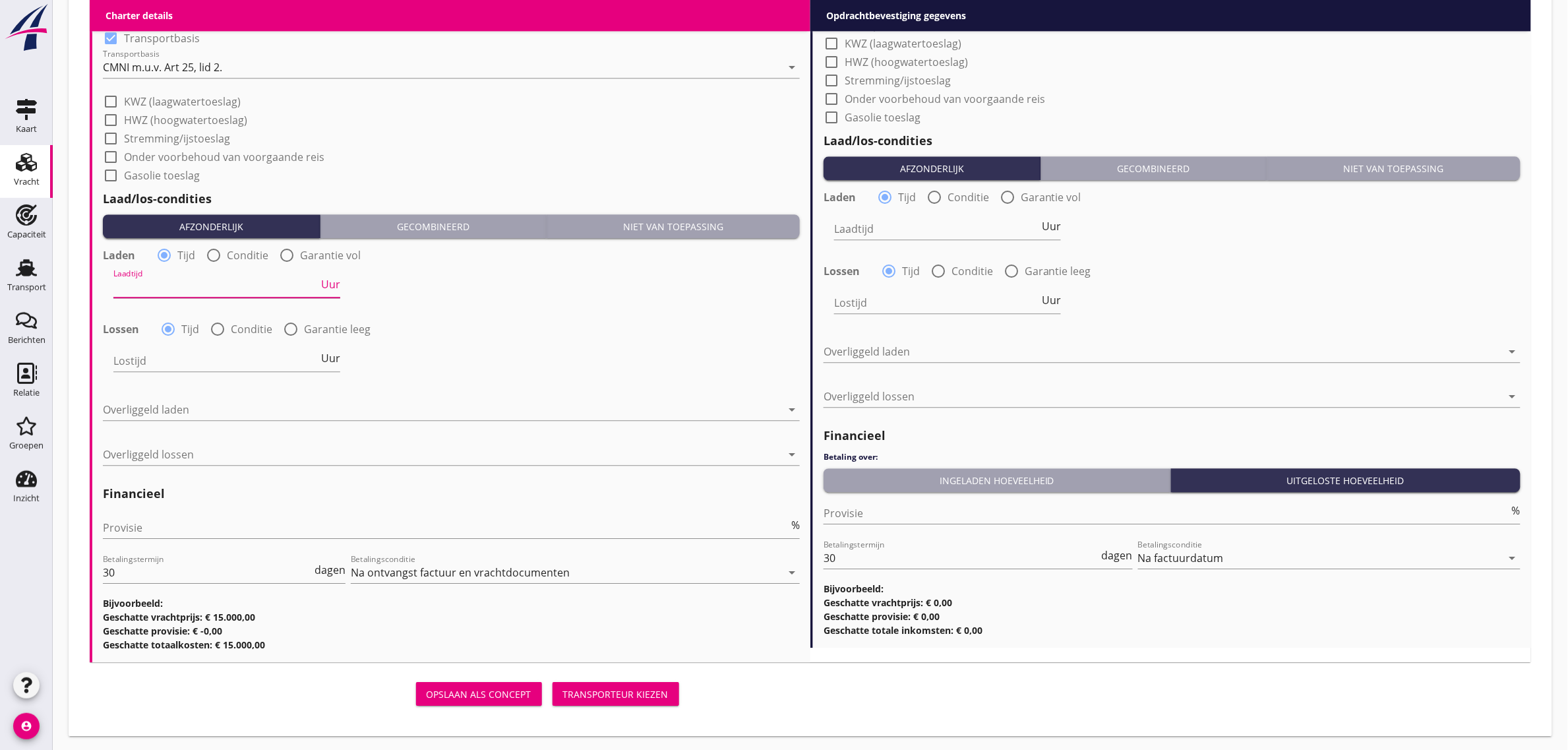
click at [147, 289] on input "Laadtijd" at bounding box center [216, 286] width 205 height 21
type input "24"
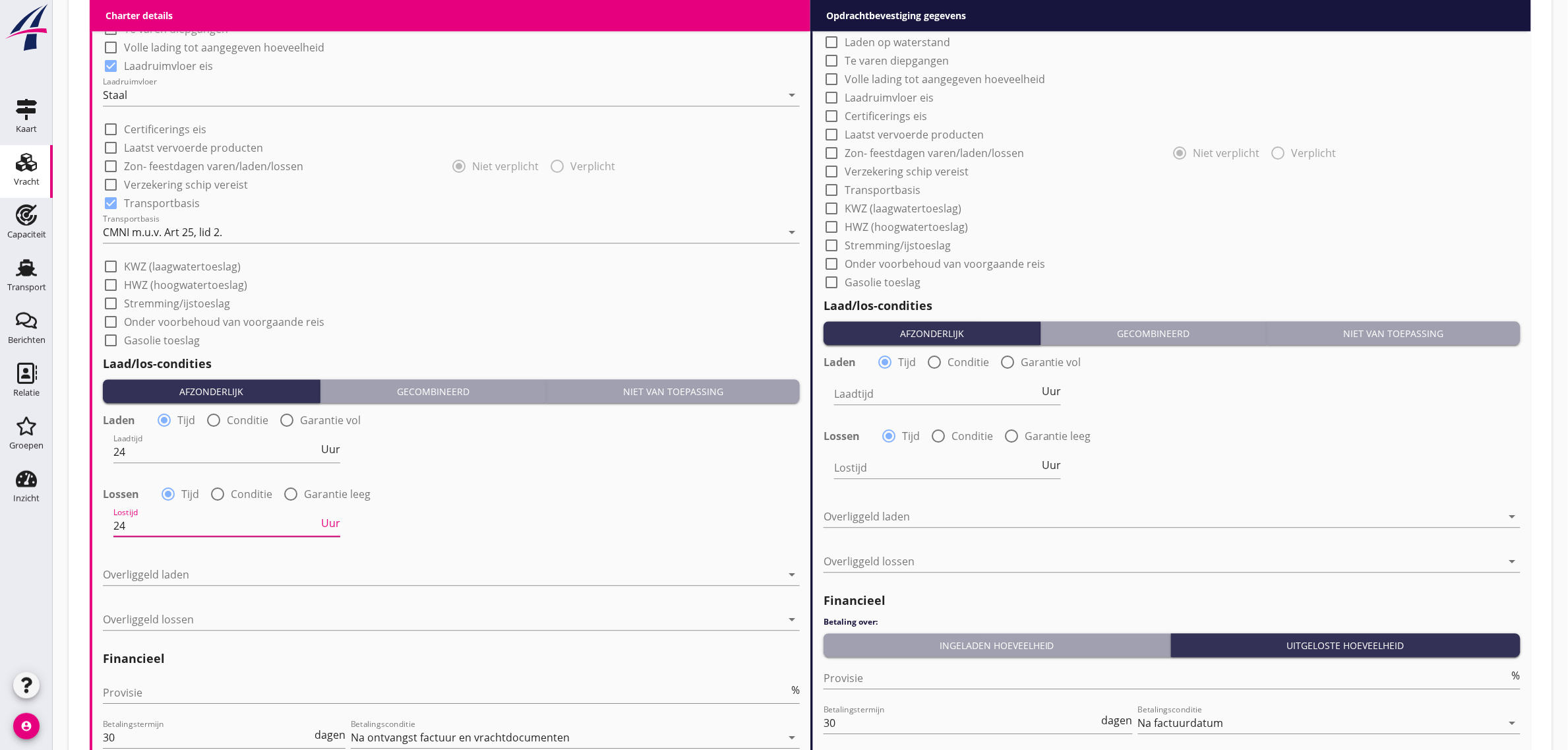
scroll to position [1, 0]
type input "24"
click at [156, 573] on div at bounding box center [442, 574] width 679 height 21
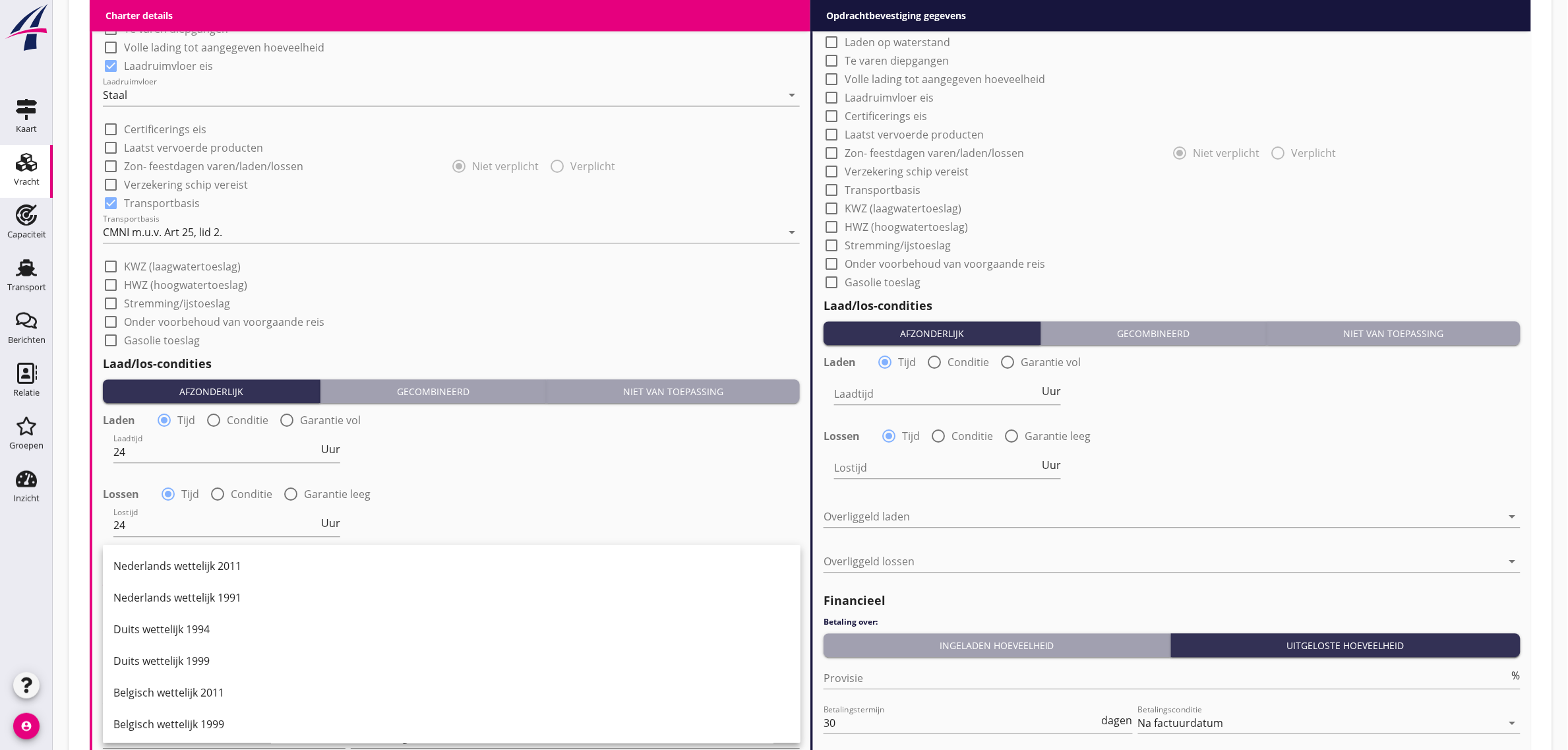
scroll to position [0, 0]
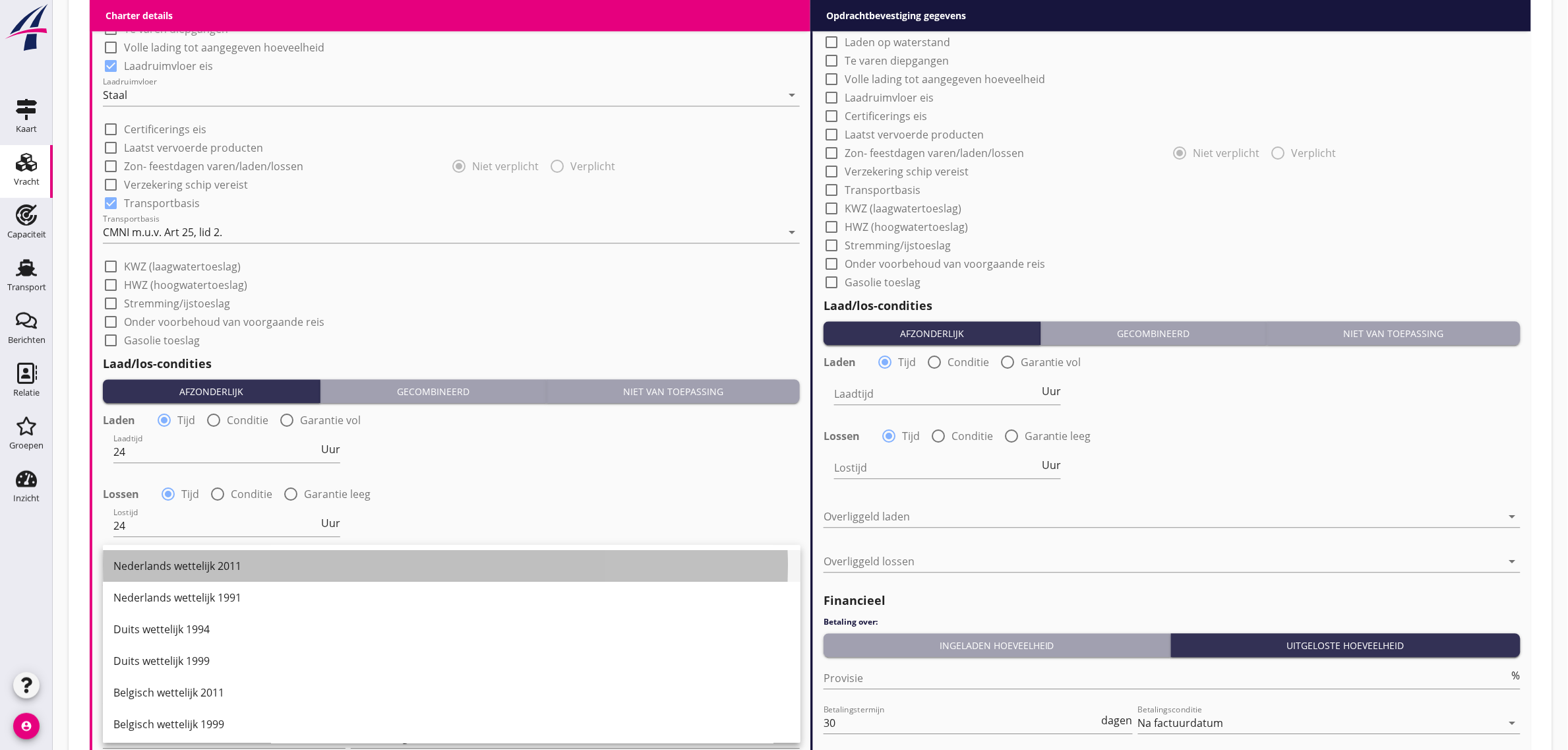
click at [241, 558] on div "Nederlands wettelijk 2011" at bounding box center [452, 566] width 676 height 16
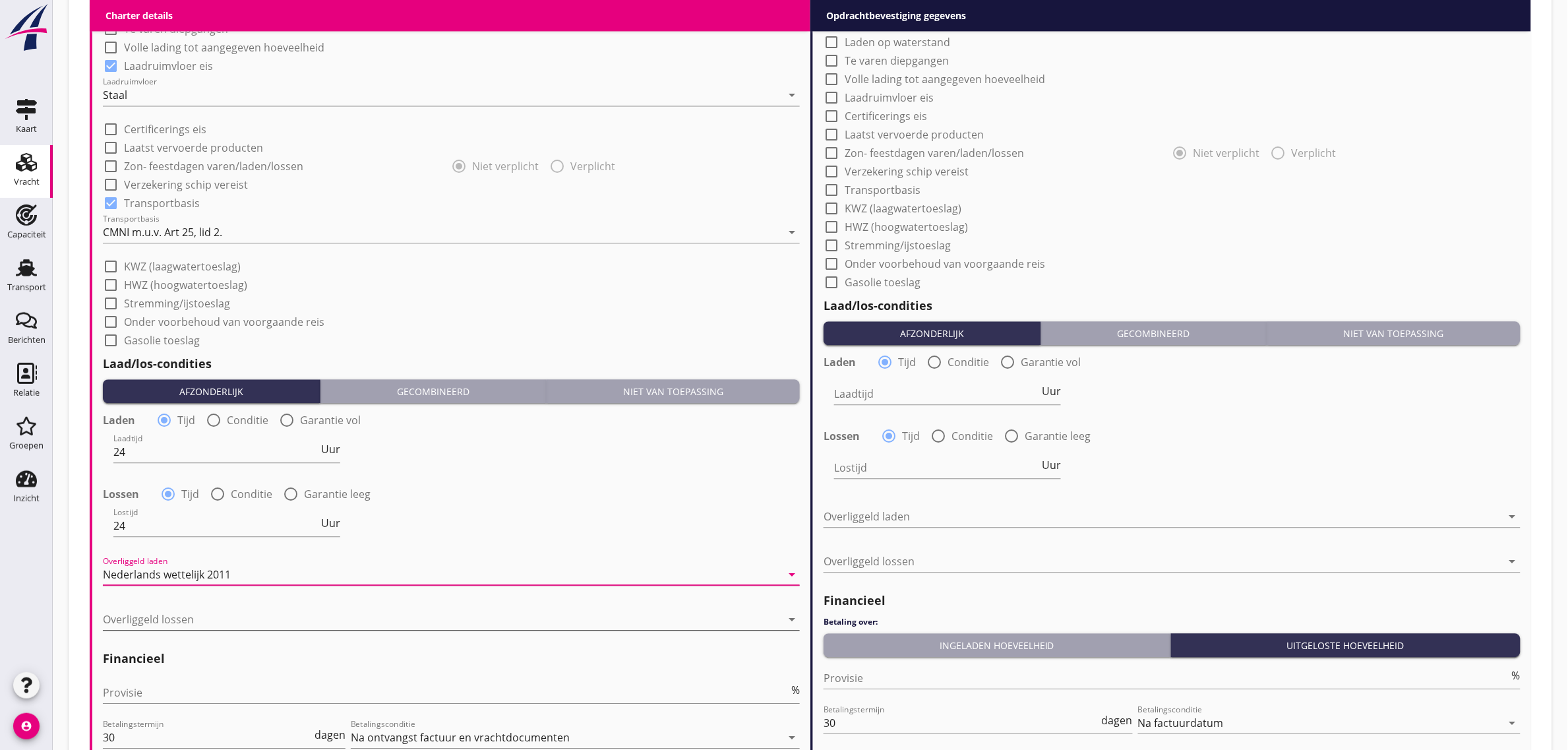
click at [160, 620] on div at bounding box center [442, 619] width 679 height 21
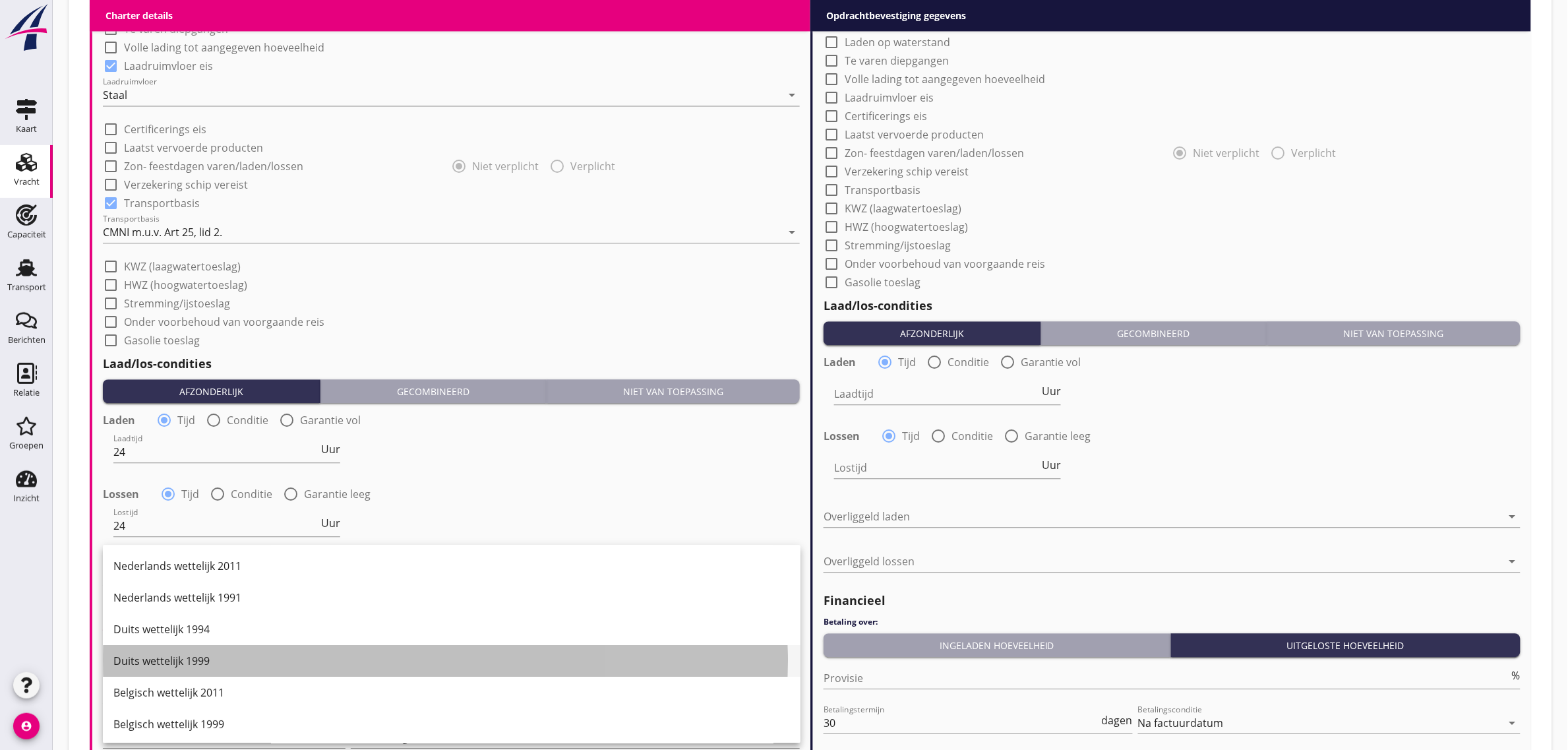
click at [212, 667] on div "Duits wettelijk 1999" at bounding box center [452, 661] width 676 height 16
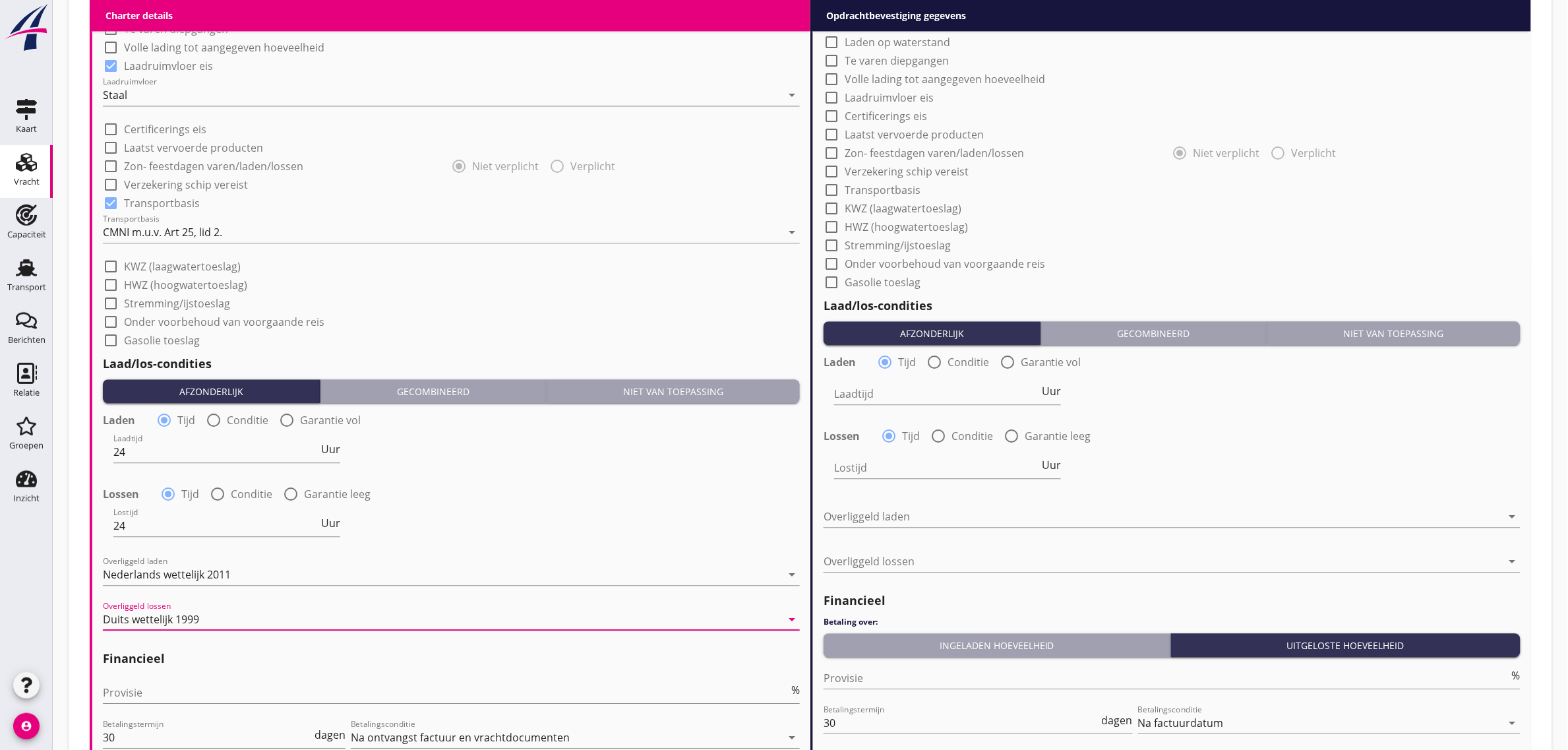
click at [186, 677] on div "Provisie %" at bounding box center [452, 696] width 697 height 42
click at [178, 689] on input "Provisie" at bounding box center [446, 692] width 686 height 21
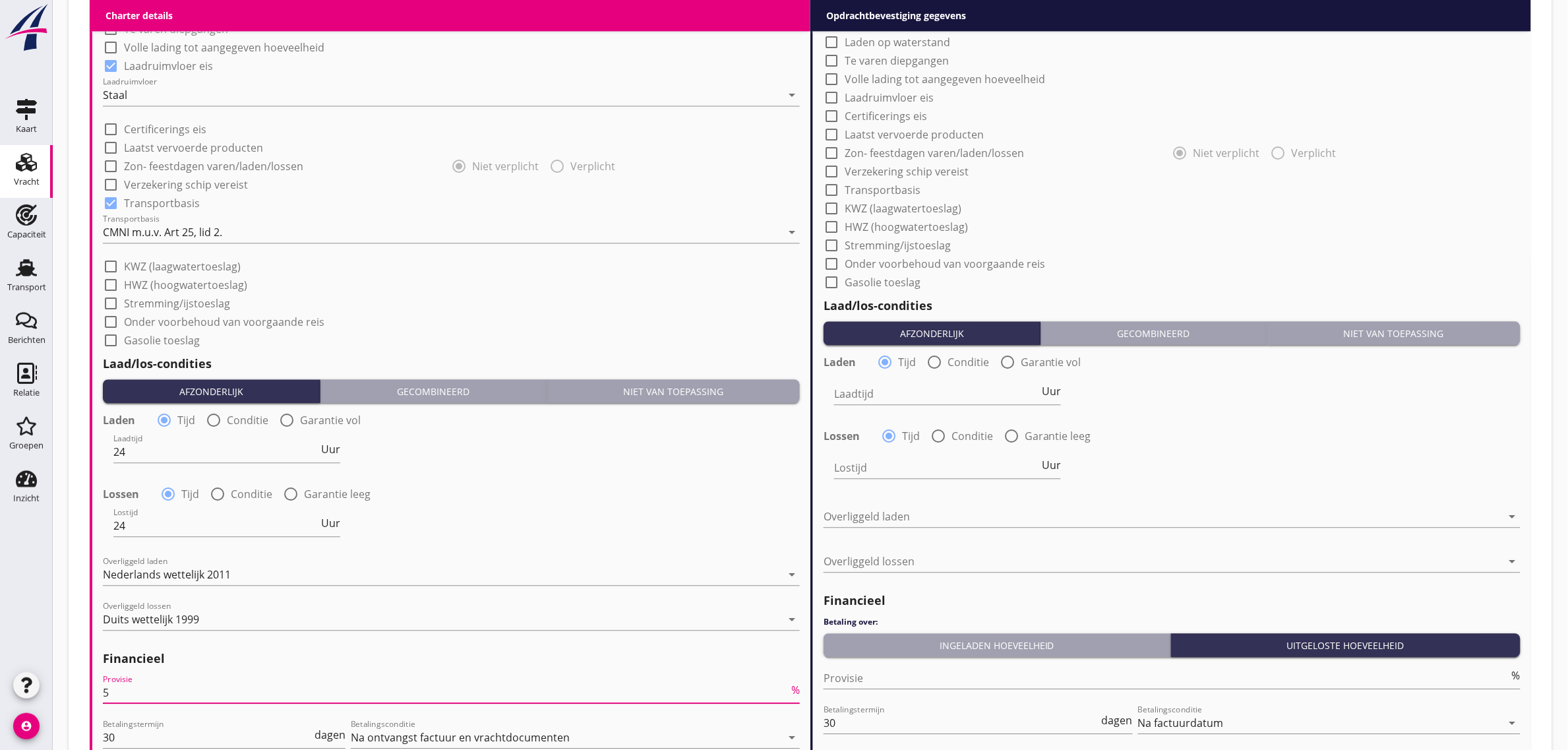
type input "5"
click at [423, 500] on div "Lossen radio_button_checked Tijd radio_button_unchecked Conditie radio_button_u…" at bounding box center [452, 492] width 697 height 18
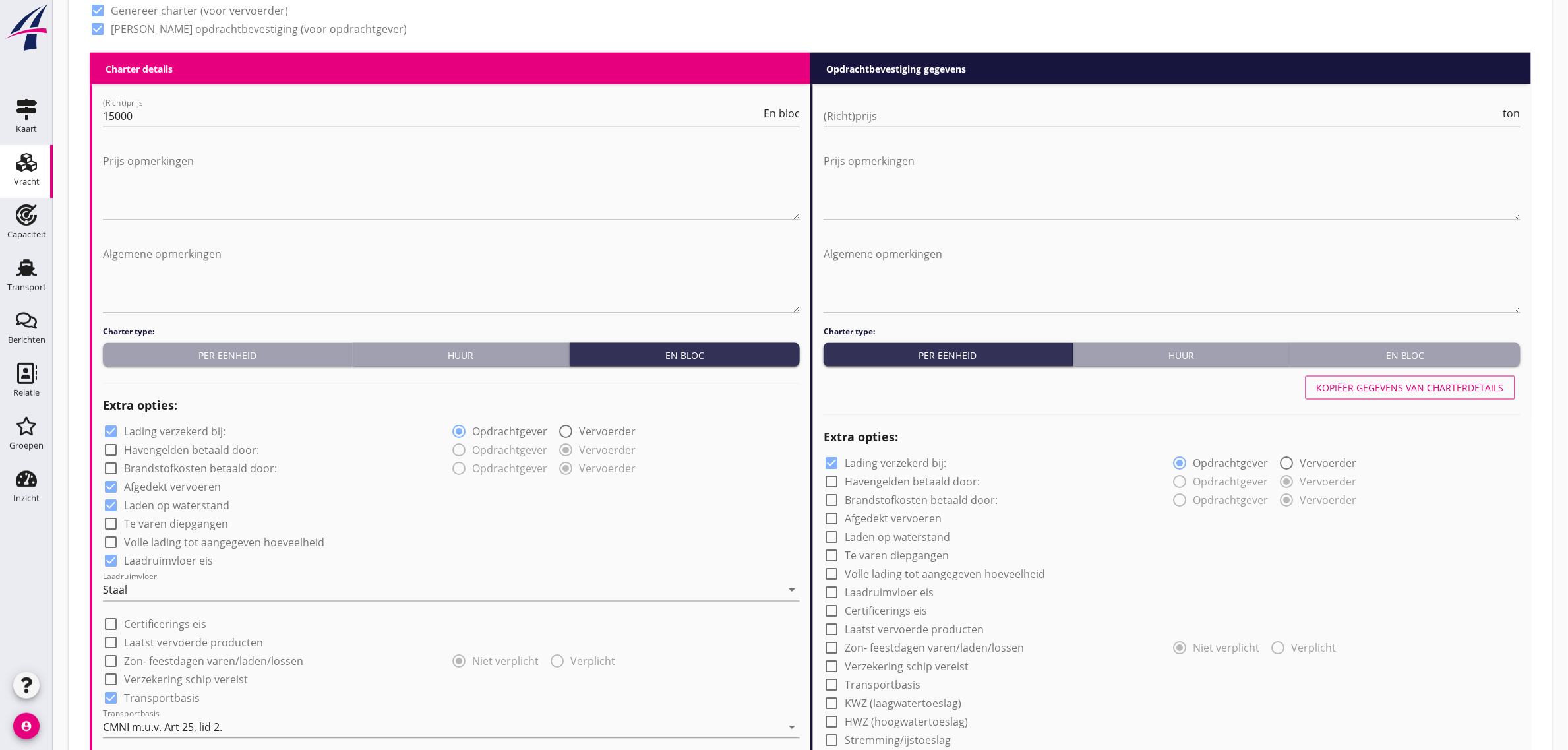
scroll to position [655, 0]
click at [1421, 391] on div "Kopiëer gegevens van charterdetails" at bounding box center [1411, 387] width 187 height 14
checkbox input "true"
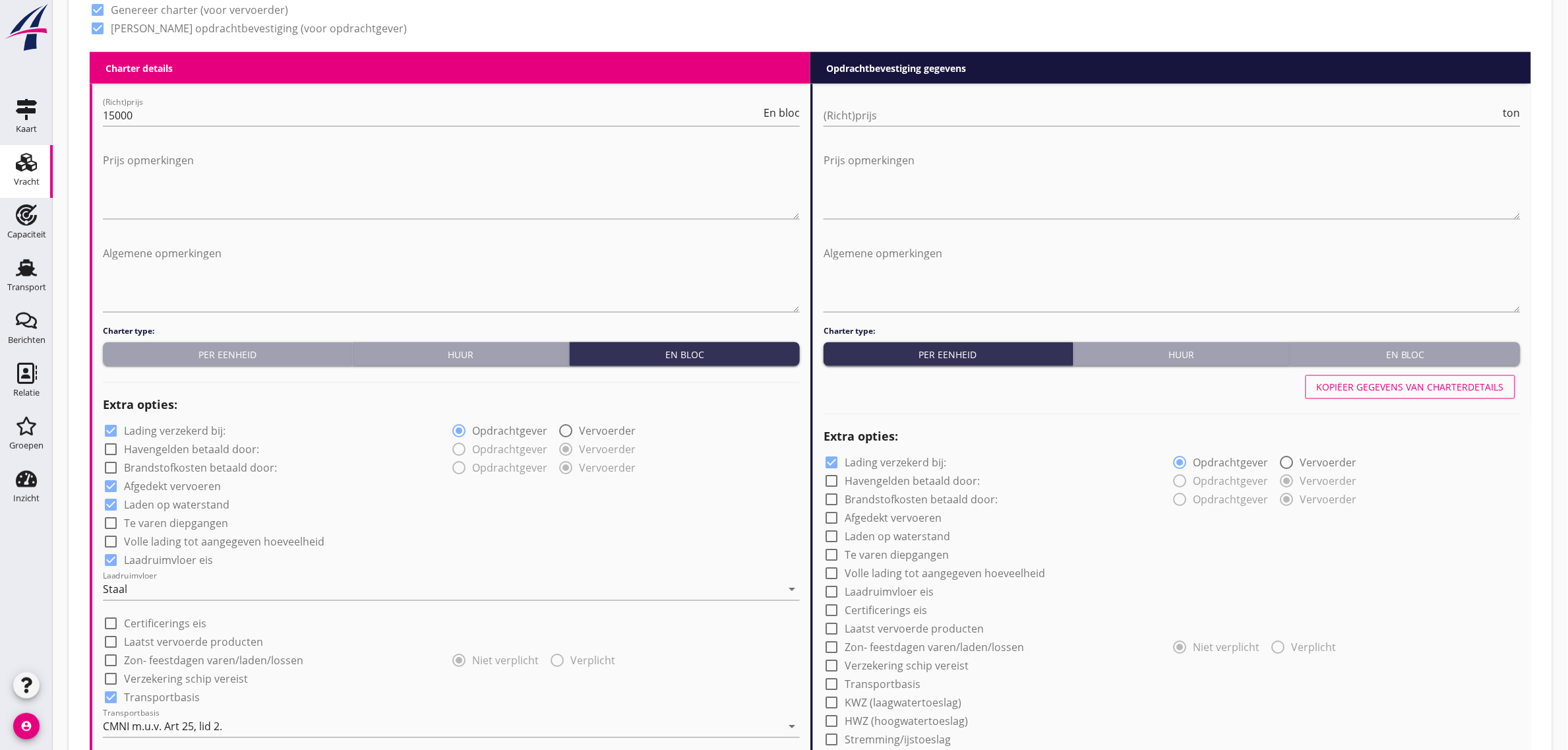
checkbox input "true"
type input "24"
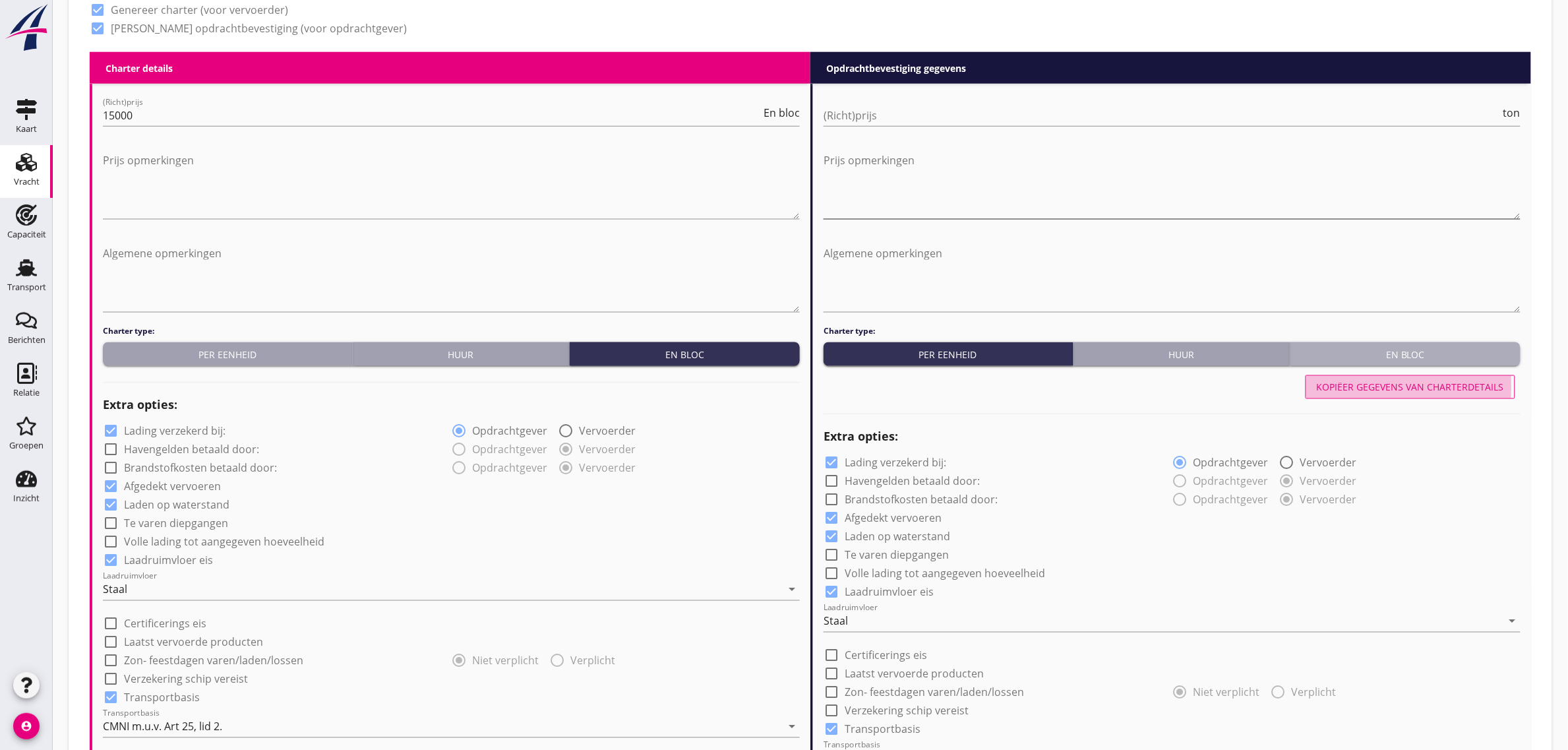
click at [1410, 354] on div "En bloc" at bounding box center [1405, 354] width 220 height 14
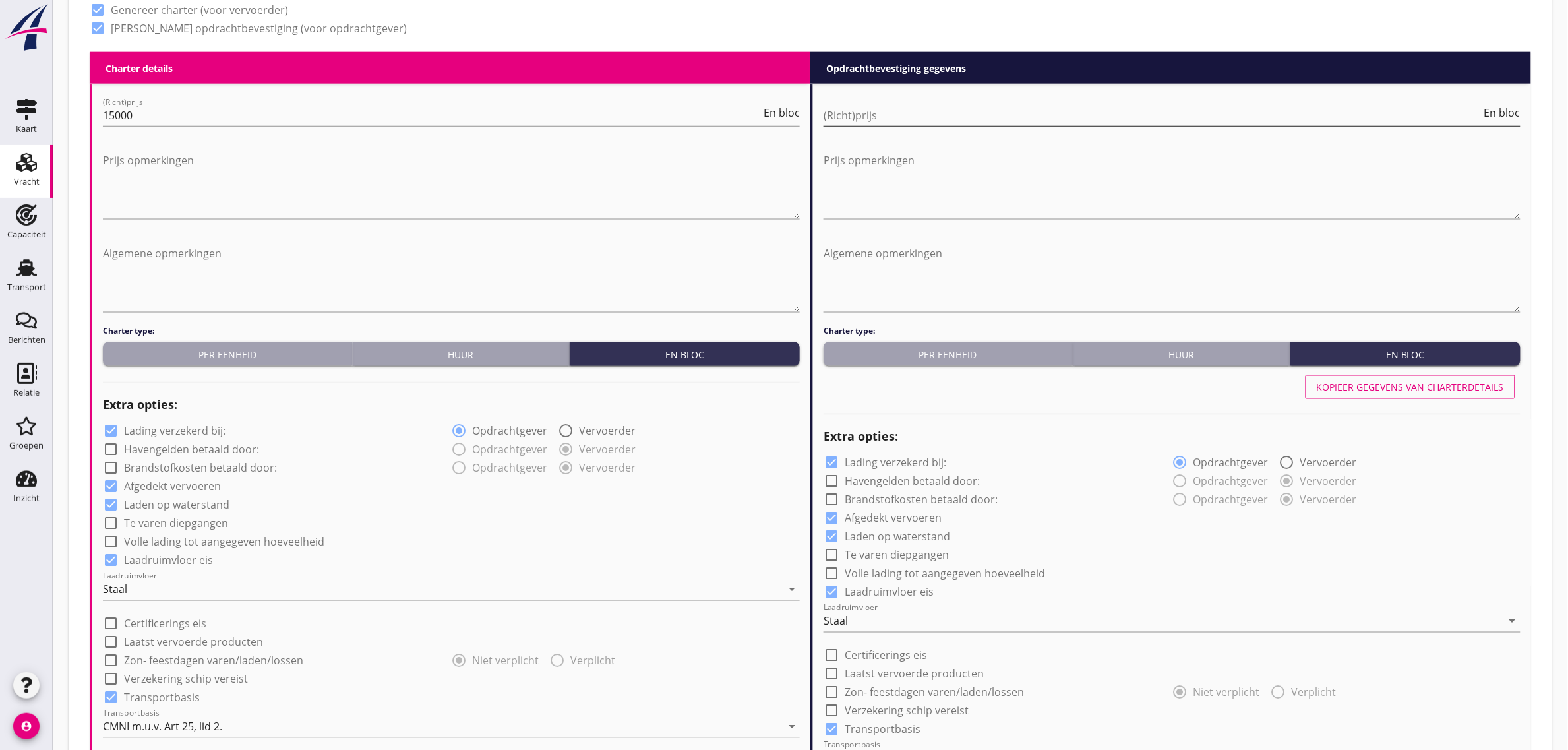
drag, startPoint x: 924, startPoint y: 130, endPoint x: 914, endPoint y: 119, distance: 14.9
click at [923, 129] on div "(Richt)prijs En bloc" at bounding box center [1172, 122] width 697 height 34
click at [905, 108] on input "(Richt)prijs" at bounding box center [1152, 115] width 658 height 21
type input "15000"
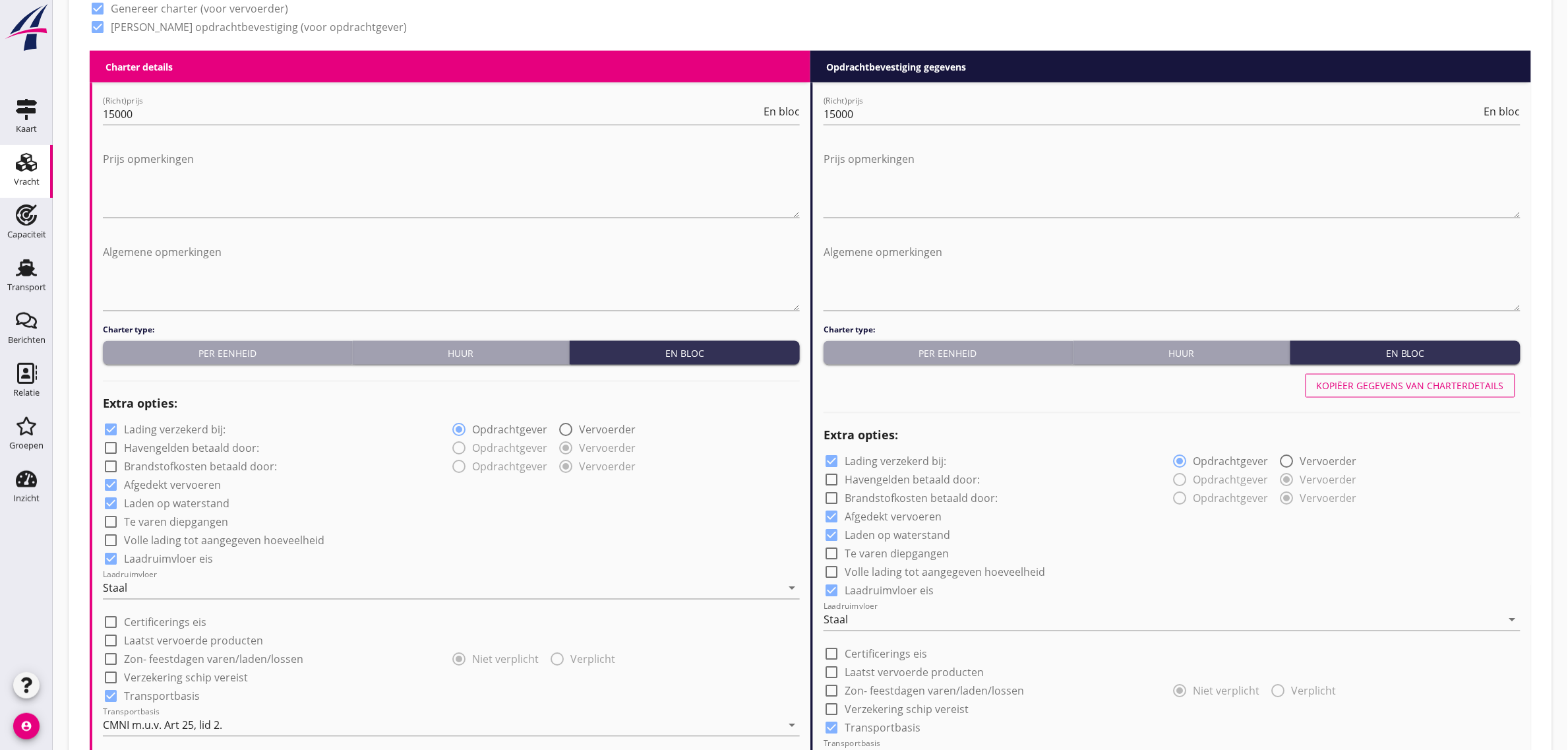
scroll to position [1347, 0]
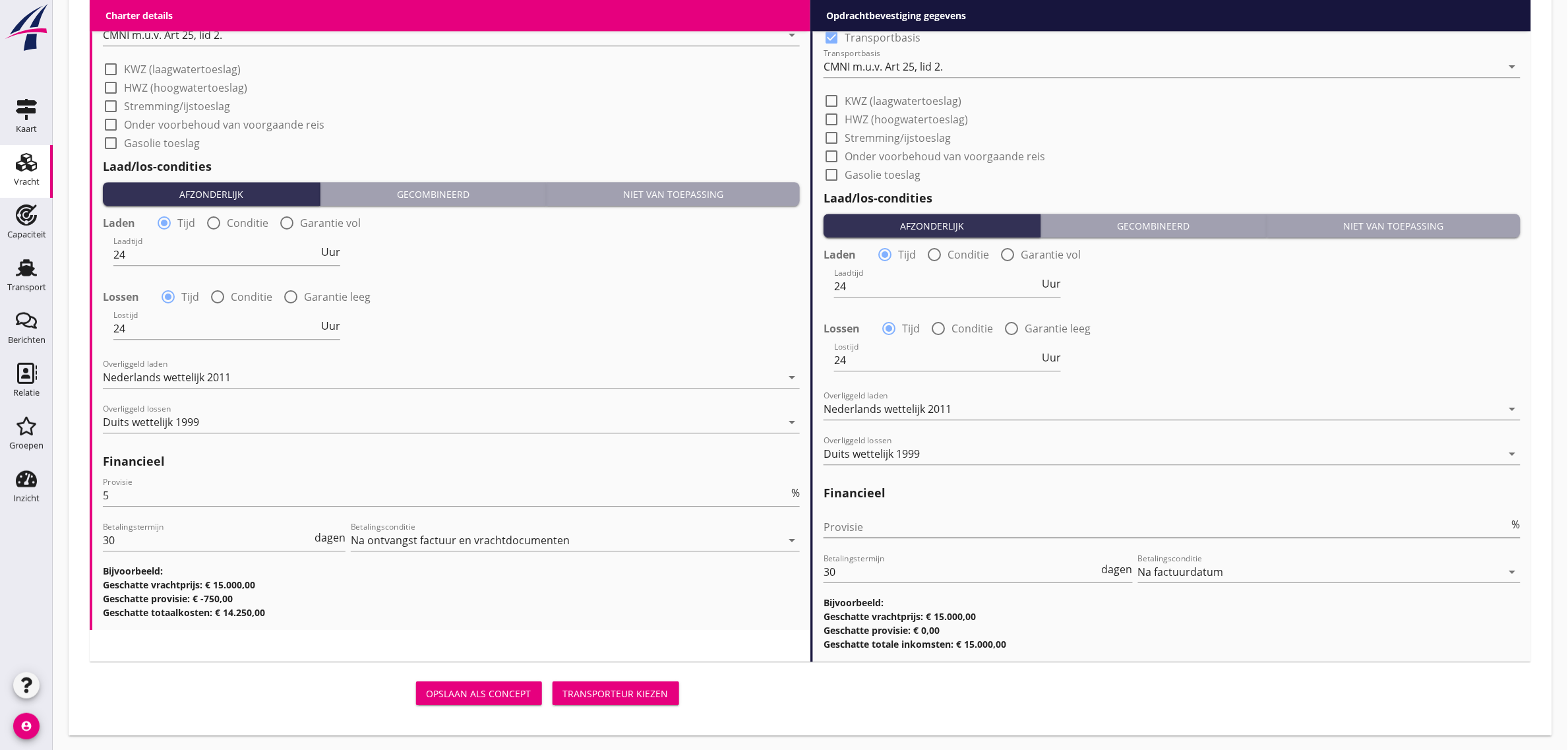
click at [867, 521] on input "Provisie" at bounding box center [1166, 527] width 686 height 21
type input "0"
click at [774, 635] on div "Charter details keyboard_arrow_down (Richt)prijs 15000 En bloc Prijs opmerkinge…" at bounding box center [450, 10] width 721 height 1302
click at [664, 687] on div "Transporteur kiezen" at bounding box center [616, 694] width 105 height 14
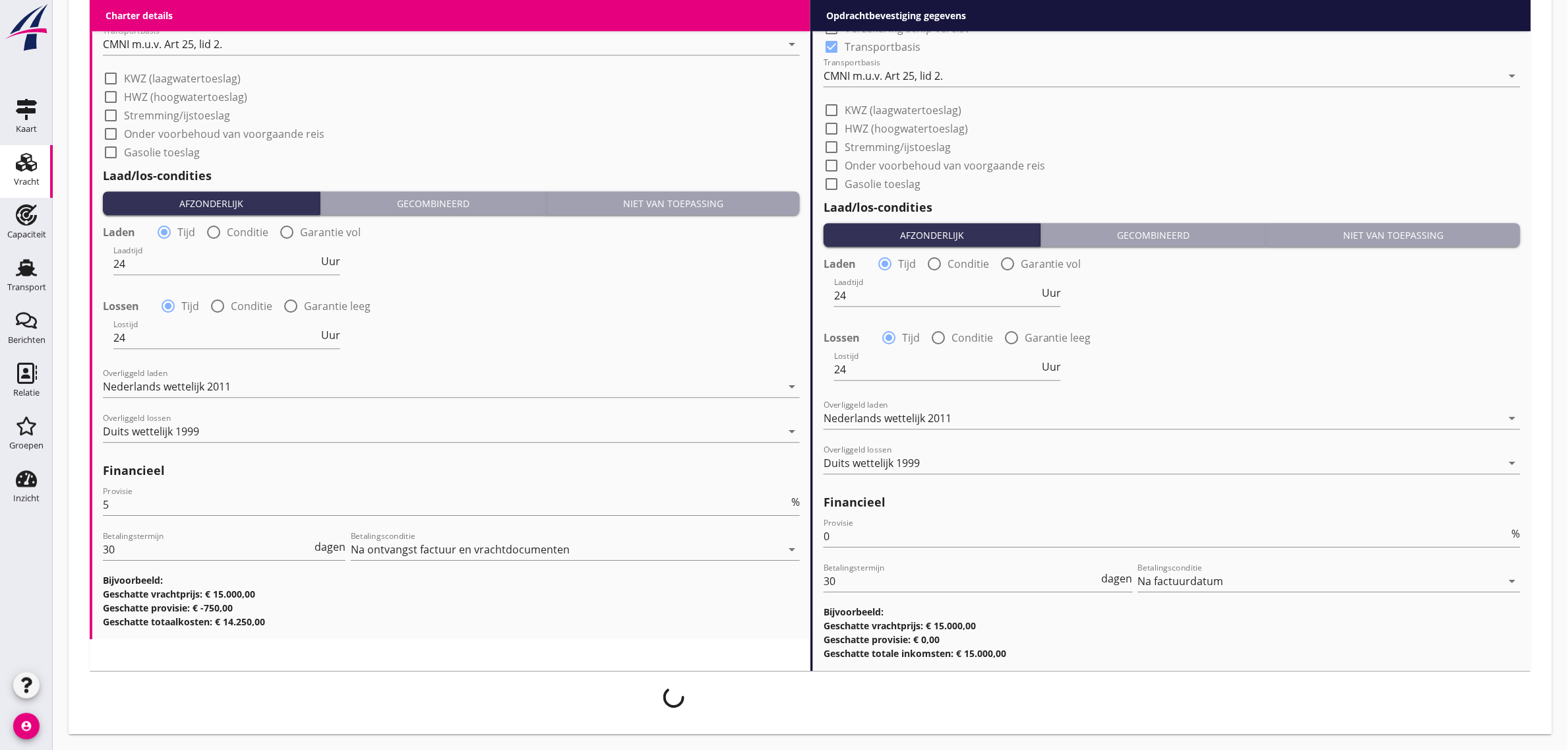
scroll to position [1337, 0]
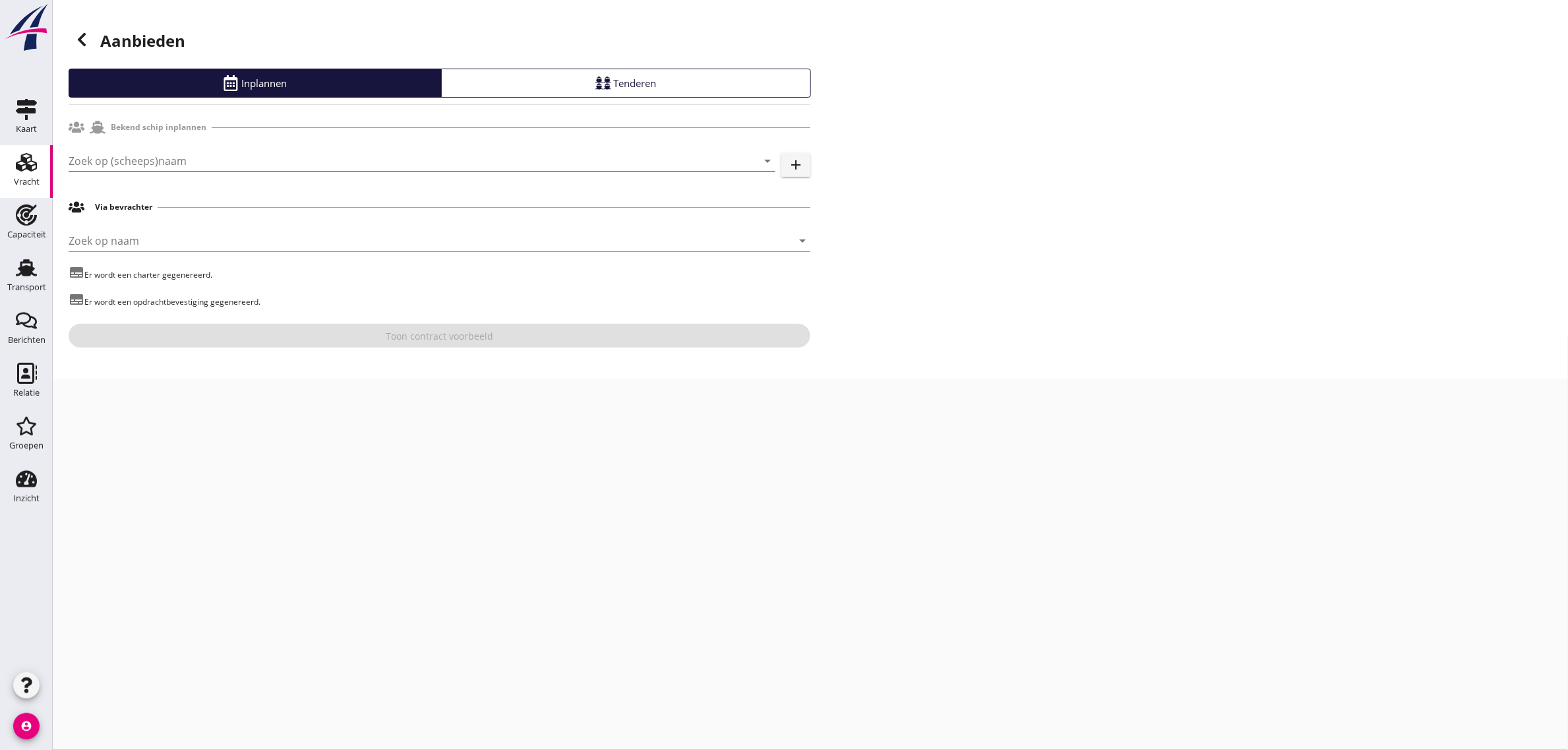
click at [106, 160] on input "Zoek op (scheeps)naam" at bounding box center [403, 160] width 670 height 21
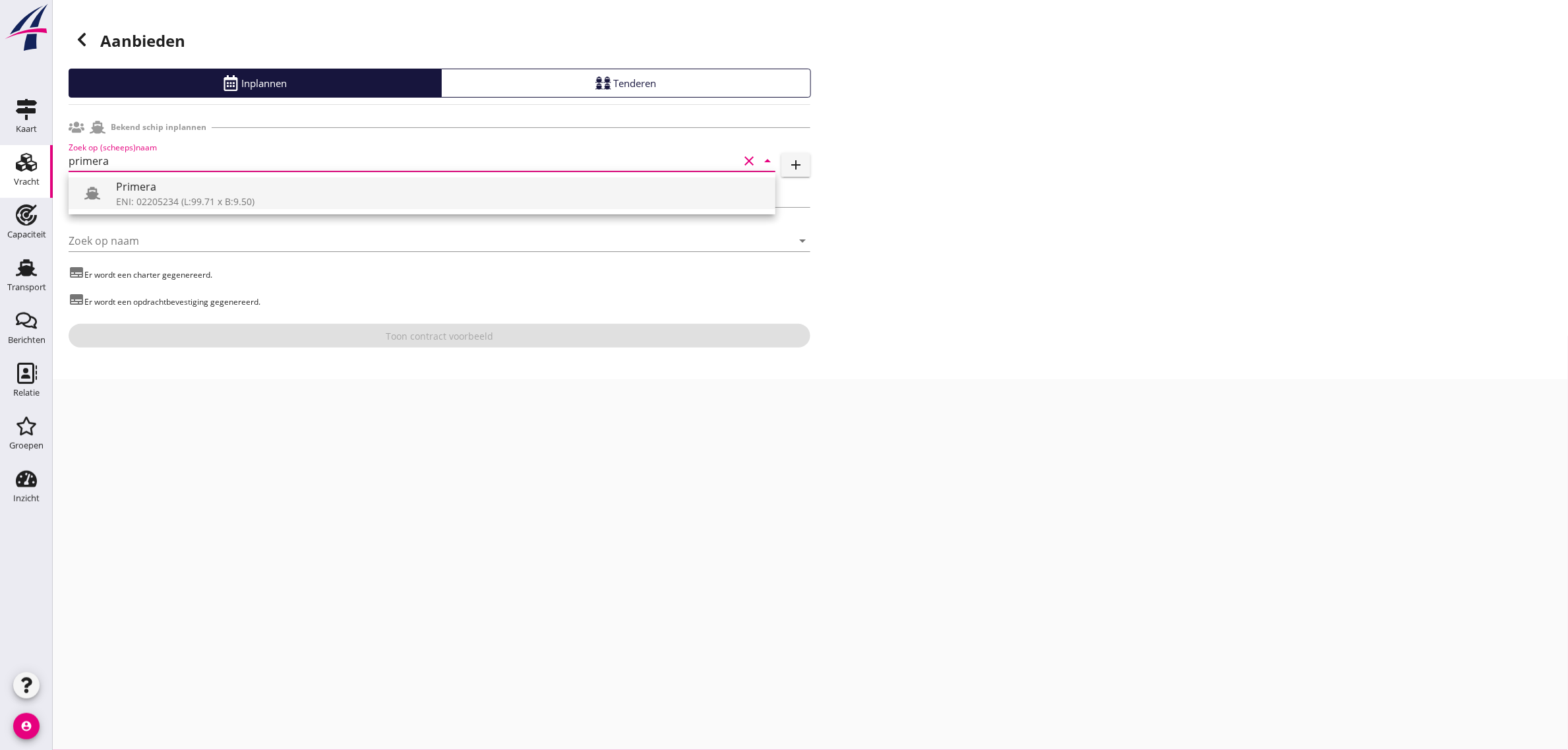
click at [113, 183] on div at bounding box center [97, 193] width 37 height 26
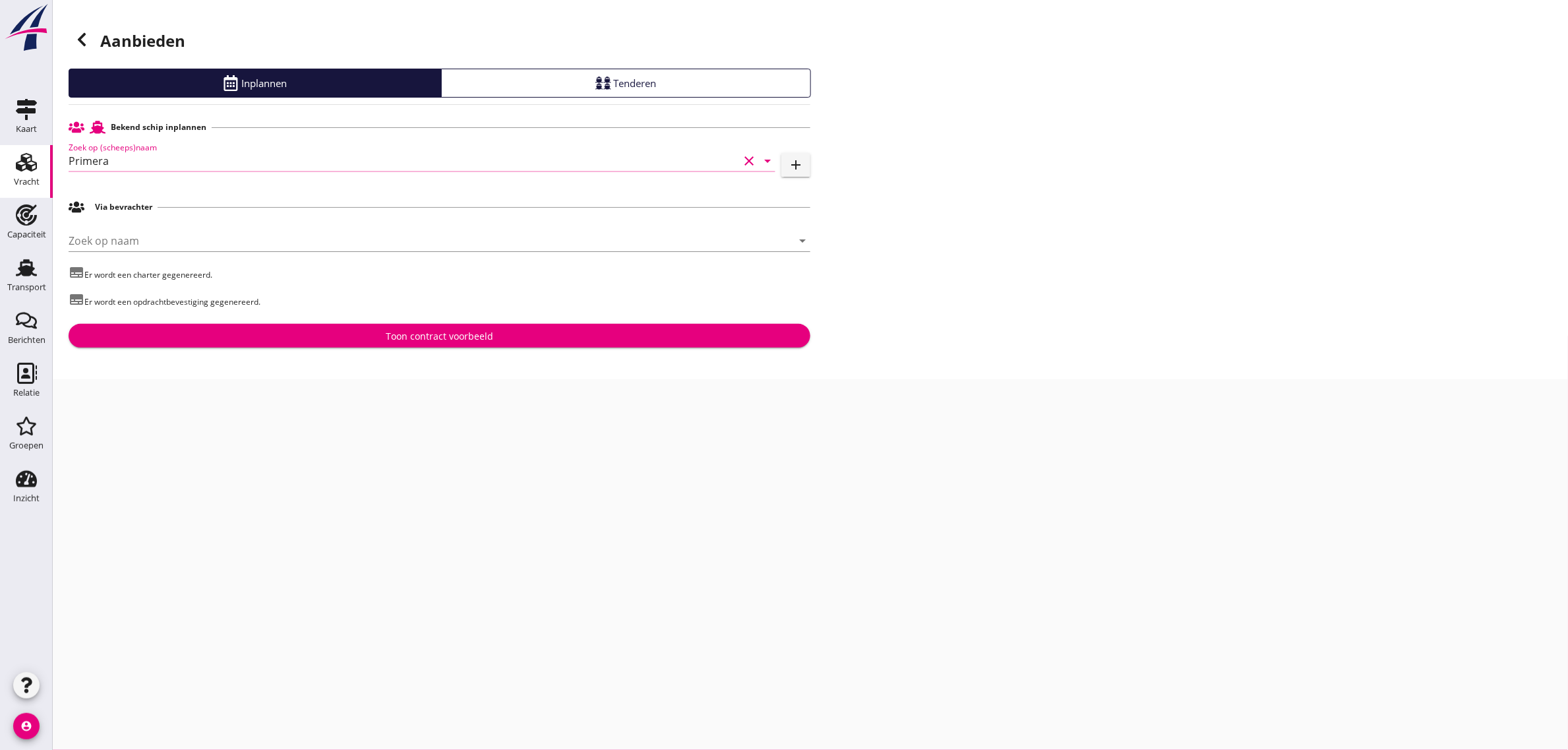
type input "Primera"
click at [235, 335] on div "Toon contract voorbeeld" at bounding box center [439, 335] width 721 height 14
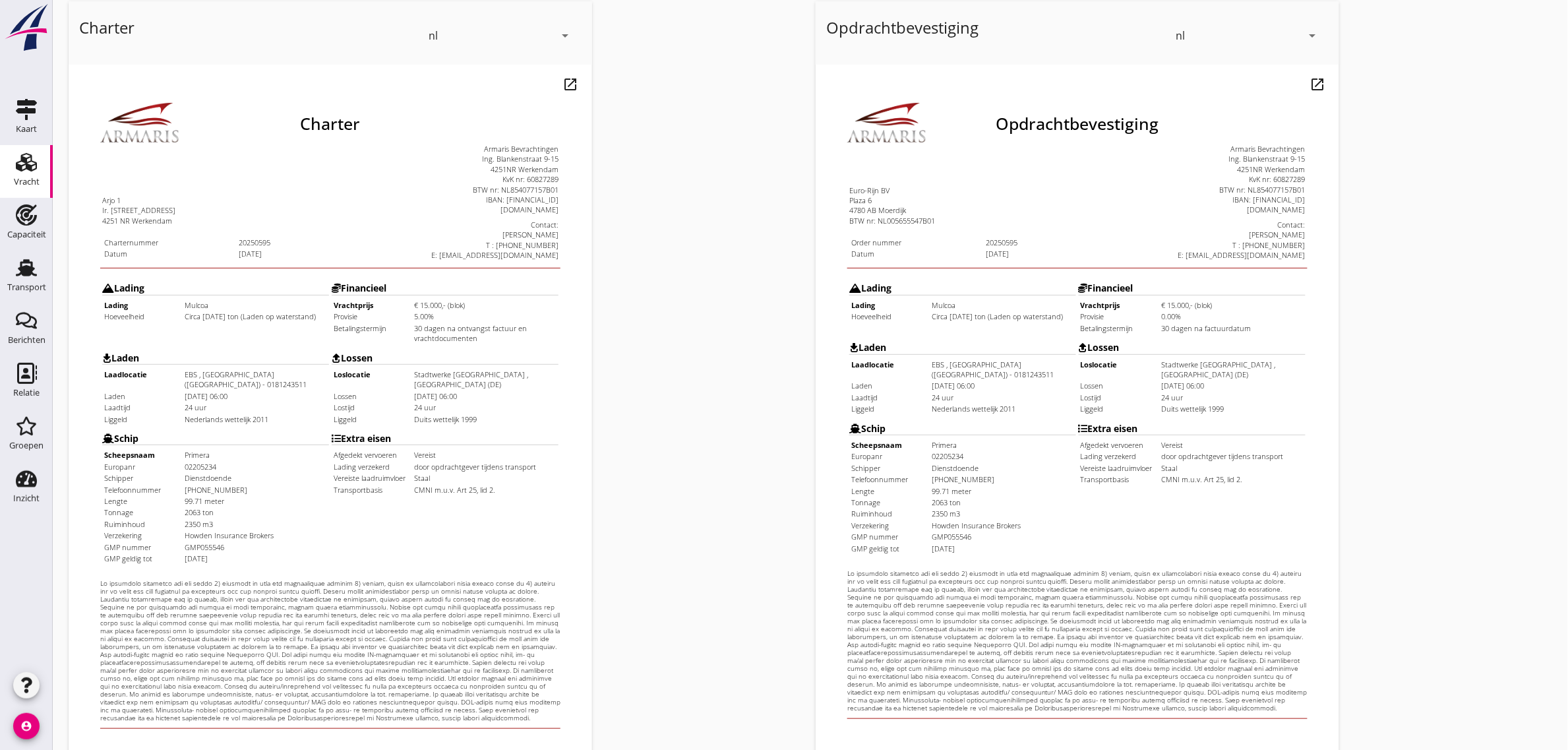
scroll to position [226, 0]
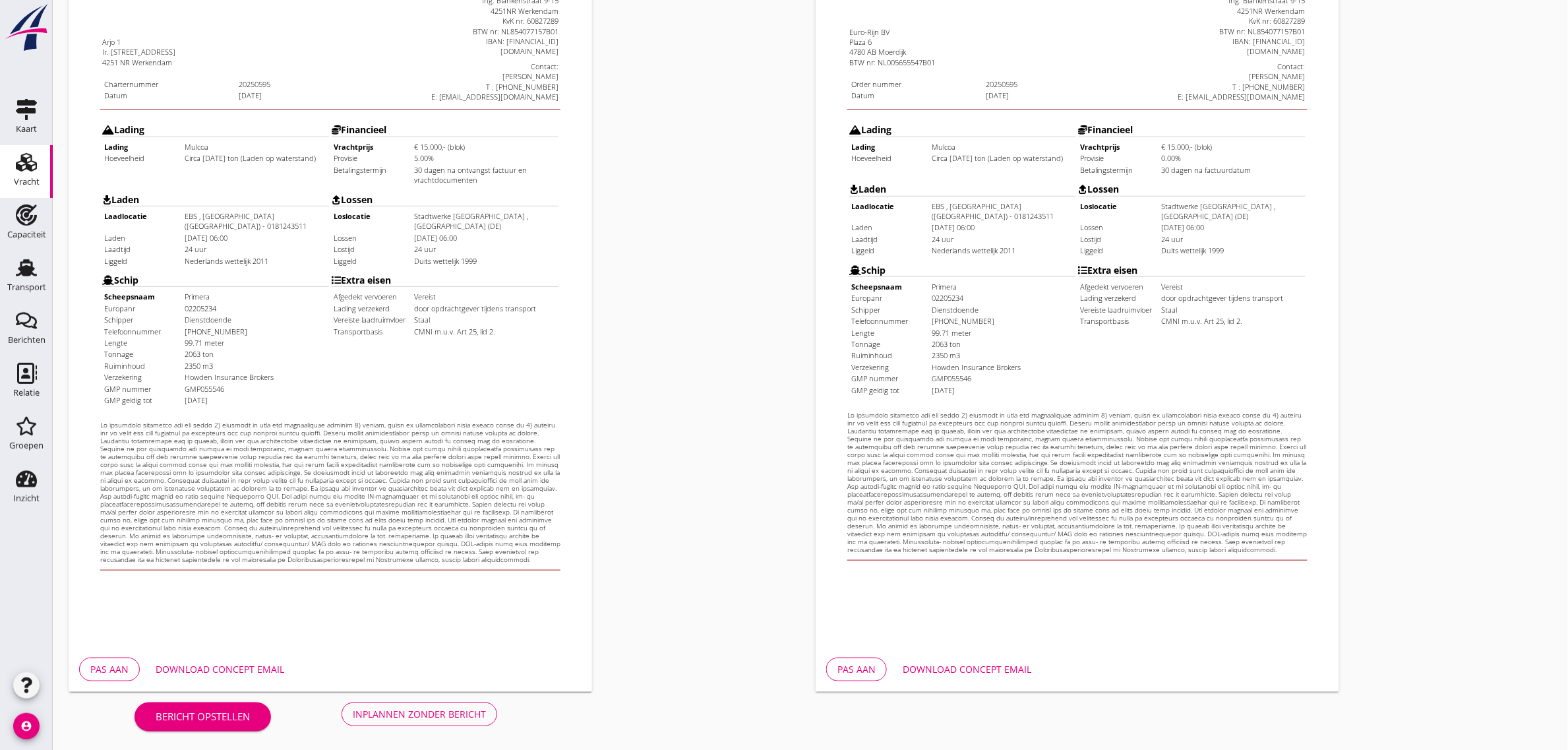
click at [445, 710] on div "Inplannen zonder bericht" at bounding box center [419, 714] width 133 height 14
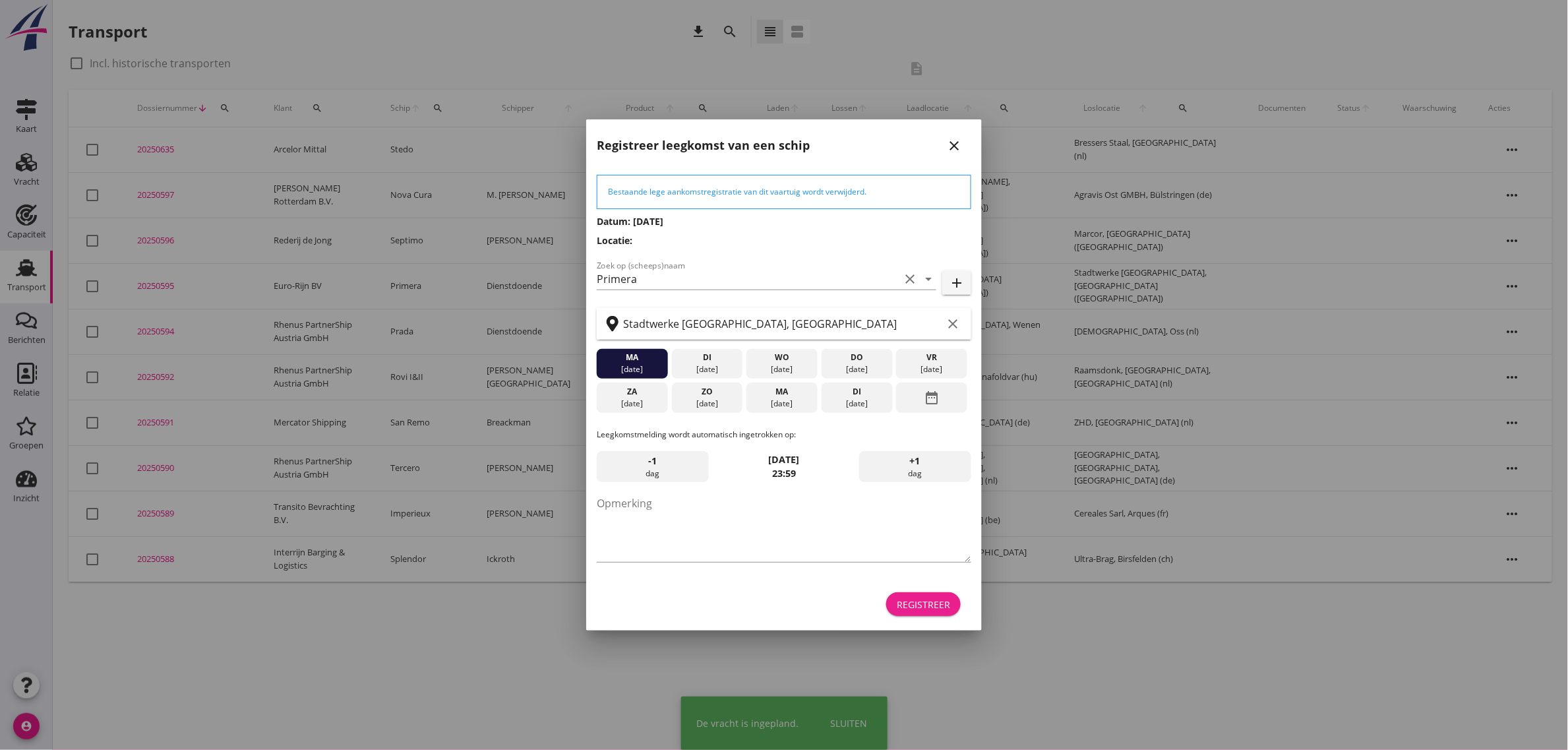
click at [911, 602] on div "Registreer" at bounding box center [923, 604] width 53 height 14
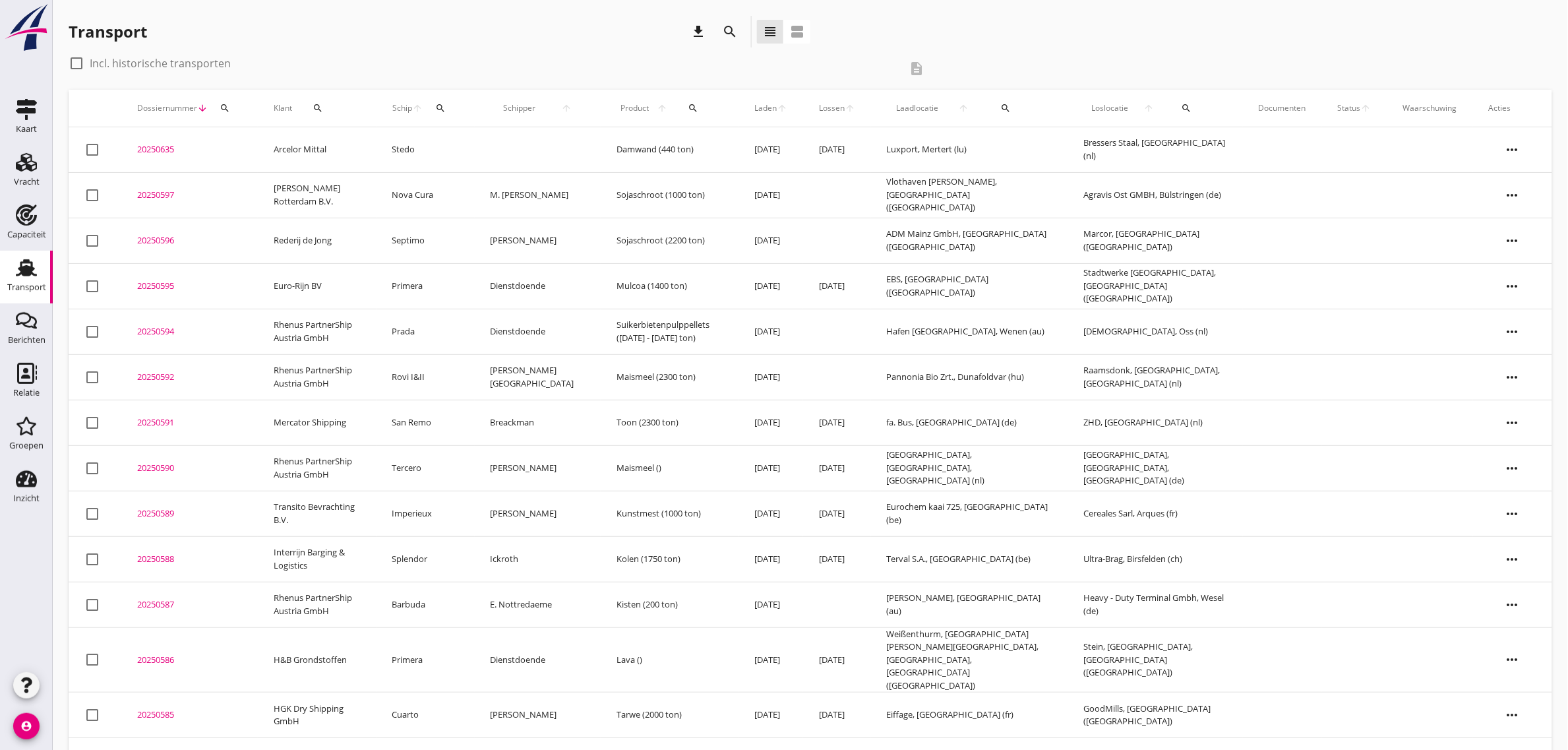
click at [417, 287] on td "Primera" at bounding box center [425, 286] width 98 height 45
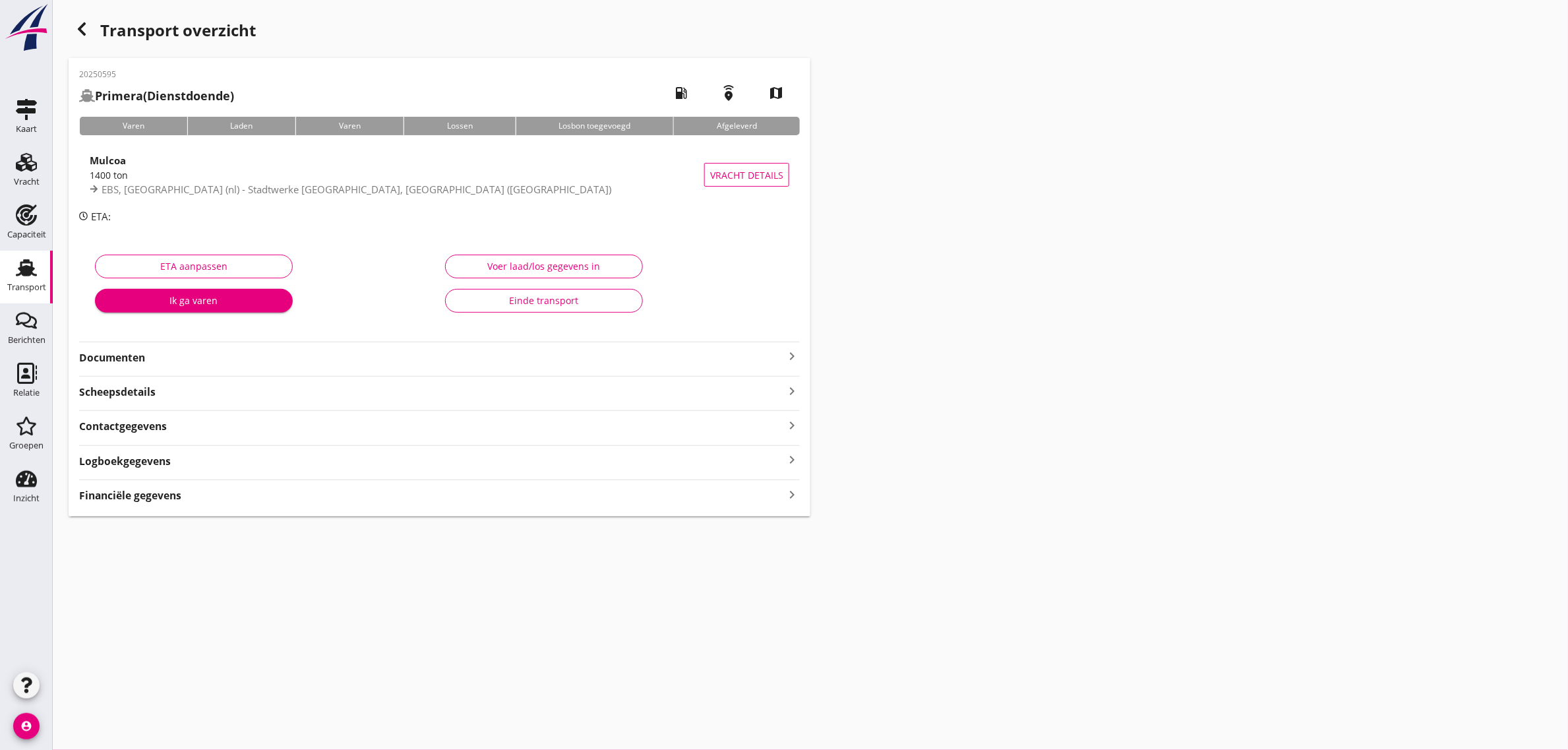
click at [505, 350] on strong "Documenten" at bounding box center [431, 357] width 705 height 15
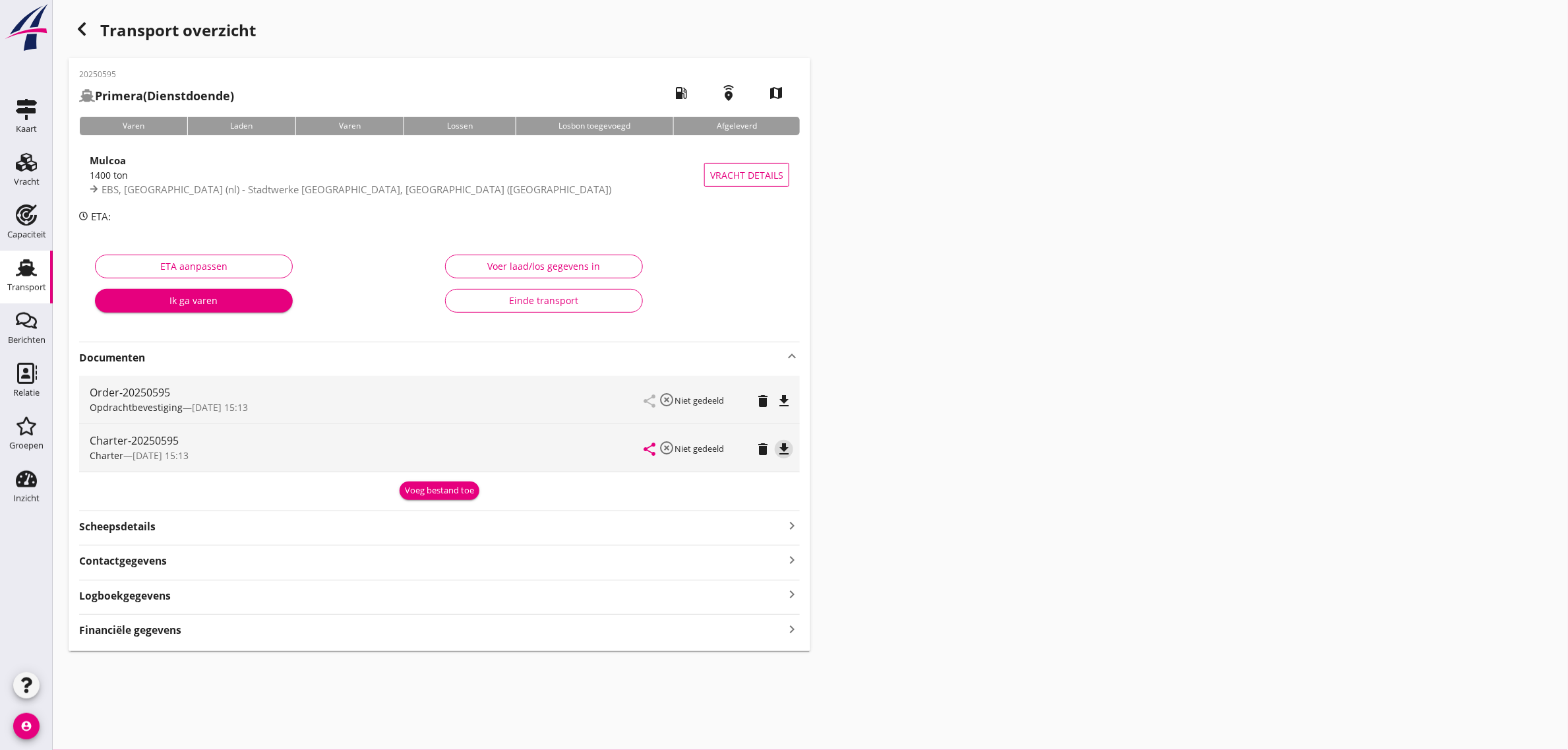
click at [781, 449] on icon "file_download" at bounding box center [784, 450] width 16 height 16
click at [31, 271] on use at bounding box center [26, 267] width 21 height 17
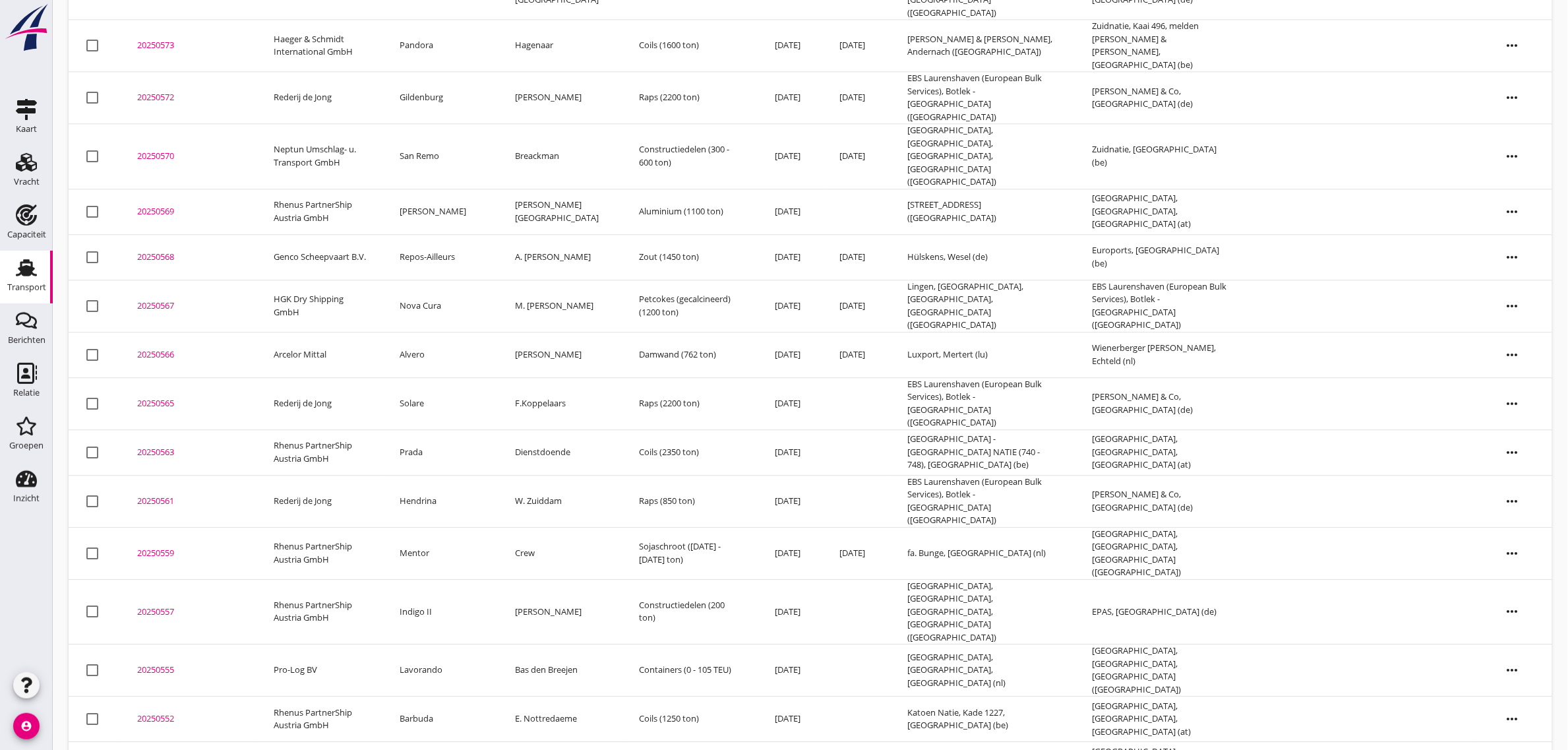
scroll to position [1219, 0]
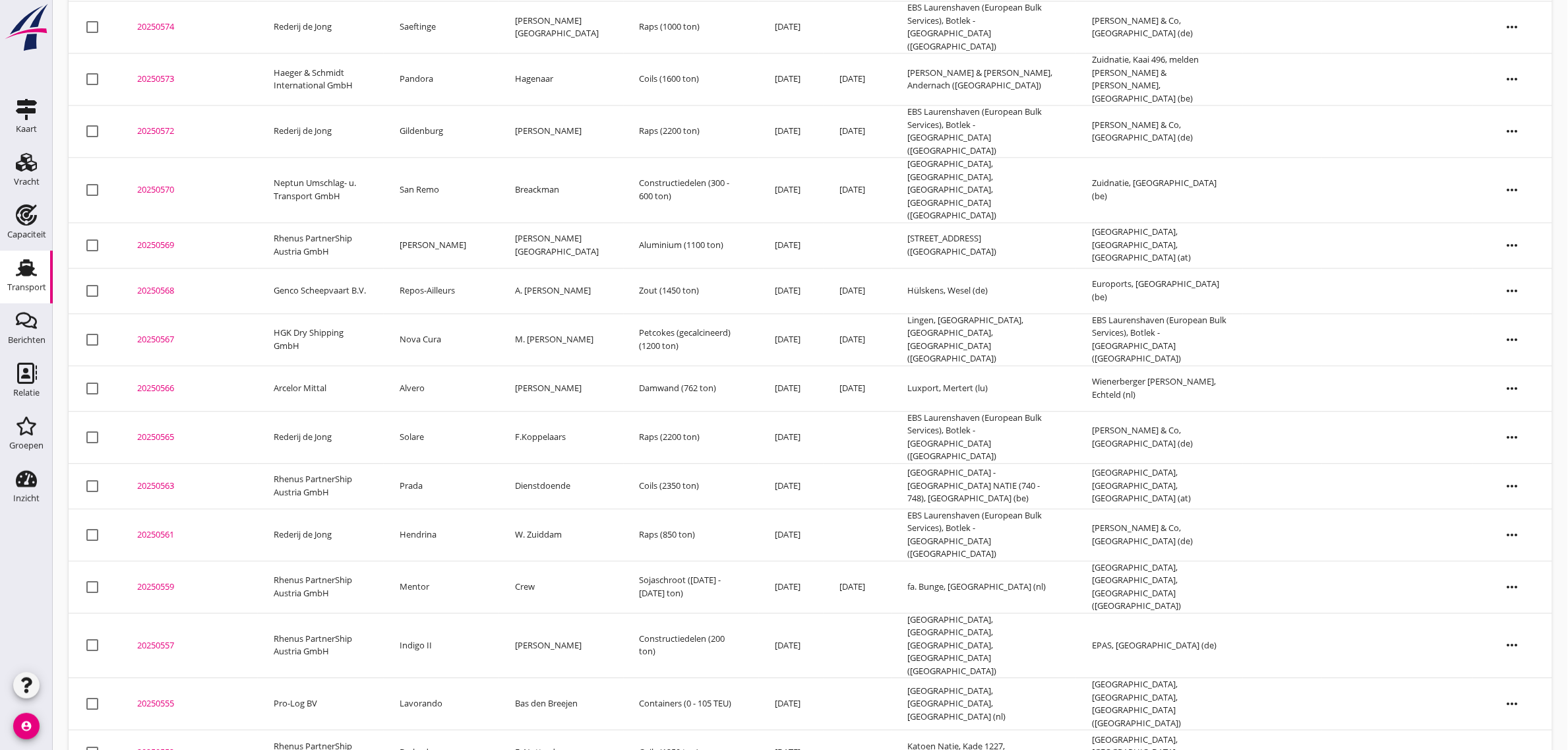
click at [440, 613] on td "Indigo II" at bounding box center [441, 645] width 116 height 65
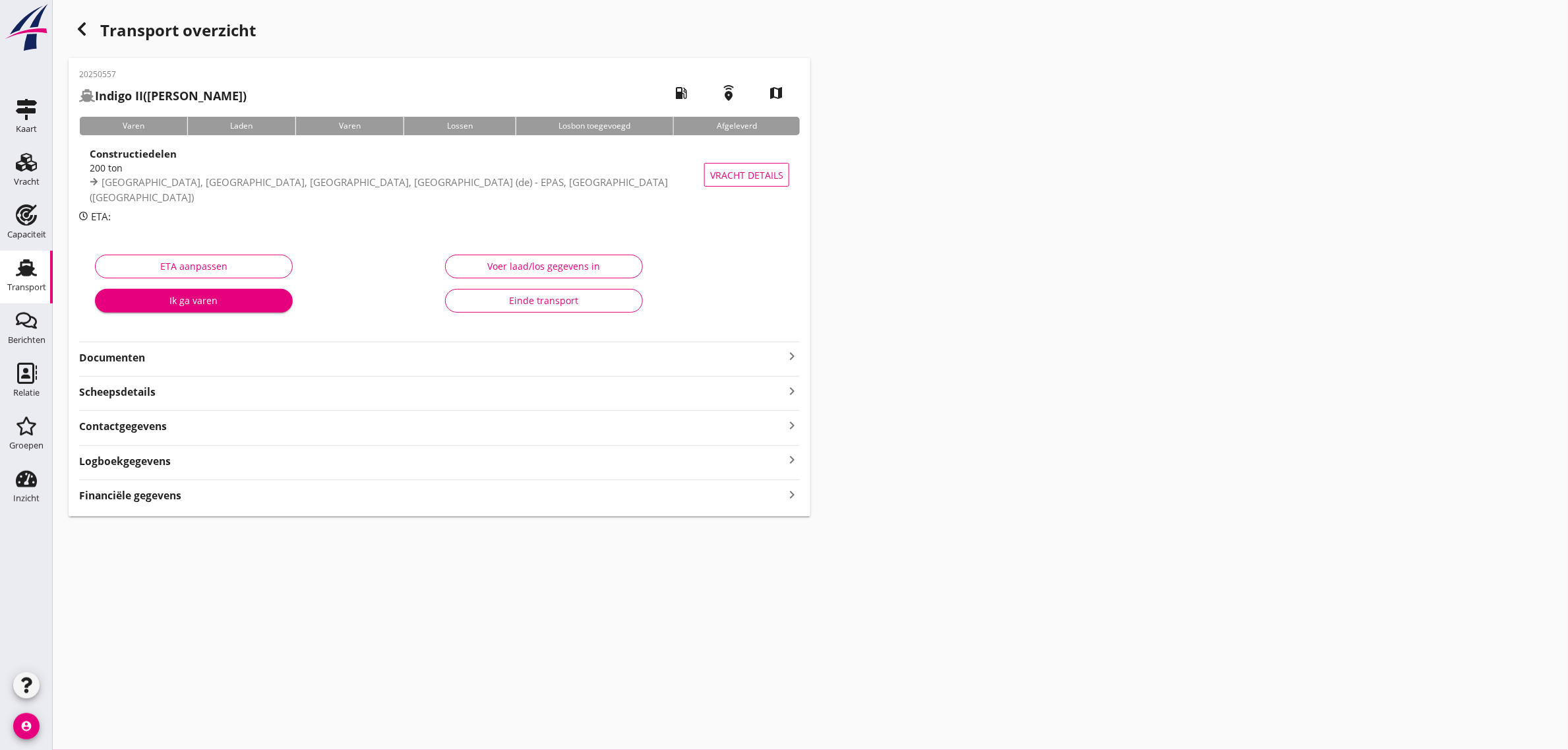
click at [116, 360] on strong "Documenten" at bounding box center [431, 357] width 705 height 15
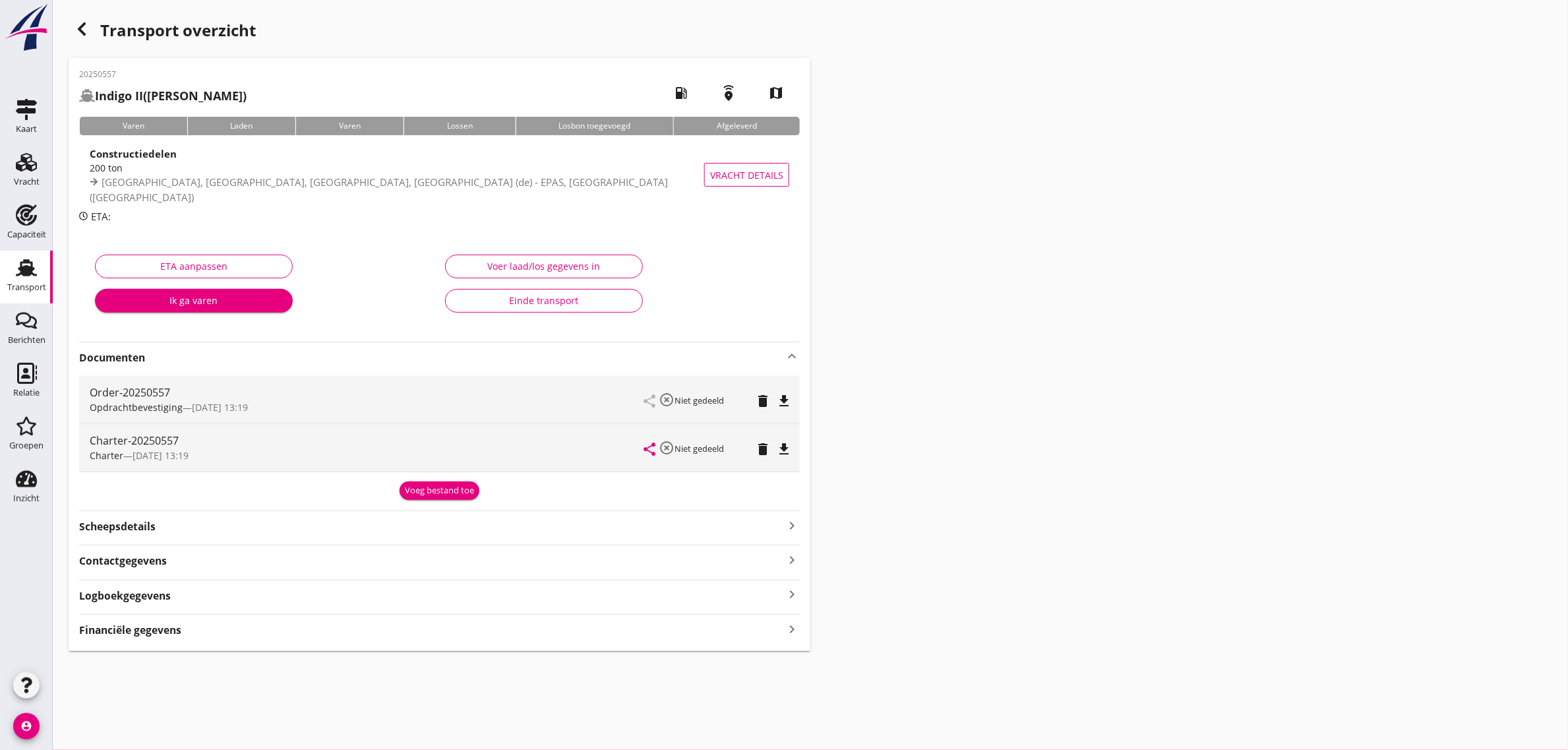
click at [116, 360] on strong "Documenten" at bounding box center [431, 357] width 705 height 15
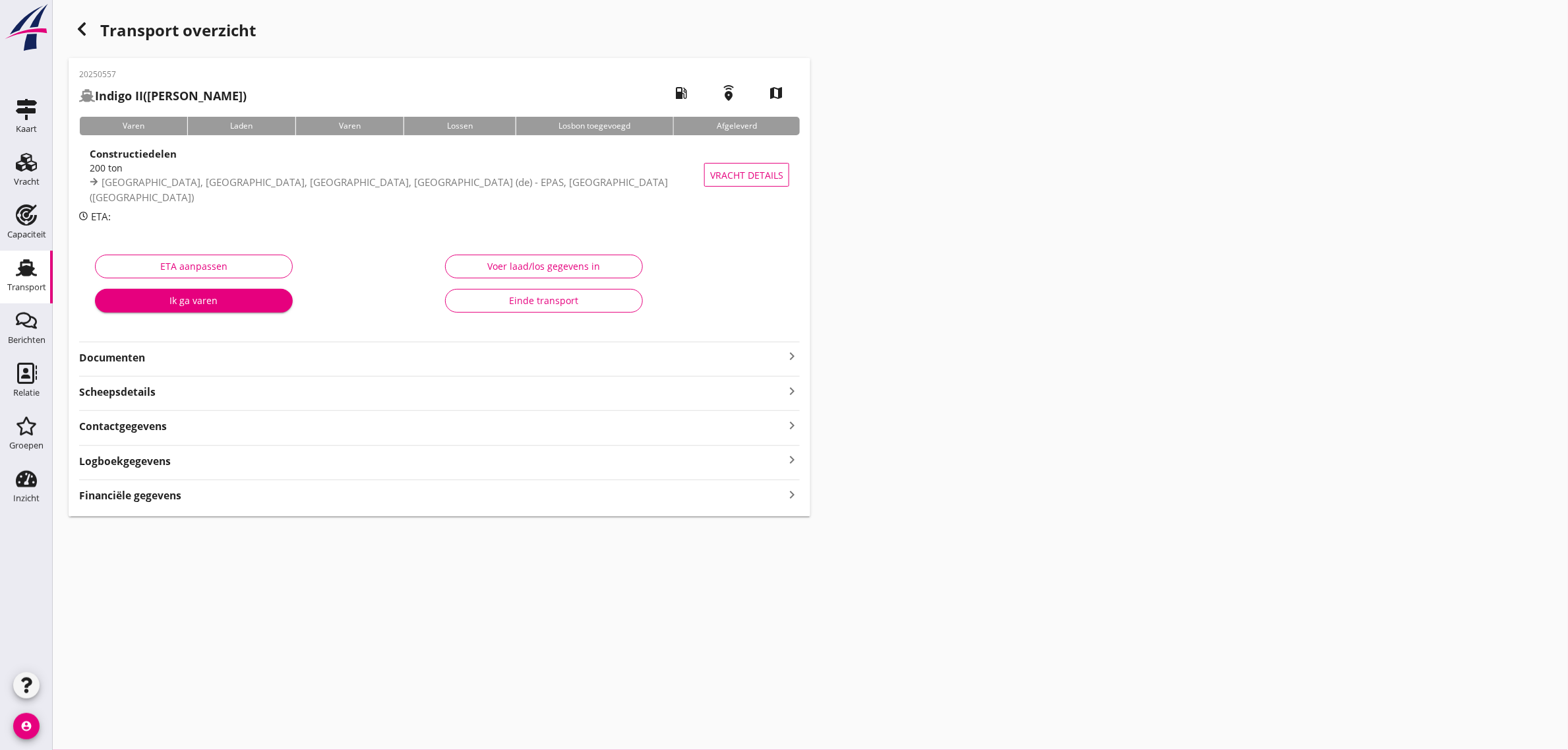
click at [502, 302] on div "Einde transport" at bounding box center [544, 300] width 176 height 14
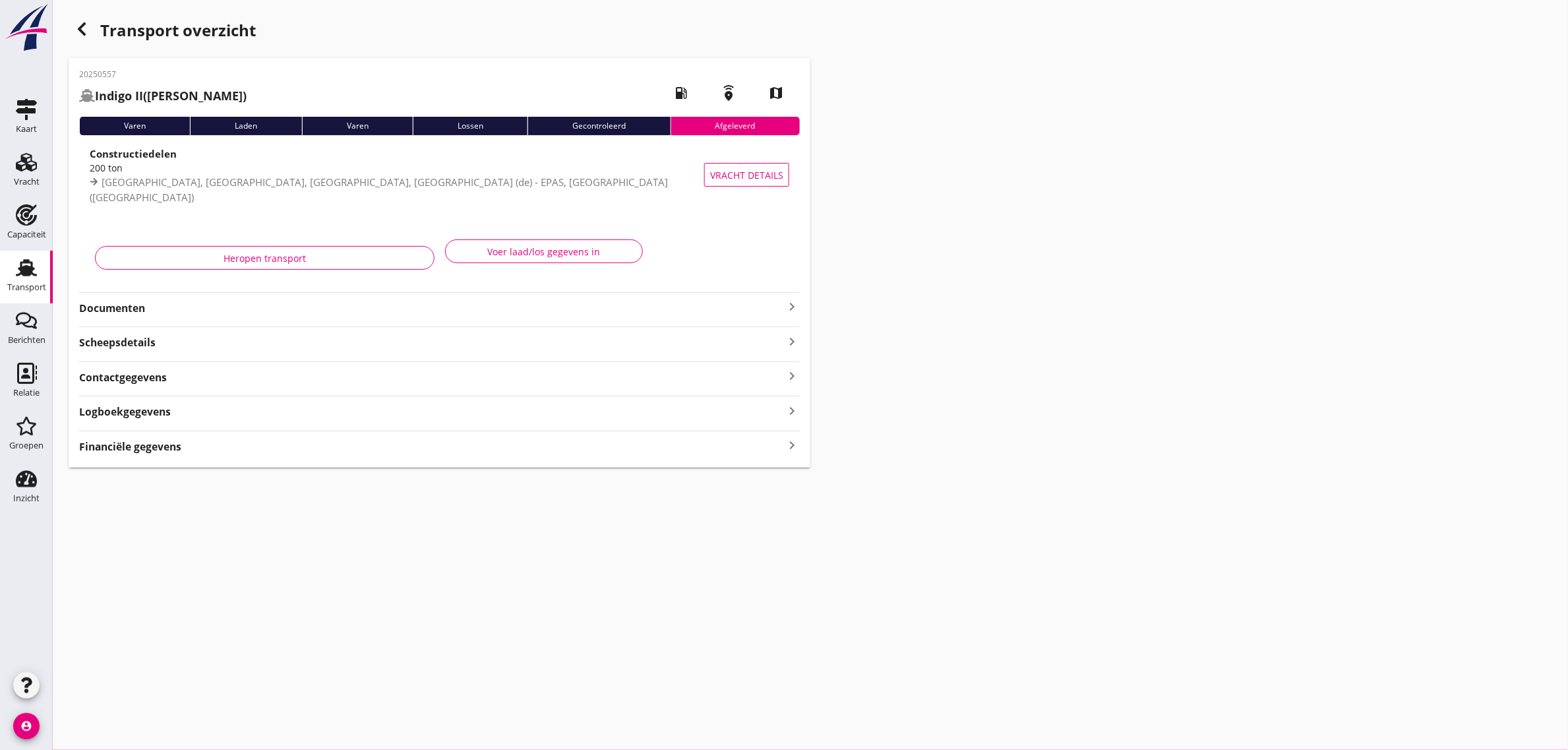
click at [86, 25] on icon "button" at bounding box center [82, 29] width 16 height 16
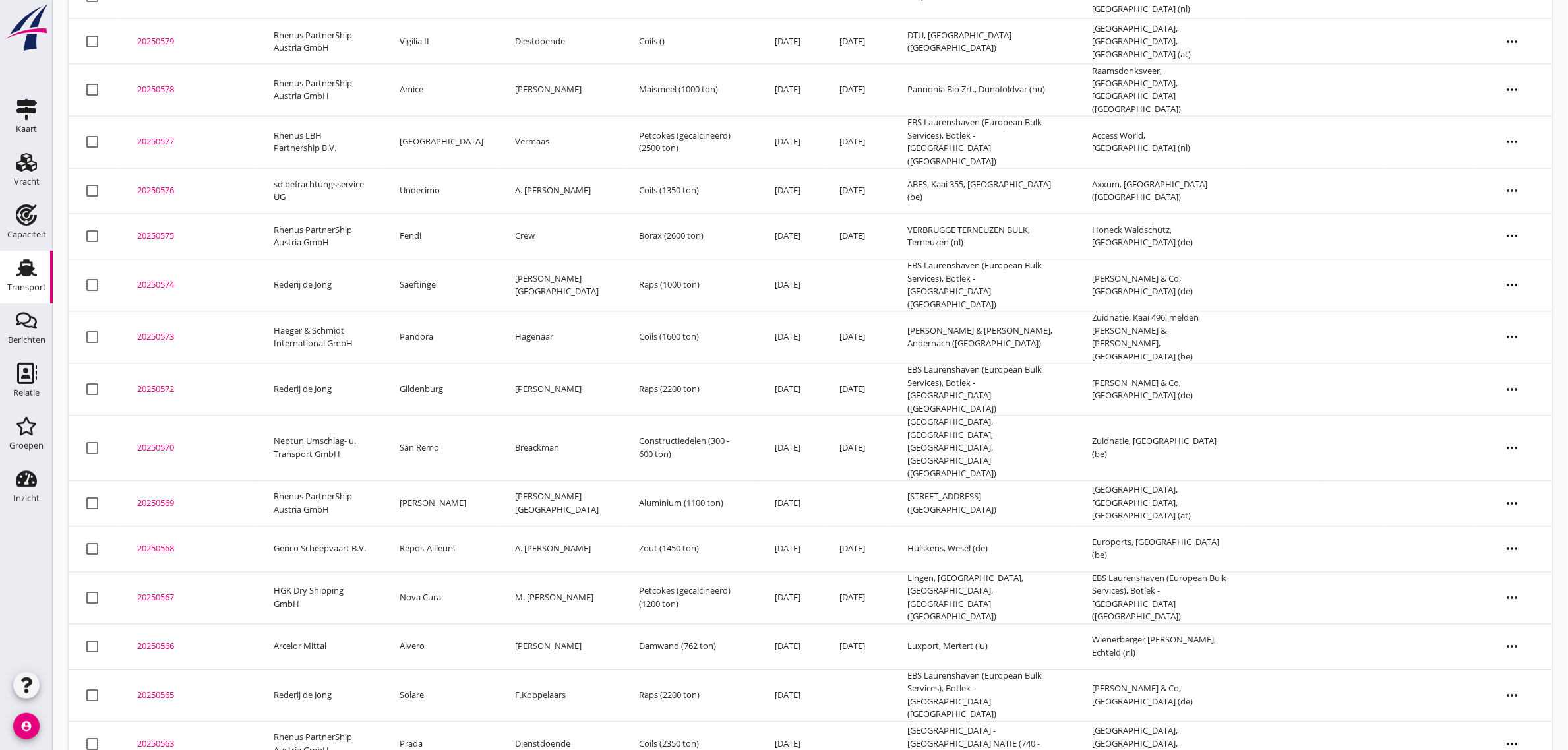
scroll to position [925, 0]
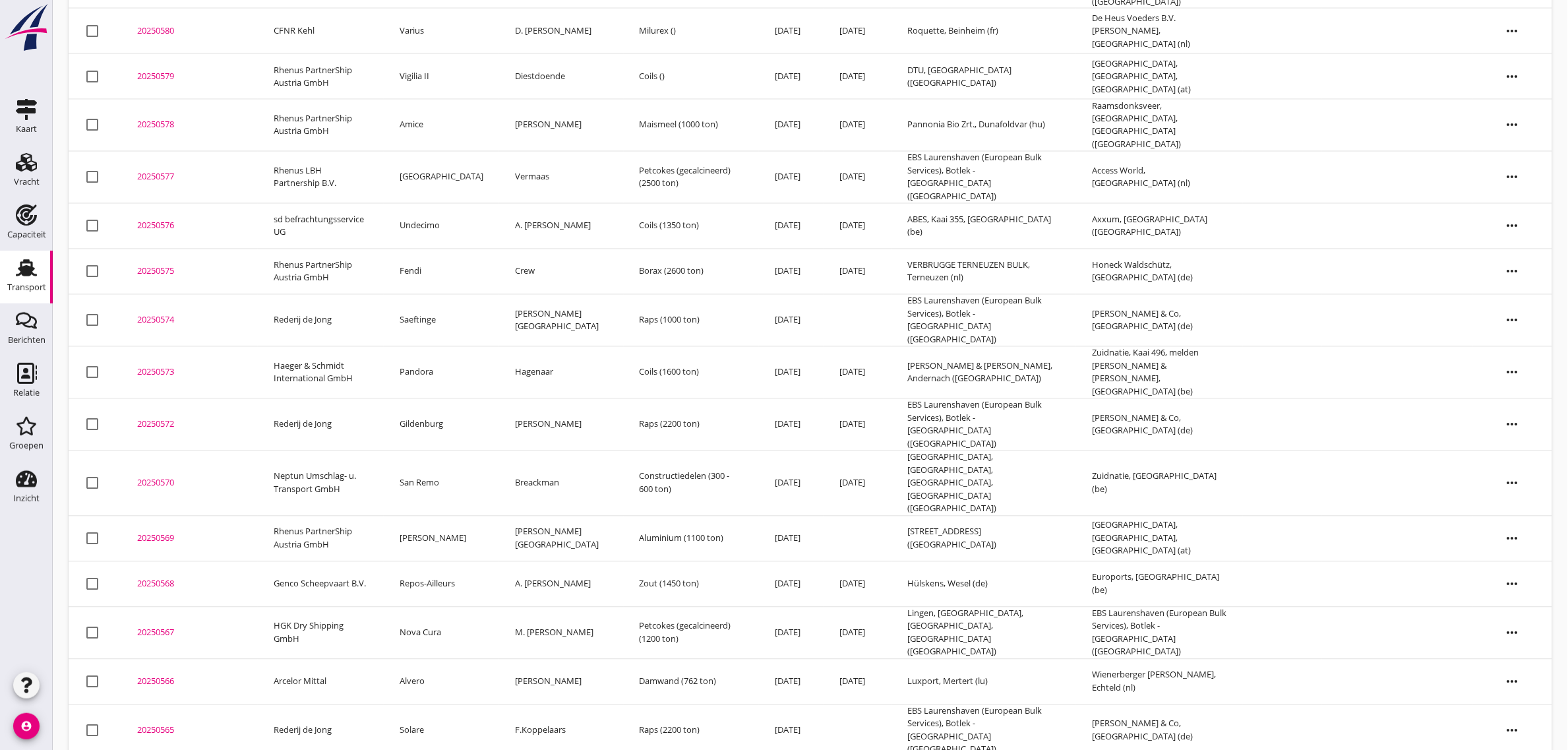
click at [436, 562] on td "Repos-Ailleurs" at bounding box center [441, 584] width 116 height 45
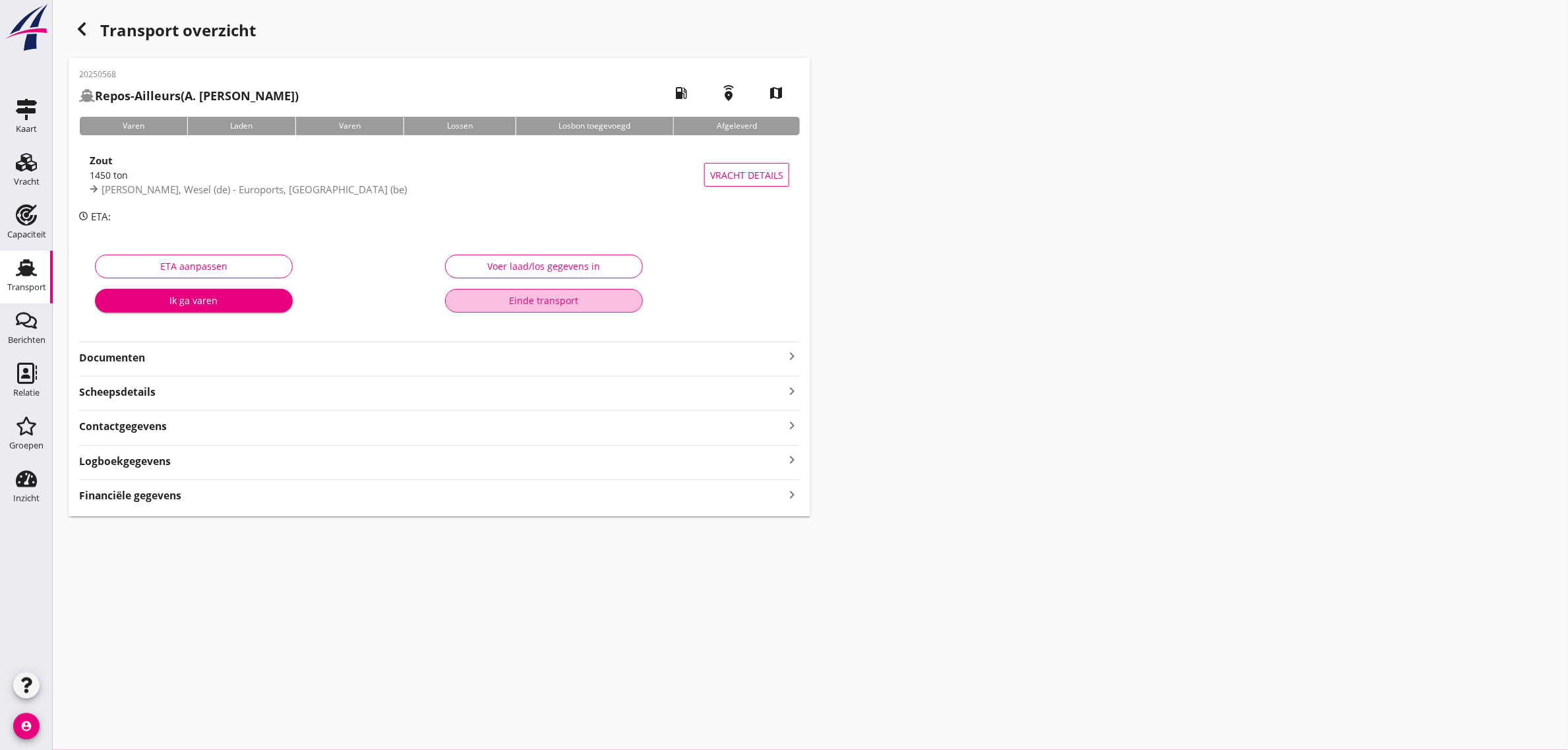
click at [580, 296] on div "Einde transport" at bounding box center [544, 300] width 176 height 14
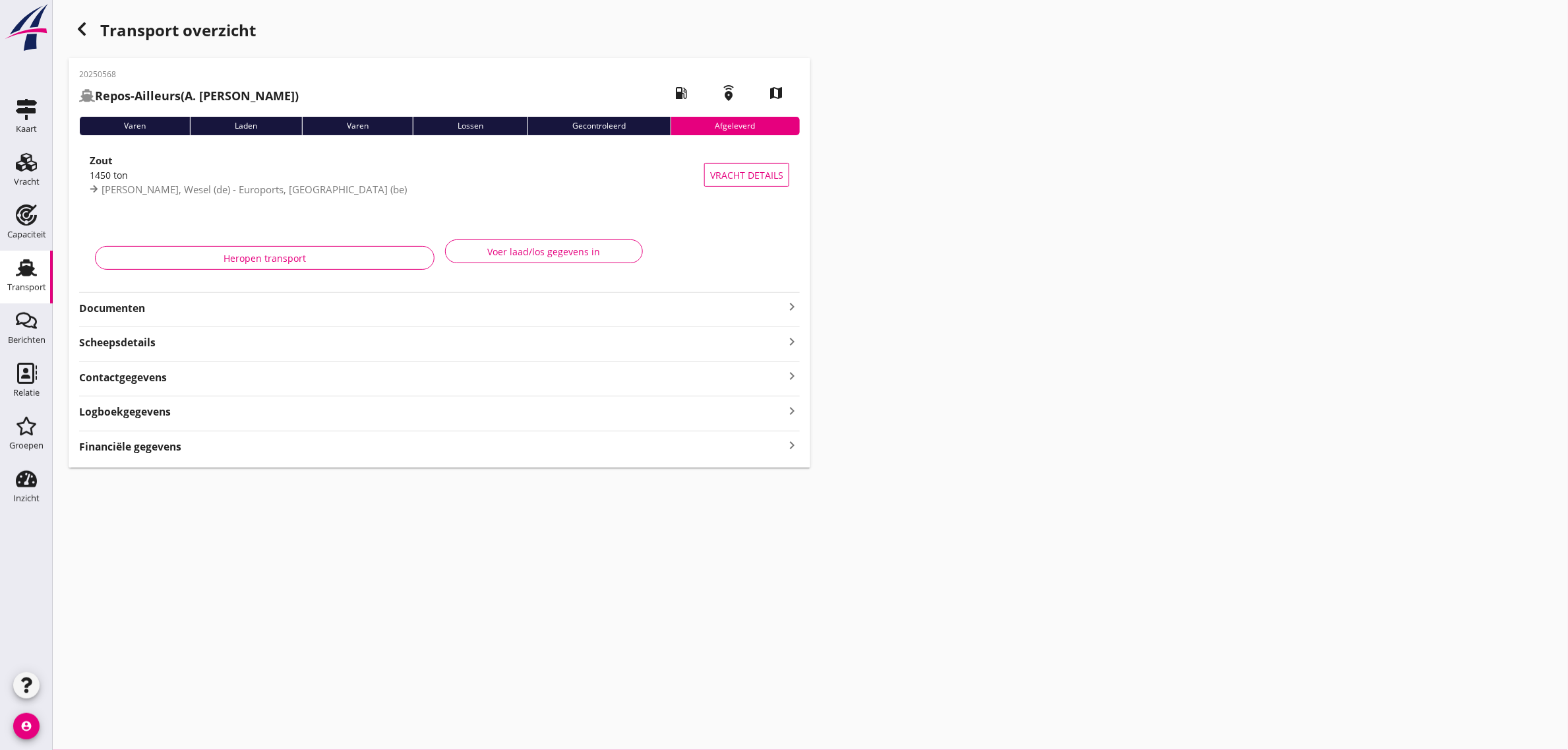
click at [77, 37] on icon "button" at bounding box center [82, 29] width 16 height 16
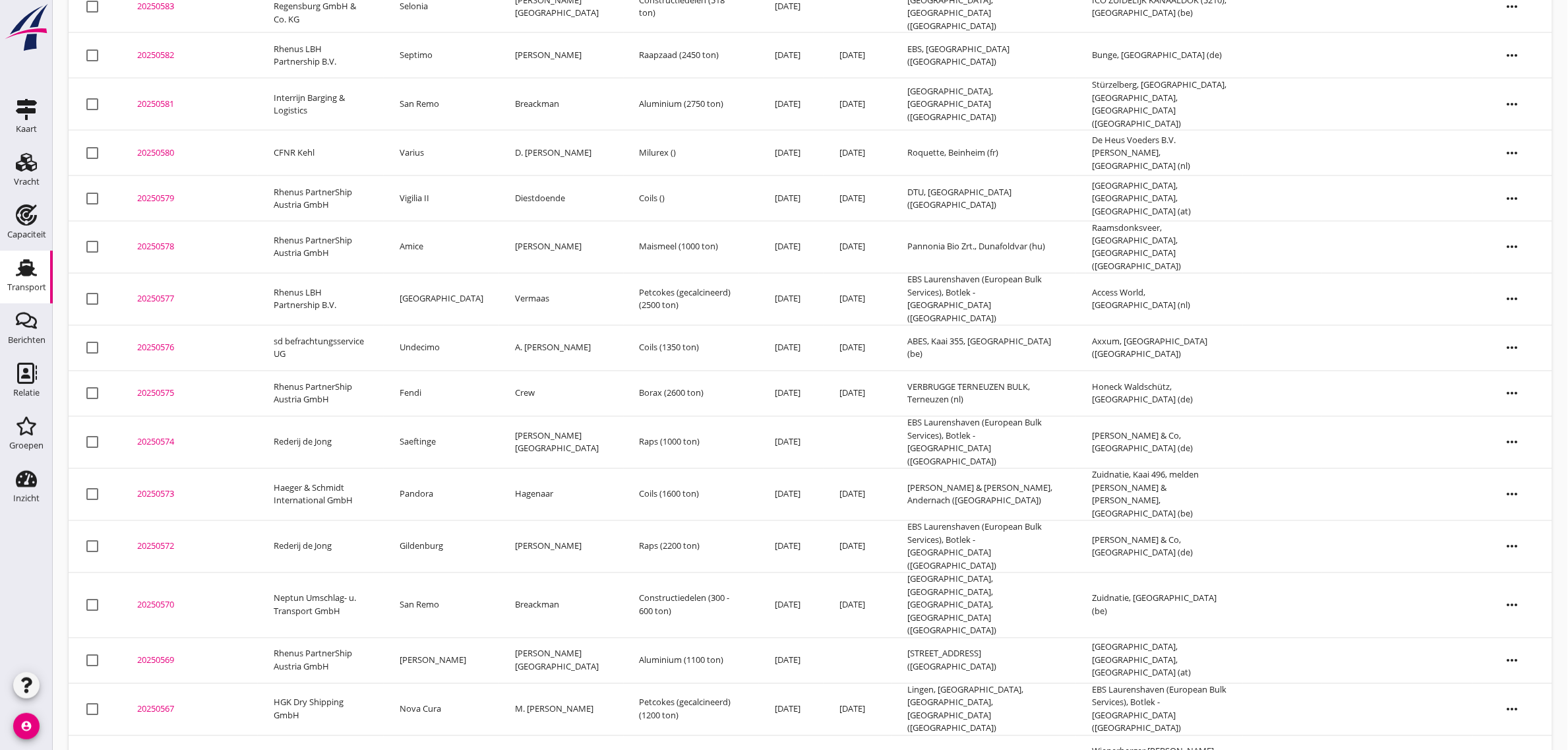
scroll to position [803, 0]
click at [437, 573] on td "San Remo" at bounding box center [441, 605] width 116 height 65
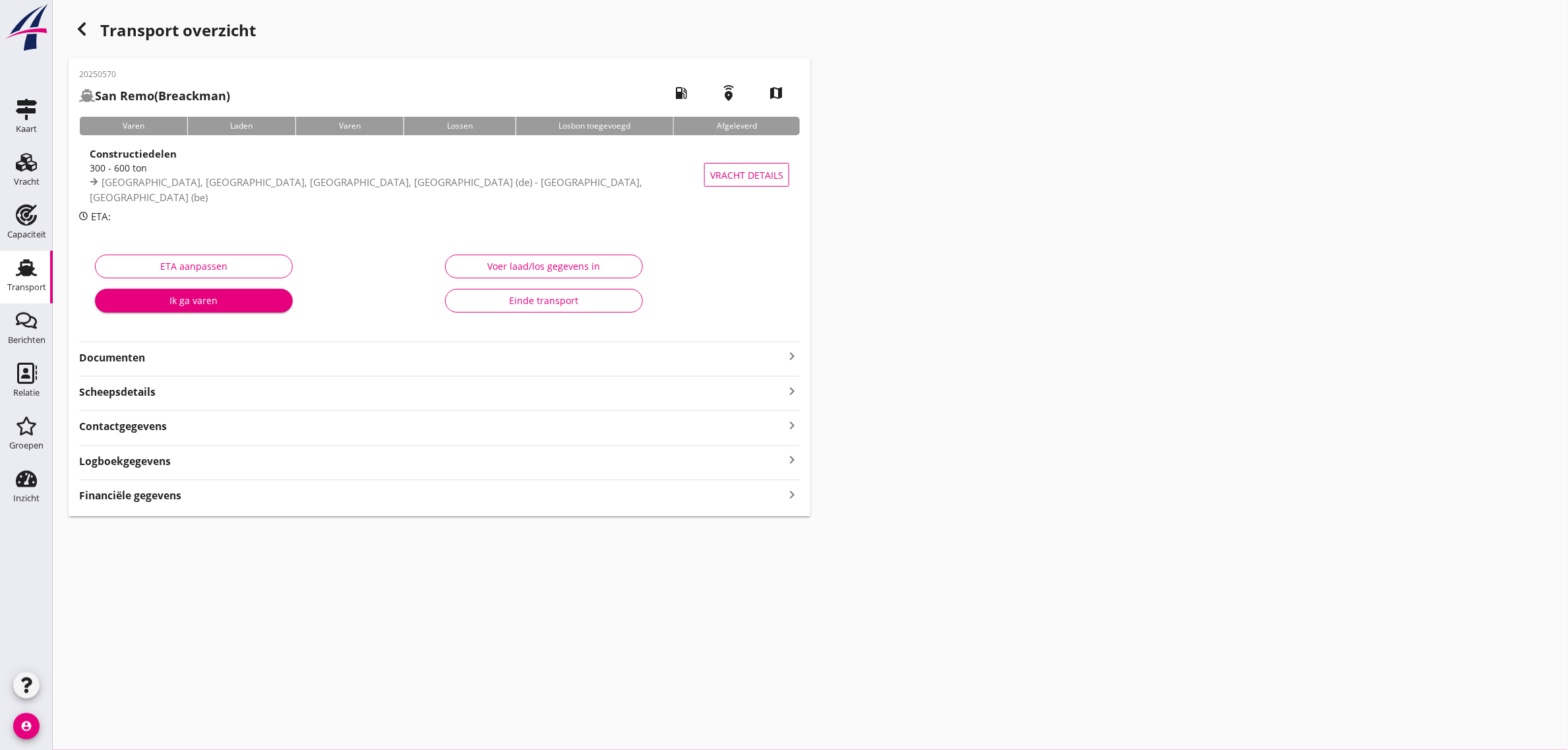
click at [475, 308] on button "Einde transport" at bounding box center [544, 301] width 198 height 23
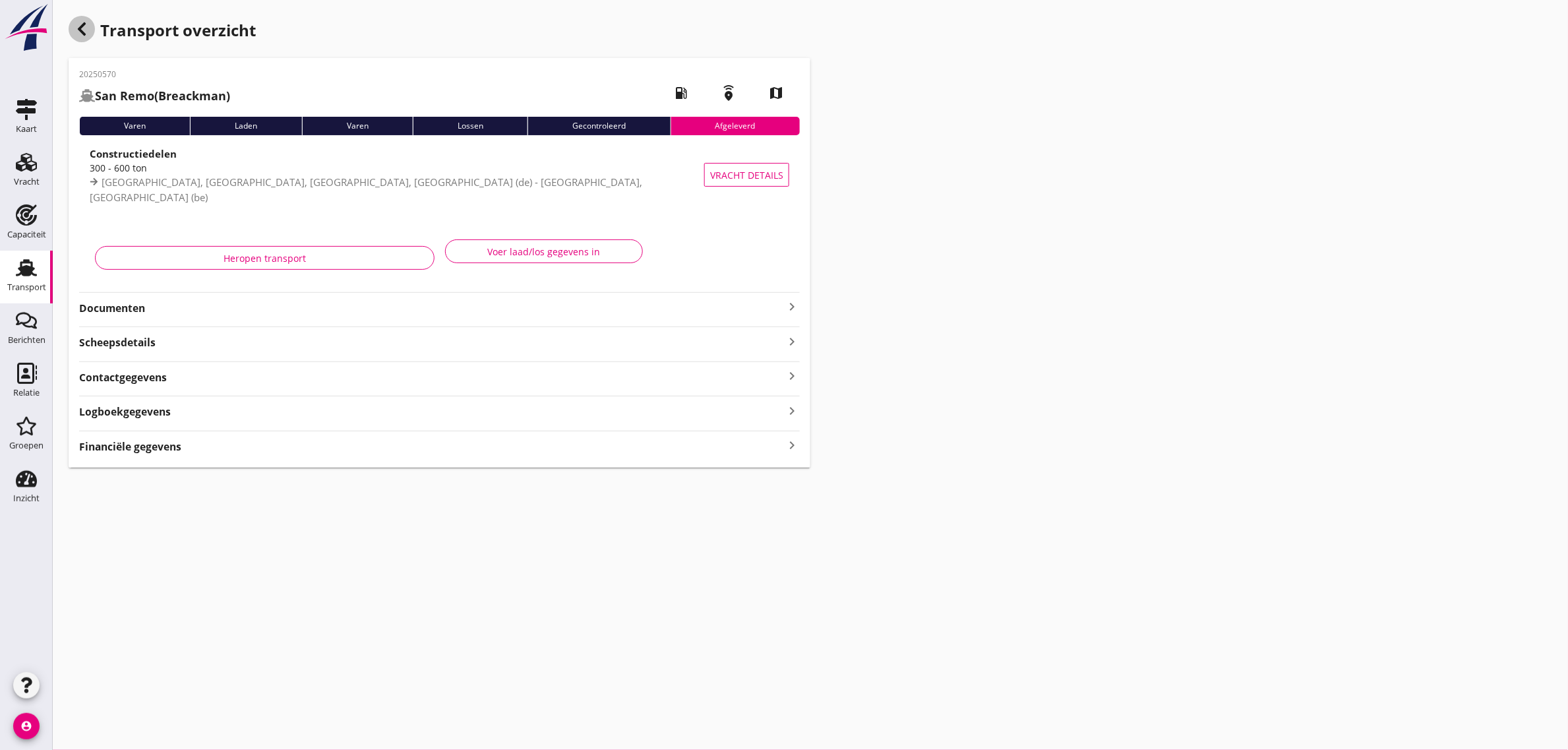
click at [86, 30] on icon "button" at bounding box center [82, 29] width 16 height 16
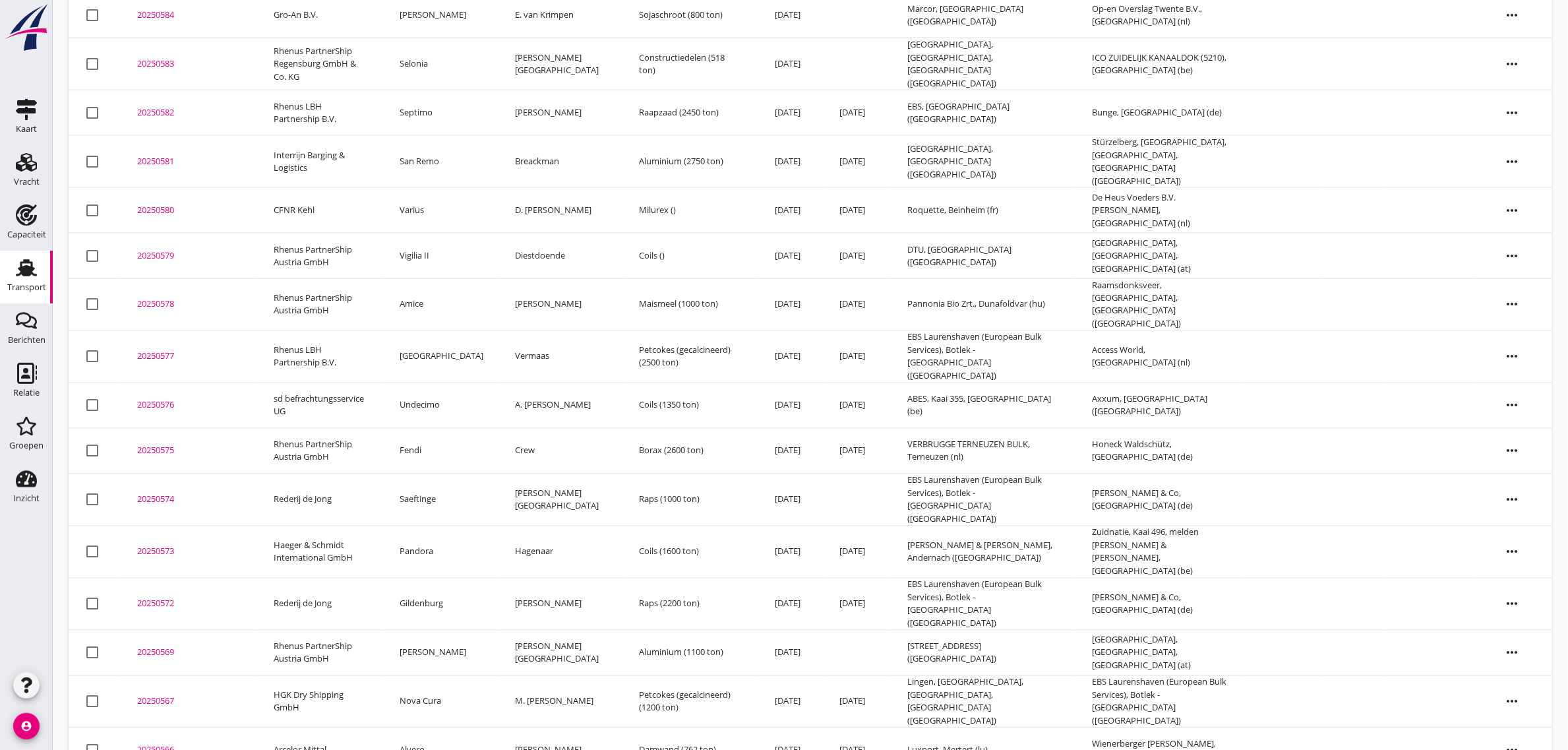
scroll to position [760, 0]
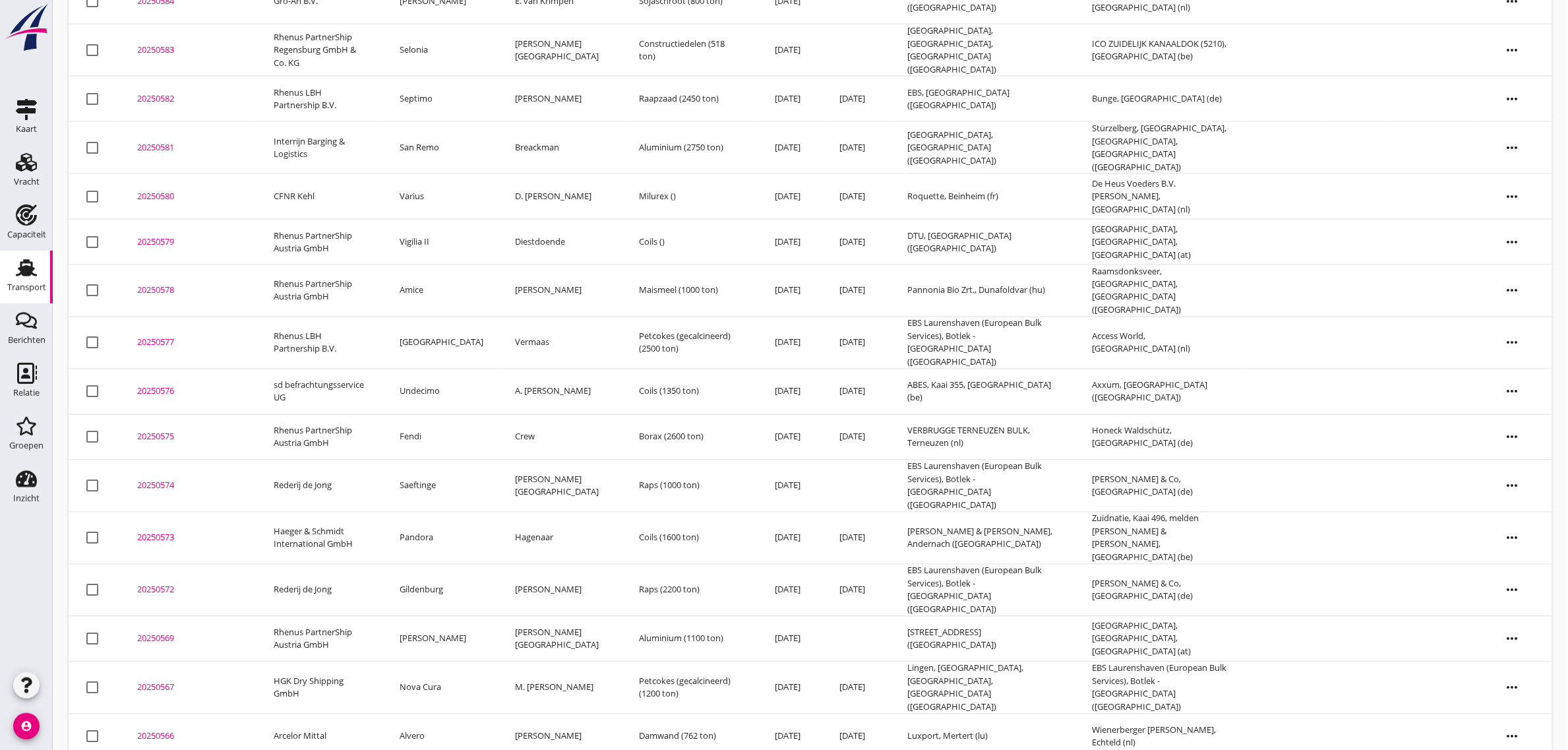
click at [438, 513] on td "Pandora" at bounding box center [441, 538] width 116 height 52
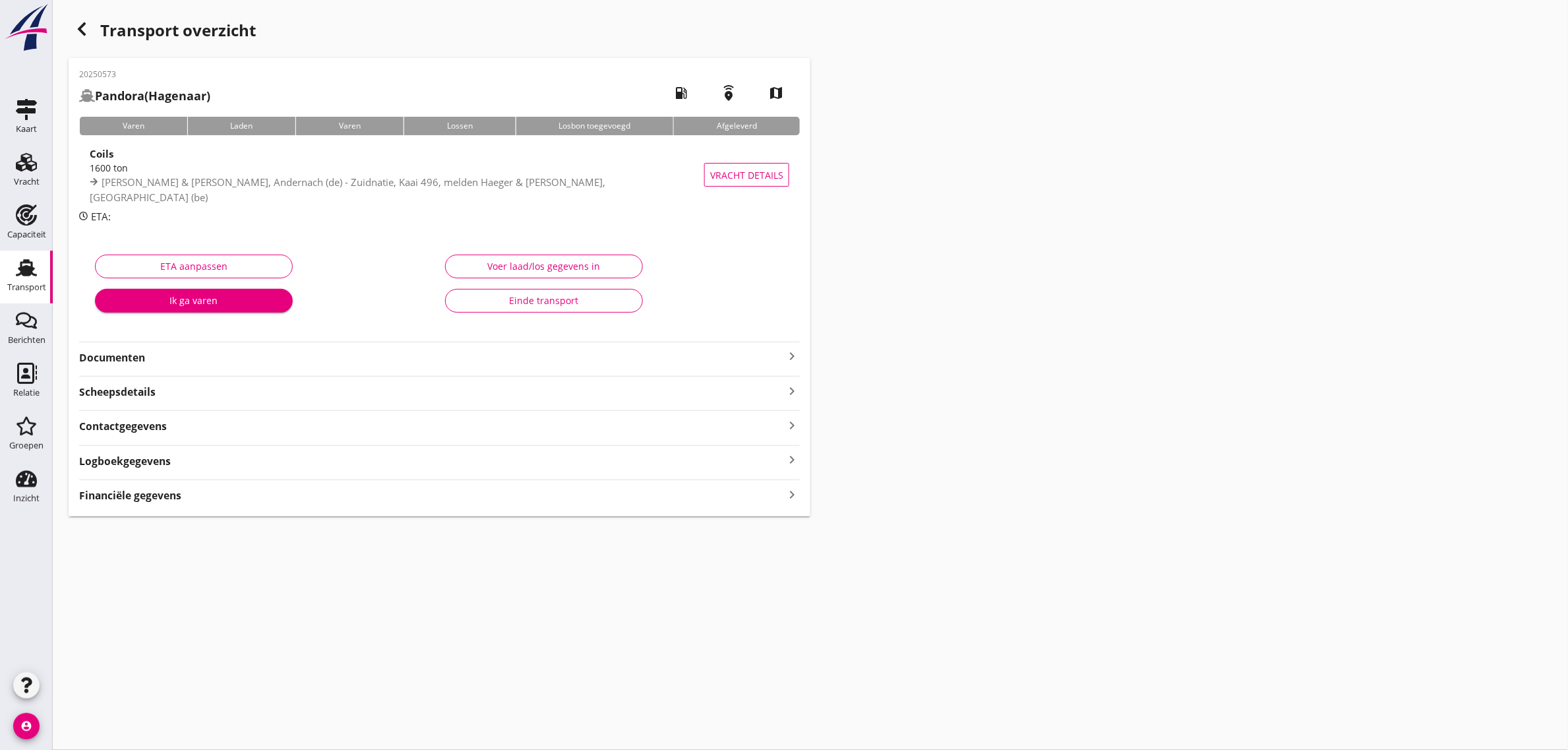
click at [465, 298] on div "Einde transport" at bounding box center [544, 300] width 176 height 14
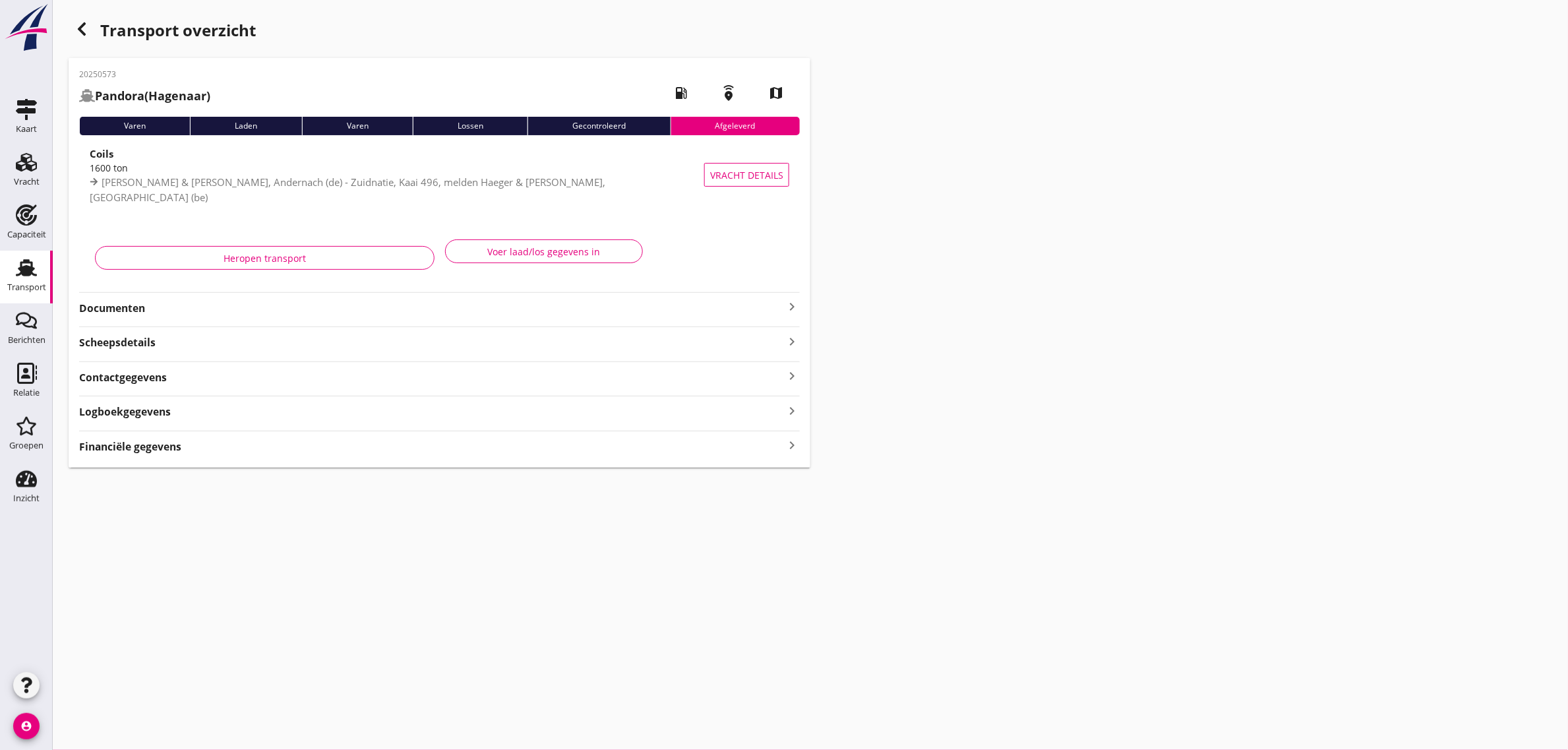
click at [81, 30] on use "button" at bounding box center [81, 29] width 8 height 13
